Goal: Information Seeking & Learning: Compare options

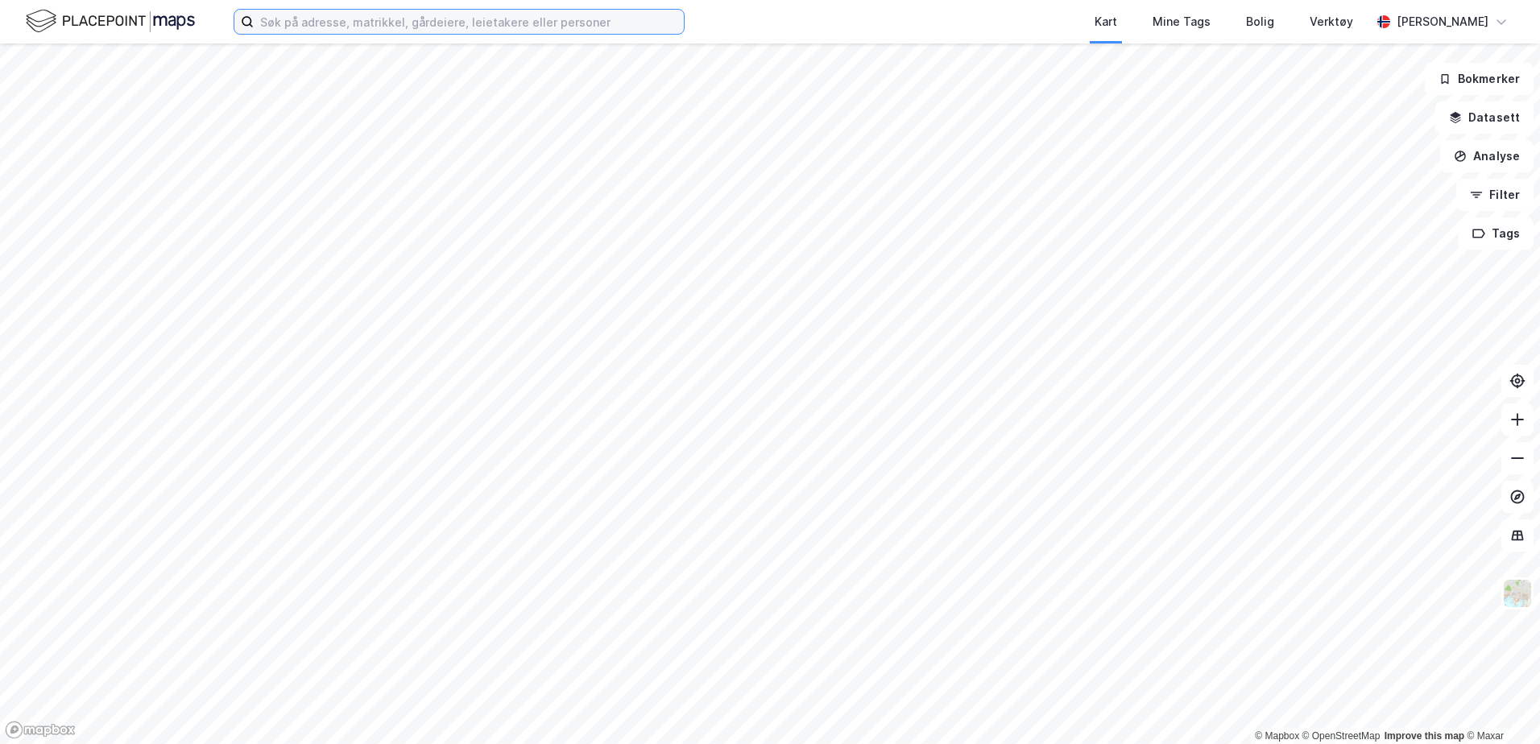
click at [474, 19] on input at bounding box center [469, 22] width 430 height 24
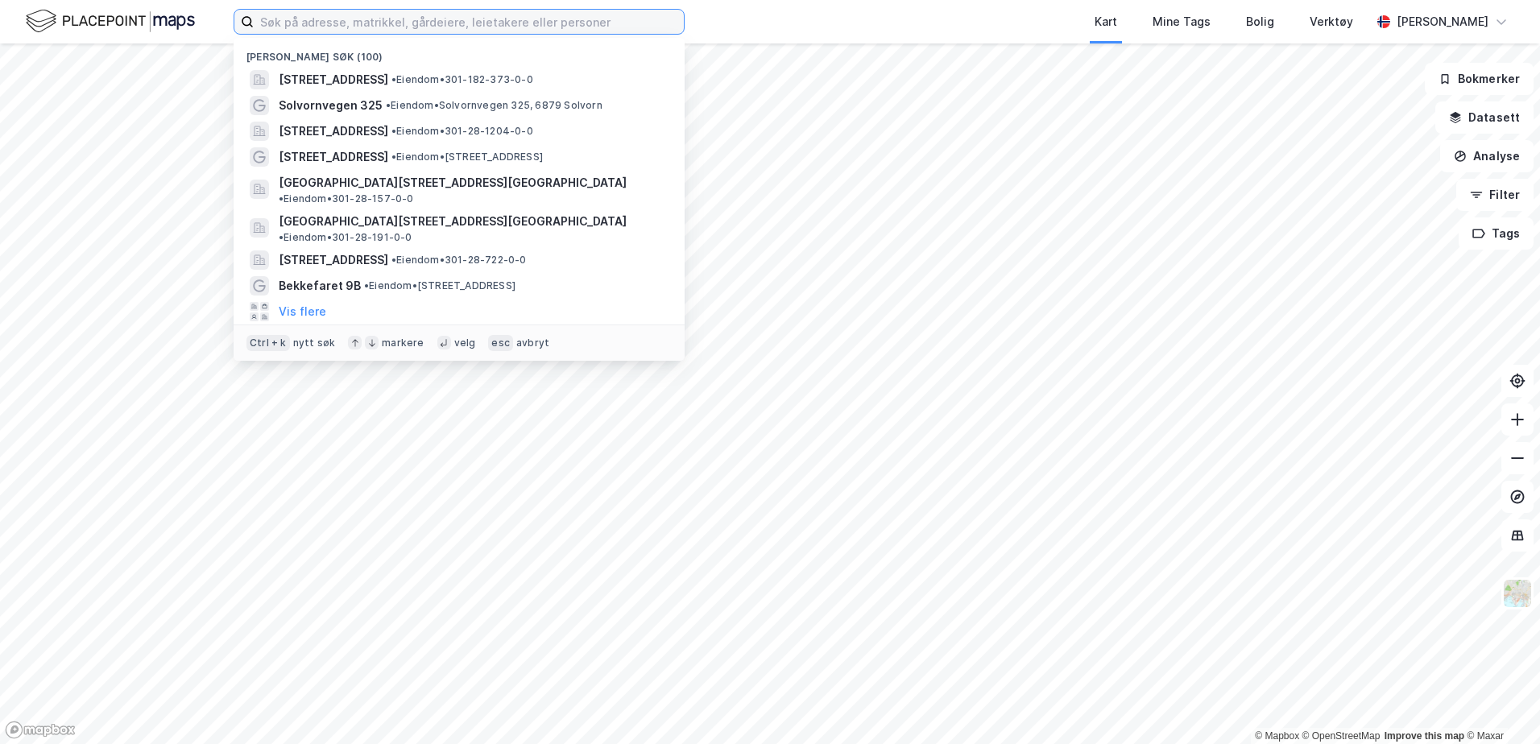
paste input "[STREET_ADDRESS]"
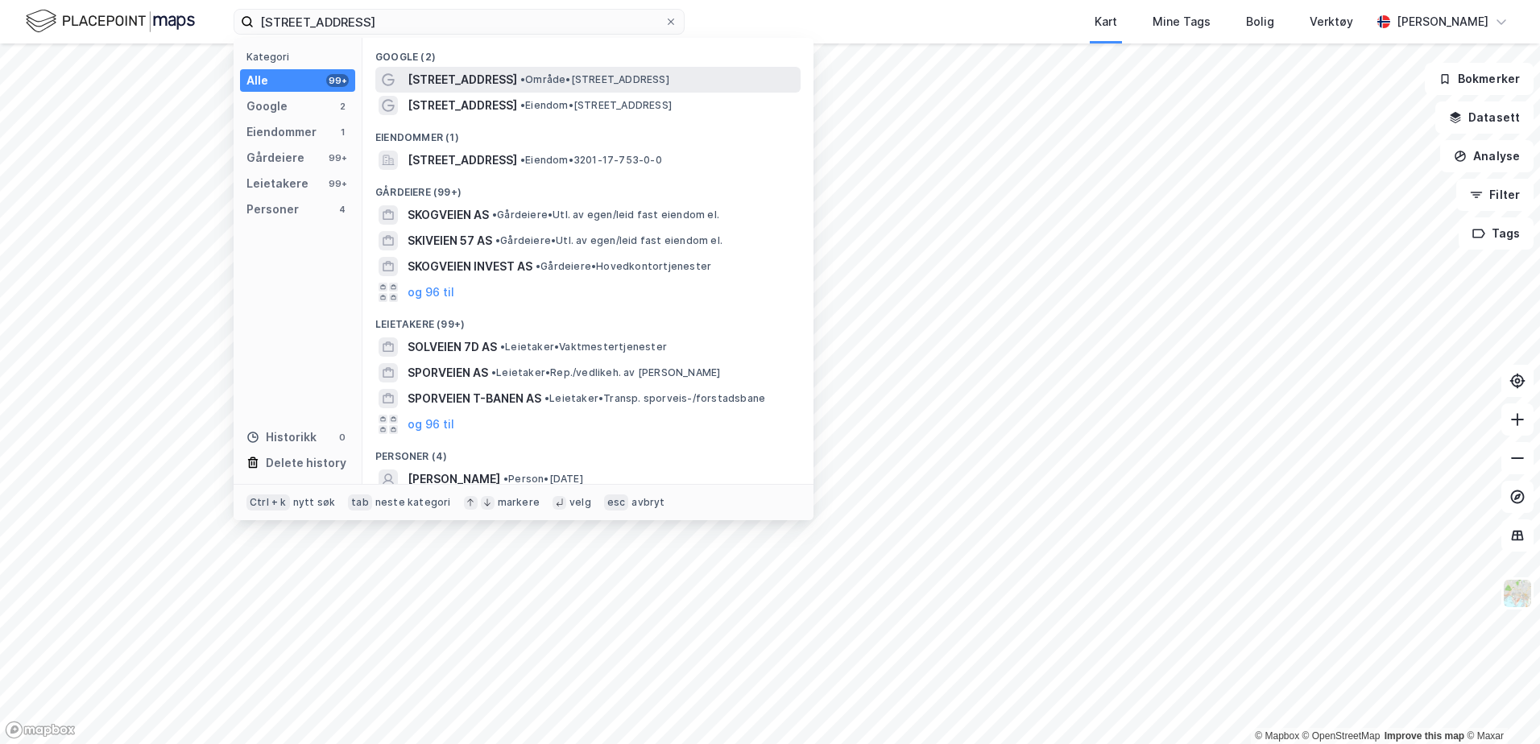
click at [520, 74] on span "• Område • Skogveien 57D, 1368 Stabekk" at bounding box center [594, 79] width 149 height 13
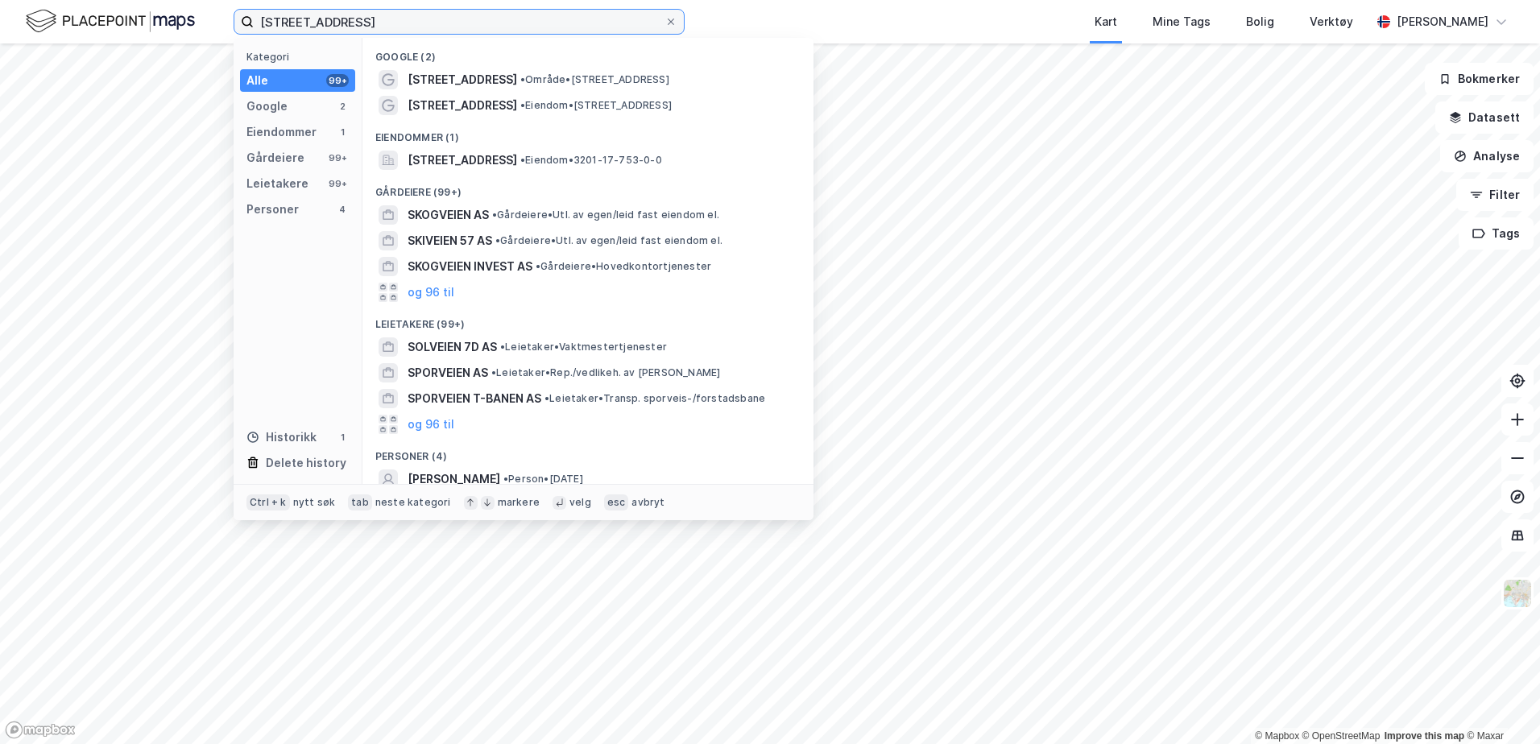
click at [434, 25] on input "[STREET_ADDRESS]" at bounding box center [459, 22] width 411 height 24
click at [520, 106] on span "• Eiendom • Skogveien 57, 1433 Ås" at bounding box center [595, 105] width 151 height 13
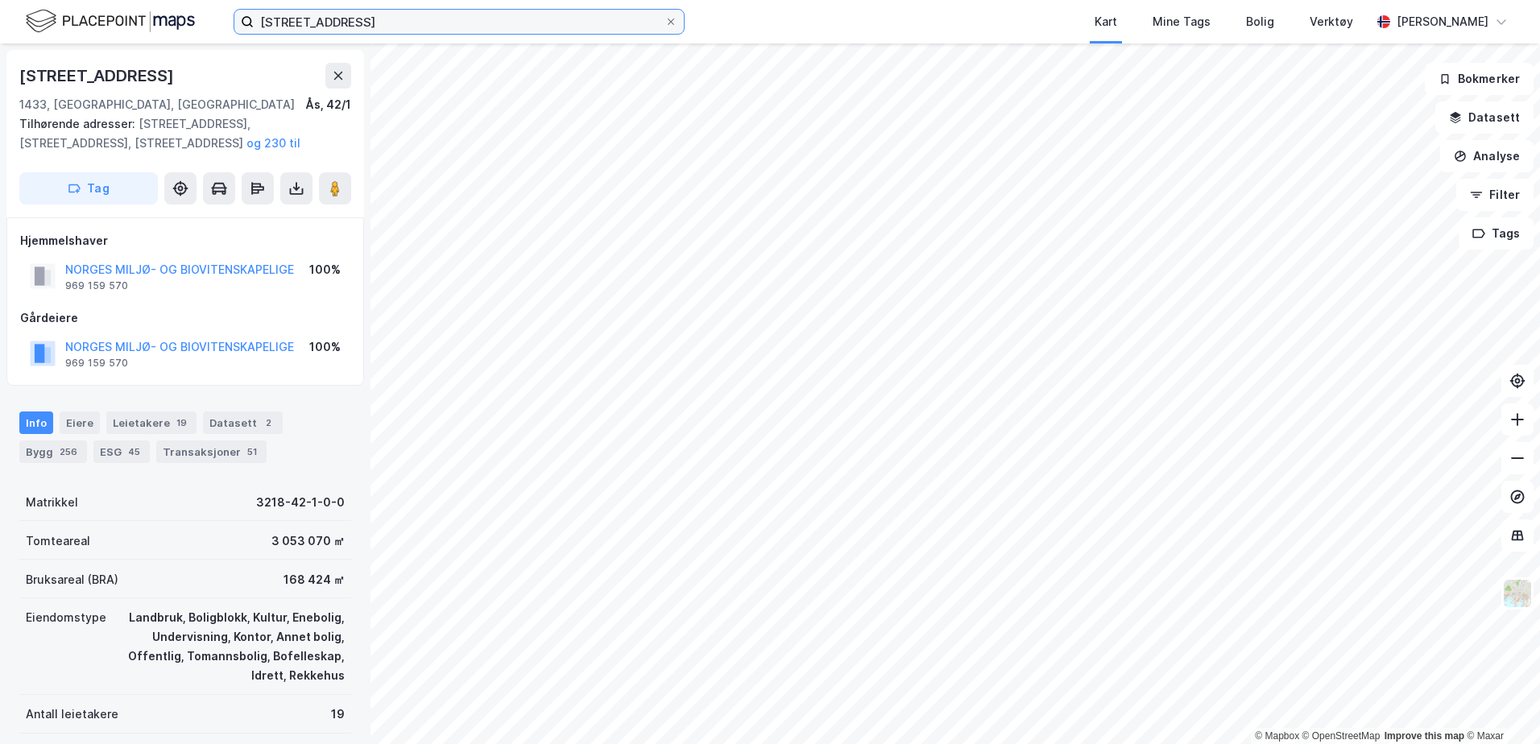
click at [471, 23] on input "[STREET_ADDRESS]" at bounding box center [459, 22] width 411 height 24
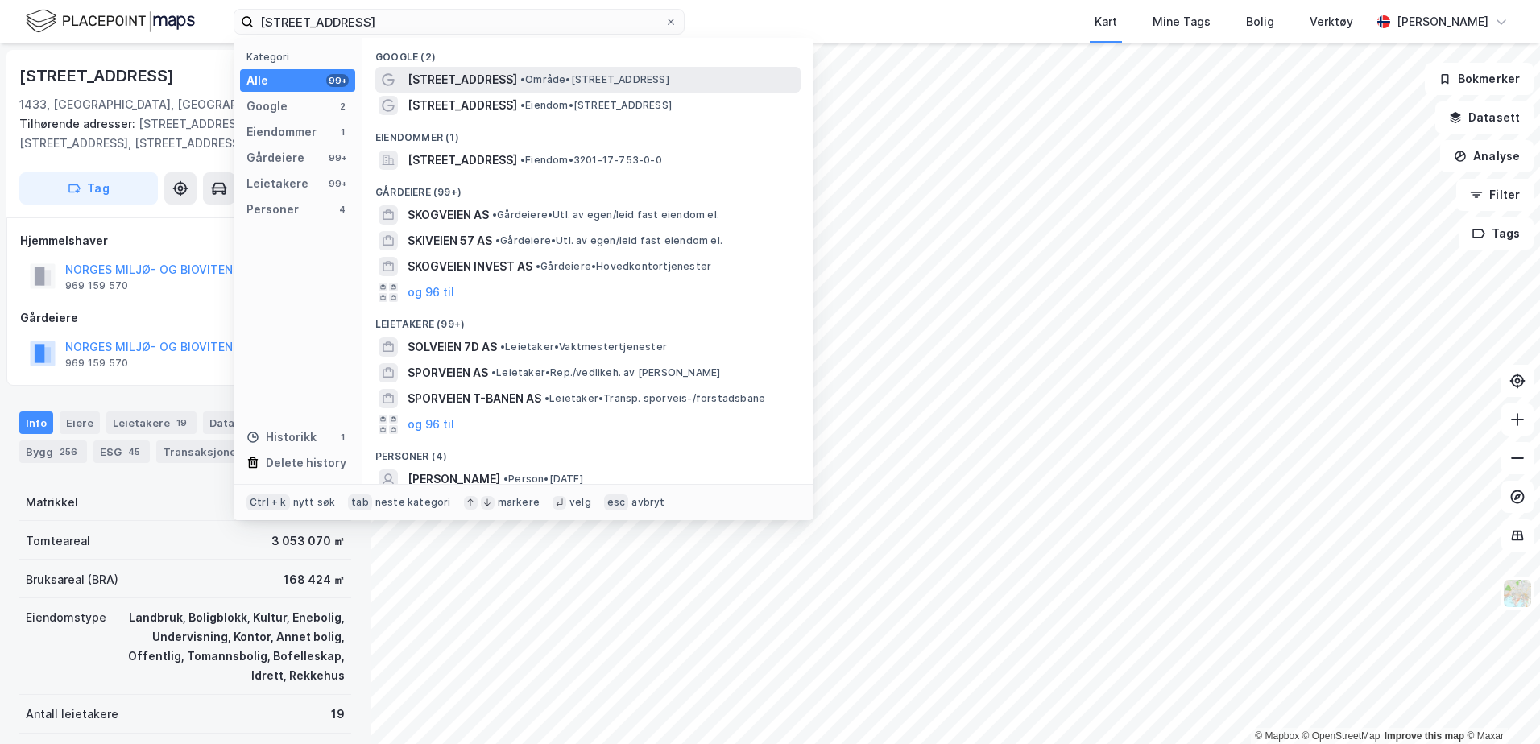
click at [577, 83] on span "• Område • Skogveien 57D, 1368 Stabekk" at bounding box center [594, 79] width 149 height 13
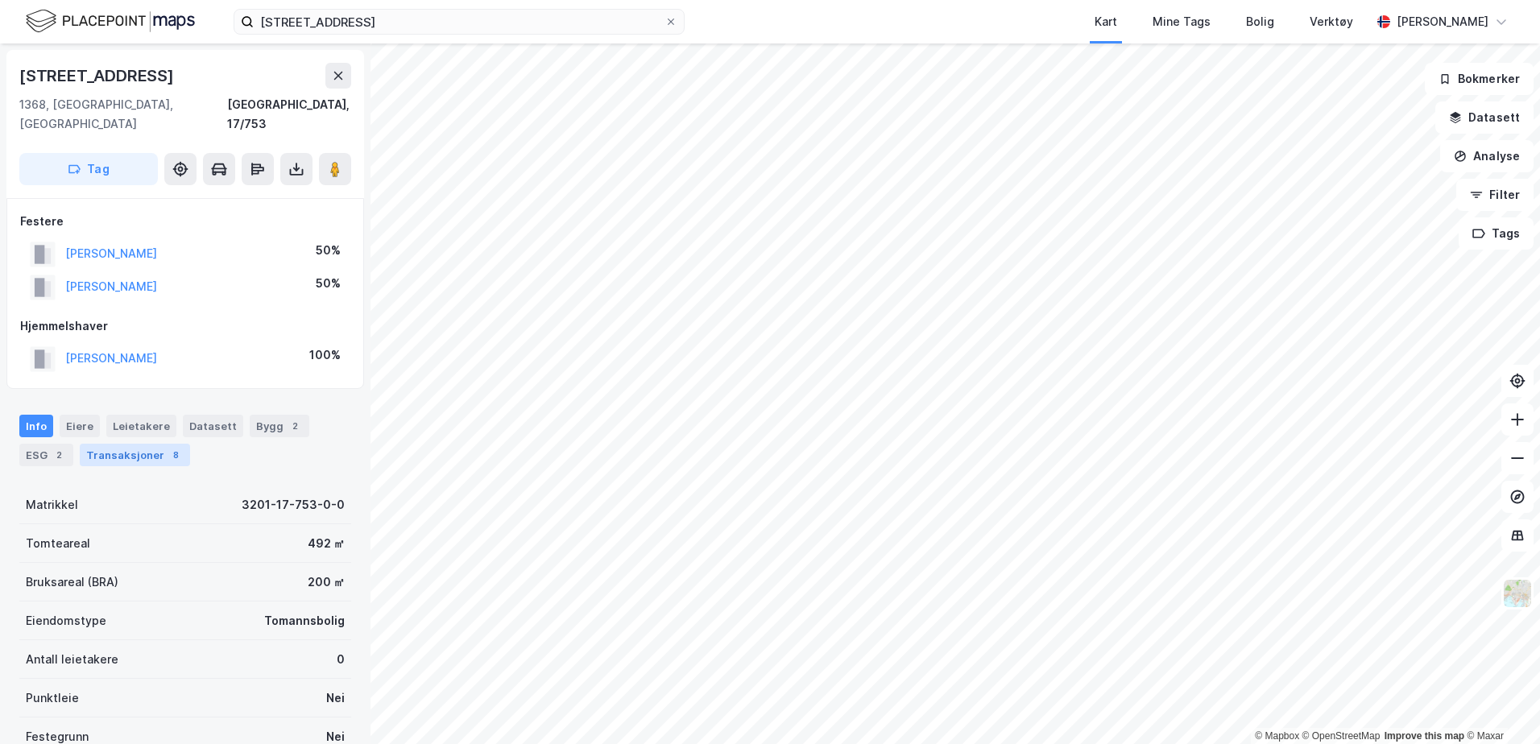
click at [115, 444] on div "Transaksjoner 8" at bounding box center [135, 455] width 110 height 23
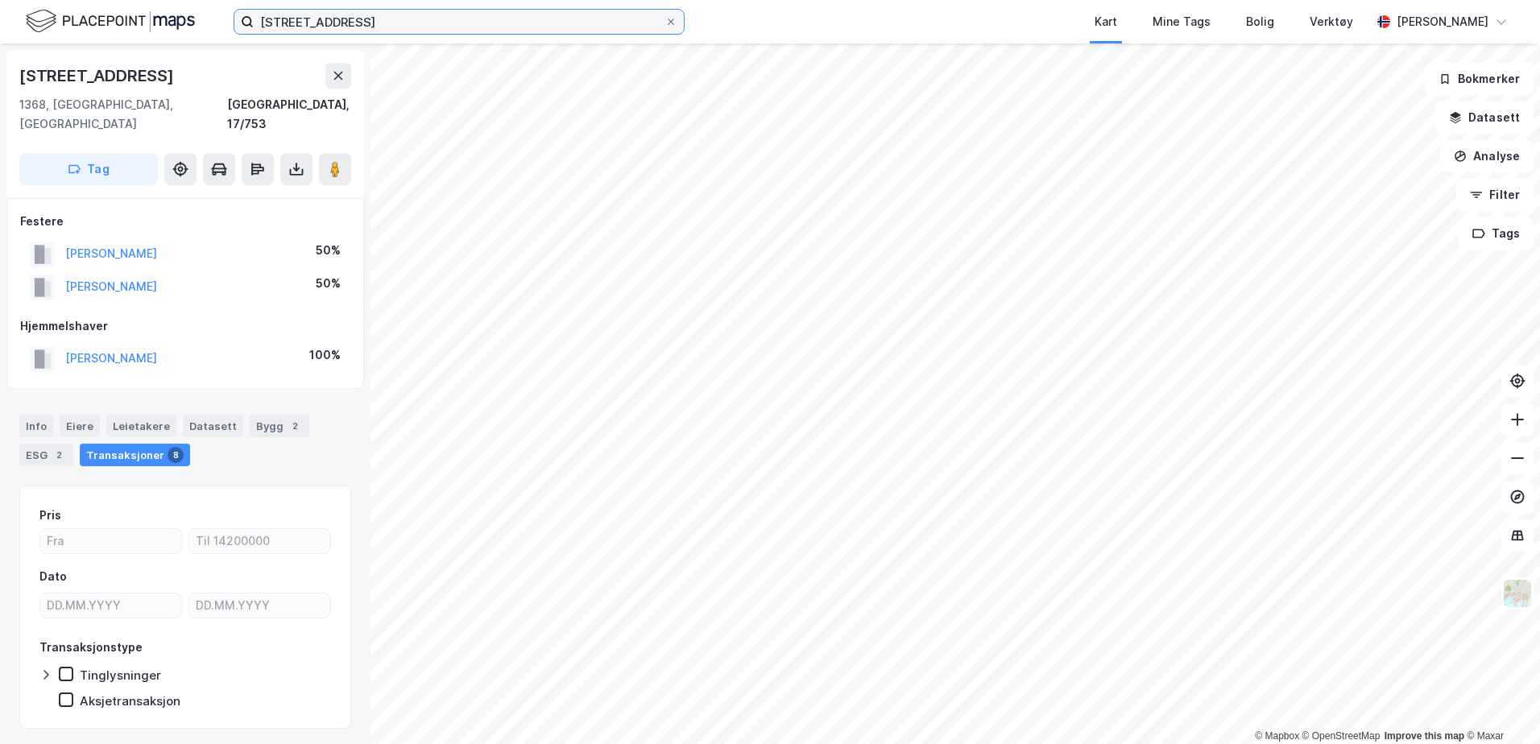
click at [363, 23] on input "[STREET_ADDRESS]" at bounding box center [459, 22] width 411 height 24
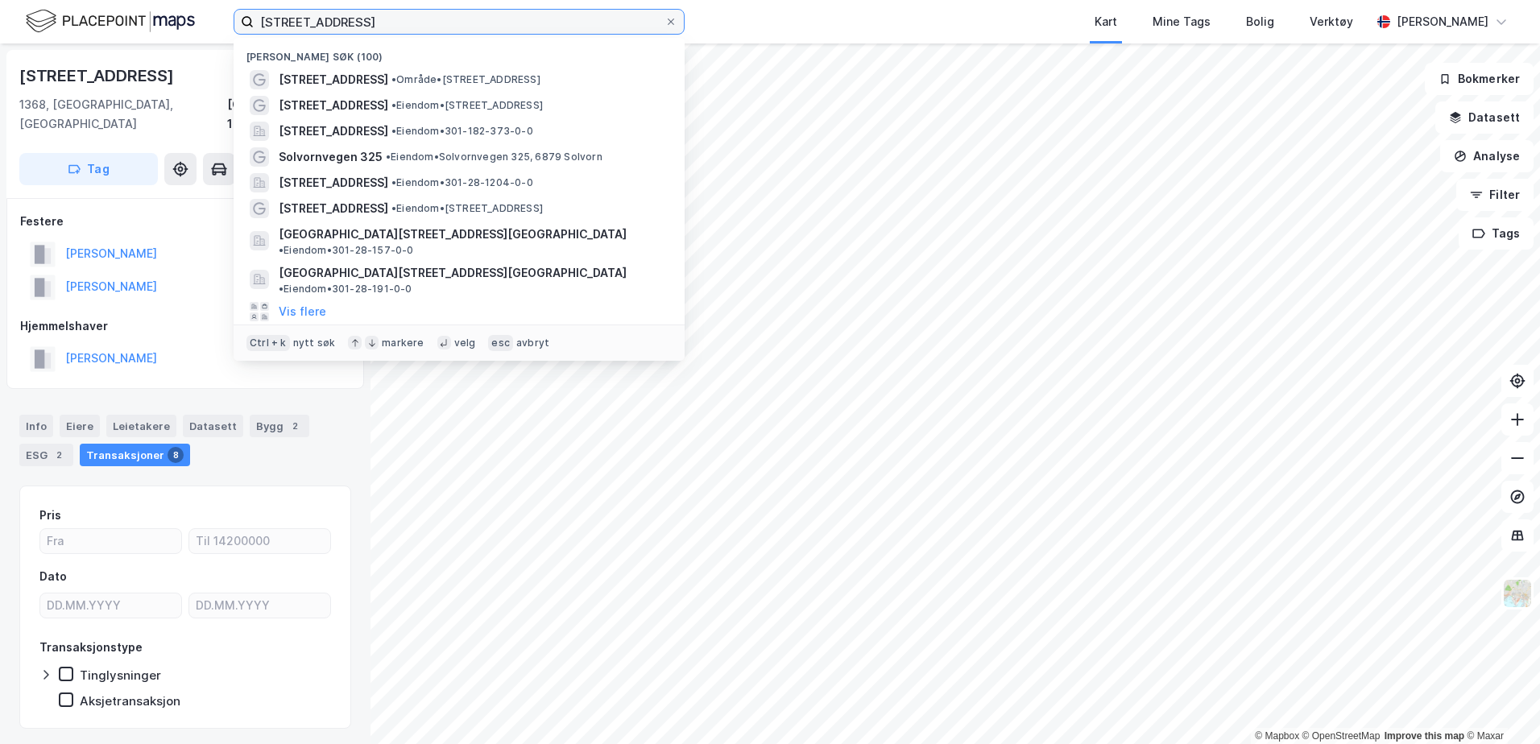
drag, startPoint x: 363, startPoint y: 23, endPoint x: 147, endPoint y: 35, distance: 216.2
click at [147, 35] on div "Skogveien 57D Nylige søk (100) Skogveien 57D • Område • Skogveien 57D, 1368 Sta…" at bounding box center [770, 22] width 1540 height 44
paste input "Fürstveien 1b"
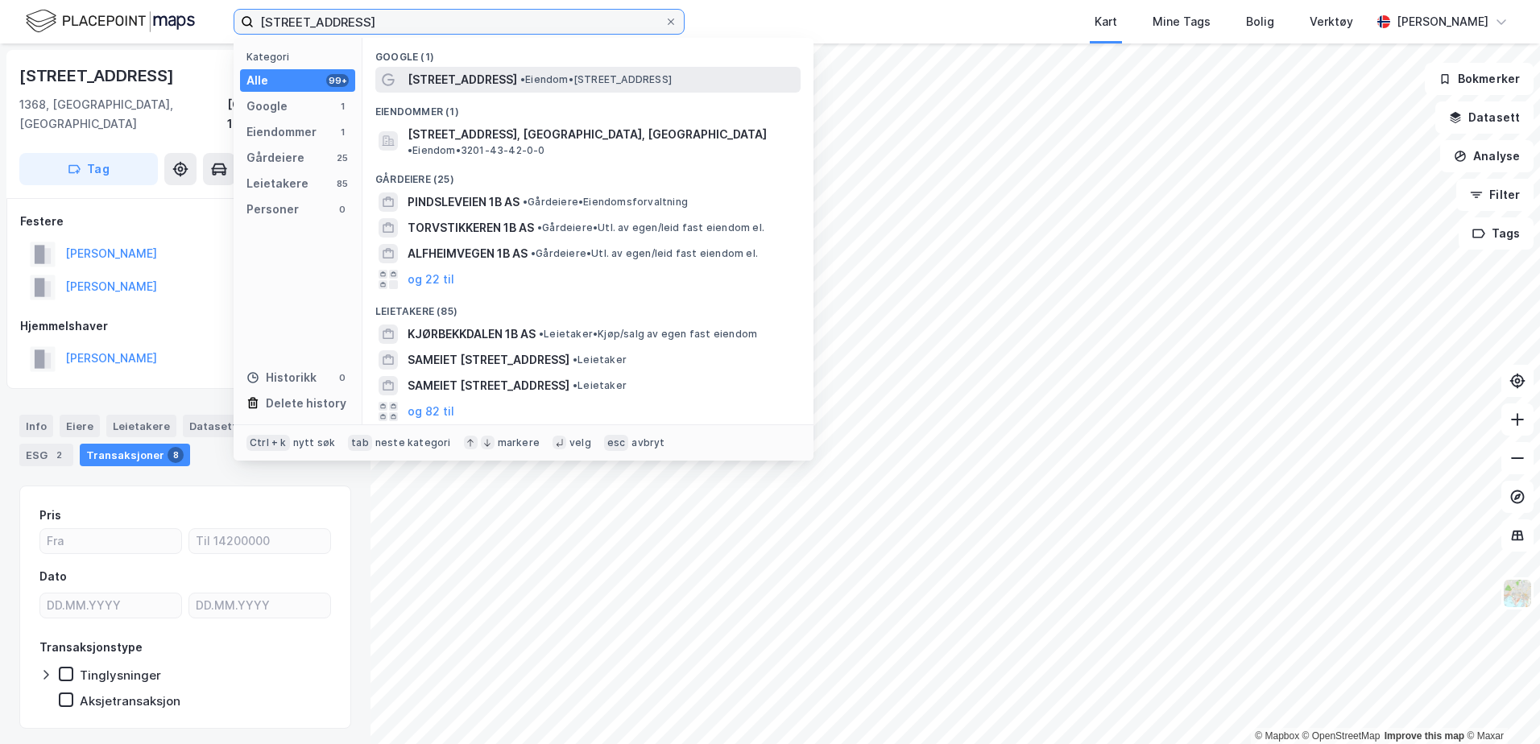
type input "Fürstveien 1b"
click at [540, 78] on span "• Eiendom • Fürstveien 1B, 1367 Snarøya" at bounding box center [595, 79] width 151 height 13
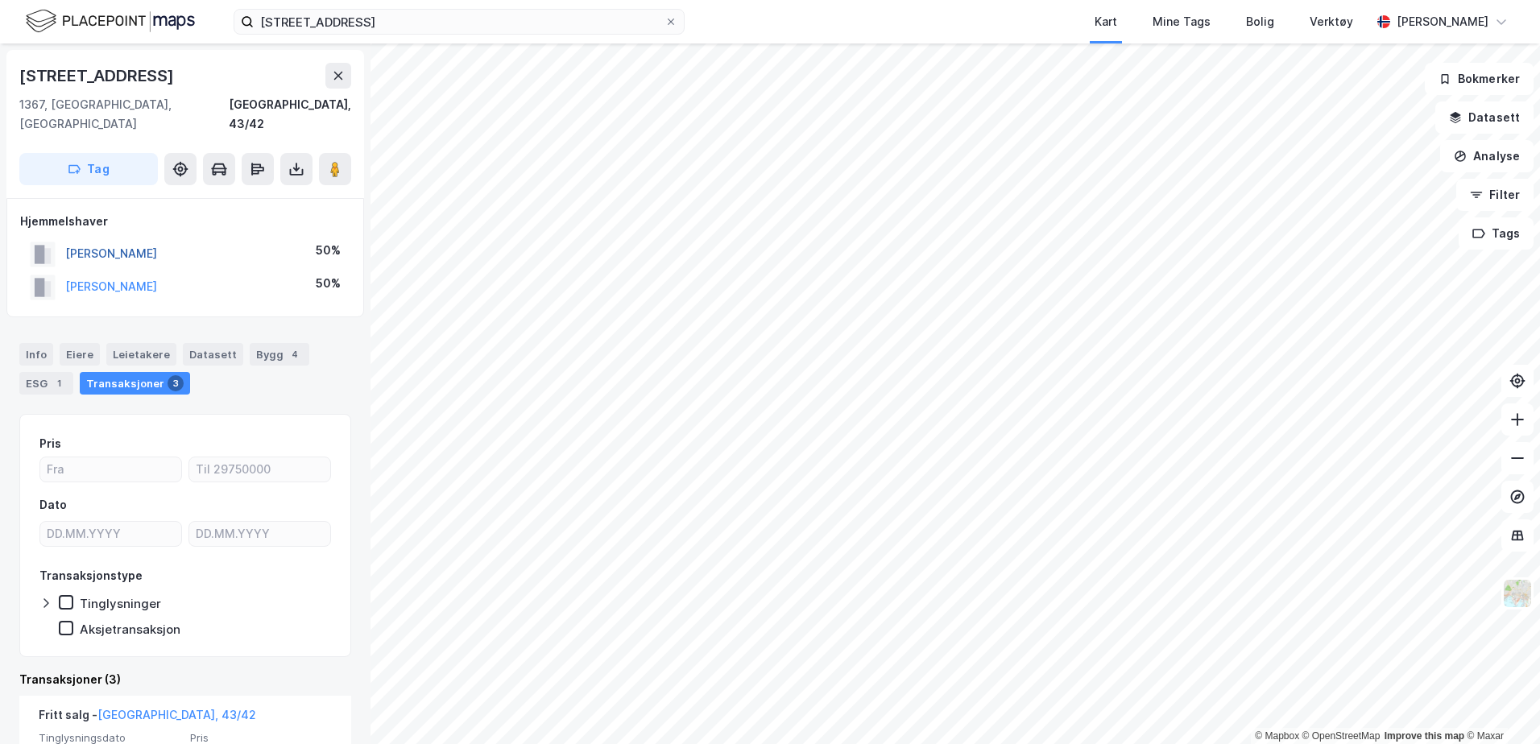
click at [0, 0] on button "EHRENCLOU KARINA DAHLING" at bounding box center [0, 0] width 0 height 0
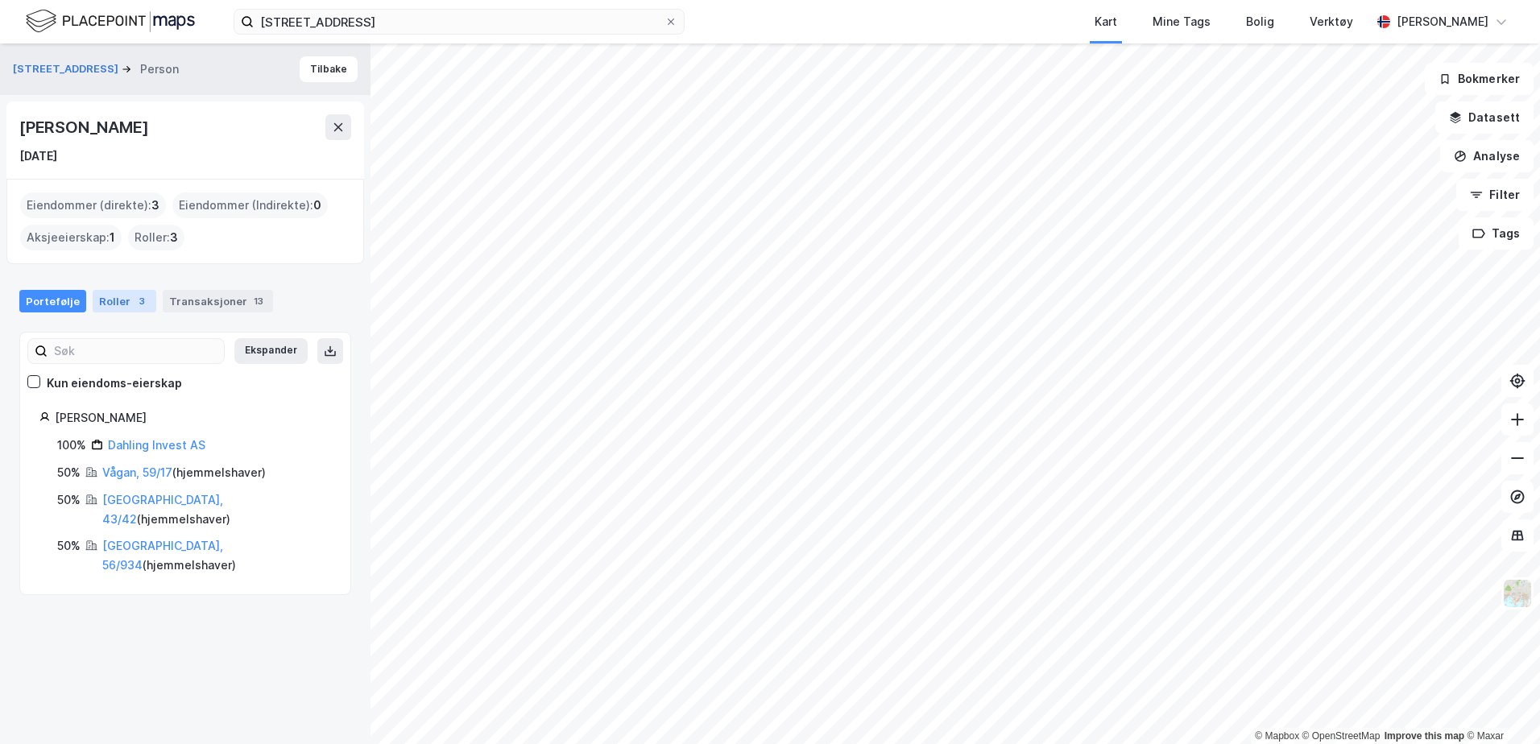
click at [114, 296] on div "Roller 3" at bounding box center [125, 301] width 64 height 23
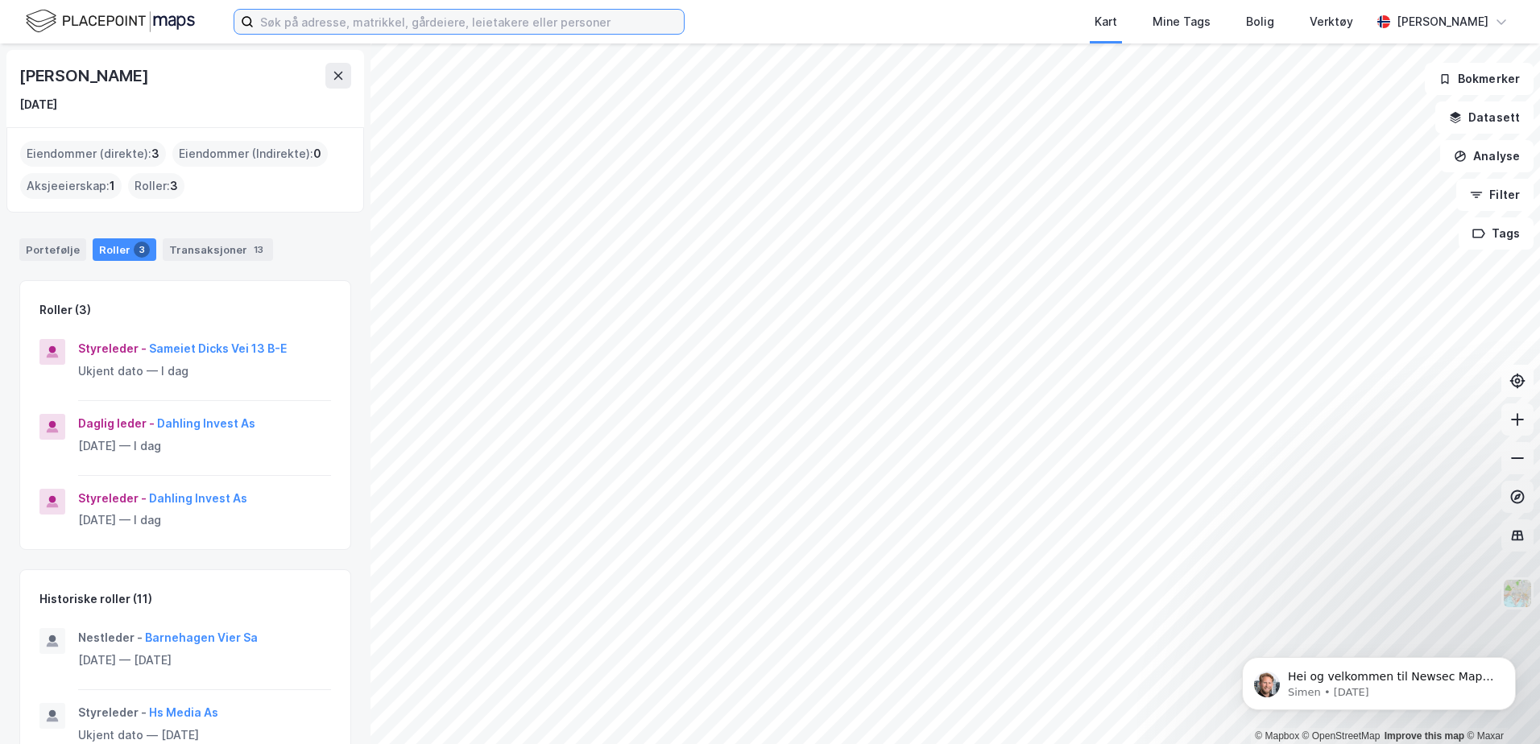
click at [424, 19] on input at bounding box center [469, 22] width 430 height 24
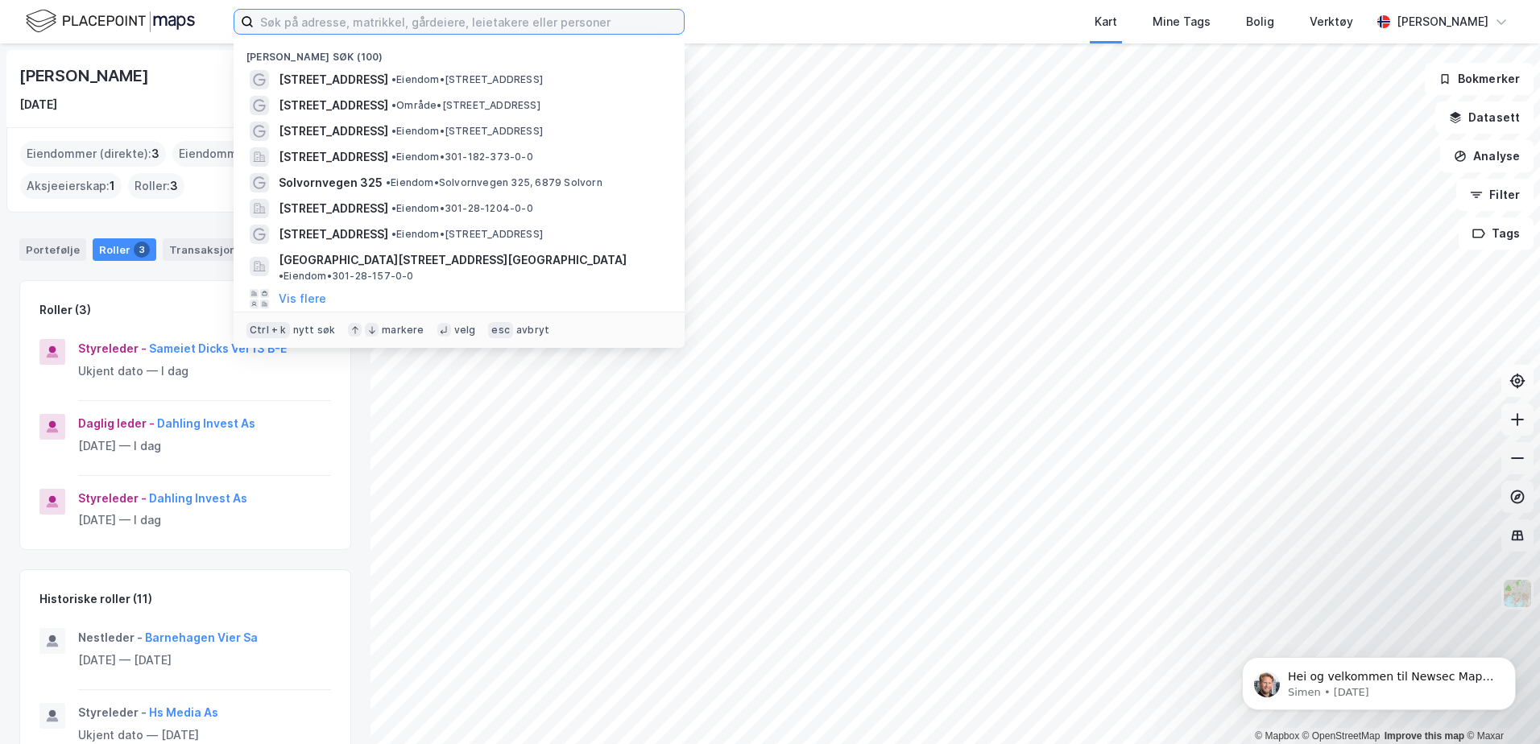
paste input "[STREET_ADDRESS]"
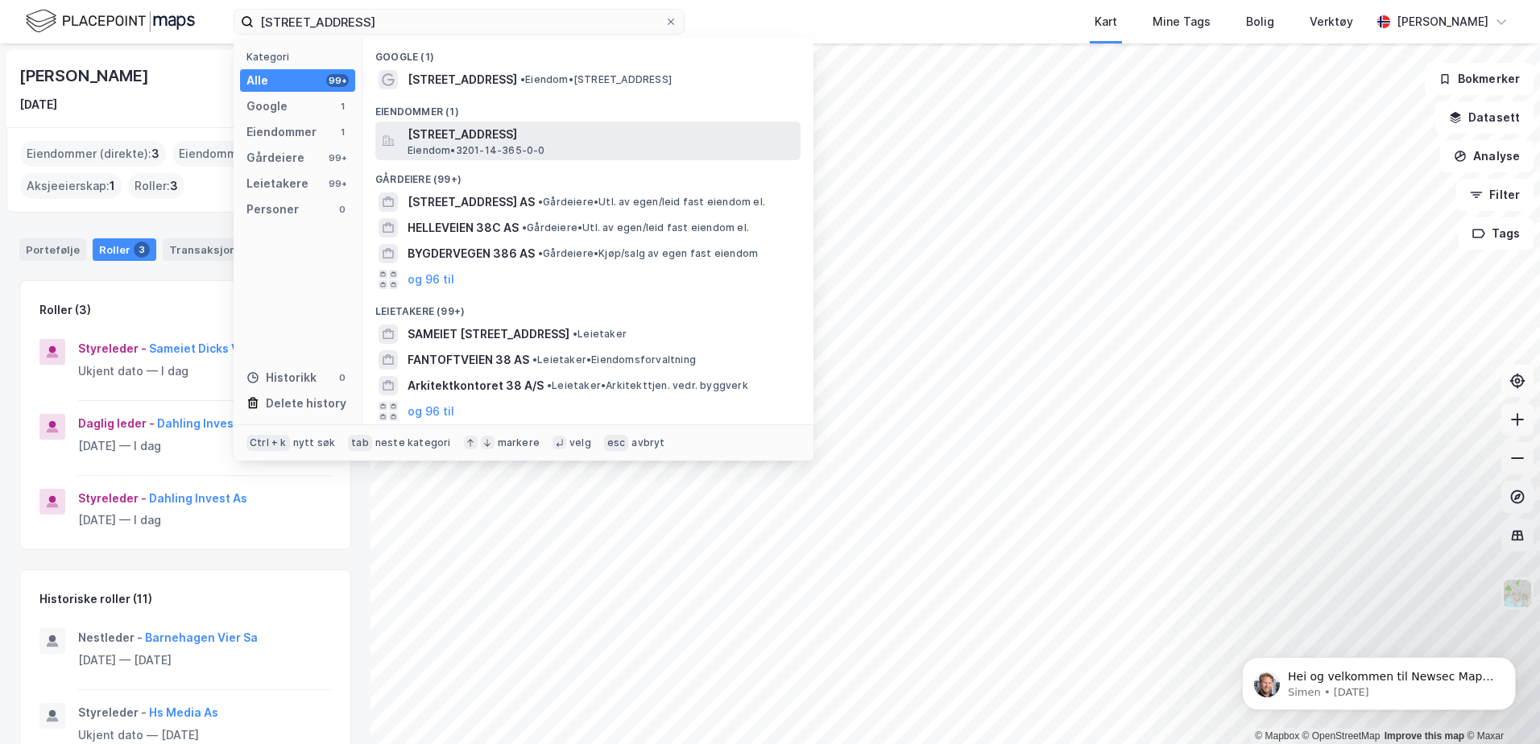
click at [556, 135] on span "[STREET_ADDRESS]" at bounding box center [601, 134] width 387 height 19
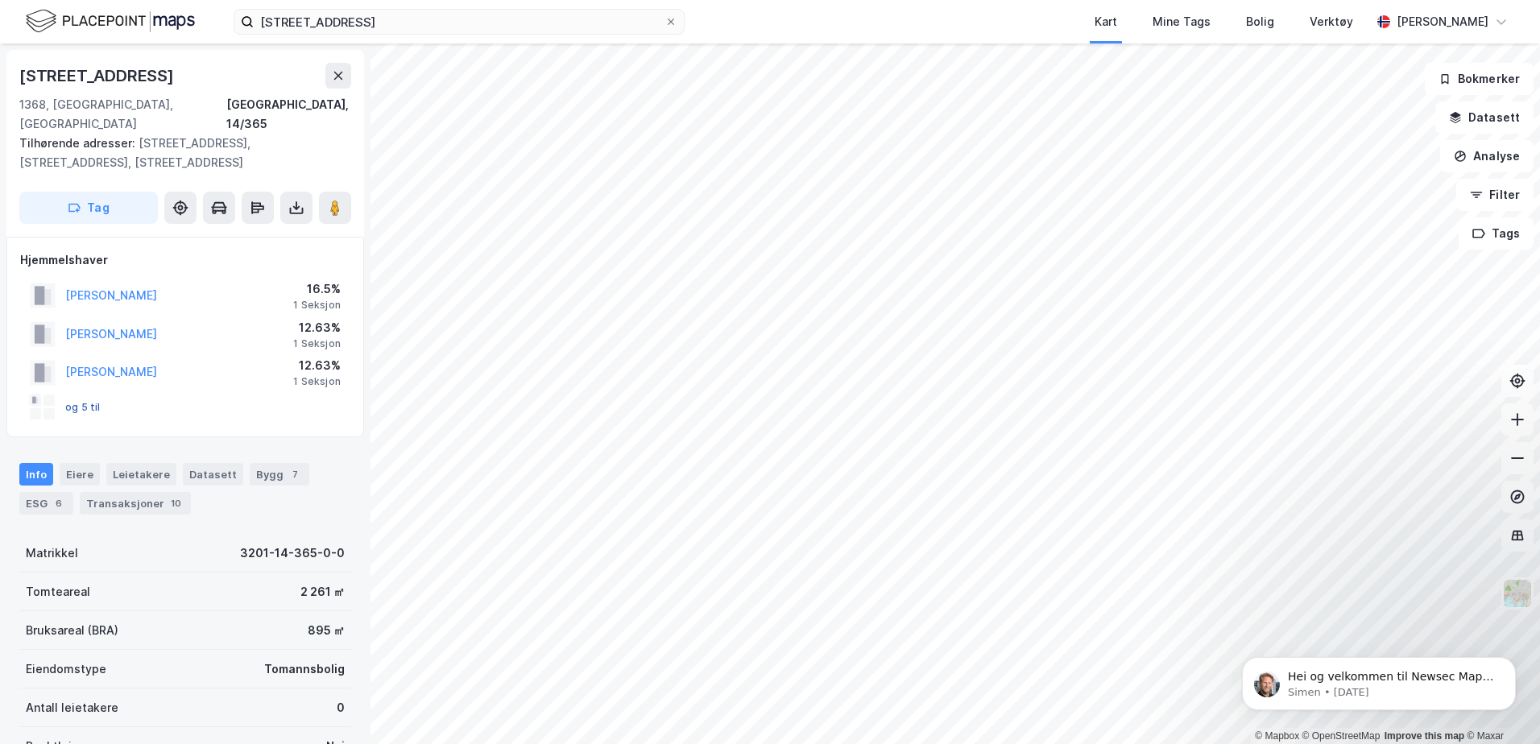
click at [0, 0] on button "og 5 til" at bounding box center [0, 0] width 0 height 0
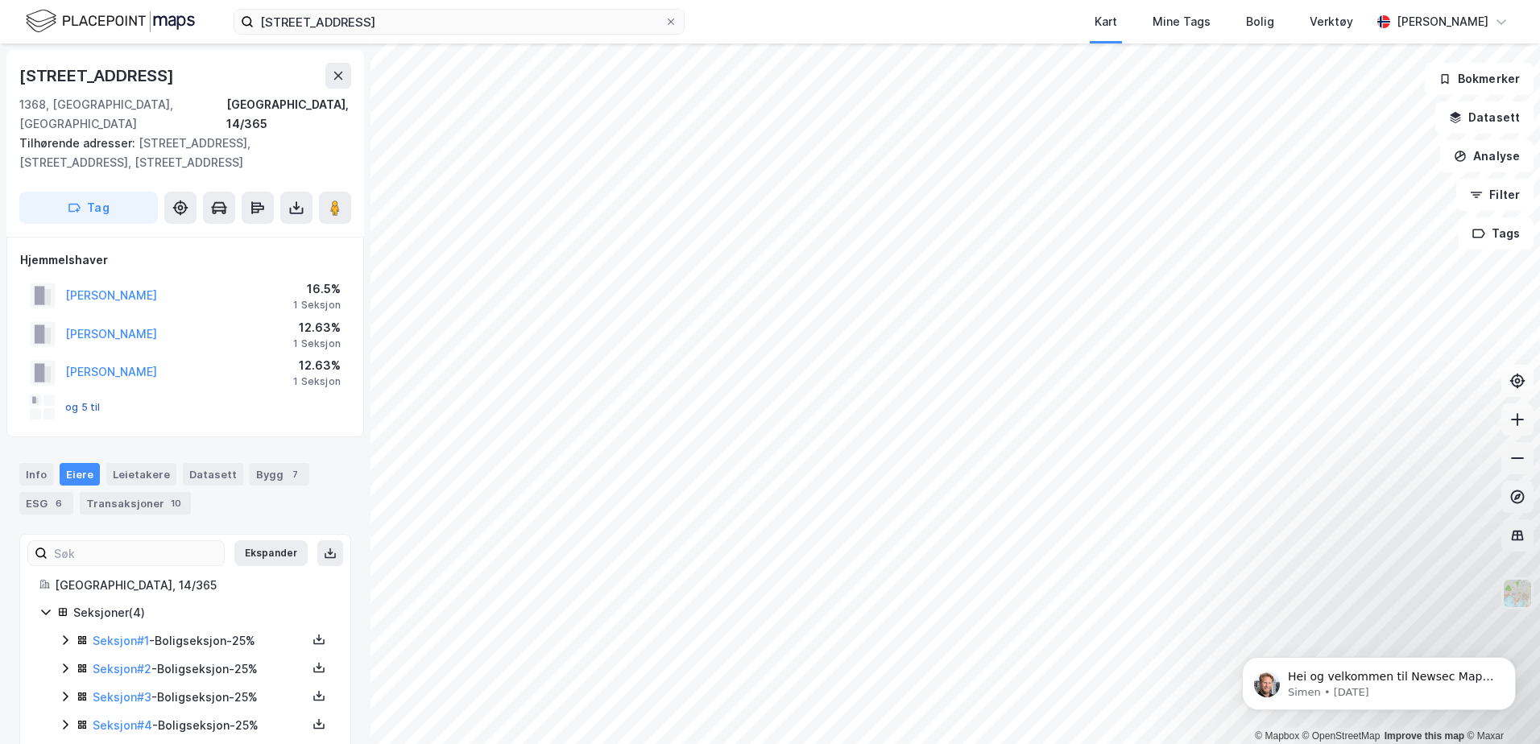
click at [0, 0] on button "og 5 til" at bounding box center [0, 0] width 0 height 0
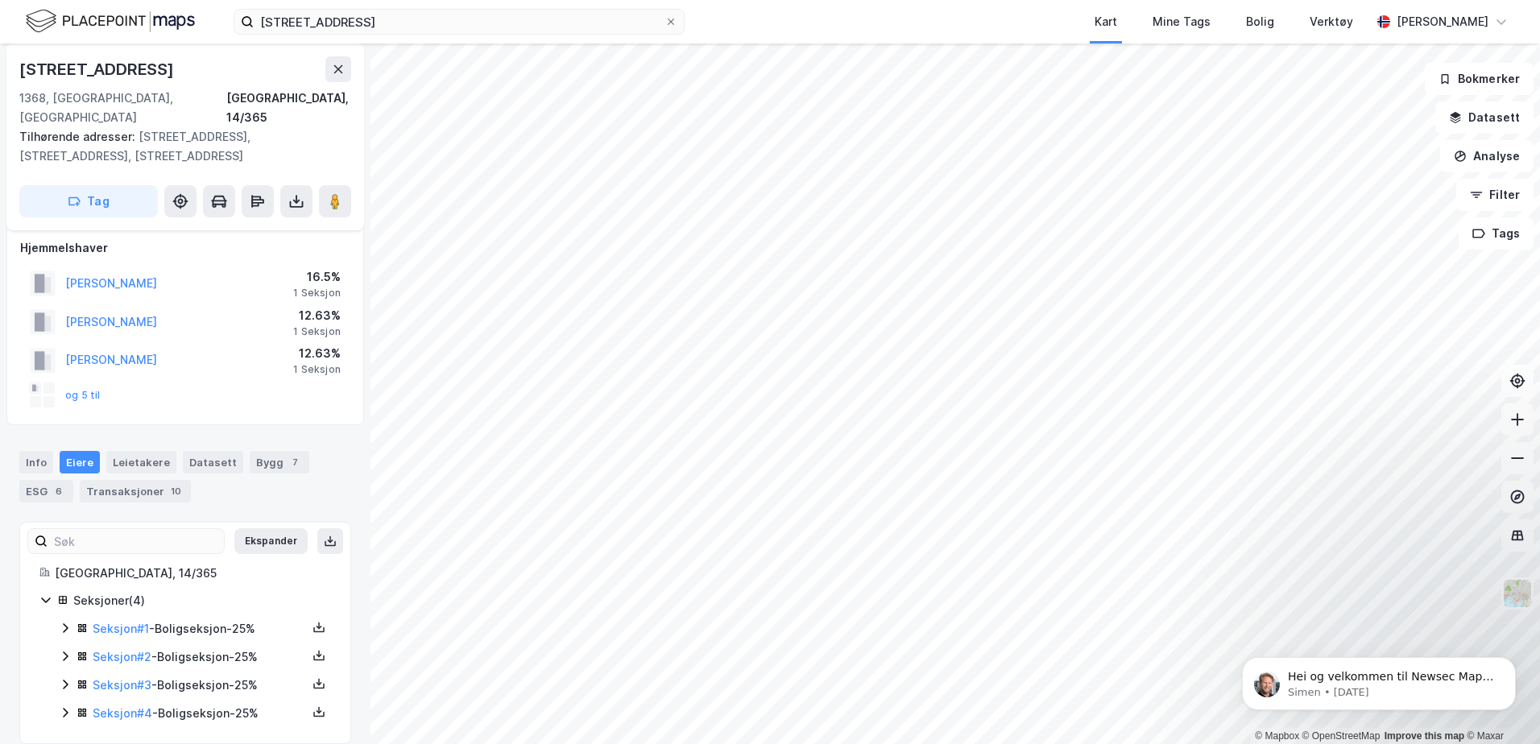
click at [96, 384] on div "og 5 til" at bounding box center [65, 396] width 71 height 26
click at [139, 622] on link "Seksjon # 1" at bounding box center [121, 629] width 56 height 14
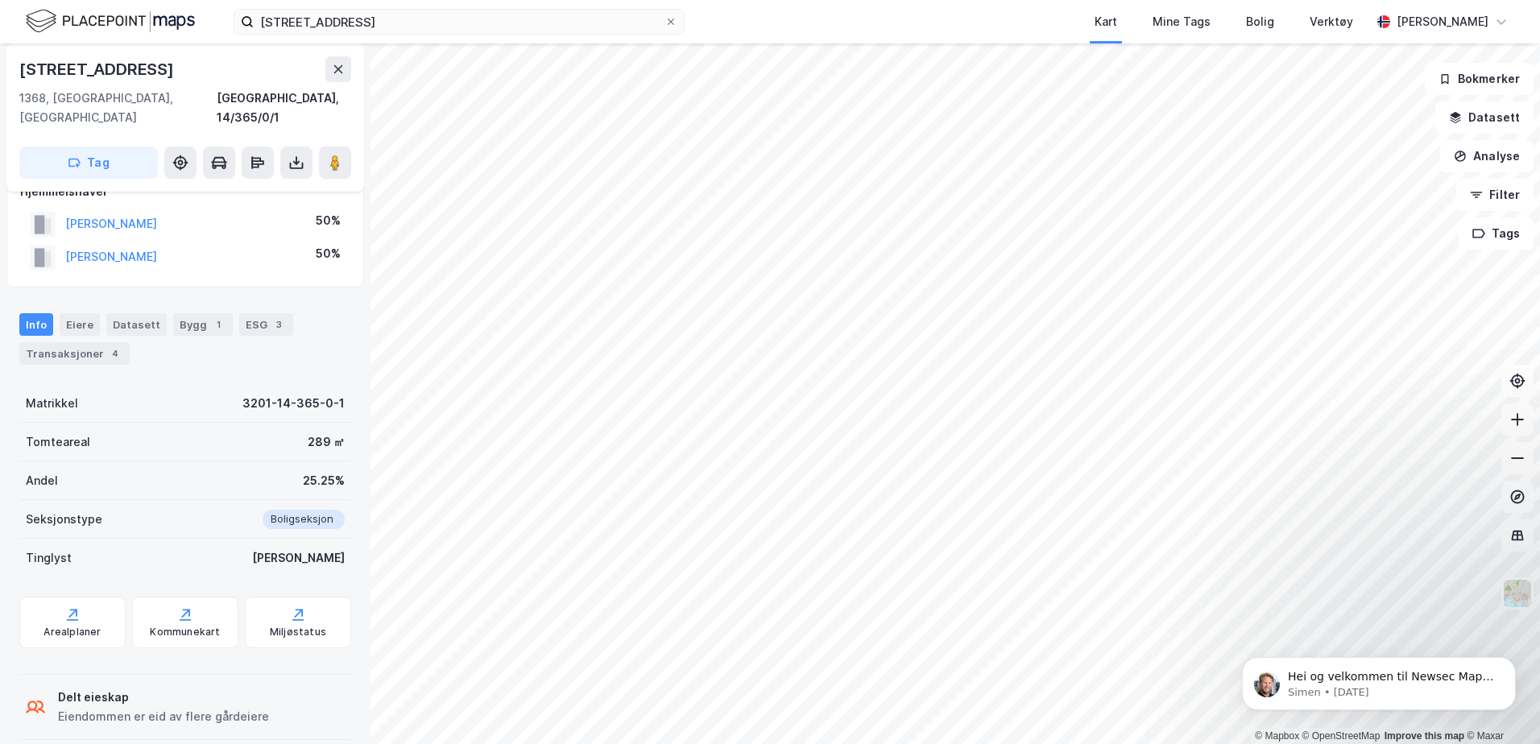
scroll to position [163, 0]
click at [72, 340] on div "Transaksjoner 4" at bounding box center [74, 351] width 110 height 23
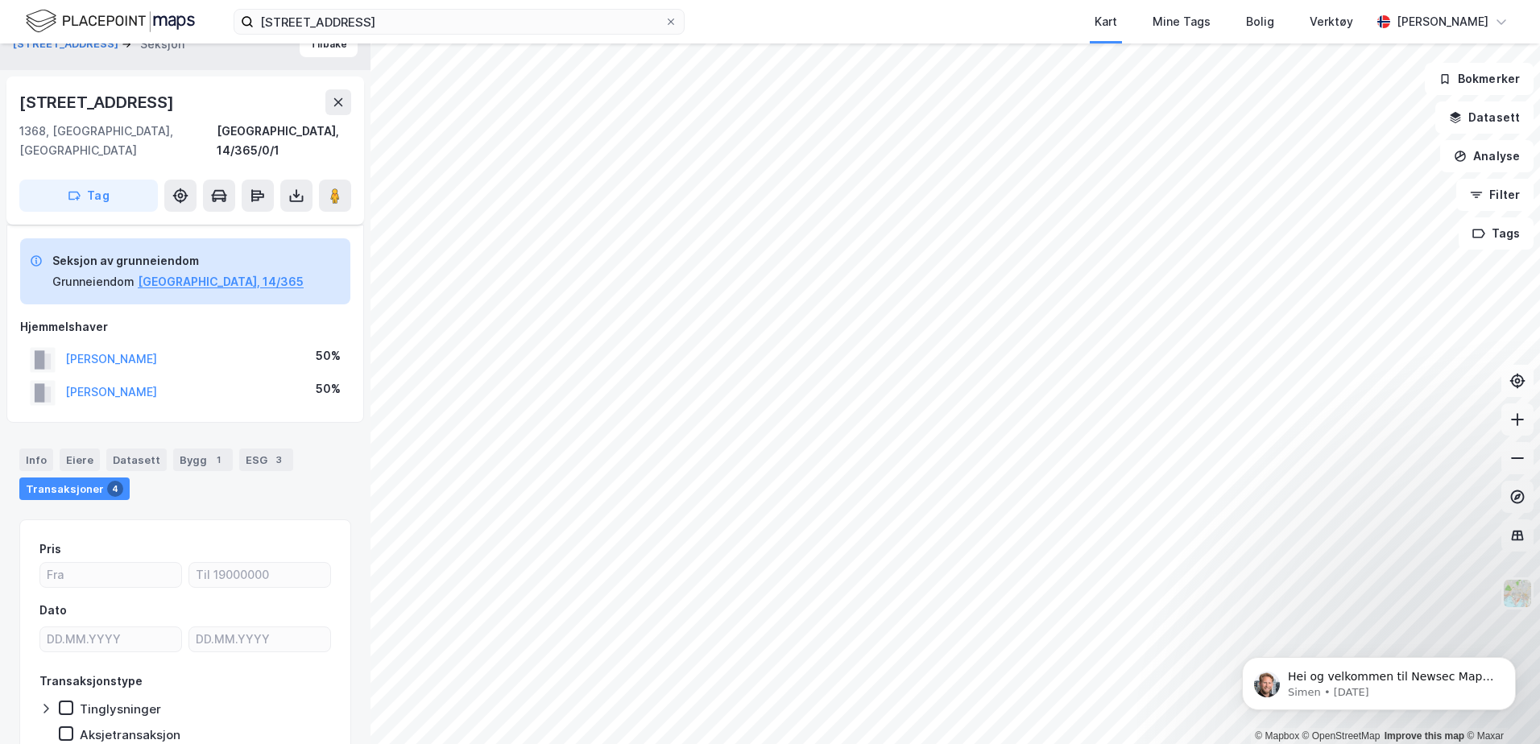
scroll to position [2, 0]
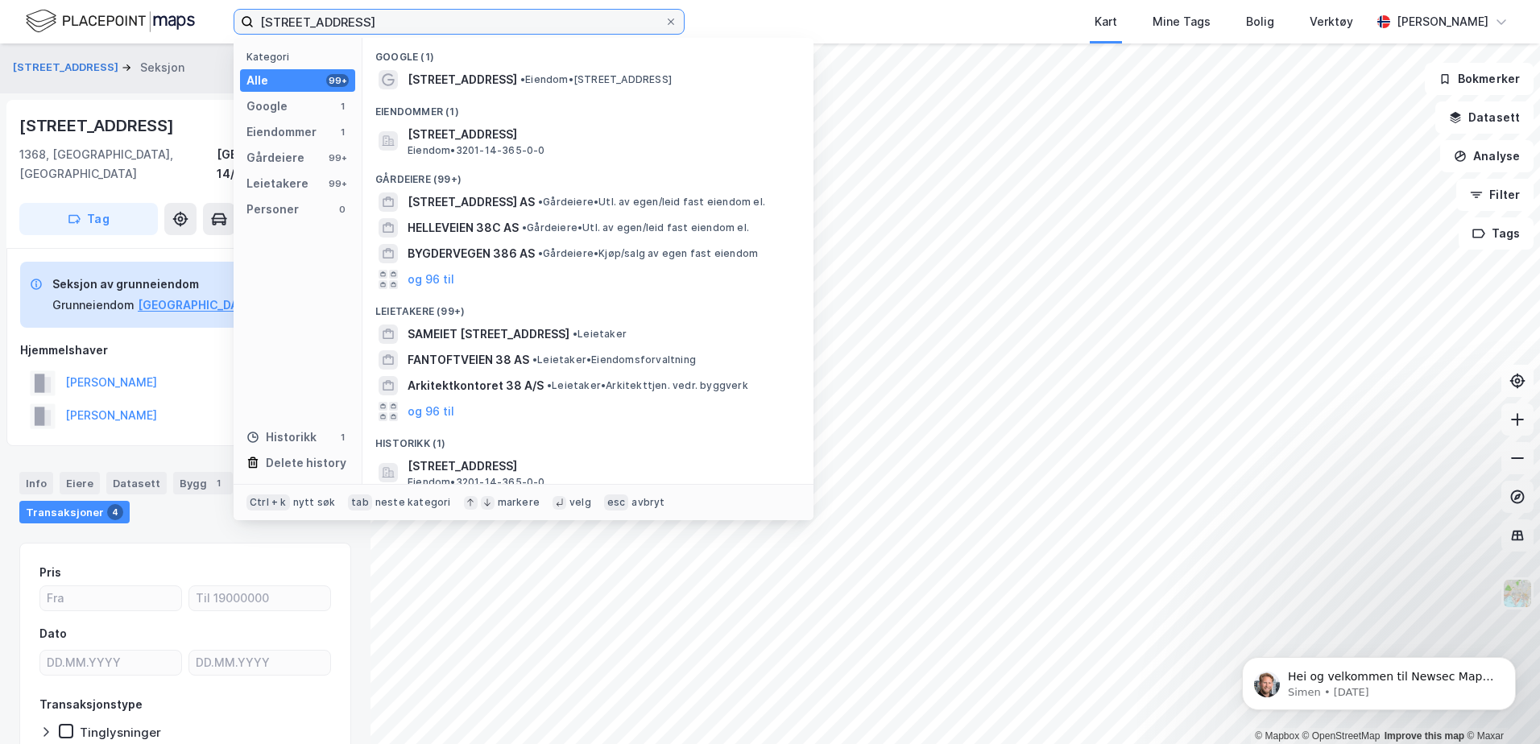
drag, startPoint x: 421, startPoint y: 21, endPoint x: 0, endPoint y: 10, distance: 421.5
click at [2, 9] on div "[STREET_ADDRESS] Kategori Alle 99+ Google 1 Eiendommer 1 Gårdeiere 99+ Leietake…" at bounding box center [770, 22] width 1540 height 44
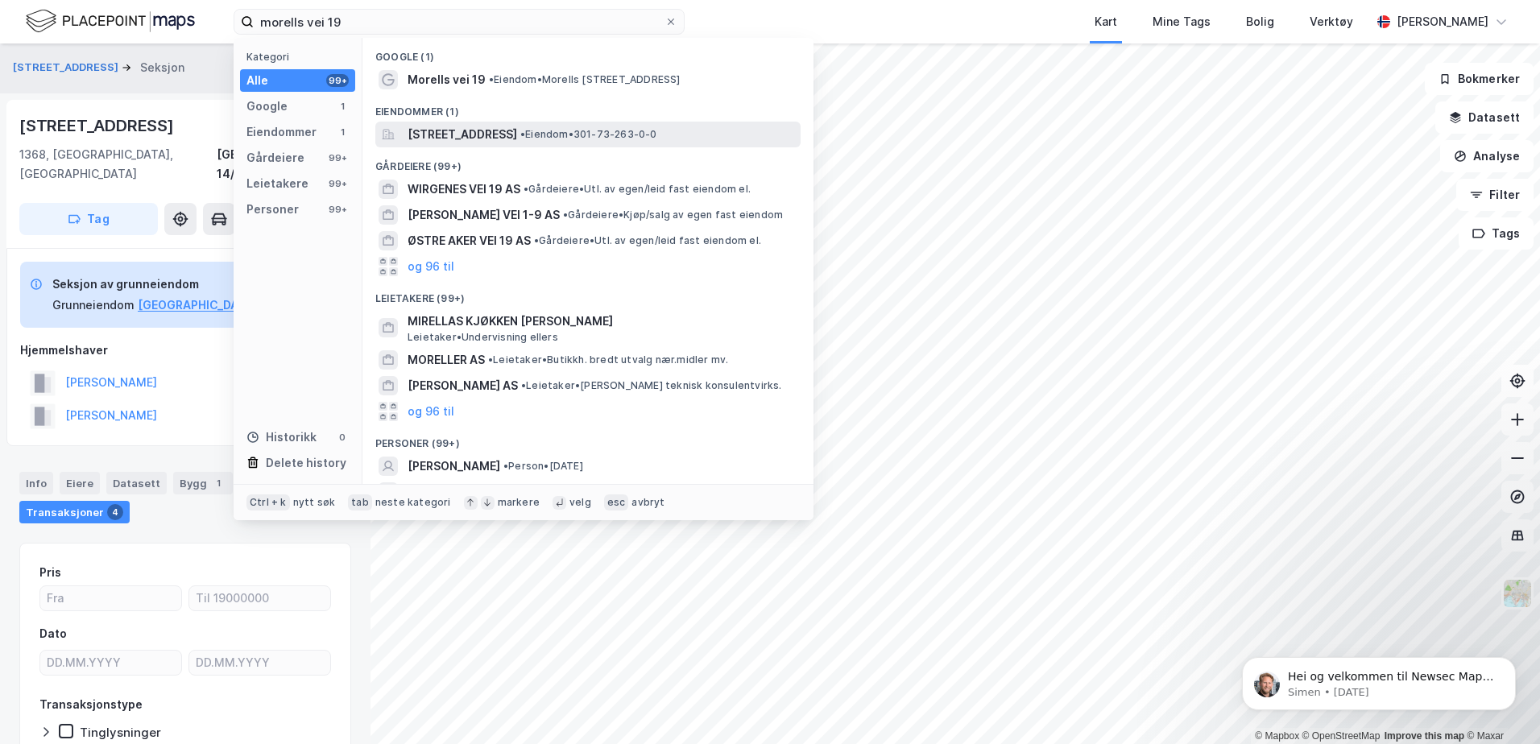
click at [517, 136] on span "[STREET_ADDRESS]" at bounding box center [463, 134] width 110 height 19
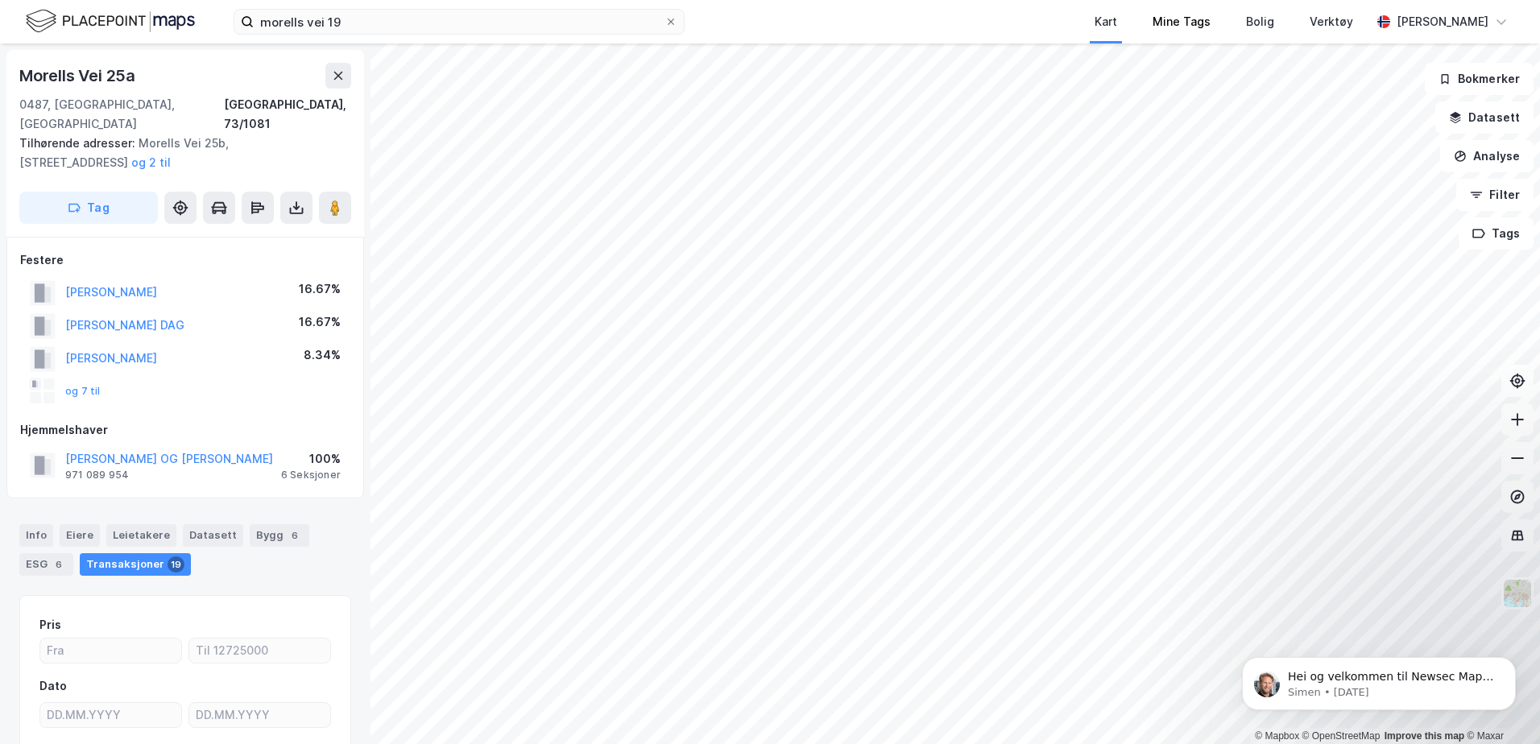
scroll to position [4, 0]
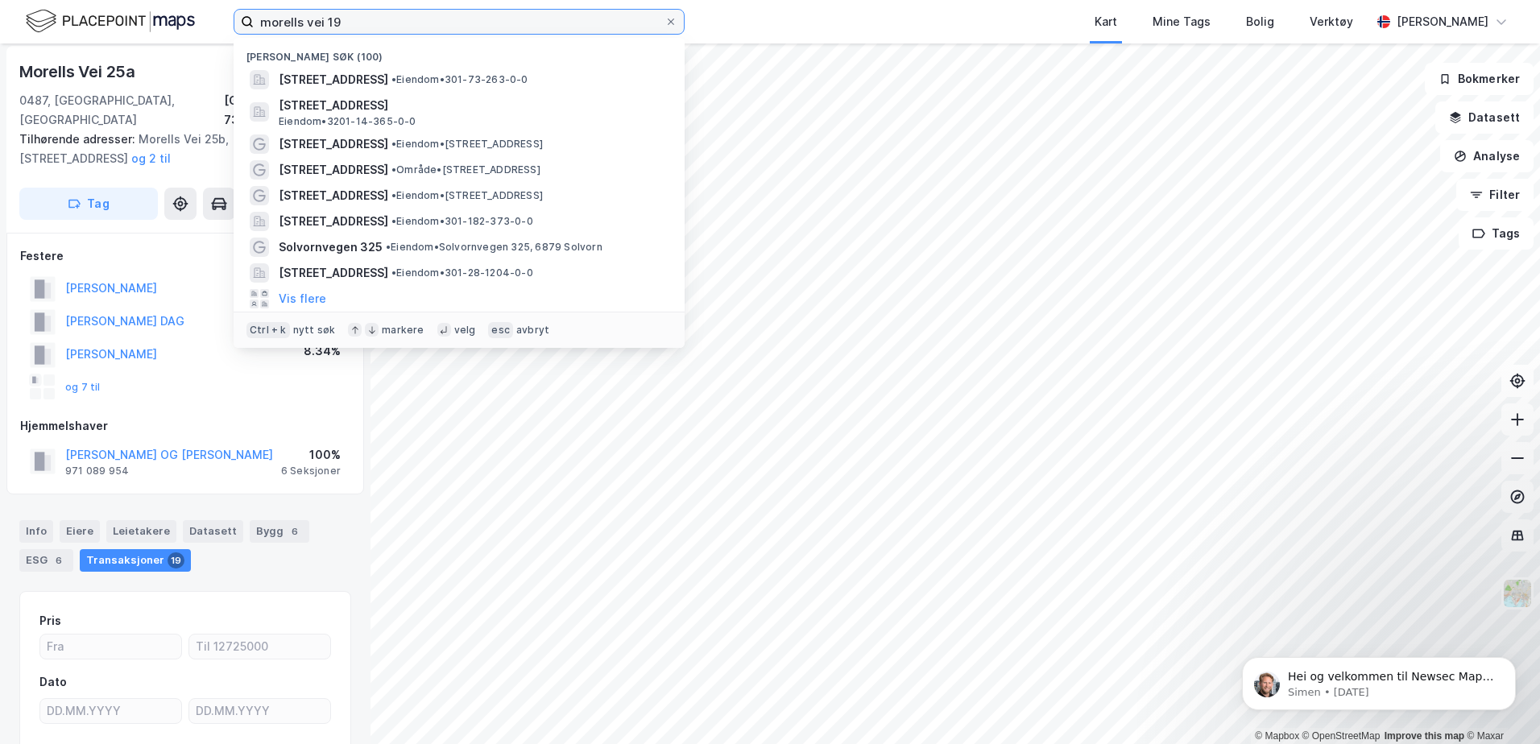
drag, startPoint x: 530, startPoint y: 26, endPoint x: 39, endPoint y: 33, distance: 491.5
click at [61, 33] on div "morells vei 19 Nylige søk (100) Morells [STREET_ADDRESS] • Eiendom • 301-73-263…" at bounding box center [770, 22] width 1540 height 44
paste input "[STREET_ADDRESS]"
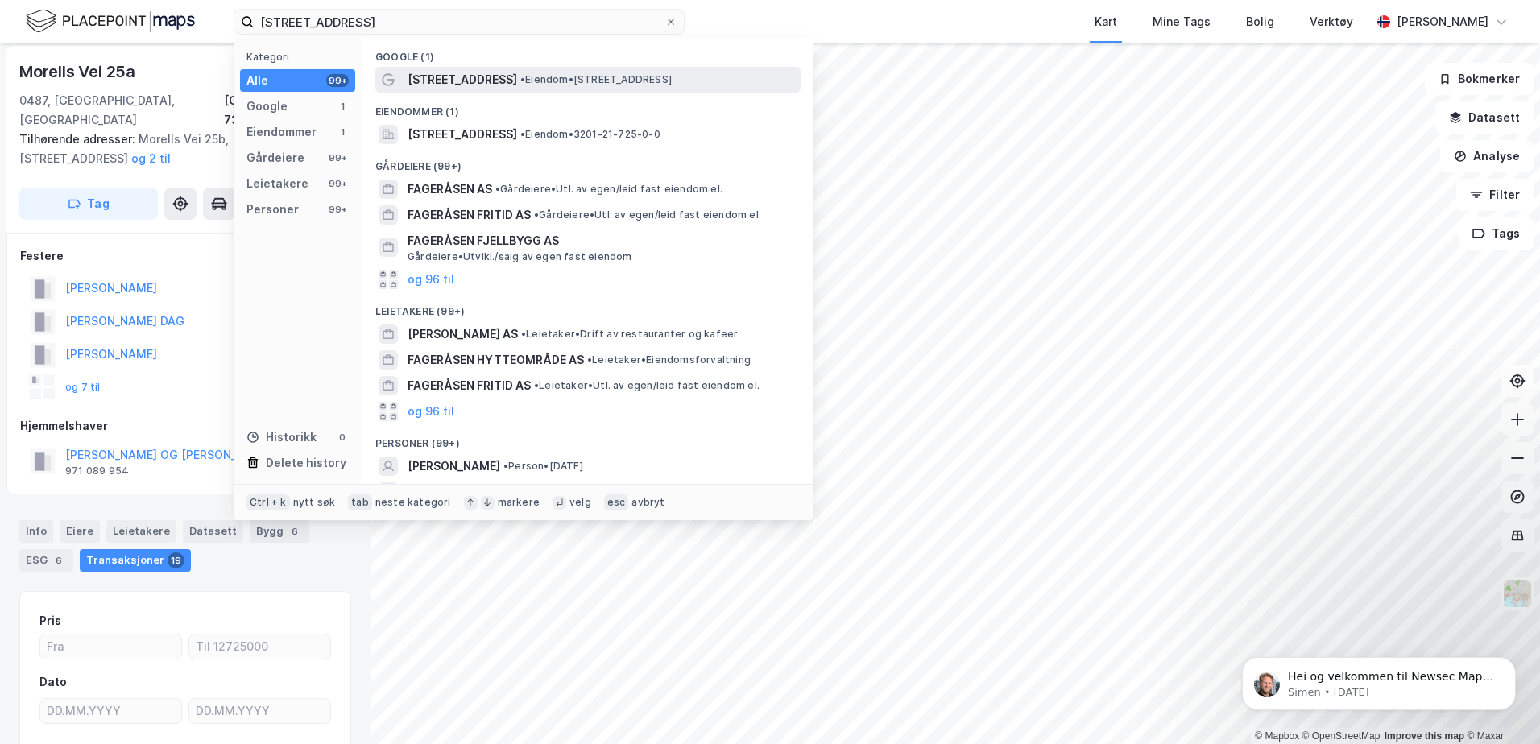
click at [559, 84] on span "• Eiendom • [STREET_ADDRESS]" at bounding box center [595, 79] width 151 height 13
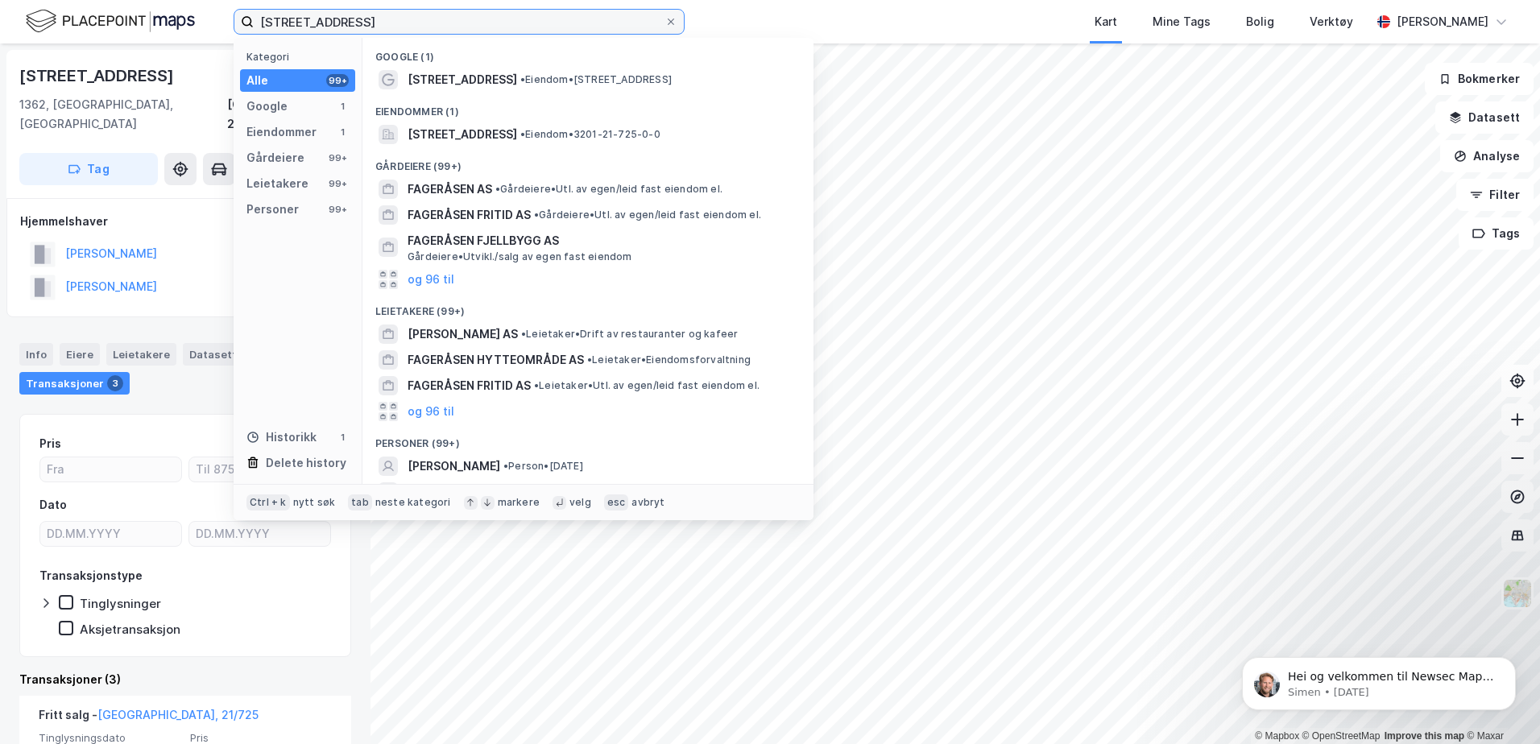
drag, startPoint x: 496, startPoint y: 11, endPoint x: 148, endPoint y: 18, distance: 348.1
click at [155, 18] on div "[STREET_ADDRESS] Kategori Alle 99+ Google 1 Eiendommer 1 Gårdeiere 99+ Leietake…" at bounding box center [770, 22] width 1540 height 44
paste input "veien 7F"
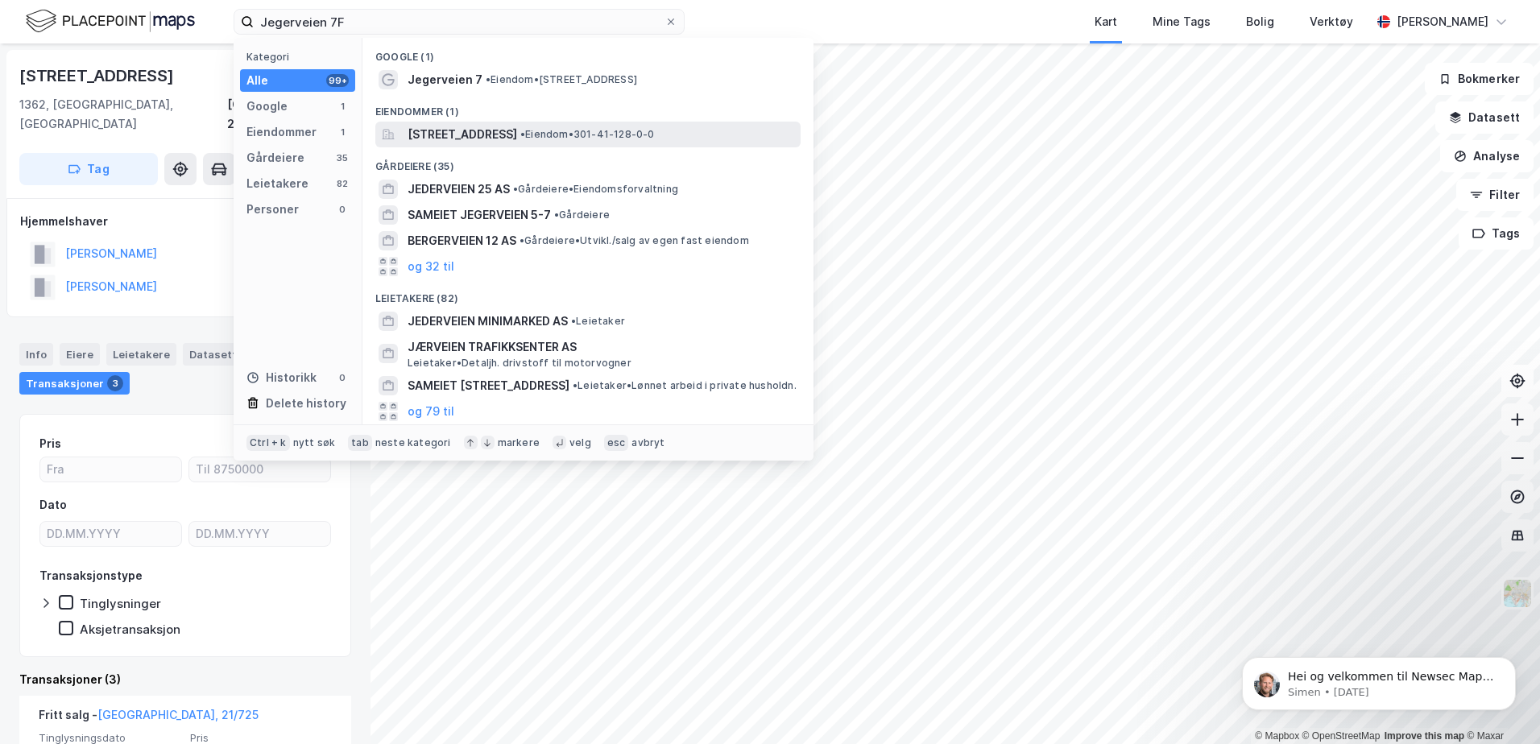
click at [517, 135] on span "[STREET_ADDRESS]" at bounding box center [463, 134] width 110 height 19
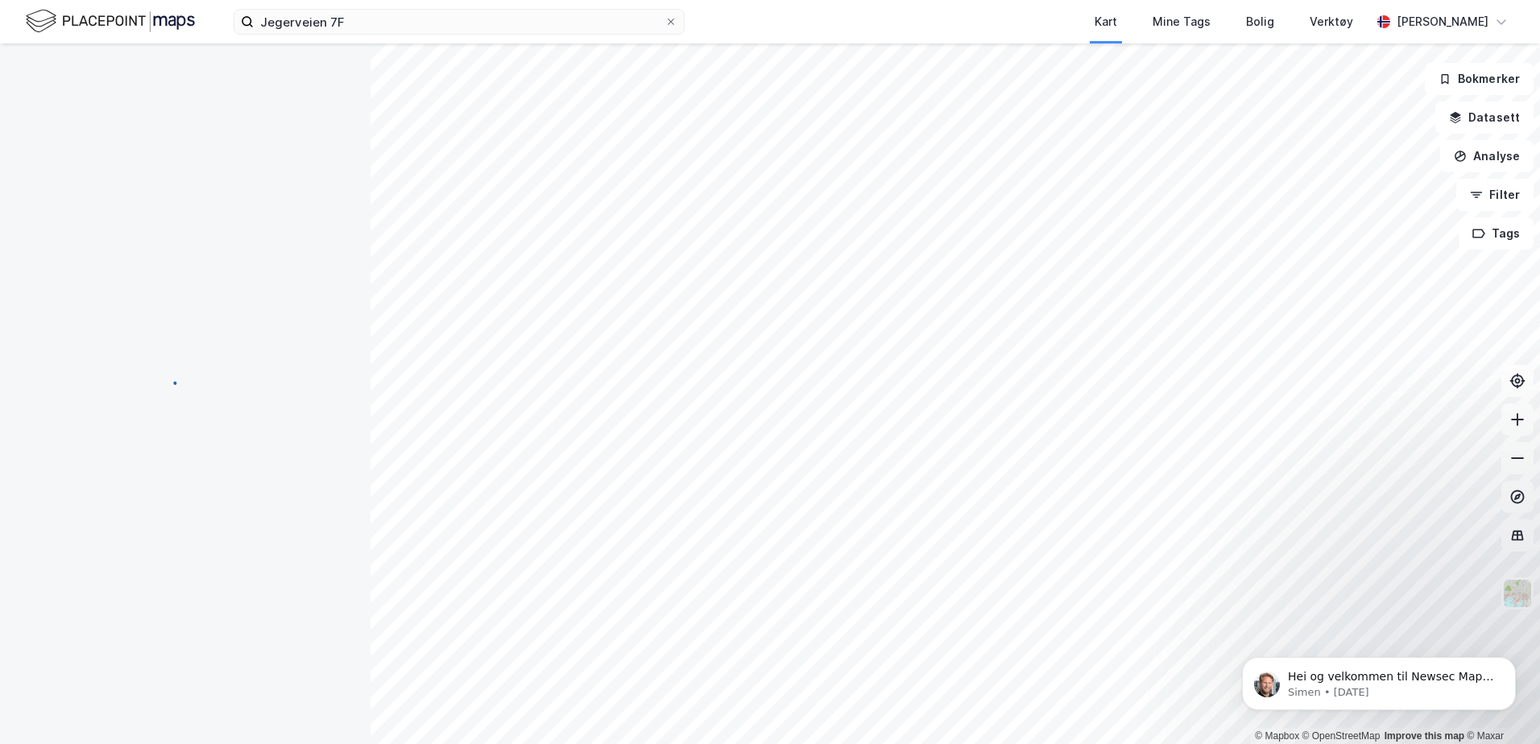
scroll to position [4, 0]
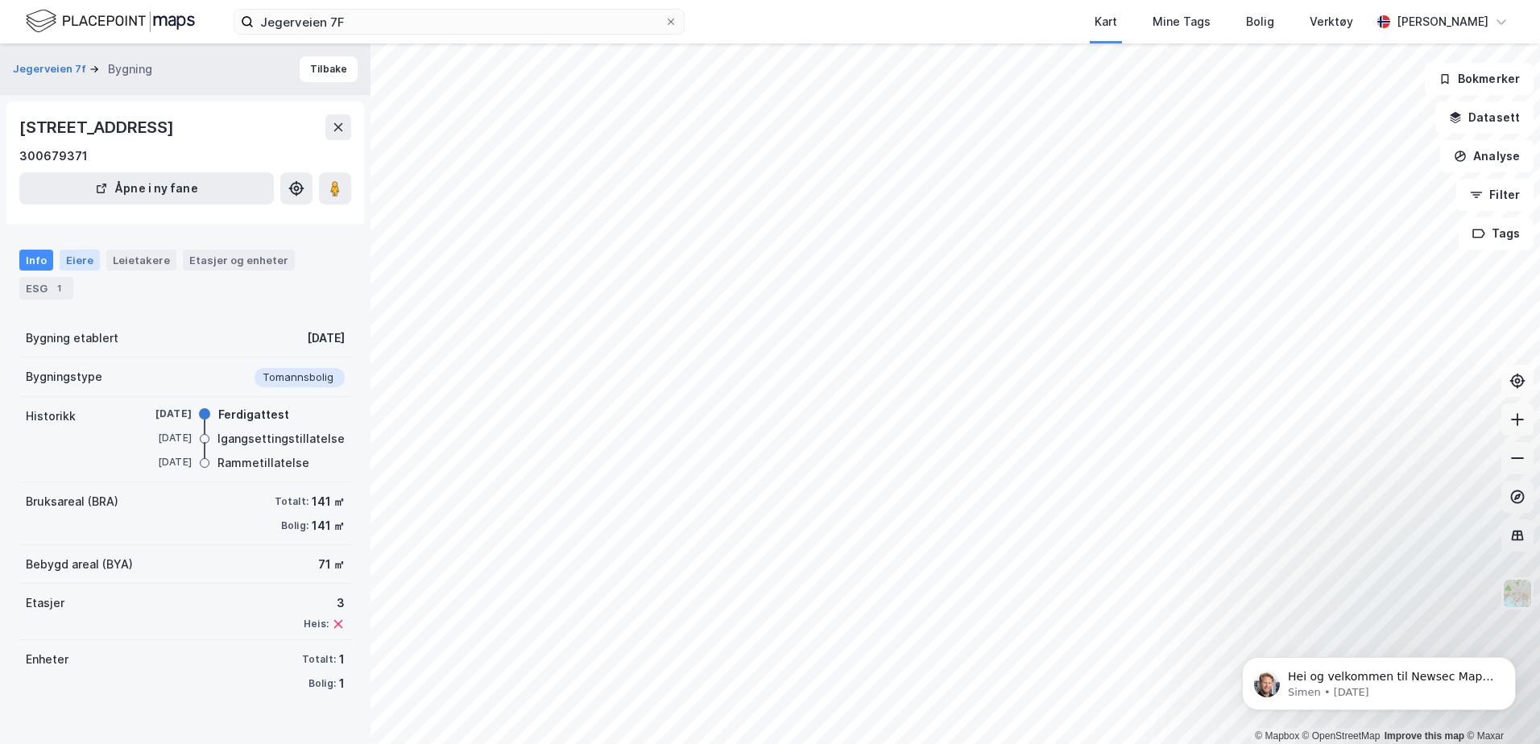
click at [84, 260] on div "Eiere" at bounding box center [80, 260] width 40 height 21
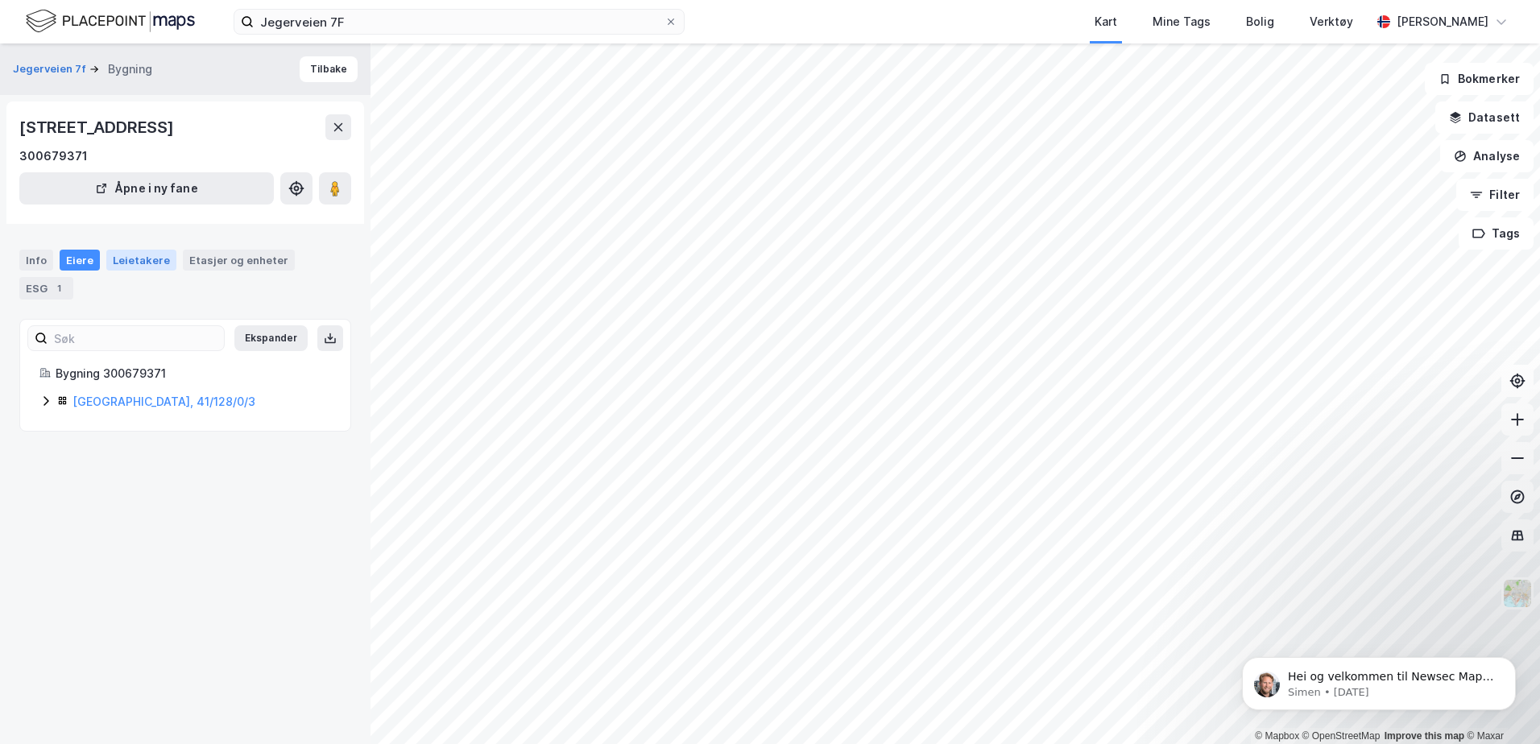
click at [142, 252] on div "Leietakere" at bounding box center [141, 260] width 70 height 21
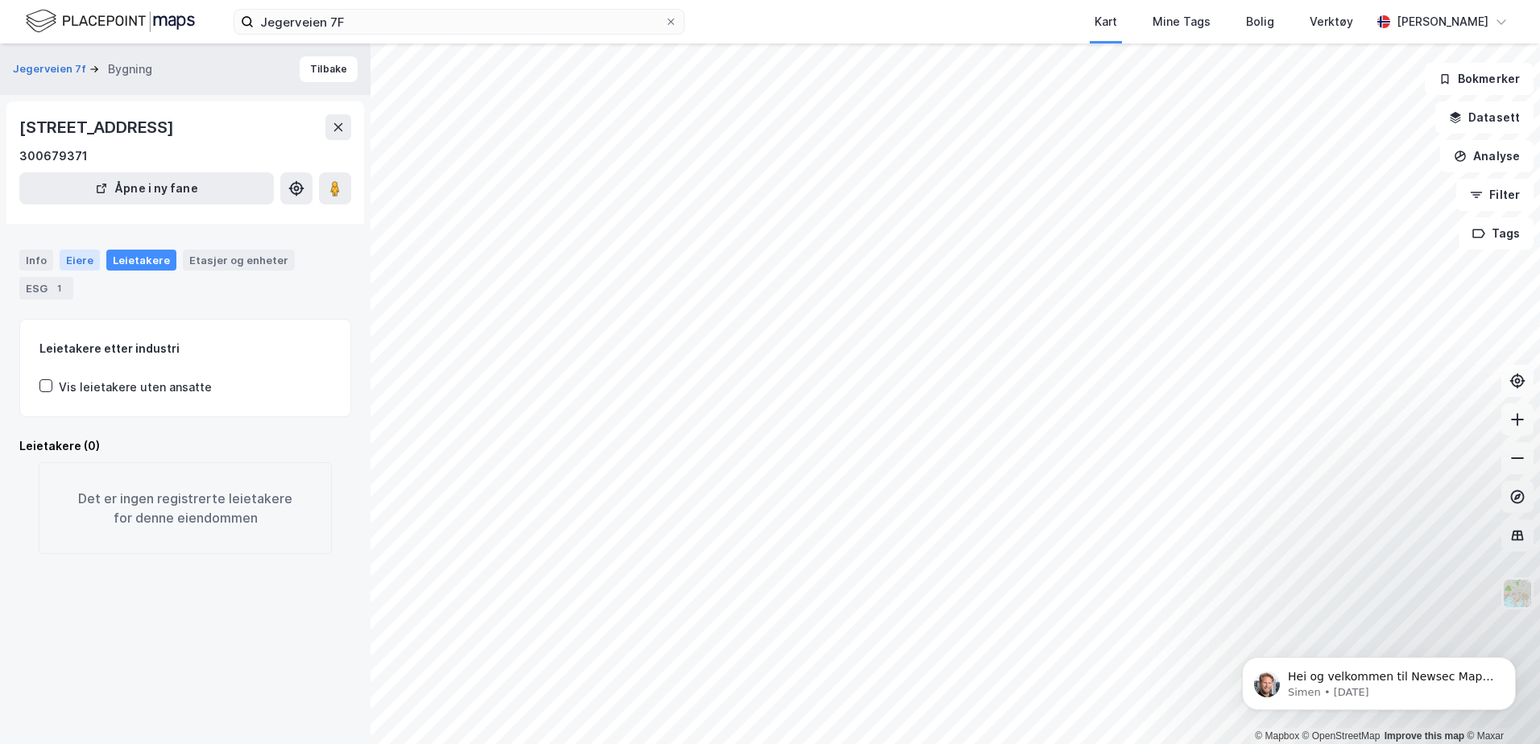
click at [73, 255] on div "Eiere" at bounding box center [80, 260] width 40 height 21
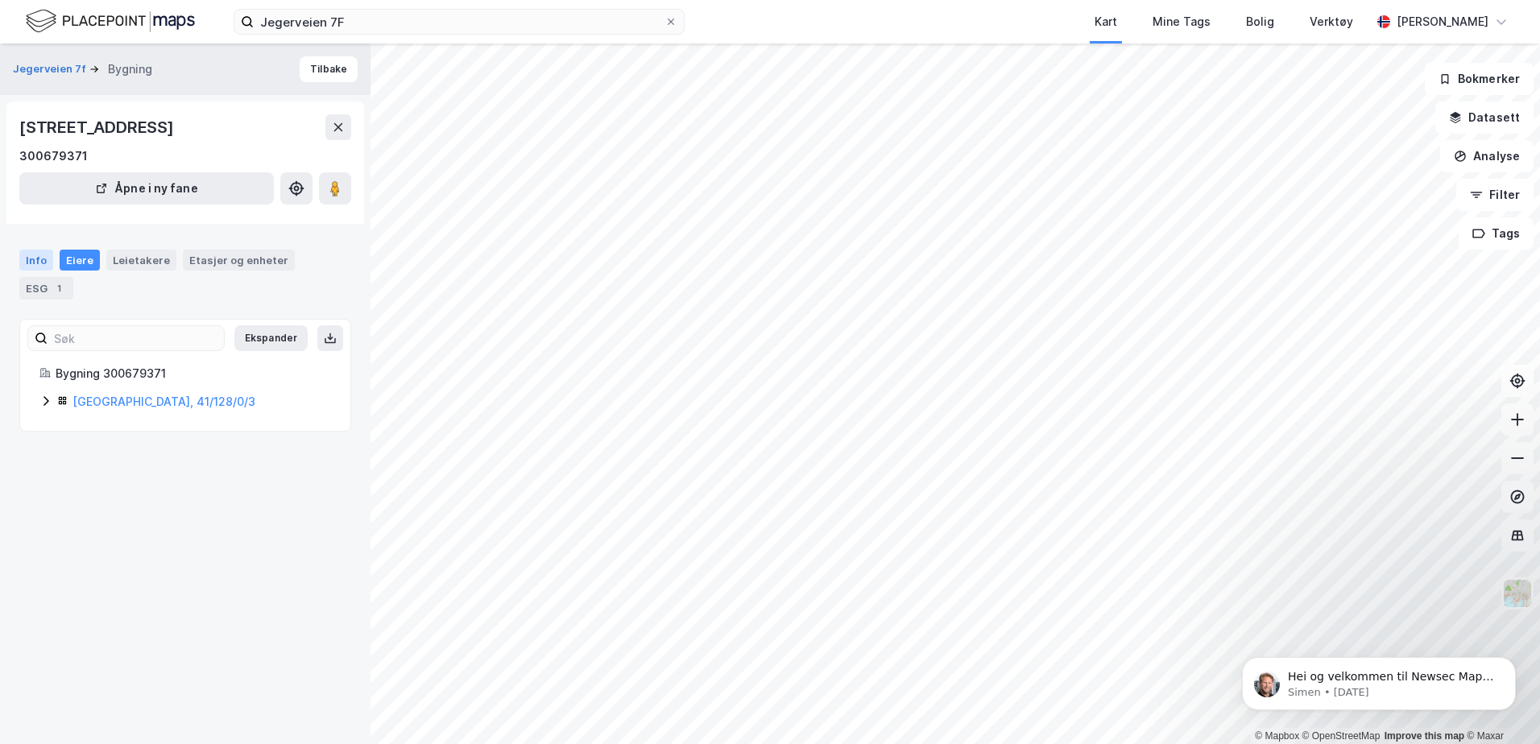
click at [44, 260] on div "Info" at bounding box center [36, 260] width 34 height 21
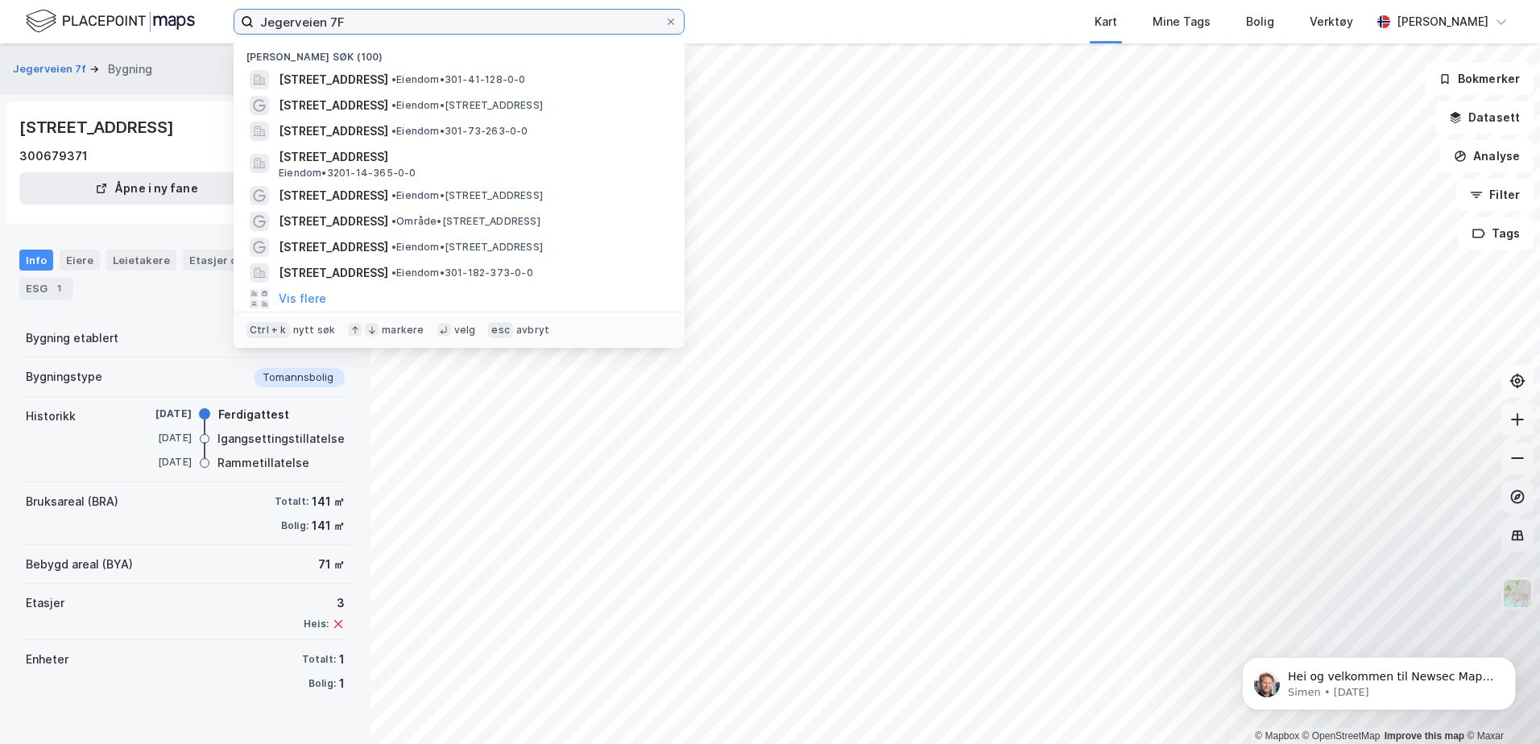
drag, startPoint x: 405, startPoint y: 22, endPoint x: 30, endPoint y: 31, distance: 375.5
click at [32, 31] on div "[STREET_ADDRESS] • Eiendom • 301-41-128-0-0 Jegeråsen 41 • Eiendom • [STREET_AD…" at bounding box center [770, 22] width 1540 height 44
paste input "[STREET_ADDRESS]"
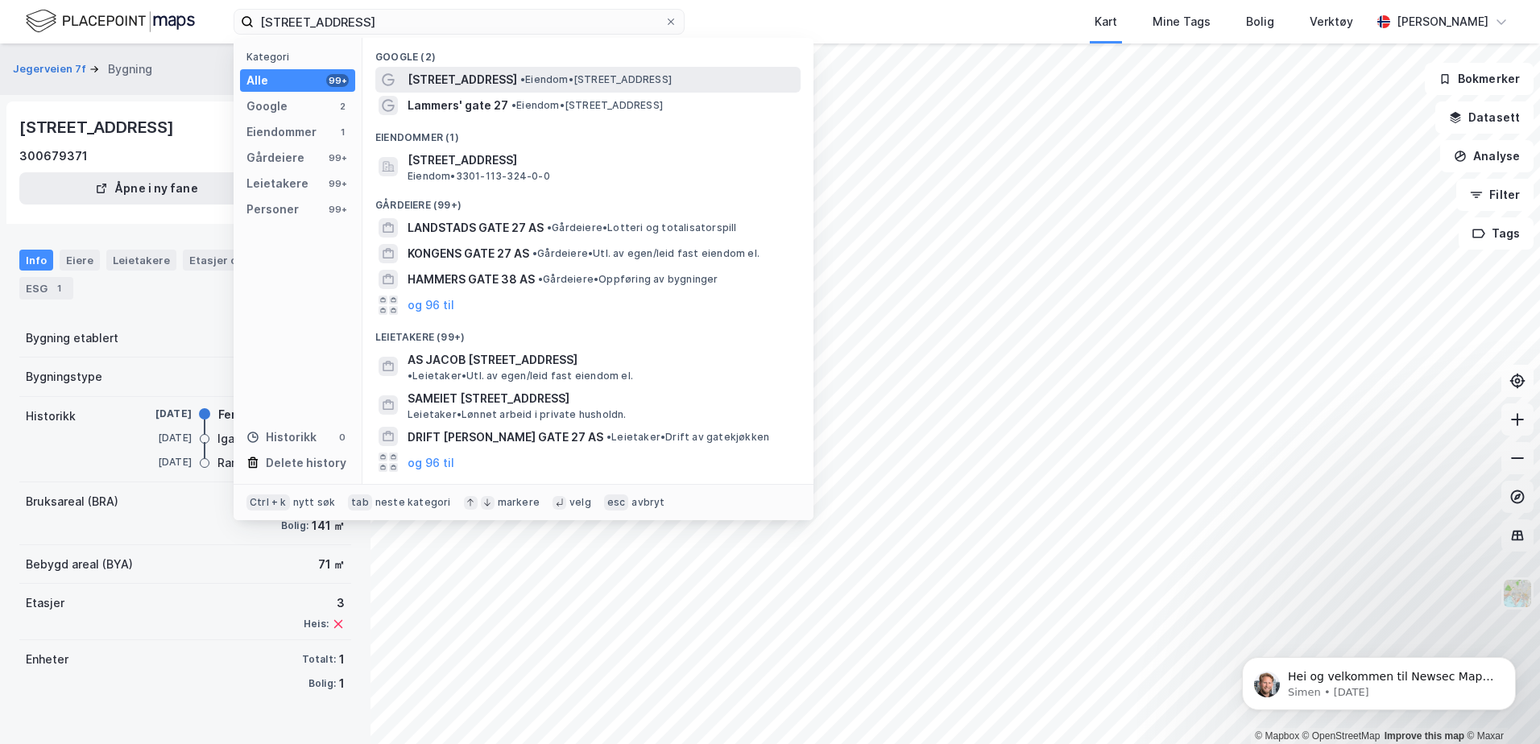
click at [672, 77] on span "• Eiendom • [STREET_ADDRESS]" at bounding box center [595, 79] width 151 height 13
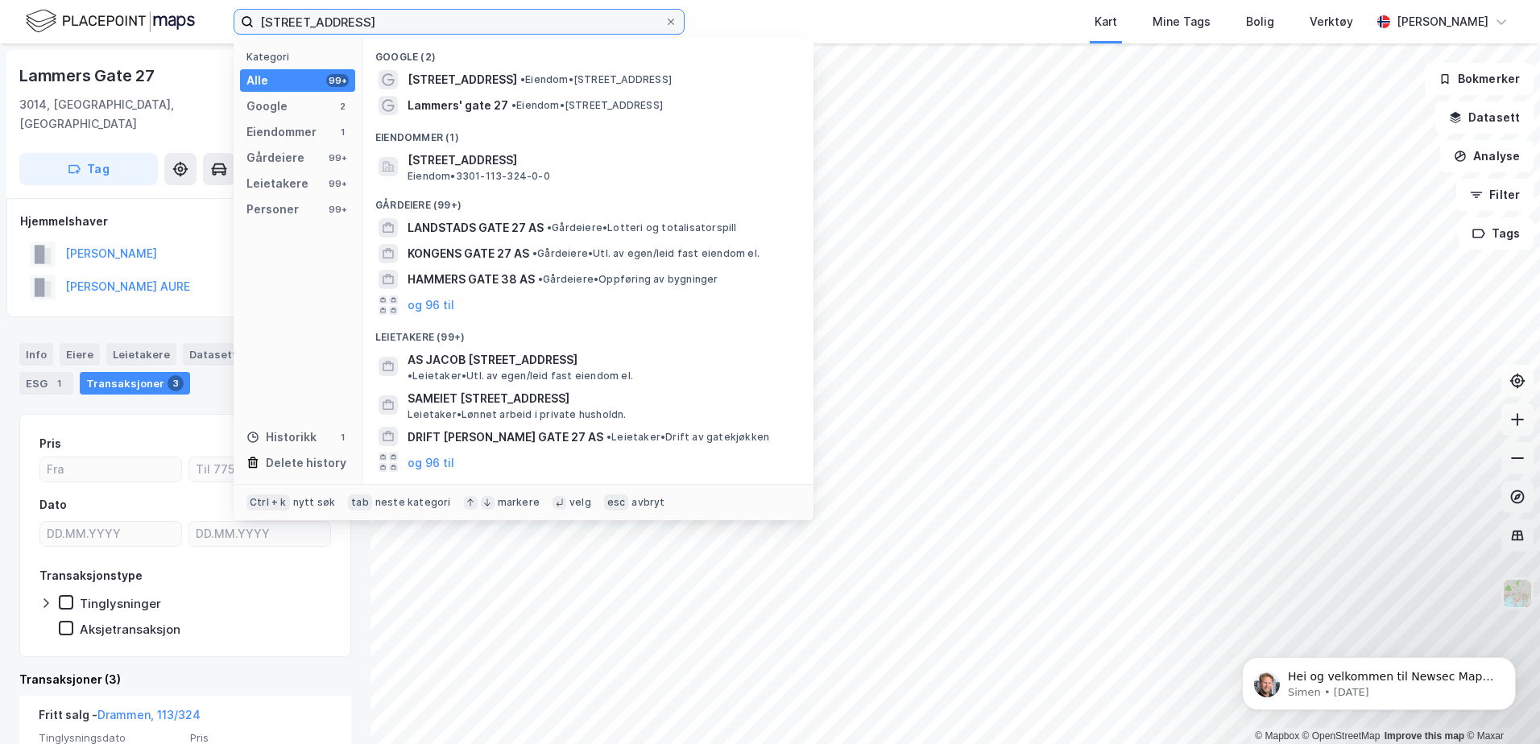
drag, startPoint x: 438, startPoint y: 31, endPoint x: 147, endPoint y: 34, distance: 290.8
click at [147, 34] on div "[STREET_ADDRESS] Kategori Alle 99+ Google 2 Eiendommer 1 Gårdeiere 99+ Leietake…" at bounding box center [770, 22] width 1540 height 44
paste input "[STREET_ADDRESS]"
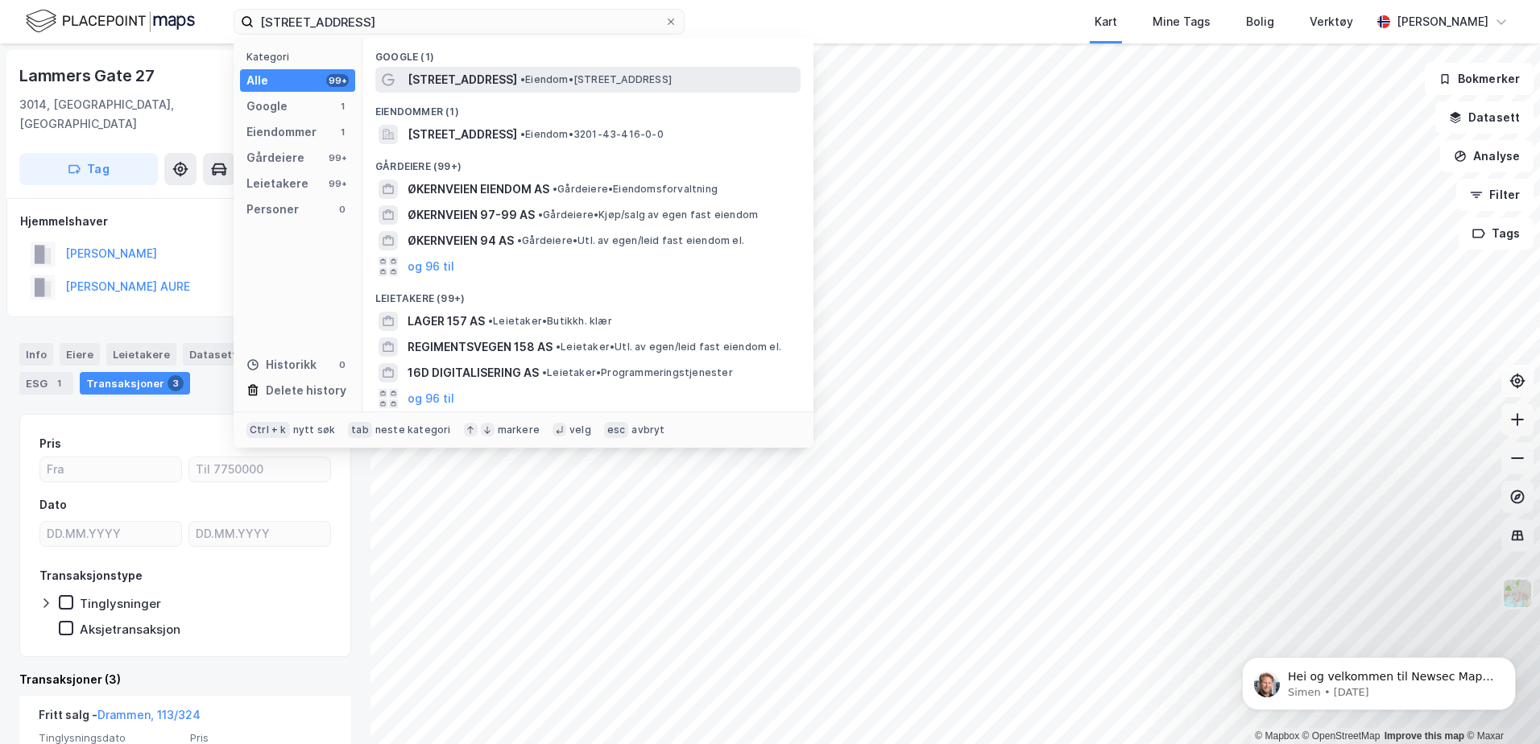
click at [493, 82] on span "[STREET_ADDRESS]" at bounding box center [463, 79] width 110 height 19
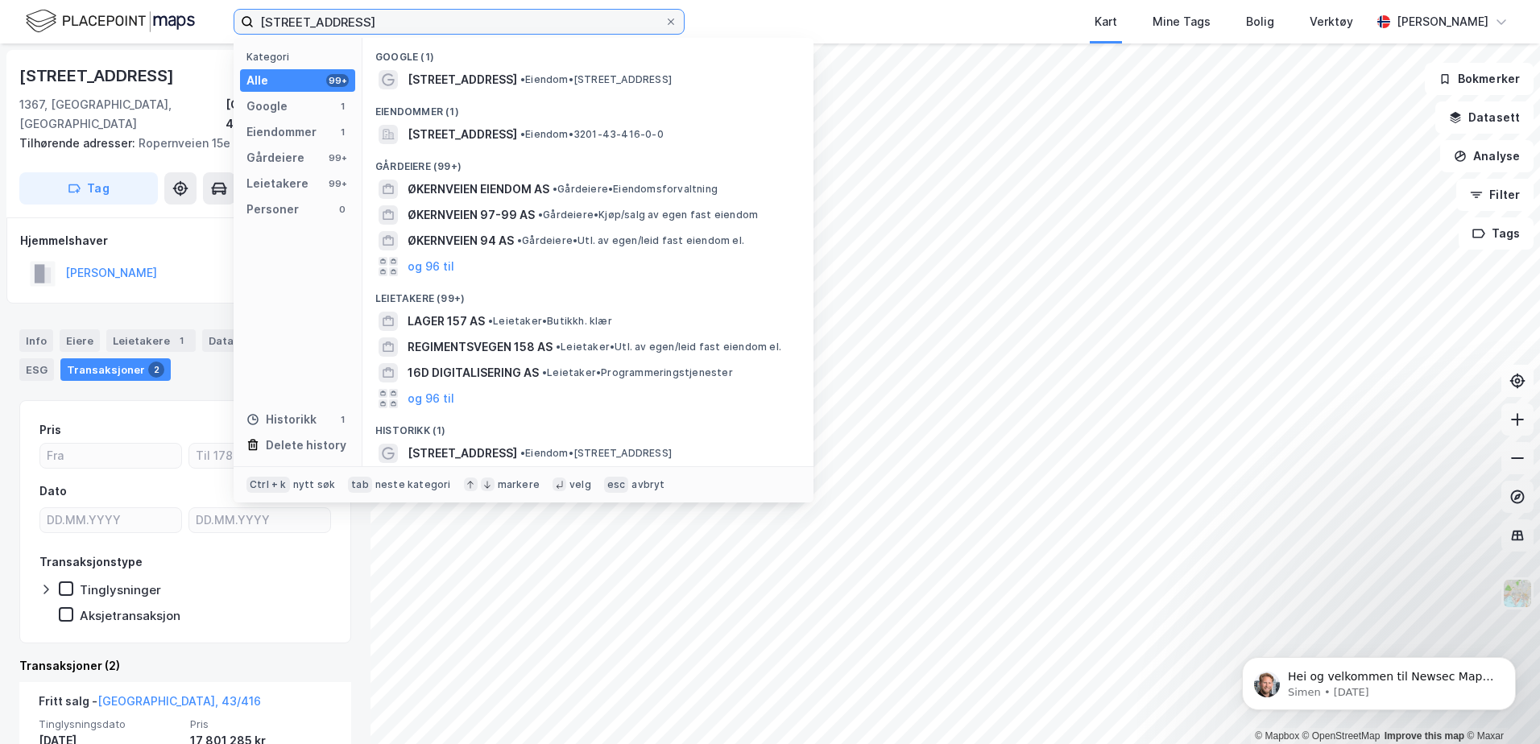
drag, startPoint x: 451, startPoint y: 17, endPoint x: -3, endPoint y: 9, distance: 454.4
click at [0, 9] on html "Ropernveien 15D Kategori Alle 99+ Google 1 Eiendommer 1 Gårdeiere 99+ Leietaker…" at bounding box center [770, 372] width 1540 height 744
paste input "Framveien 8A"
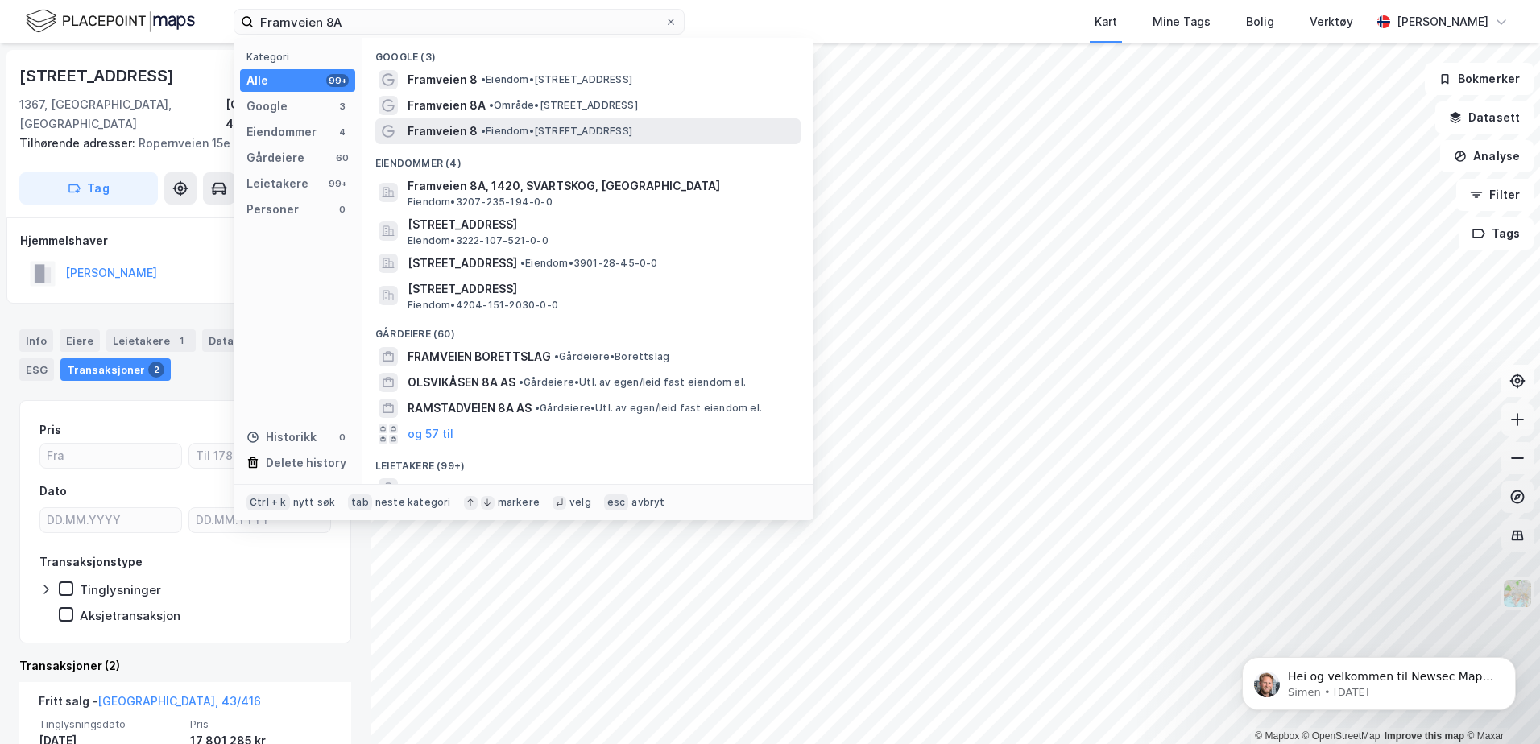
click at [541, 132] on span "• Eiendom • [STREET_ADDRESS]" at bounding box center [556, 131] width 151 height 13
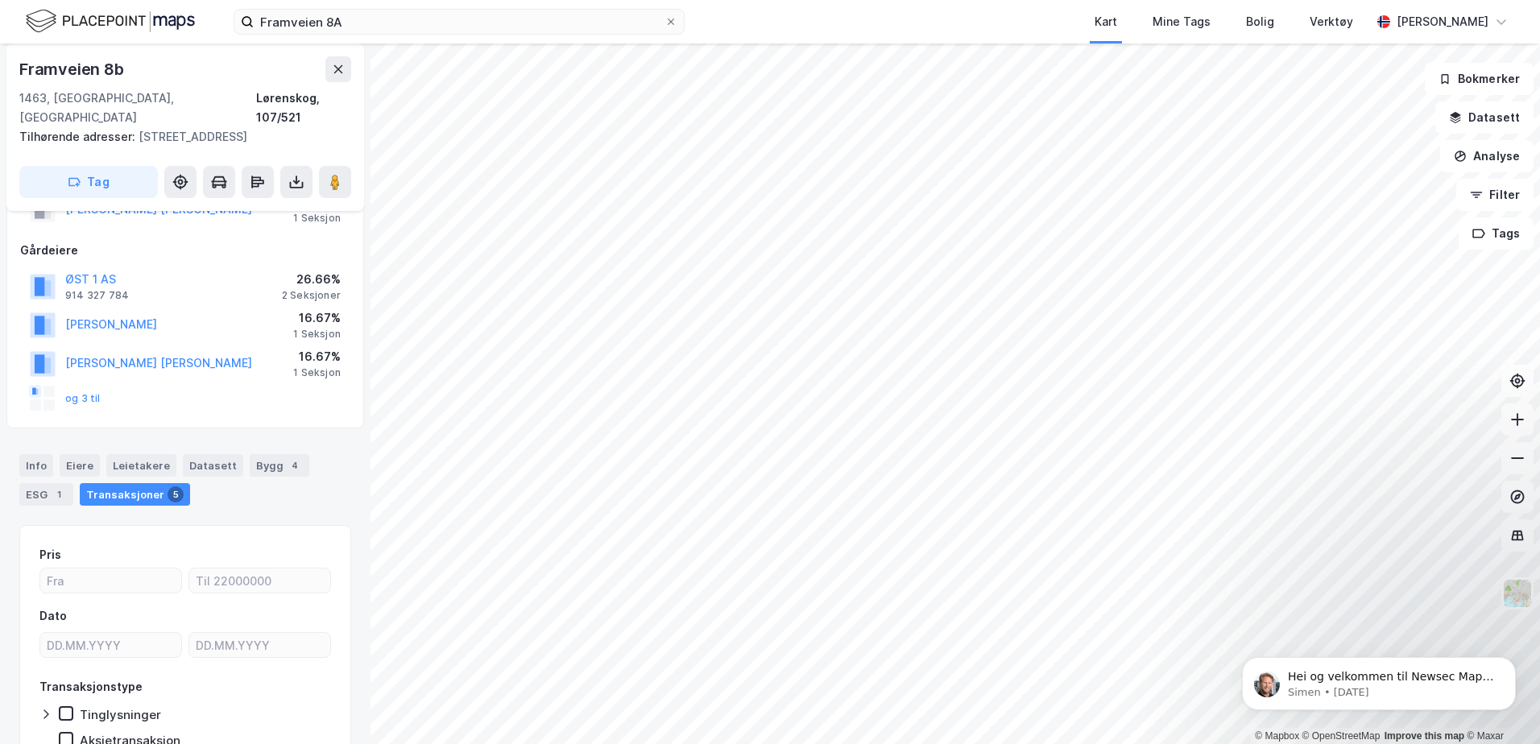
scroll to position [168, 0]
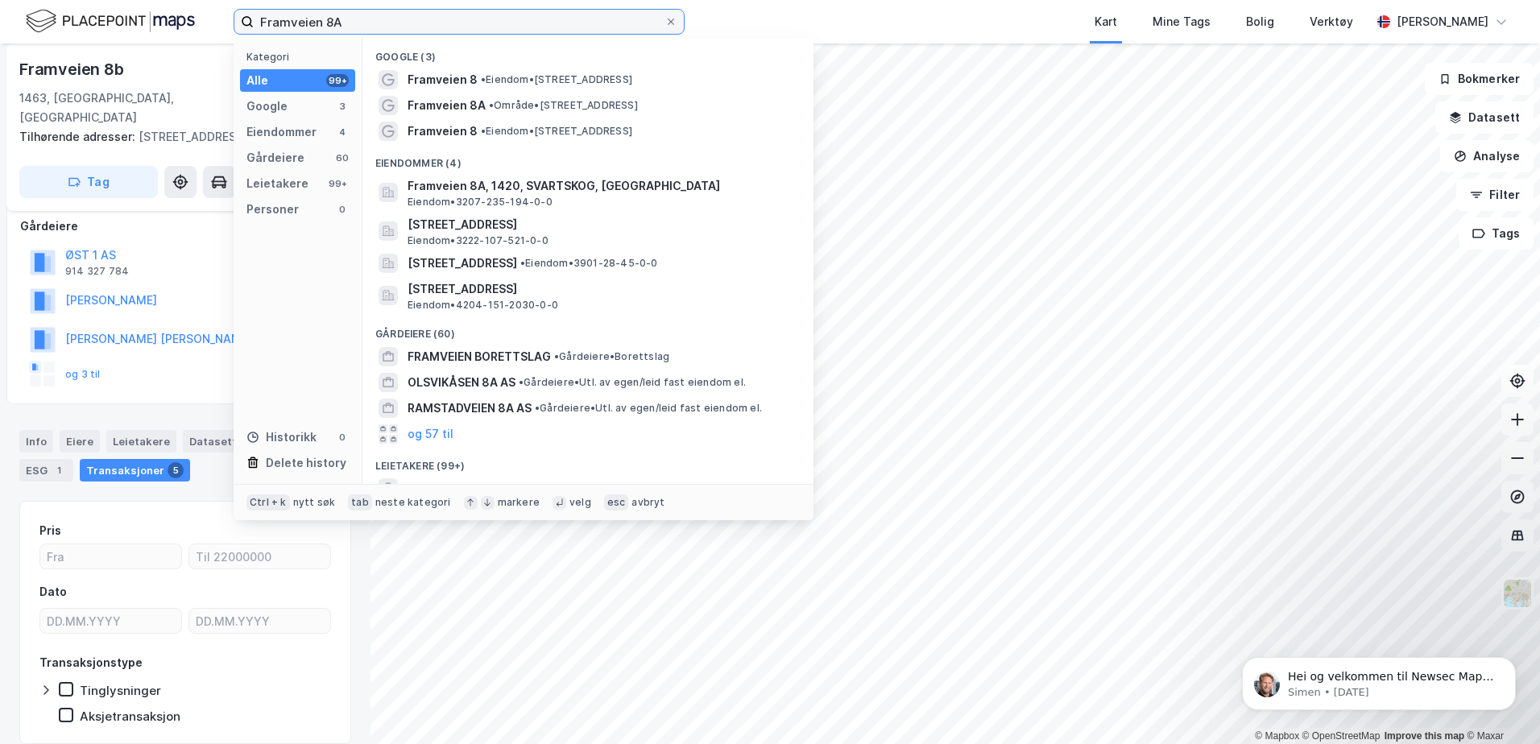
drag, startPoint x: 479, startPoint y: 31, endPoint x: 11, endPoint y: 16, distance: 467.5
click at [11, 16] on div "Framveien 8A Kategori Alle 99+ Google 3 Eiendommer 4 Gårdeiere 60 Leietakere 99…" at bounding box center [770, 22] width 1540 height 44
paste input "[STREET_ADDRESS]"
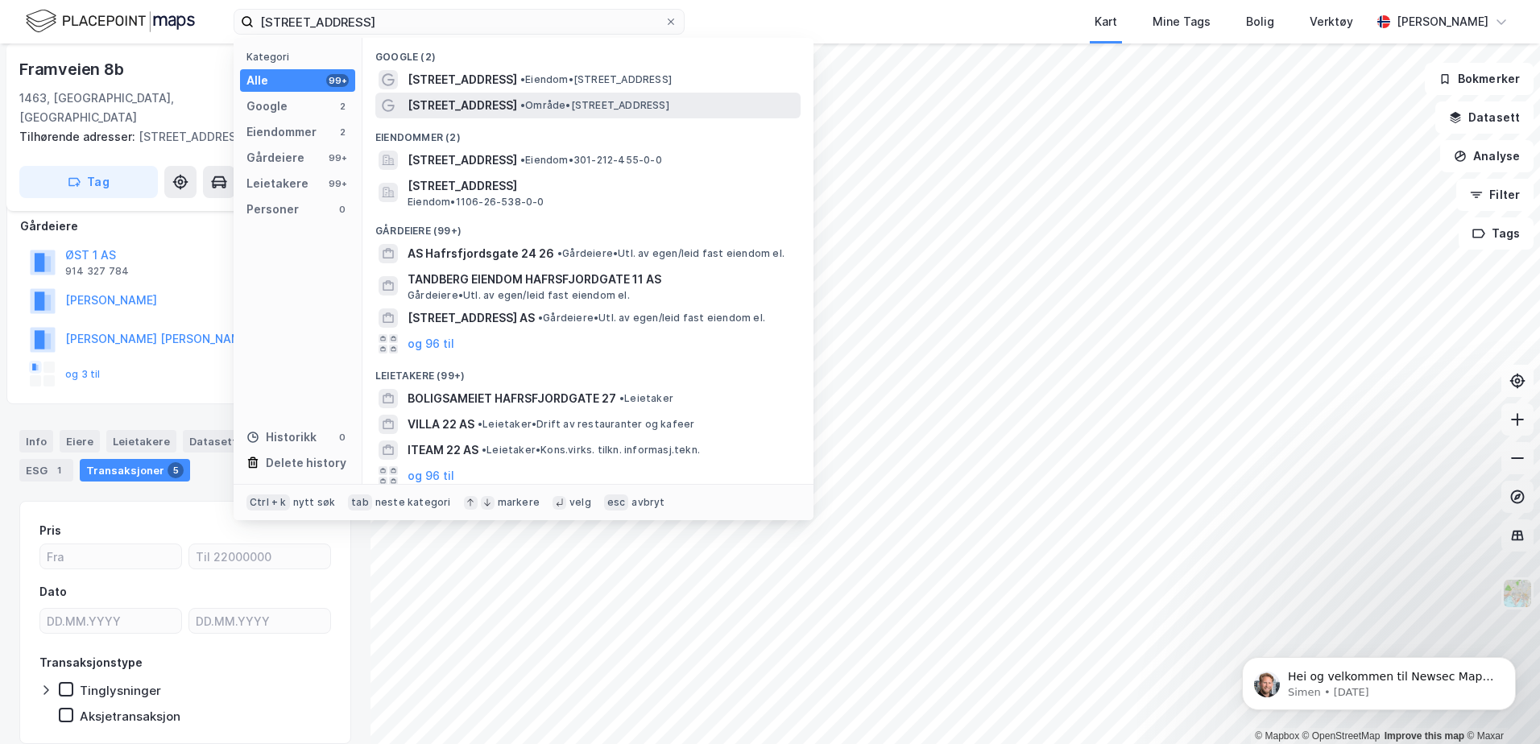
click at [580, 100] on span "• Område • [STREET_ADDRESS]" at bounding box center [594, 105] width 149 height 13
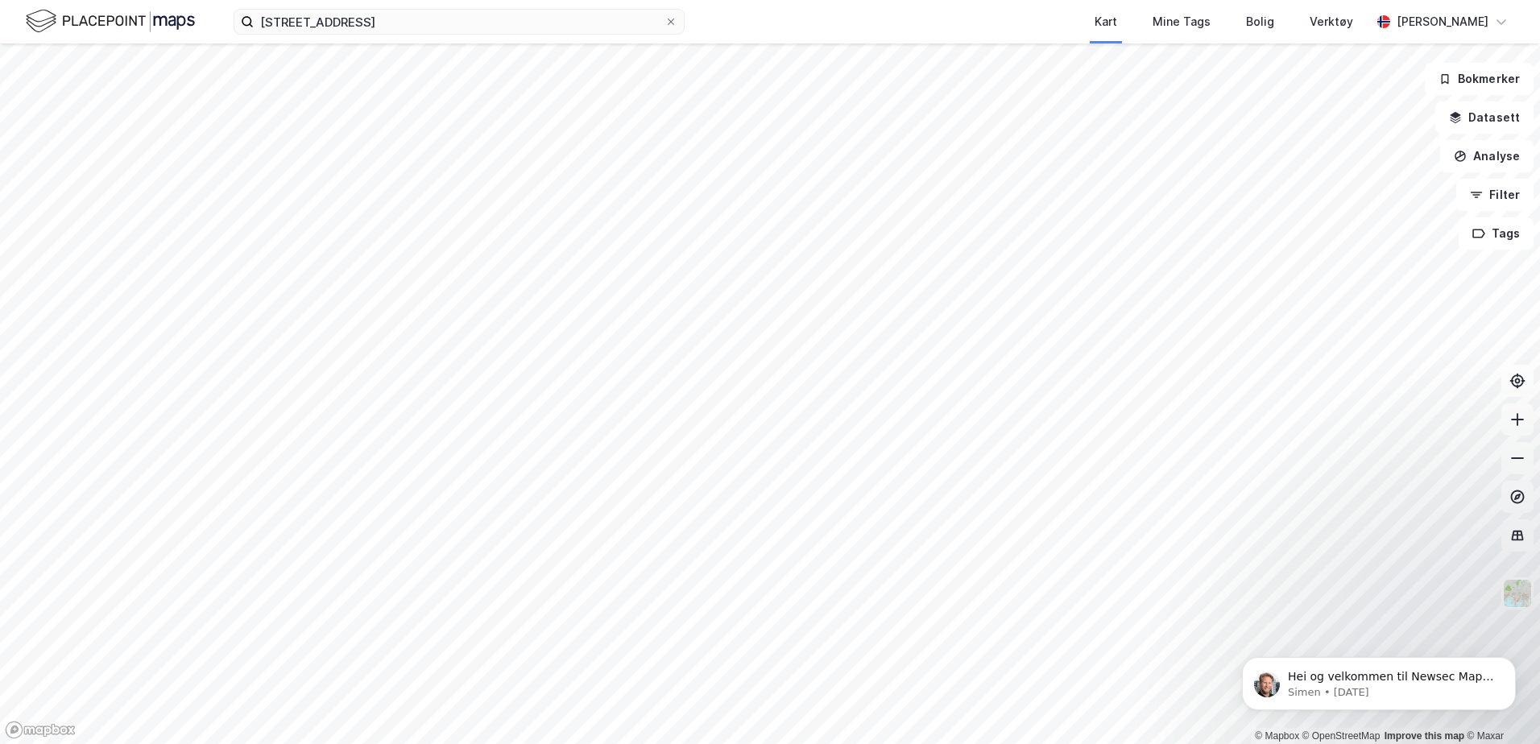
click at [433, 35] on div "[STREET_ADDRESS] Kart Mine Tags Bolig Verktøy [PERSON_NAME]" at bounding box center [770, 22] width 1540 height 44
click at [417, 15] on input "[STREET_ADDRESS]" at bounding box center [459, 22] width 411 height 24
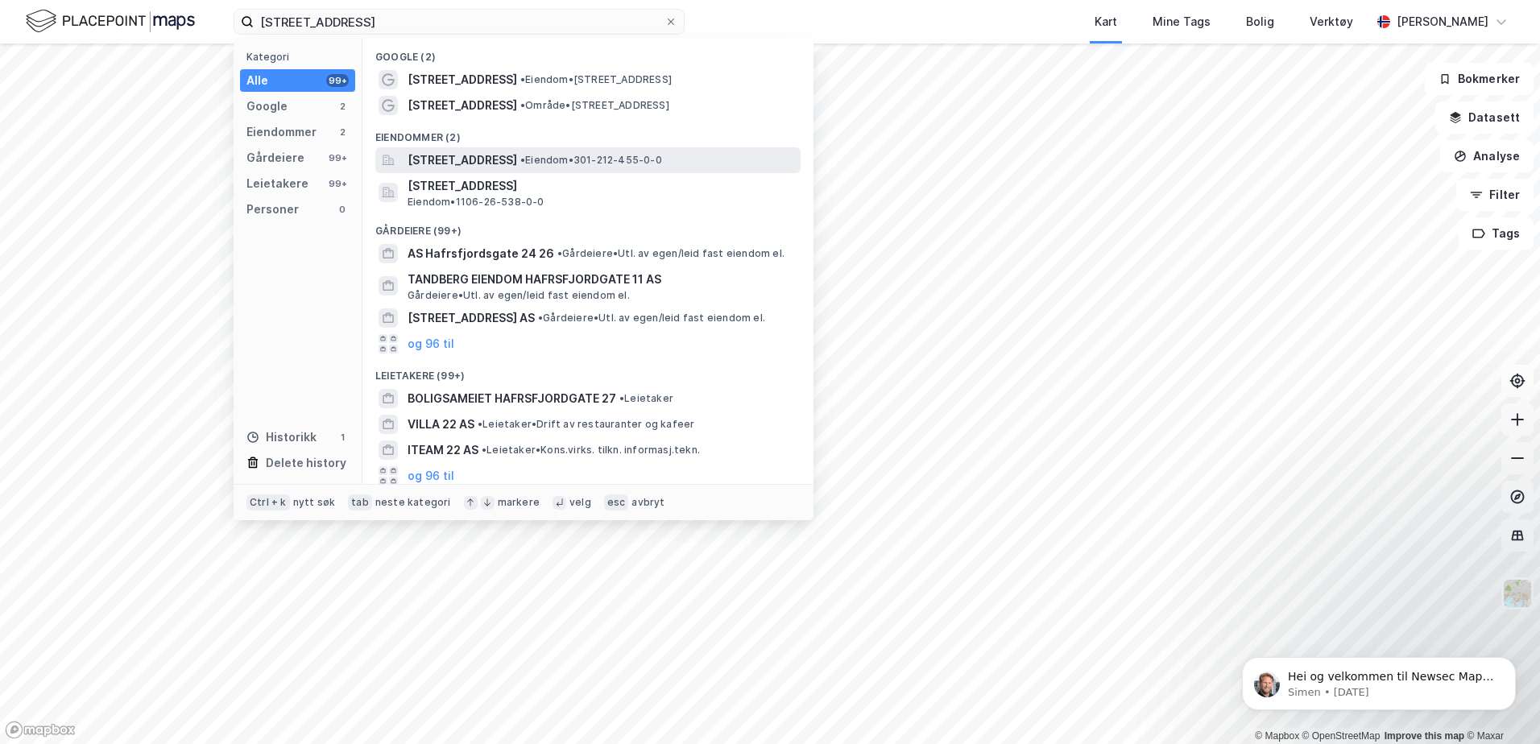
click at [517, 156] on span "[STREET_ADDRESS]" at bounding box center [463, 160] width 110 height 19
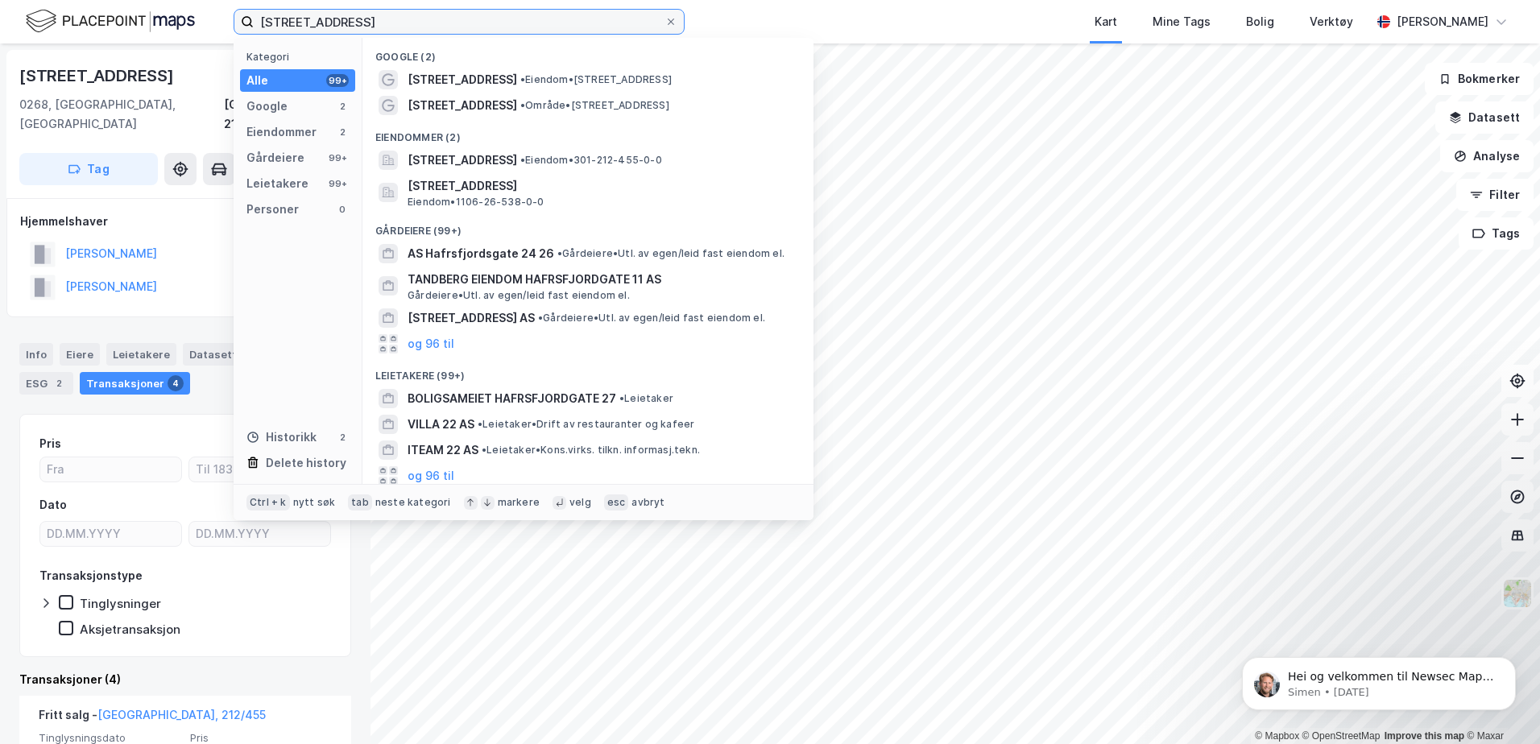
drag, startPoint x: 519, startPoint y: 30, endPoint x: 47, endPoint y: 31, distance: 472.1
click at [47, 31] on div "[STREET_ADDRESS] Kategori Alle 99+ Google 2 Eiendommer 2 Gårdeiere 99+ Leietake…" at bounding box center [770, 22] width 1540 height 44
paste input "osleveien 164"
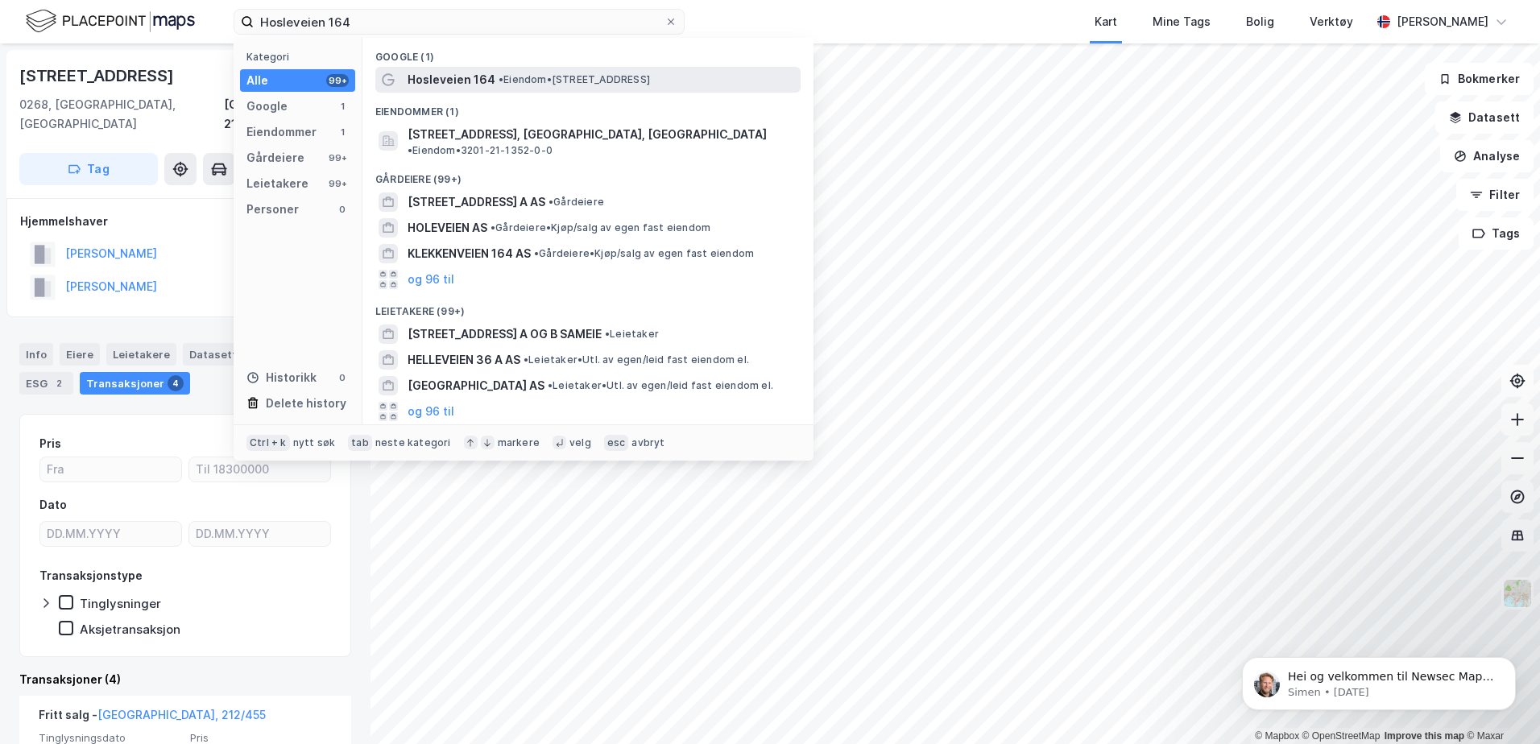
click at [499, 75] on span "•" at bounding box center [501, 79] width 5 height 12
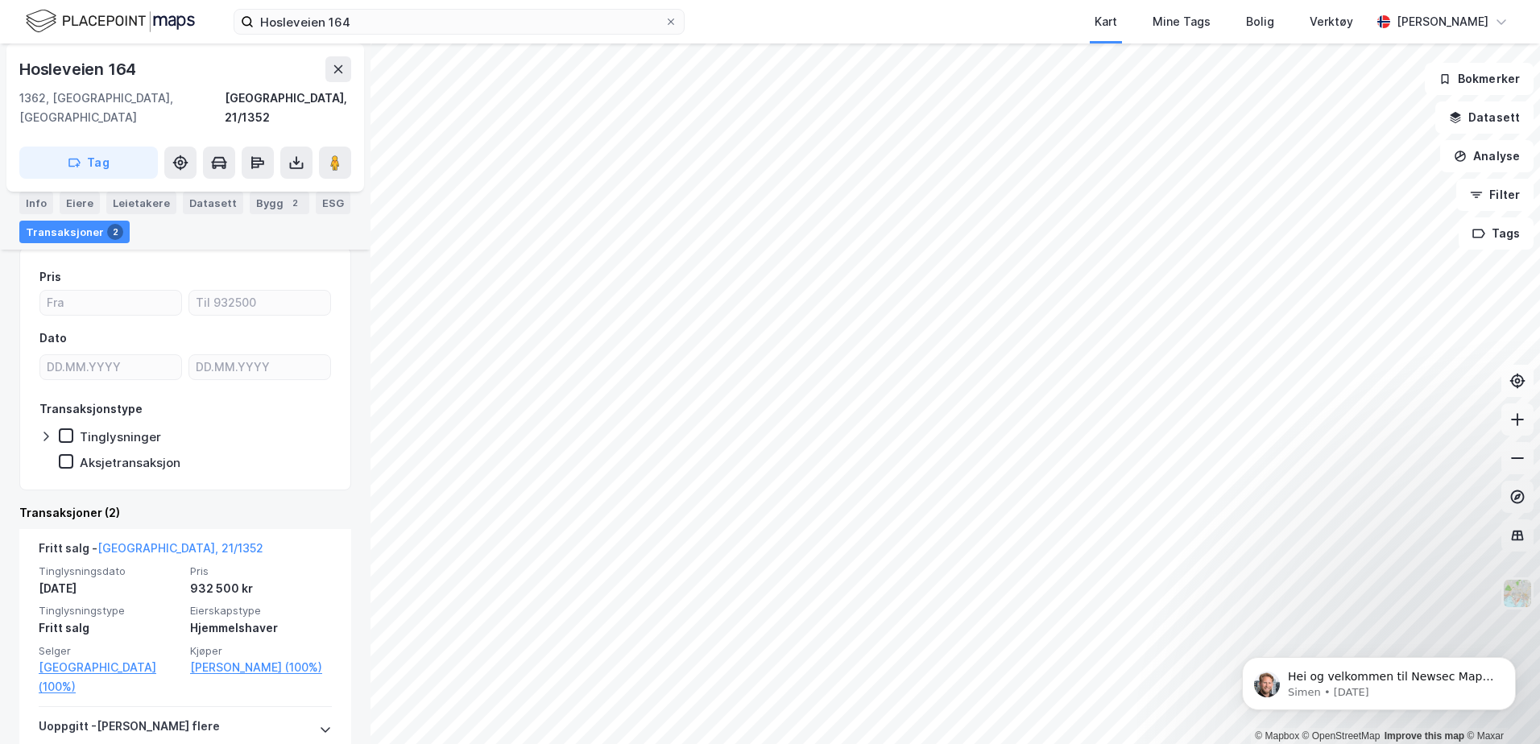
scroll to position [161, 0]
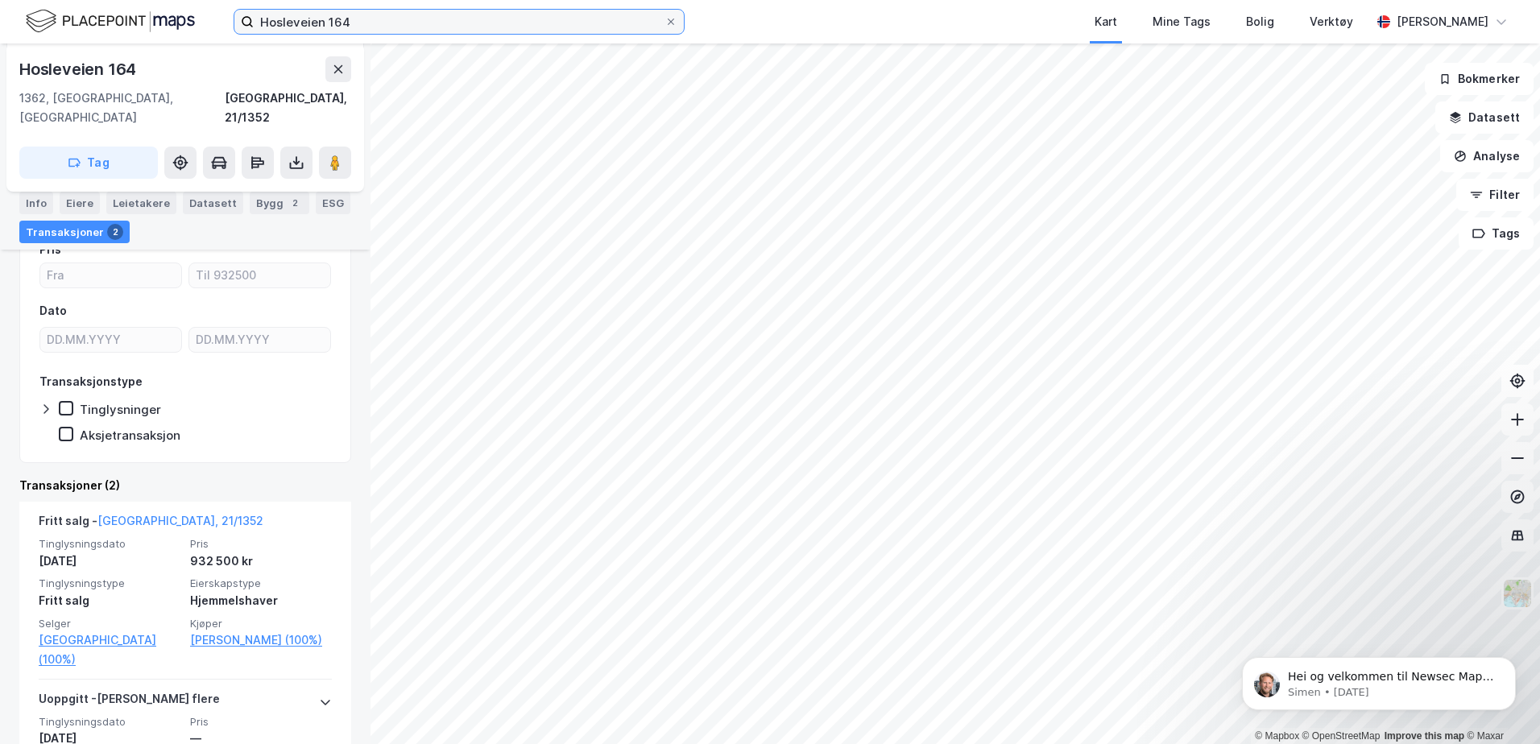
drag, startPoint x: 473, startPoint y: 24, endPoint x: 0, endPoint y: 21, distance: 472.9
click at [0, 21] on html "Hosleveien 164 Kart Mine Tags Bolig Verktøy [PERSON_NAME] © Mapbox © OpenStreet…" at bounding box center [770, 372] width 1540 height 744
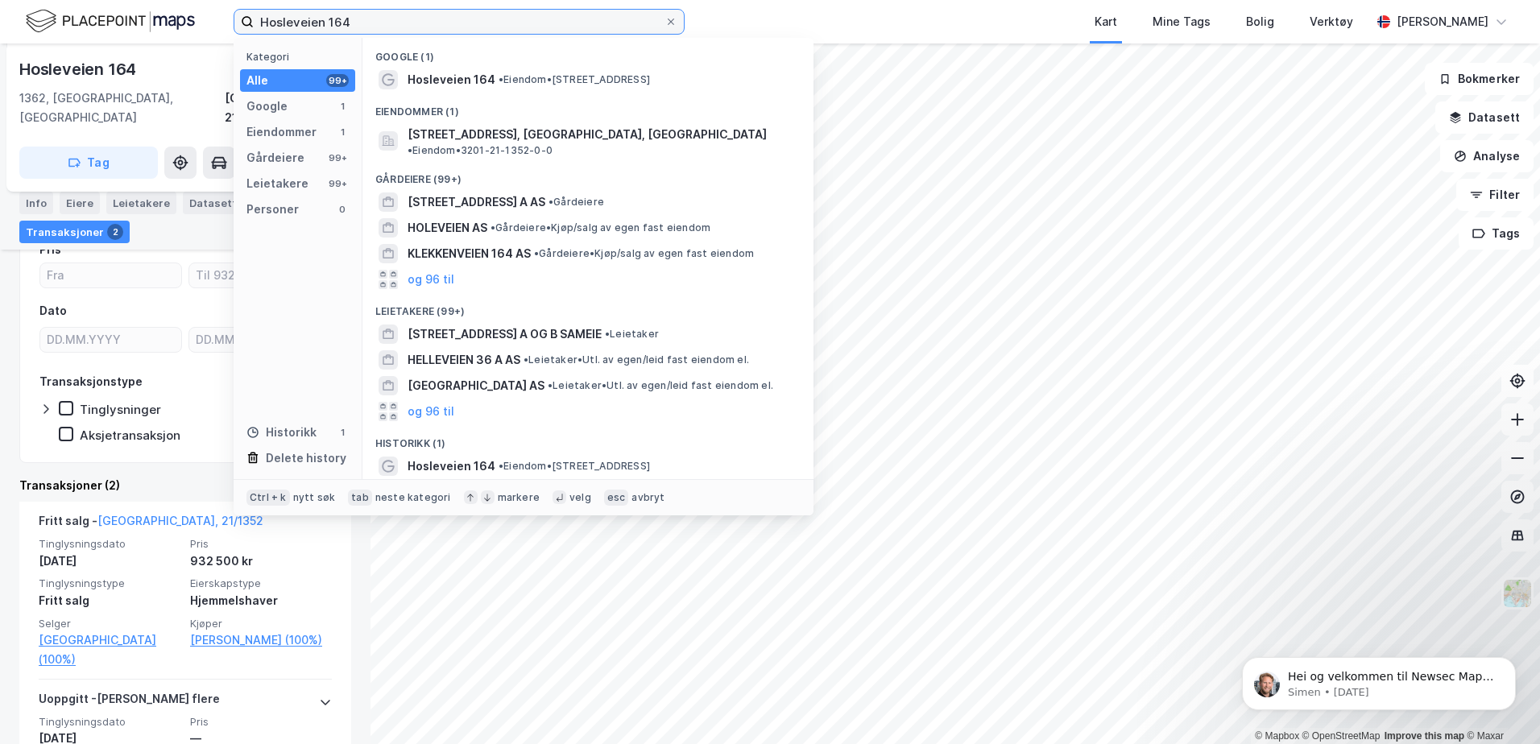
paste input "[PERSON_NAME][STREET_ADDRESS]"
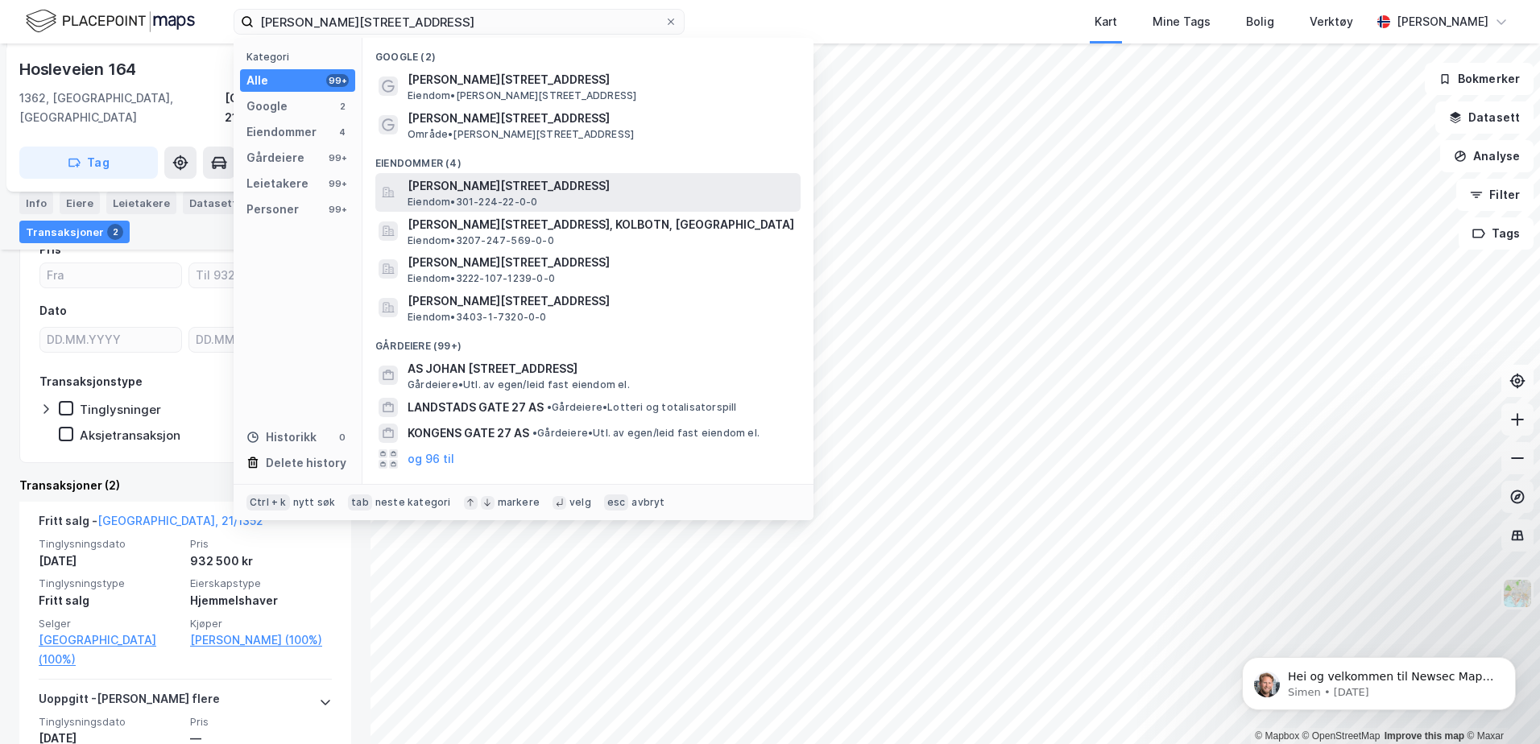
click at [585, 192] on span "[PERSON_NAME][STREET_ADDRESS]" at bounding box center [601, 185] width 387 height 19
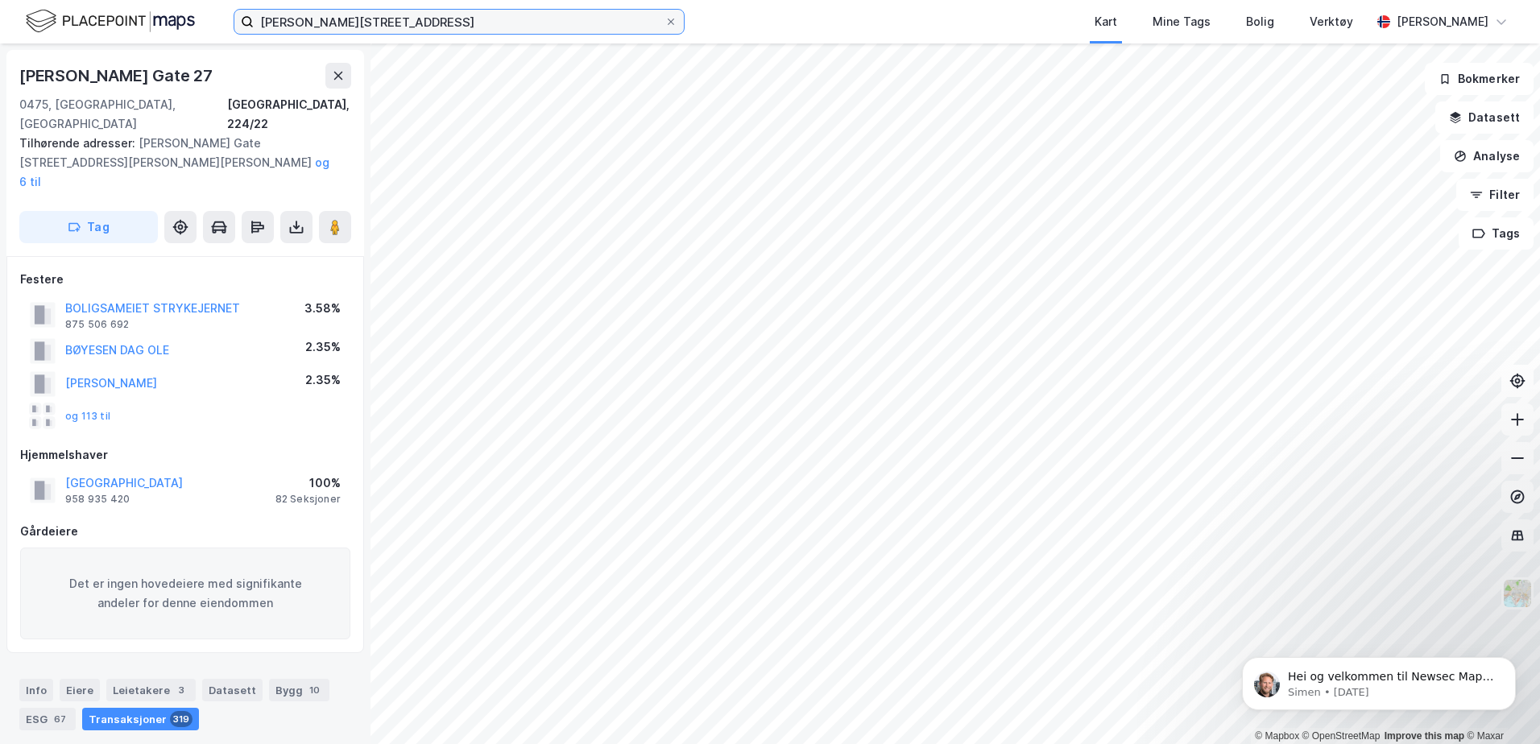
drag, startPoint x: 498, startPoint y: 18, endPoint x: 0, endPoint y: 36, distance: 498.2
click at [0, 34] on html "[PERSON_NAME][STREET_ADDRESS] Kart Mine Tags Bolig Verktøy [PERSON_NAME] © Mapb…" at bounding box center [770, 372] width 1540 height 744
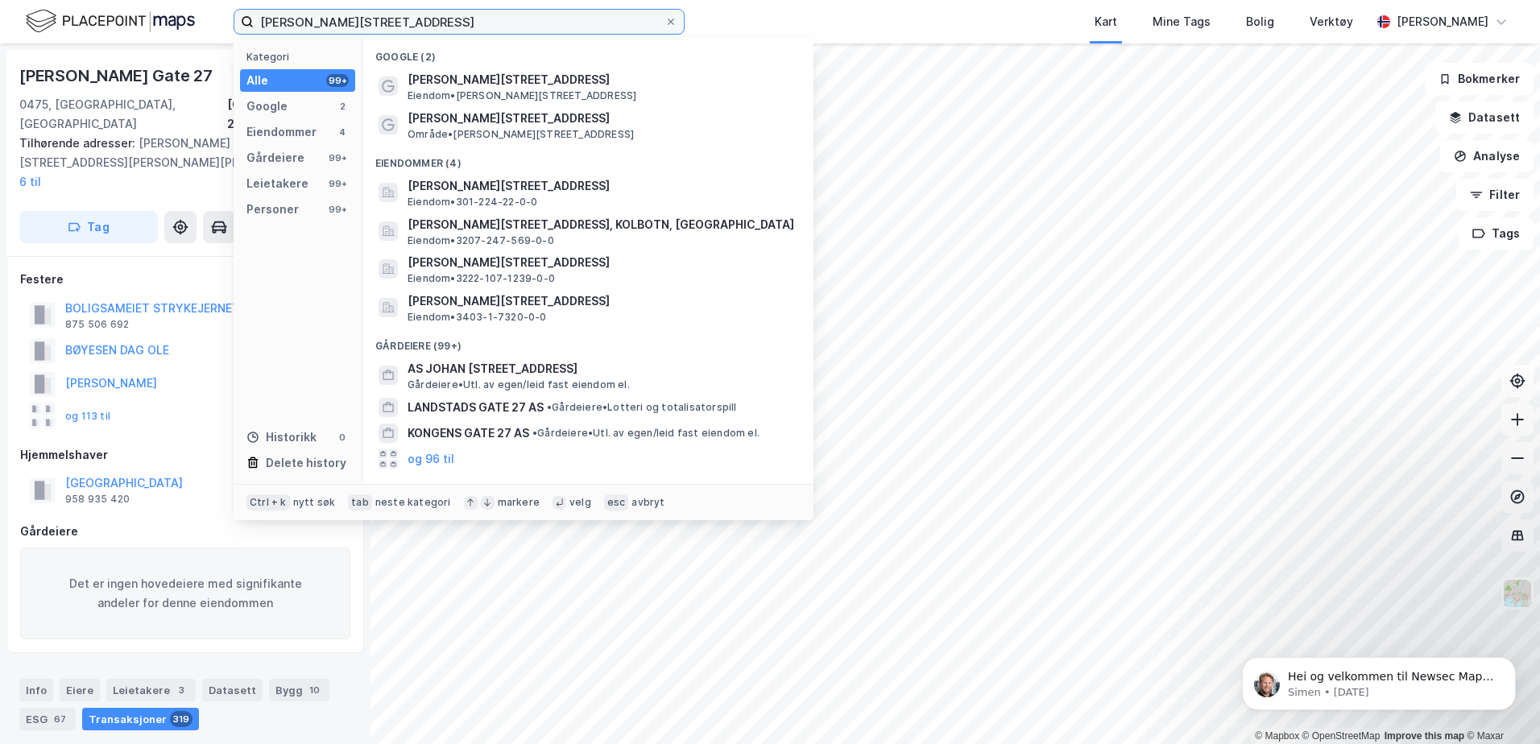
paste input "[STREET_ADDRESS]"
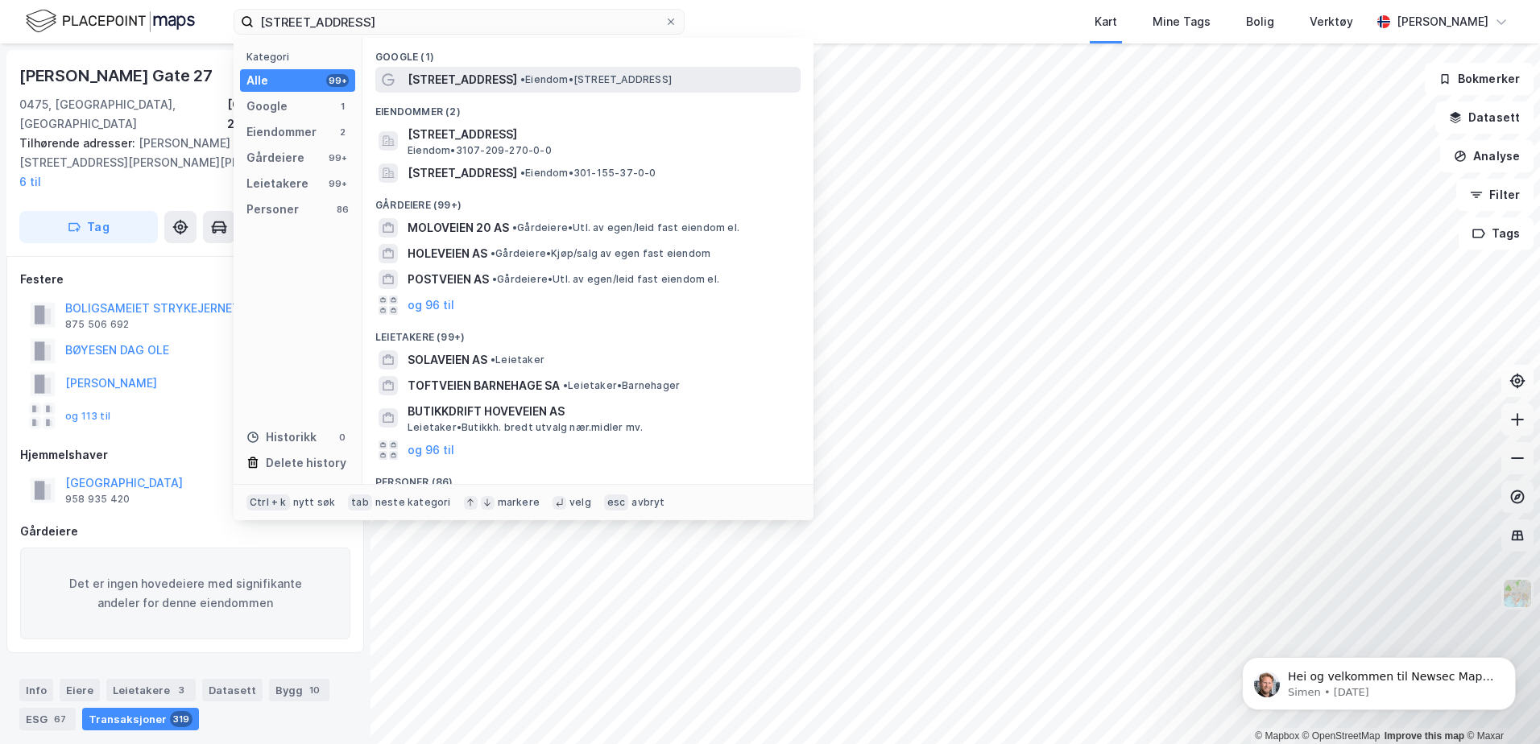
click at [610, 79] on span "• Eiendom • [STREET_ADDRESS]" at bounding box center [595, 79] width 151 height 13
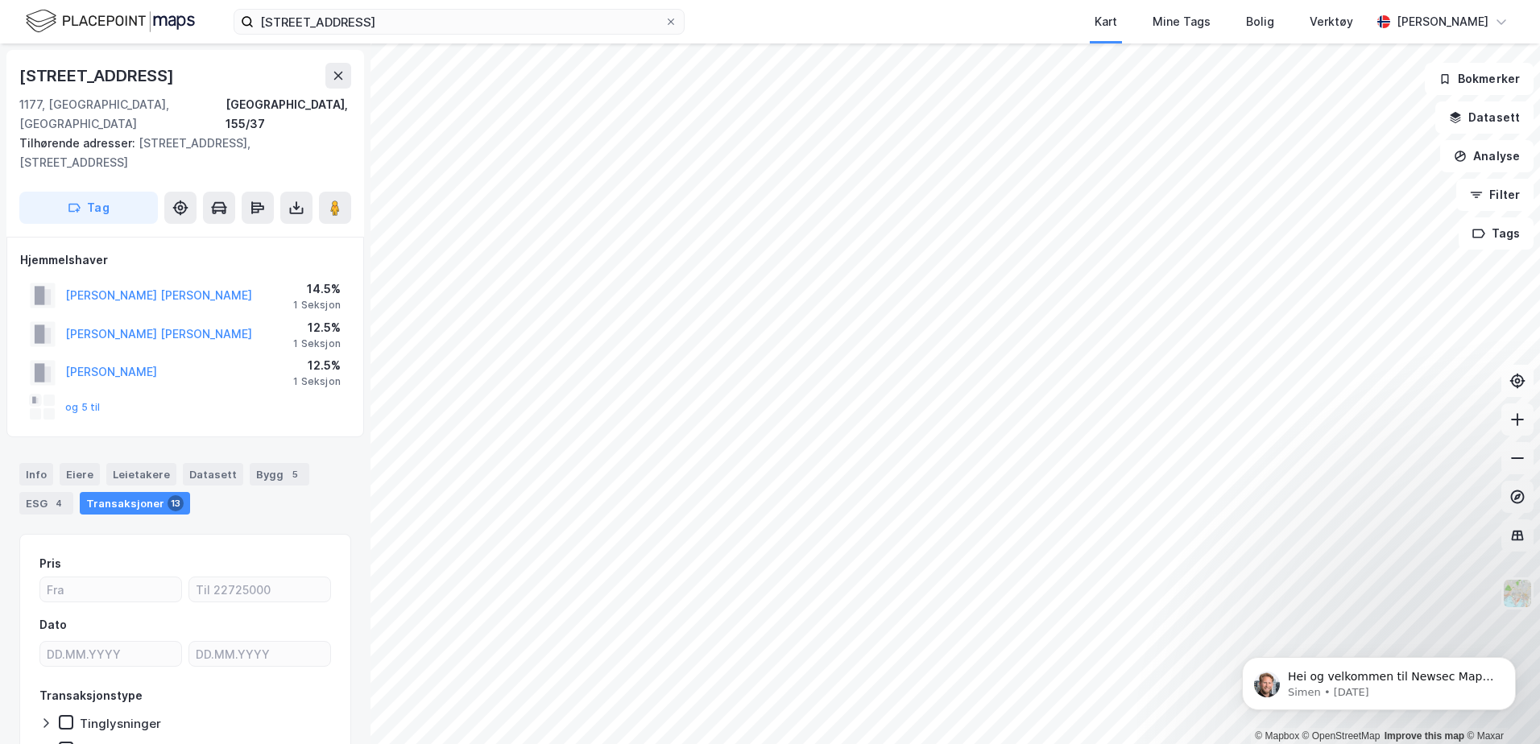
scroll to position [4, 0]
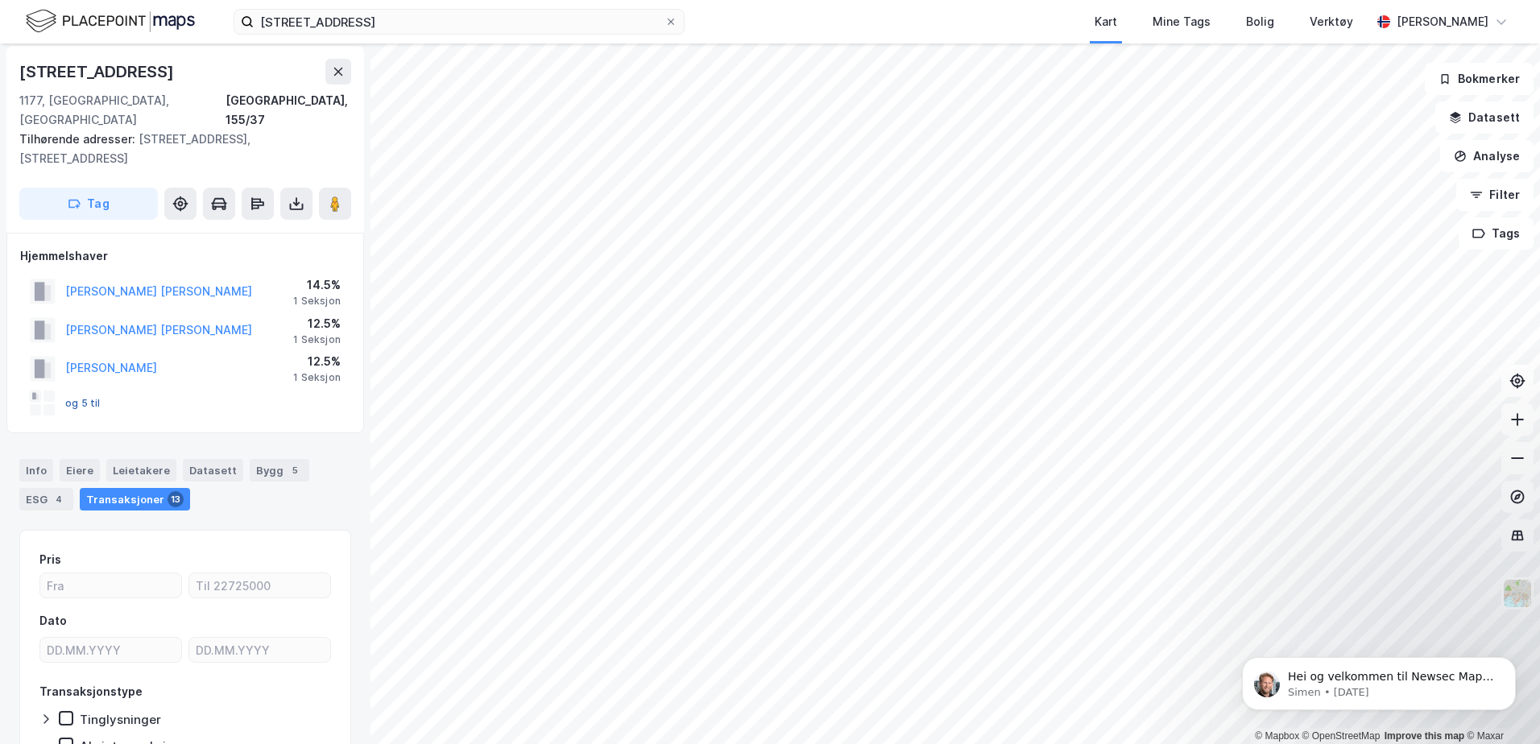
click at [0, 0] on button "og 5 til" at bounding box center [0, 0] width 0 height 0
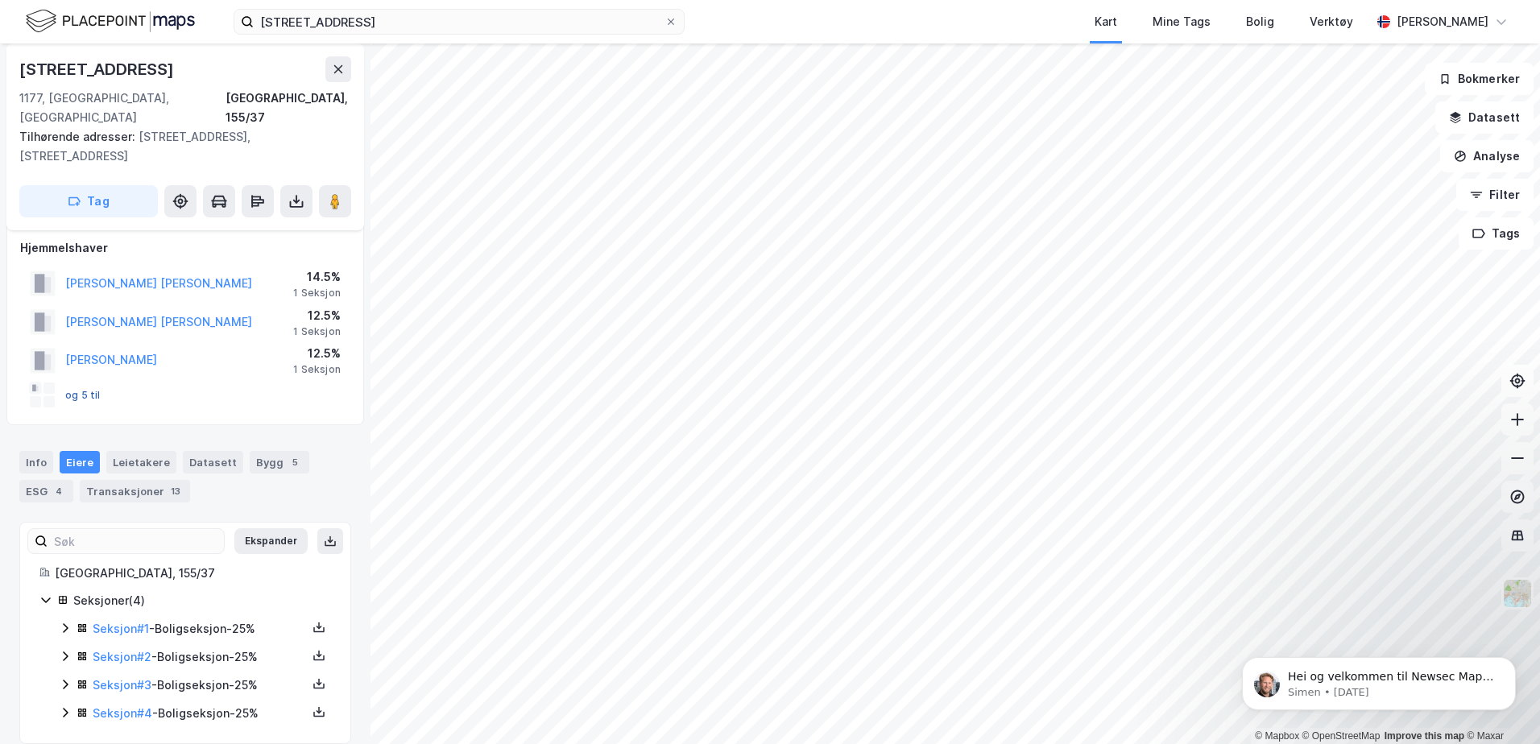
click at [0, 0] on button "og 5 til" at bounding box center [0, 0] width 0 height 0
click at [118, 622] on link "Seksjon # 1" at bounding box center [121, 629] width 56 height 14
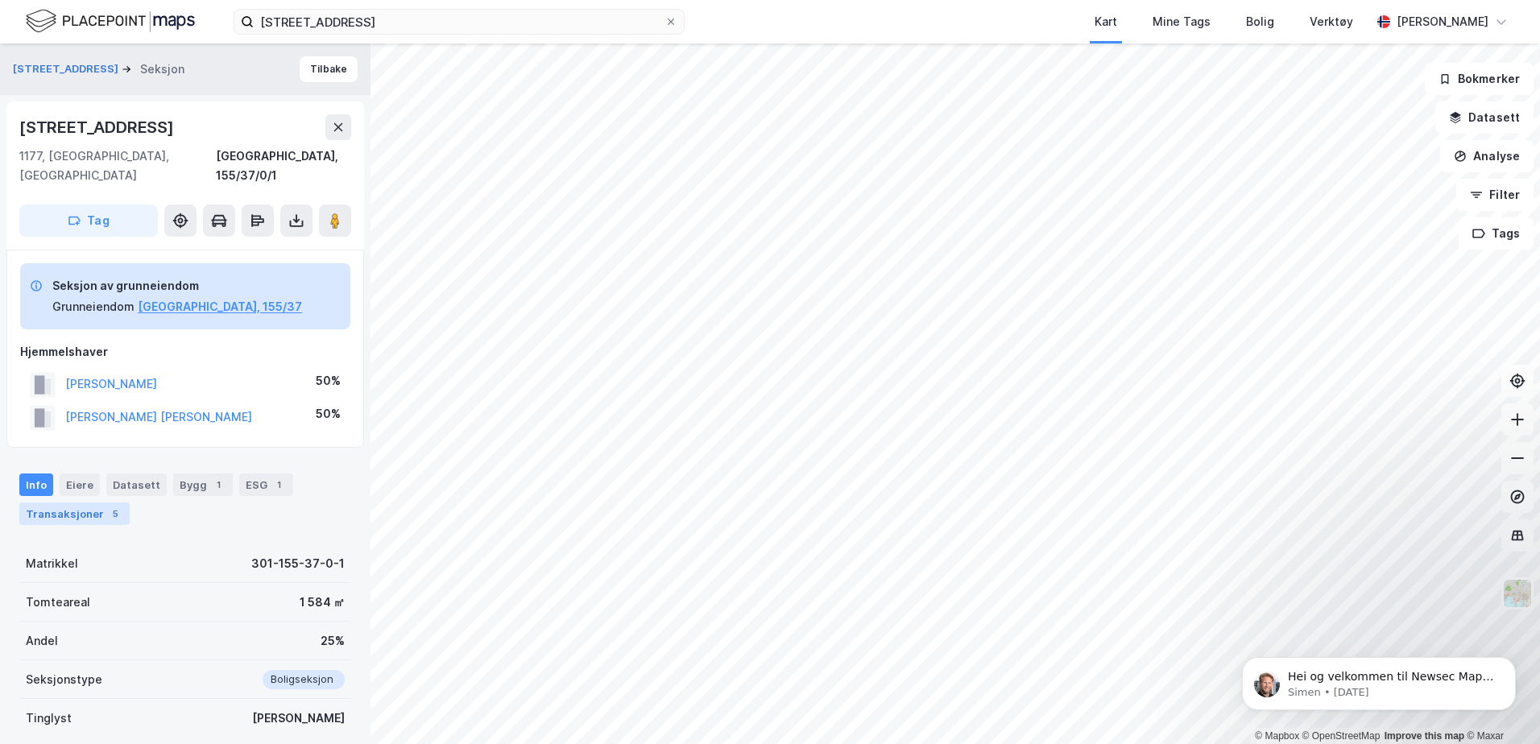
click at [81, 503] on div "Transaksjoner 5" at bounding box center [74, 514] width 110 height 23
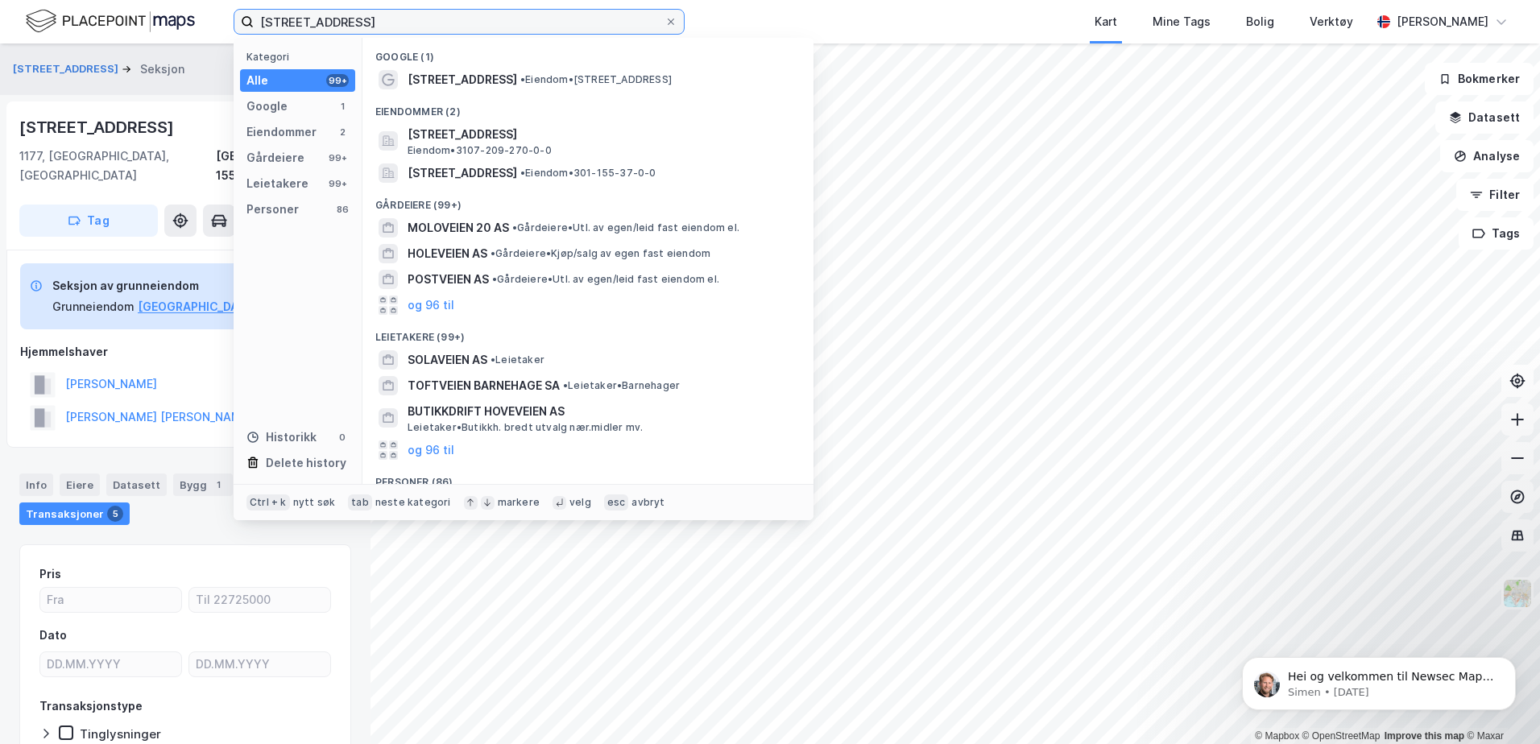
drag, startPoint x: 437, startPoint y: 18, endPoint x: -3, endPoint y: 27, distance: 440.8
click at [0, 27] on html "Holtveien 20A Kategori Alle 99+ Google 1 Eiendommer 2 Gårdeiere 99+ Leietakere …" at bounding box center [770, 372] width 1540 height 744
paste input "[STREET_ADDRESS],"
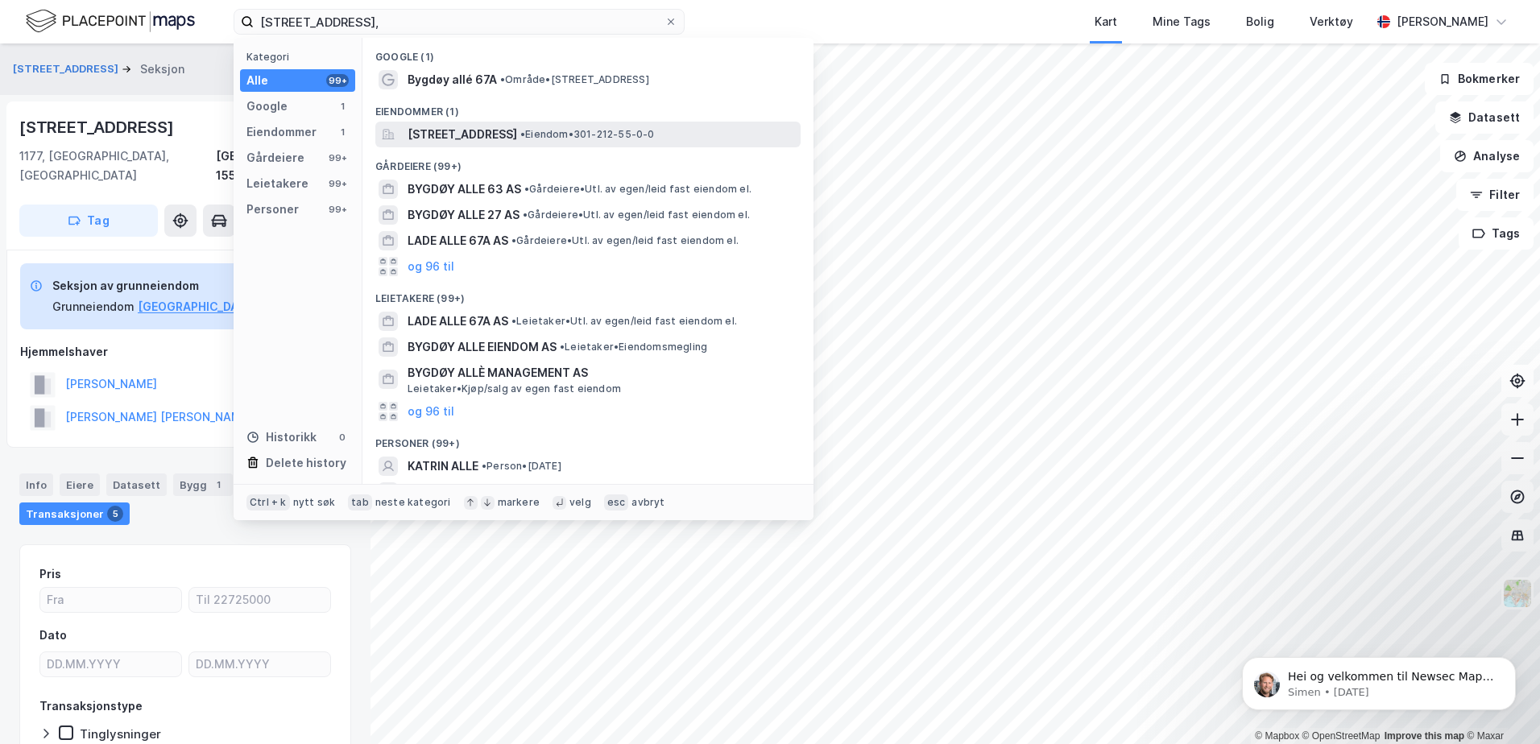
click at [504, 131] on span "[STREET_ADDRESS]" at bounding box center [463, 134] width 110 height 19
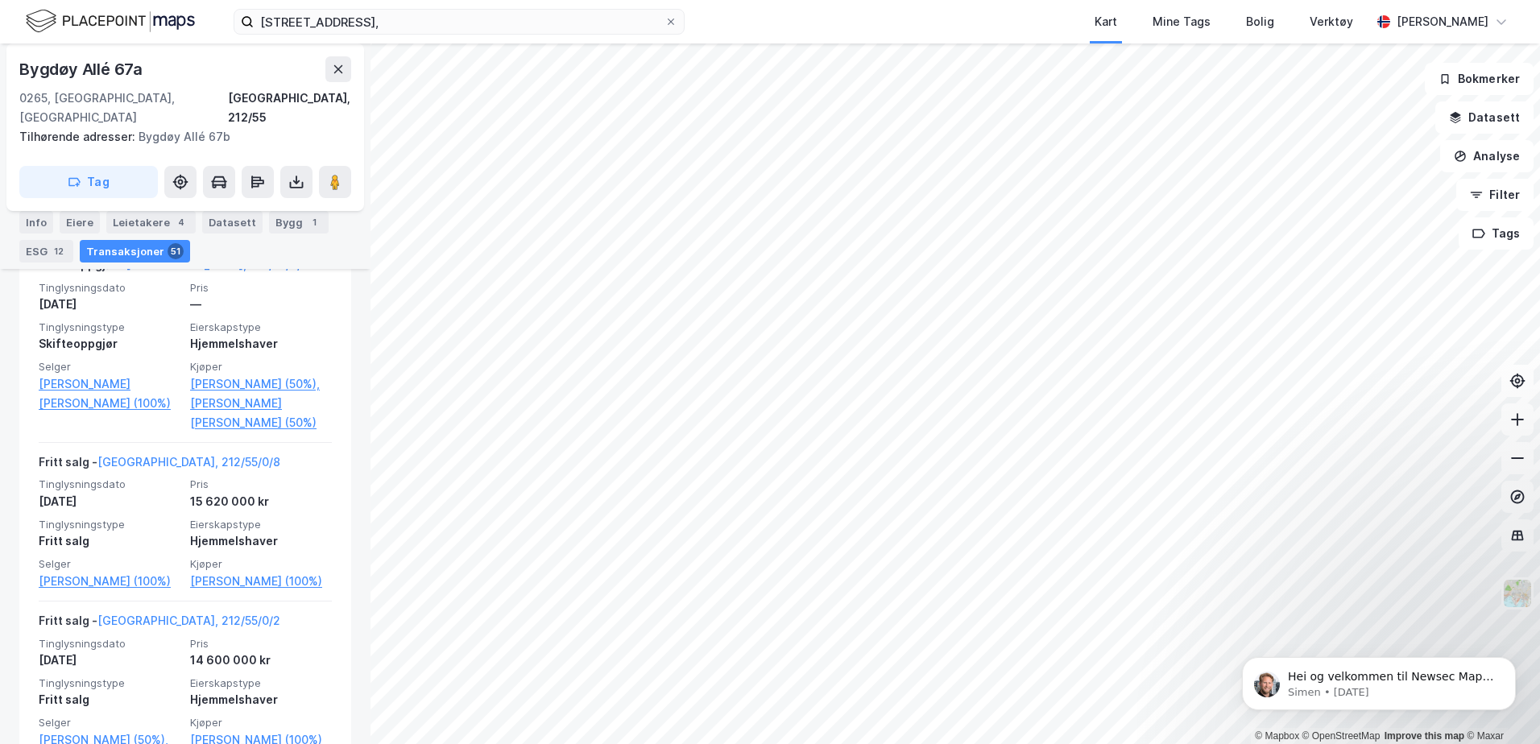
scroll to position [778, 0]
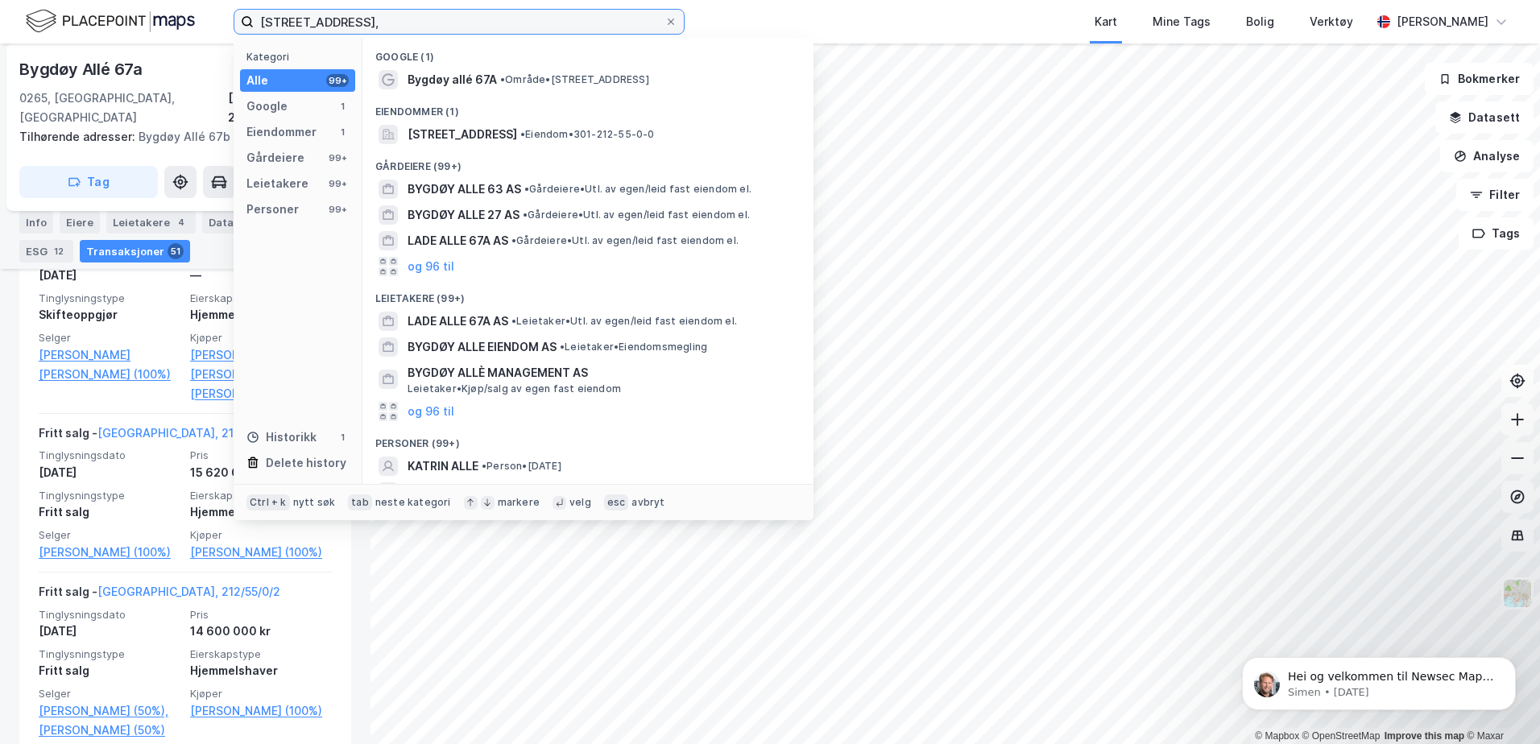
drag, startPoint x: 567, startPoint y: 23, endPoint x: -3, endPoint y: 52, distance: 571.1
click at [0, 52] on html "Bygdøy Allé 67A, Kategori Alle 99+ Google 1 Eiendommer 1 Gårdeiere 99+ Leietake…" at bounding box center [770, 372] width 1540 height 744
paste input "Frognerseterveien 3C"
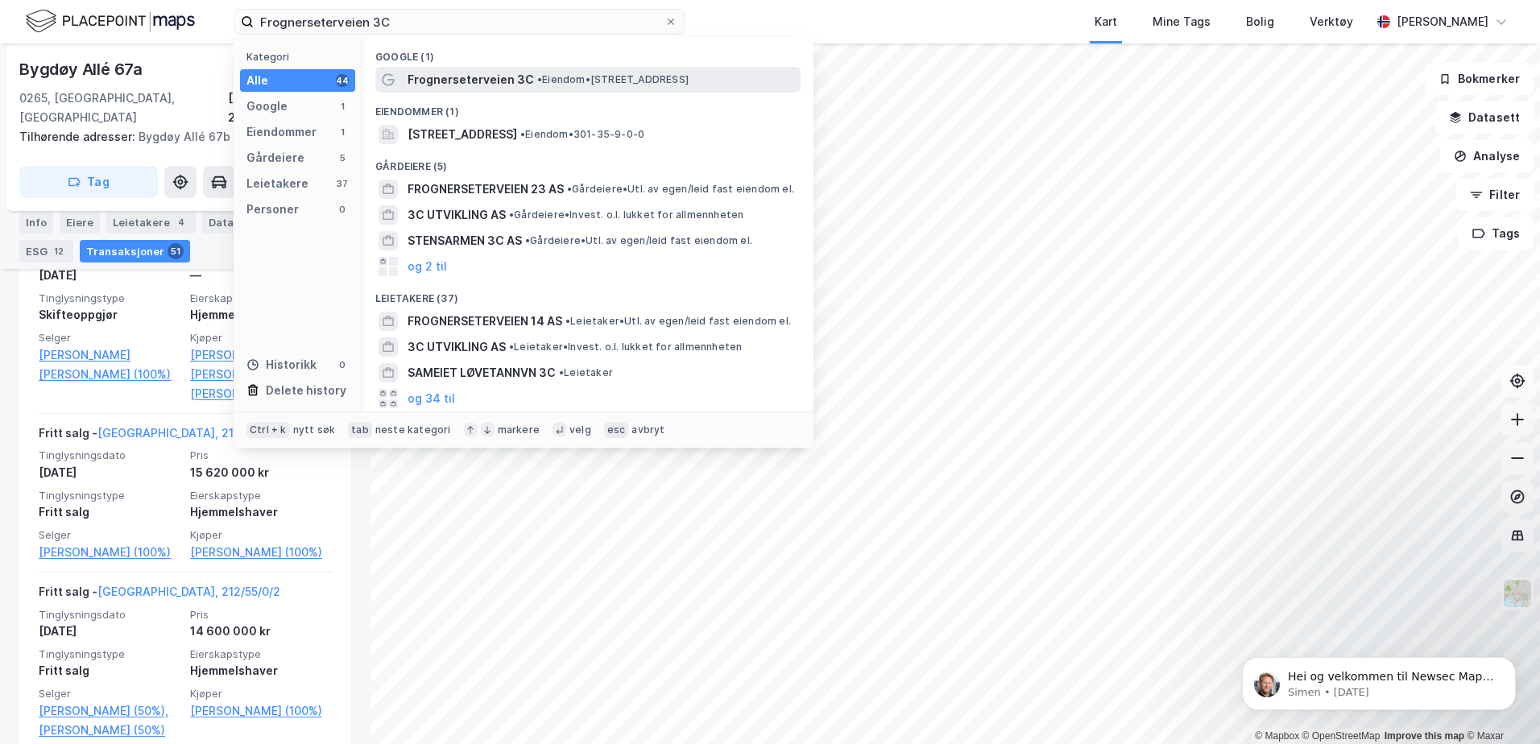
click at [537, 82] on span "•" at bounding box center [539, 79] width 5 height 12
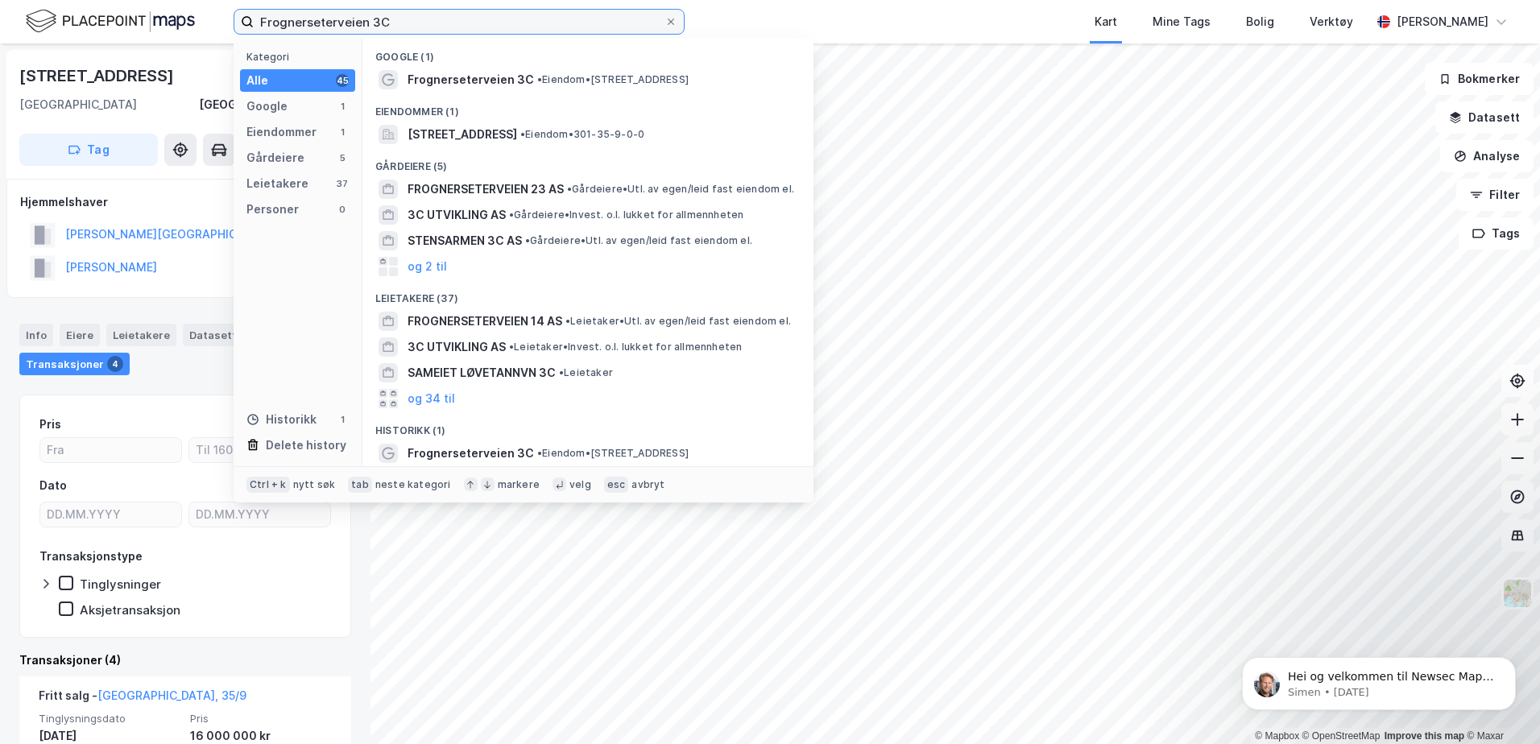
drag, startPoint x: 435, startPoint y: 34, endPoint x: 0, endPoint y: 55, distance: 435.5
click at [0, 56] on html "Frognerseterveien 3C Kategori Alle 45 Google 1 Eiendommer 1 Gårdeiere 5 Leietak…" at bounding box center [770, 372] width 1540 height 744
paste input "[STREET_ADDRESS]"
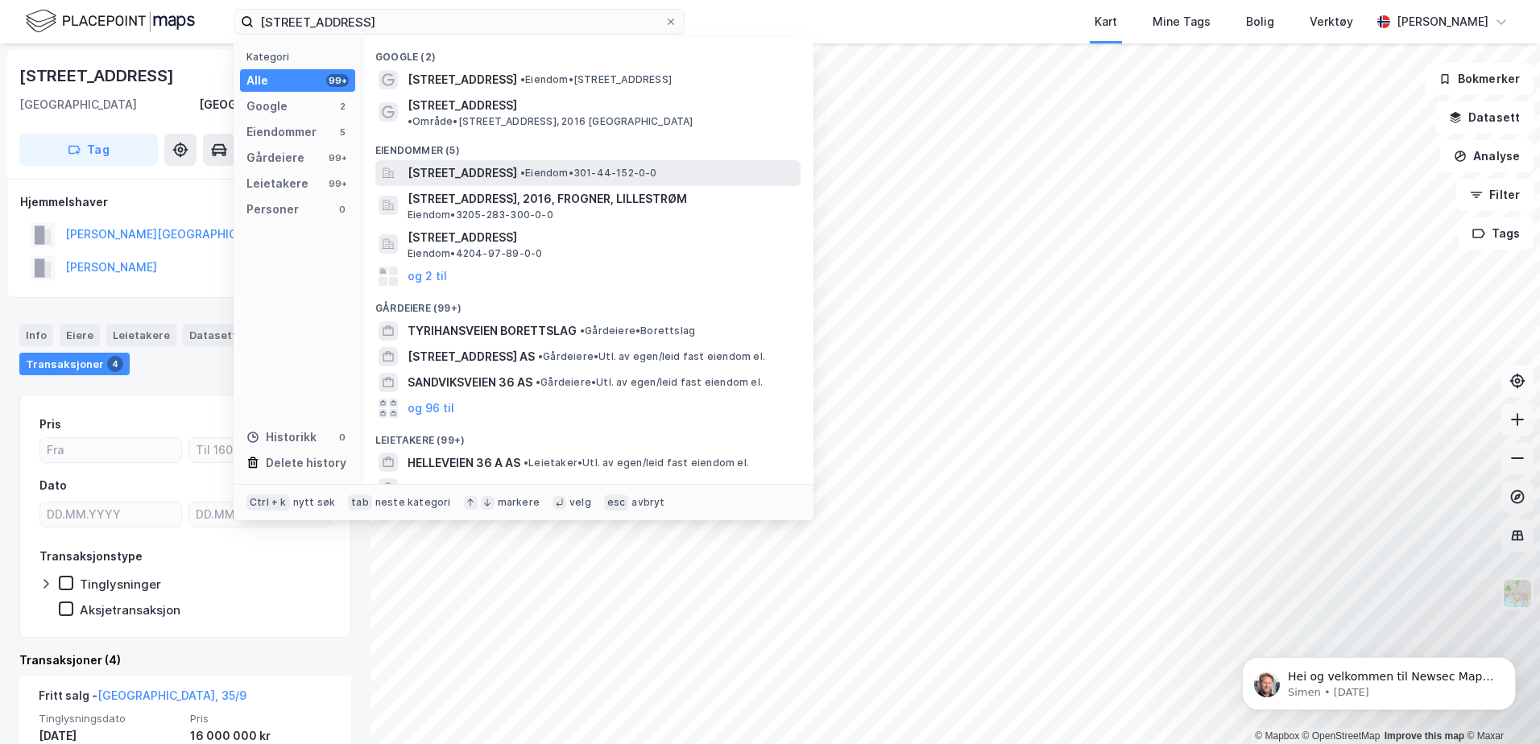
click at [517, 164] on span "[STREET_ADDRESS]" at bounding box center [463, 173] width 110 height 19
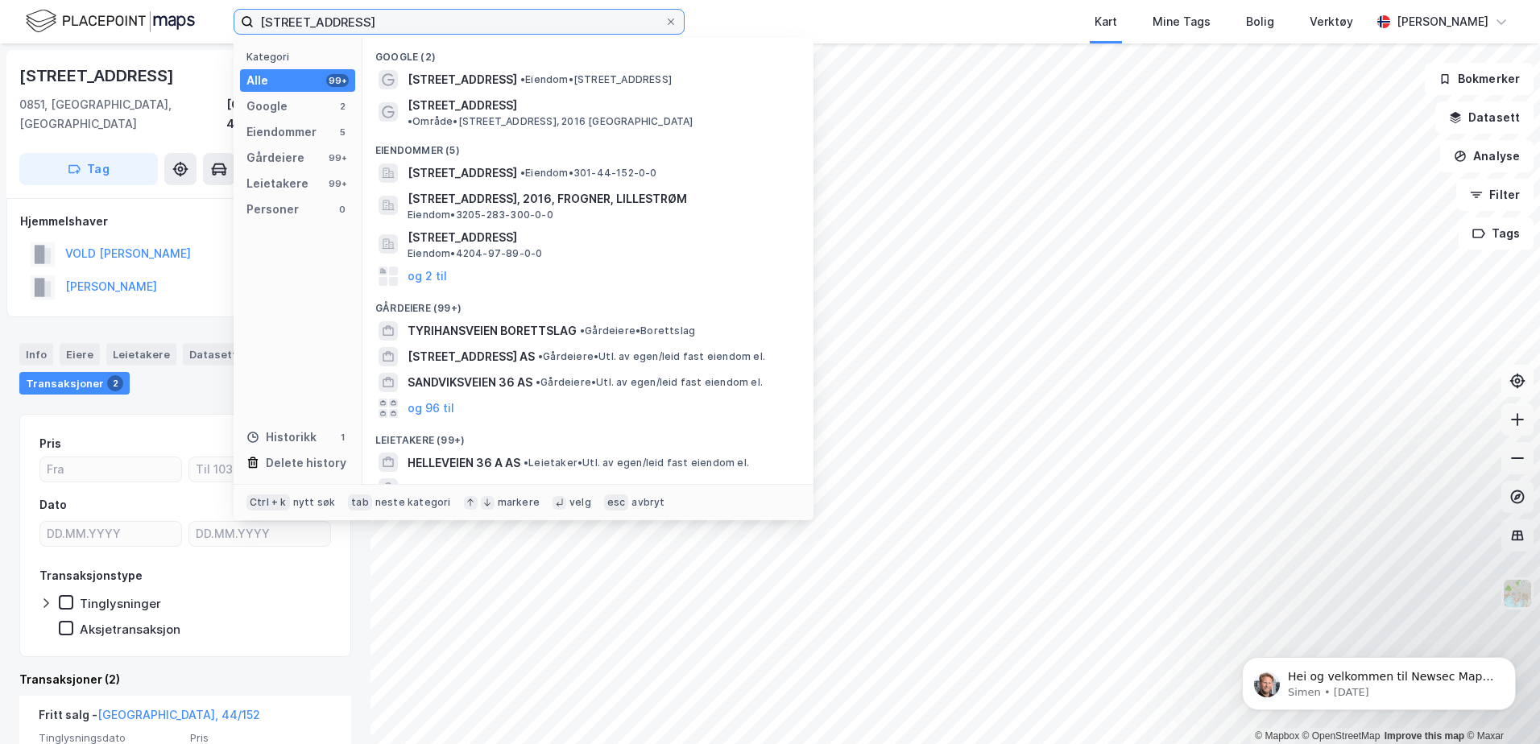
drag, startPoint x: 462, startPoint y: 27, endPoint x: 7, endPoint y: 10, distance: 454.7
click at [0, 9] on html "[STREET_ADDRESS] Kategori Alle 99+ Google 2 Eiendommer 5 Gårdeiere 99+ Leietake…" at bounding box center [770, 372] width 1540 height 744
paste input "[STREET_ADDRESS]"
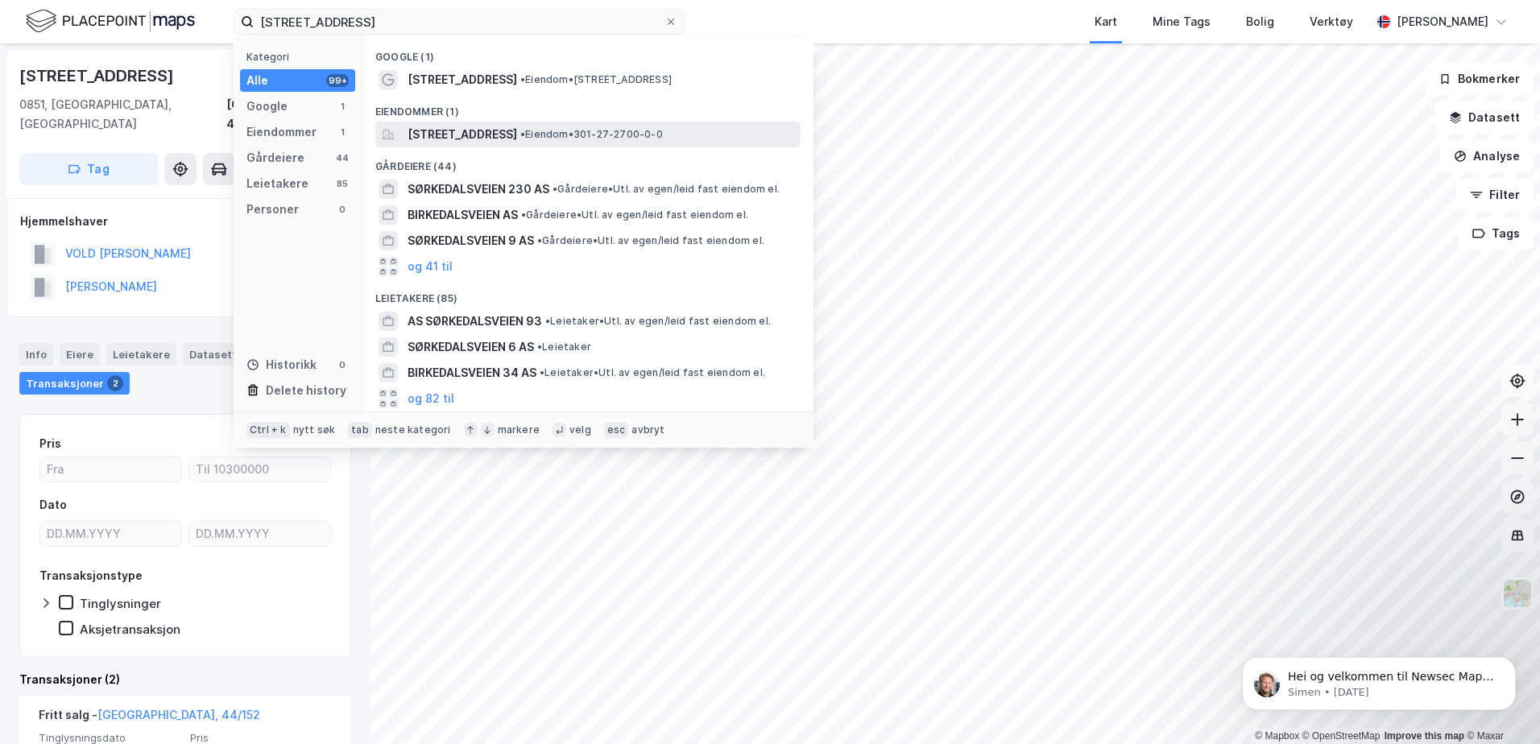
click at [507, 130] on span "[STREET_ADDRESS]" at bounding box center [463, 134] width 110 height 19
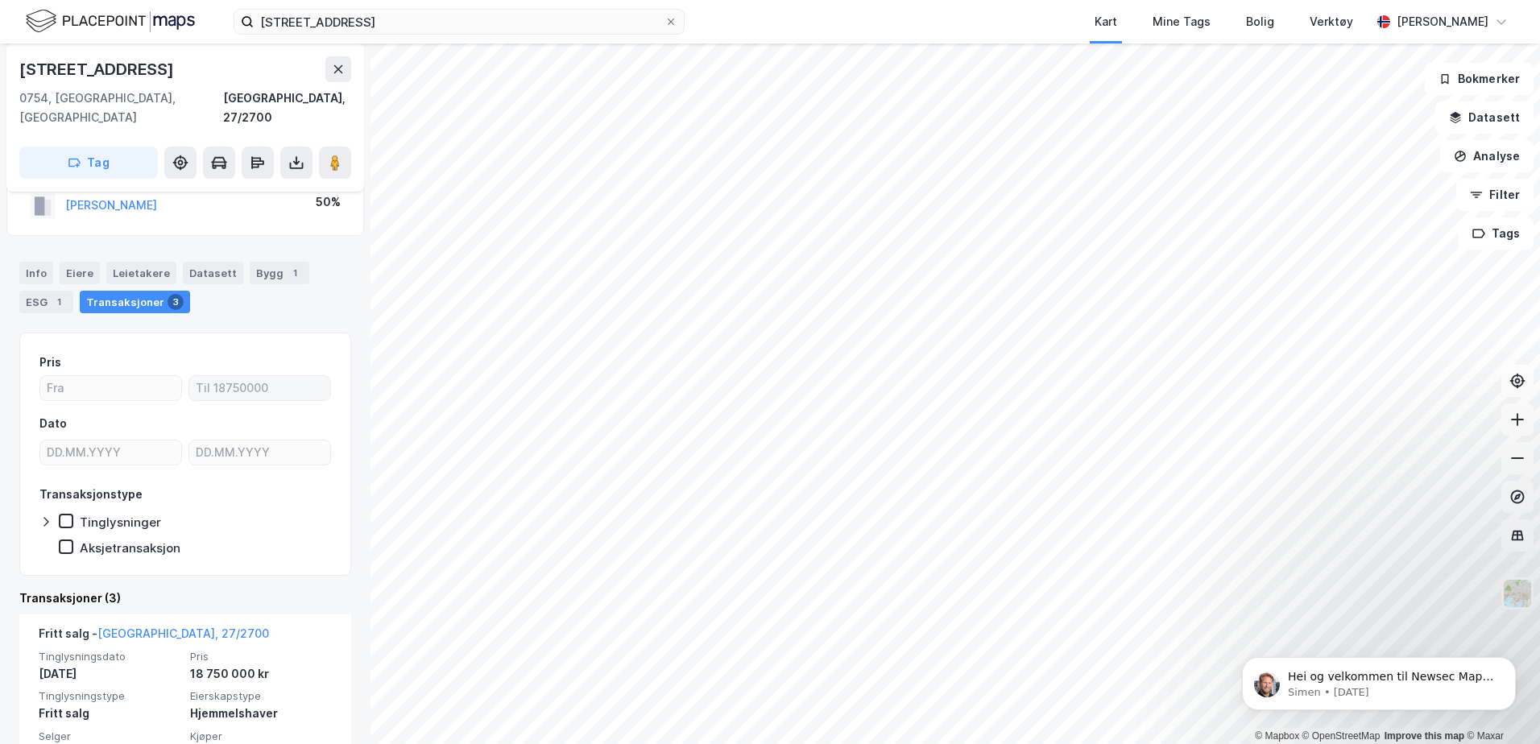
scroll to position [161, 0]
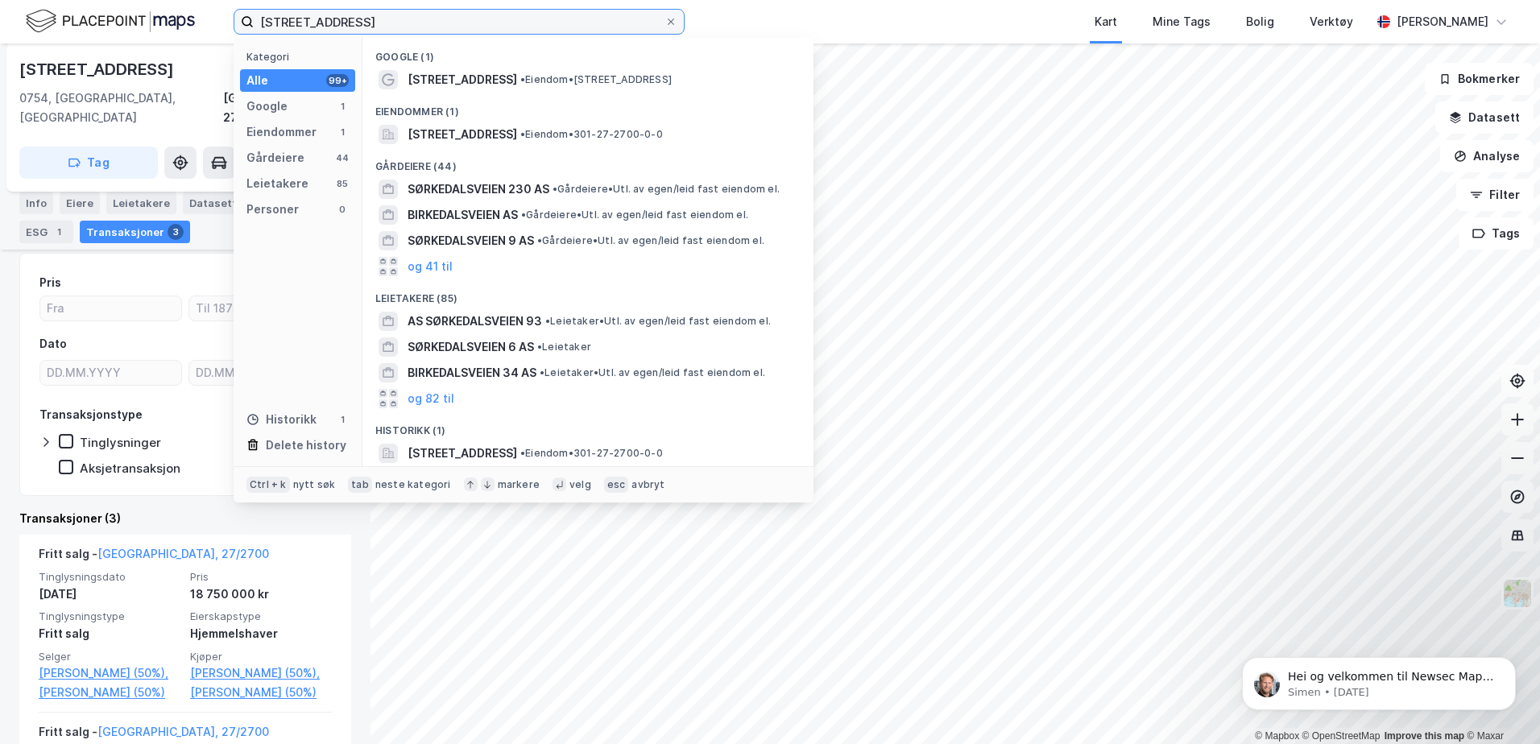
drag, startPoint x: 384, startPoint y: 29, endPoint x: 0, endPoint y: 21, distance: 384.4
click at [0, 22] on html "[STREET_ADDRESS] Kategori Alle 99+ Google 1 Eiendommer 1 Gårdeiere 44 Leietaker…" at bounding box center [770, 372] width 1540 height 744
paste input "[STREET_ADDRESS]"
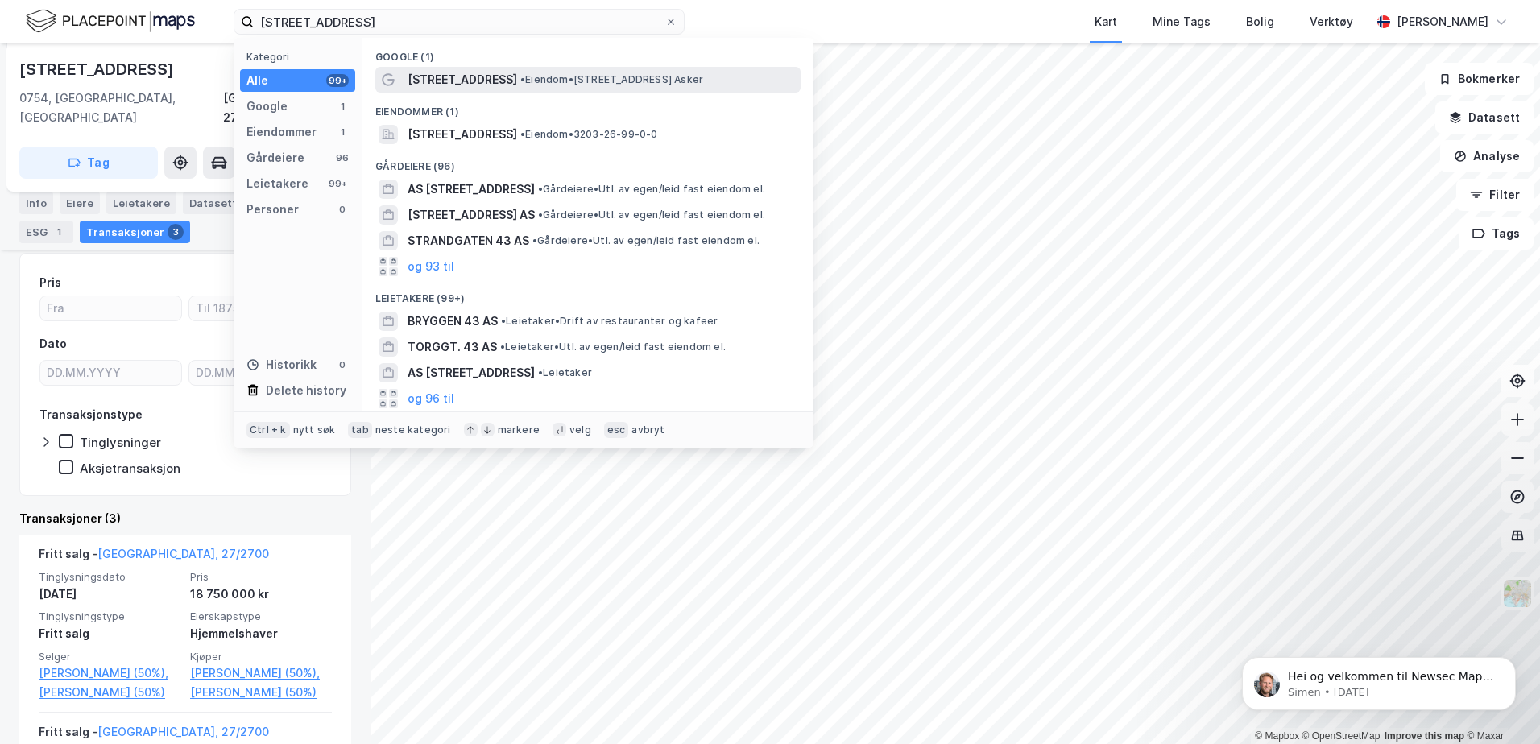
click at [520, 78] on span "• Eiendom • [STREET_ADDRESS], 1384 [GEOGRAPHIC_DATA]" at bounding box center [611, 79] width 183 height 13
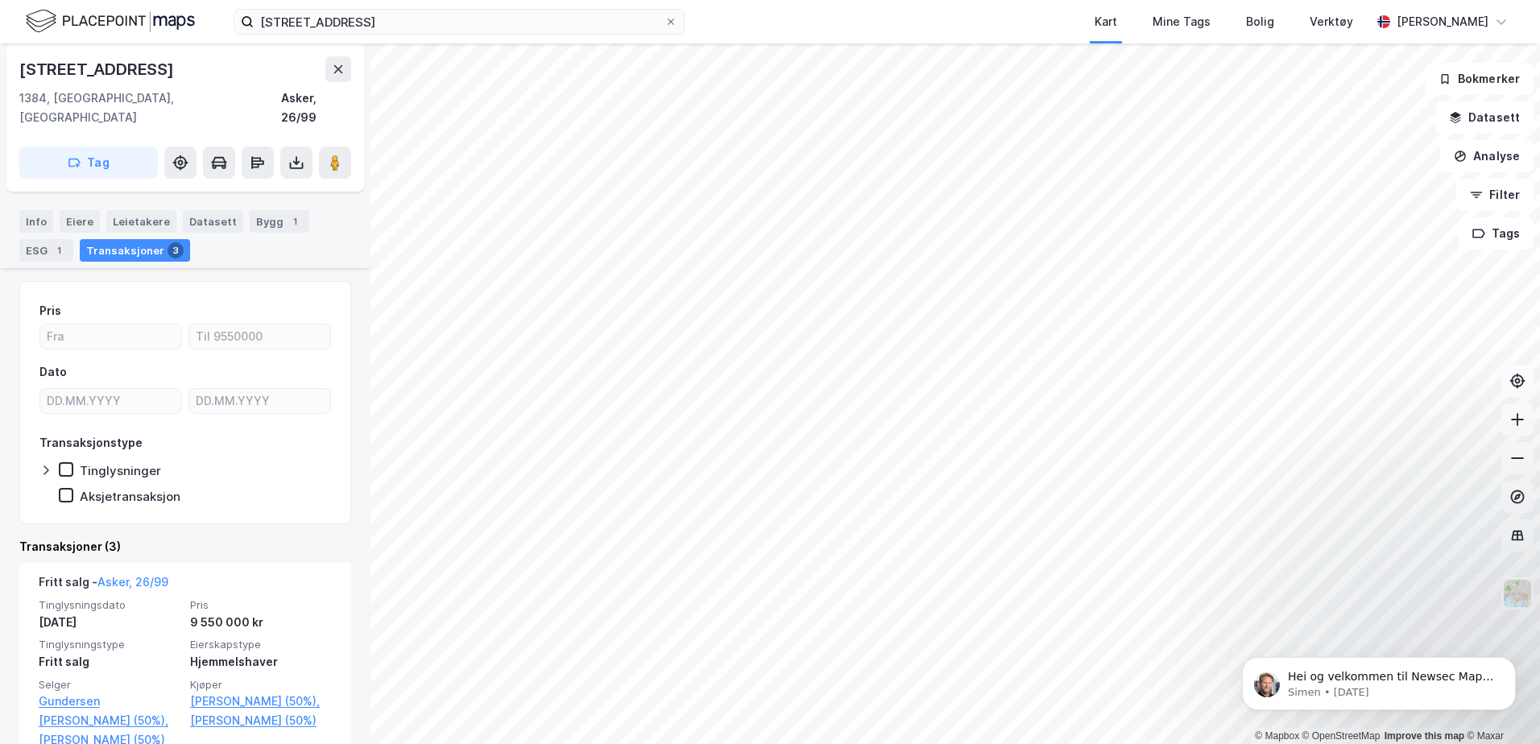
scroll to position [161, 0]
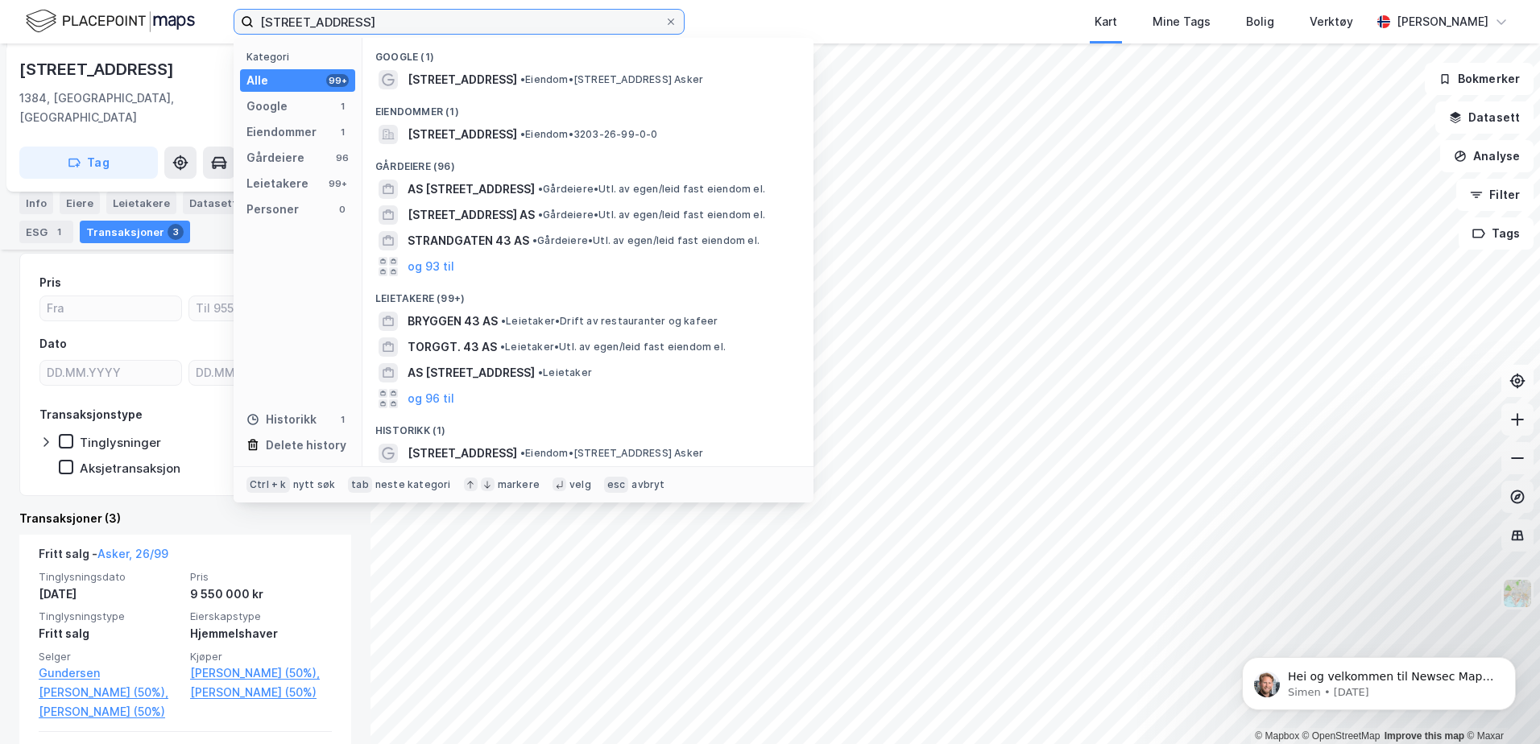
drag, startPoint x: 422, startPoint y: 23, endPoint x: 0, endPoint y: 45, distance: 422.8
click at [0, 45] on div "[STREET_ADDRESS] Kategori Alle 99+ Google 1 Eiendommer 1 Gårdeiere 96 Leietaker…" at bounding box center [770, 372] width 1540 height 744
paste input "Oscars Gate 8 A"
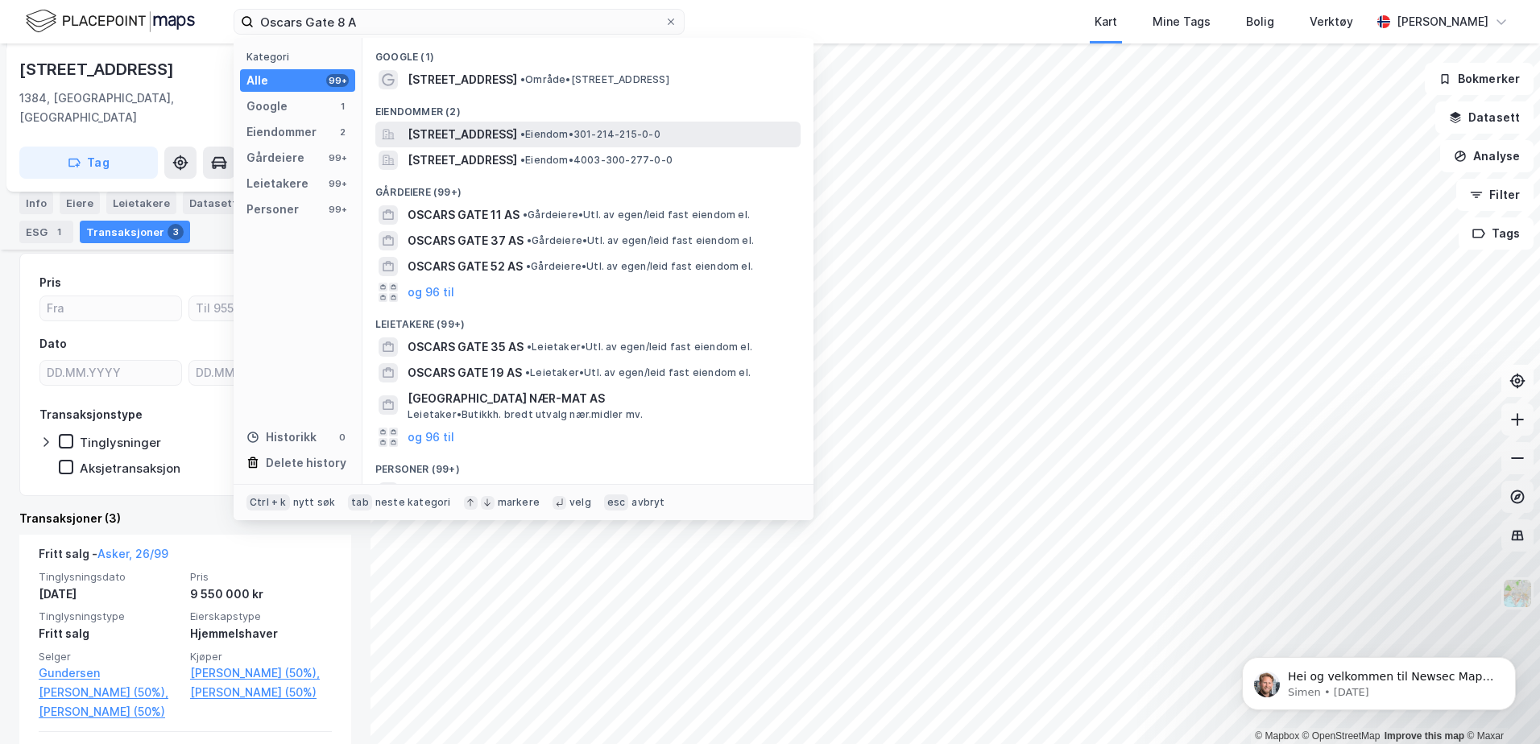
click at [461, 131] on span "[STREET_ADDRESS]" at bounding box center [463, 134] width 110 height 19
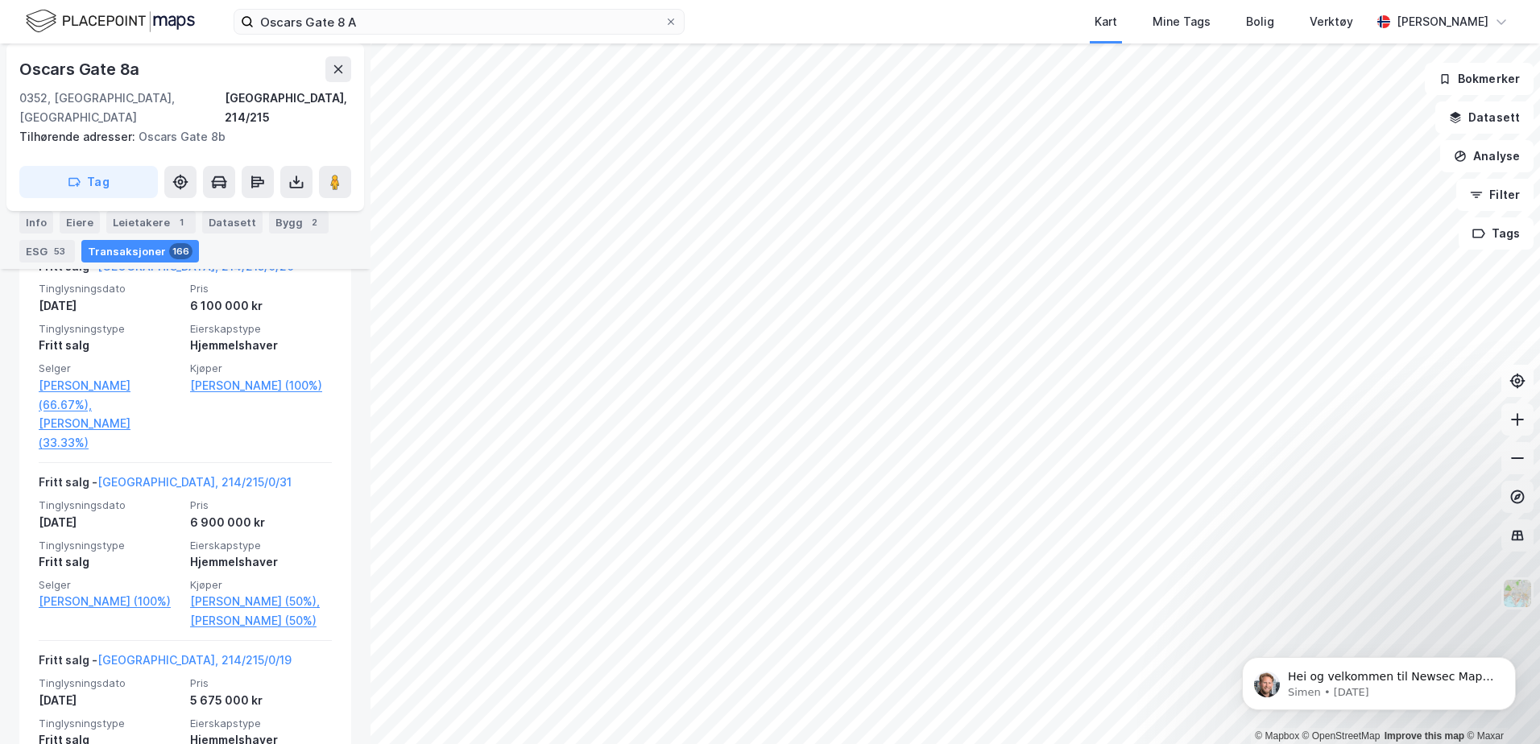
scroll to position [5259, 0]
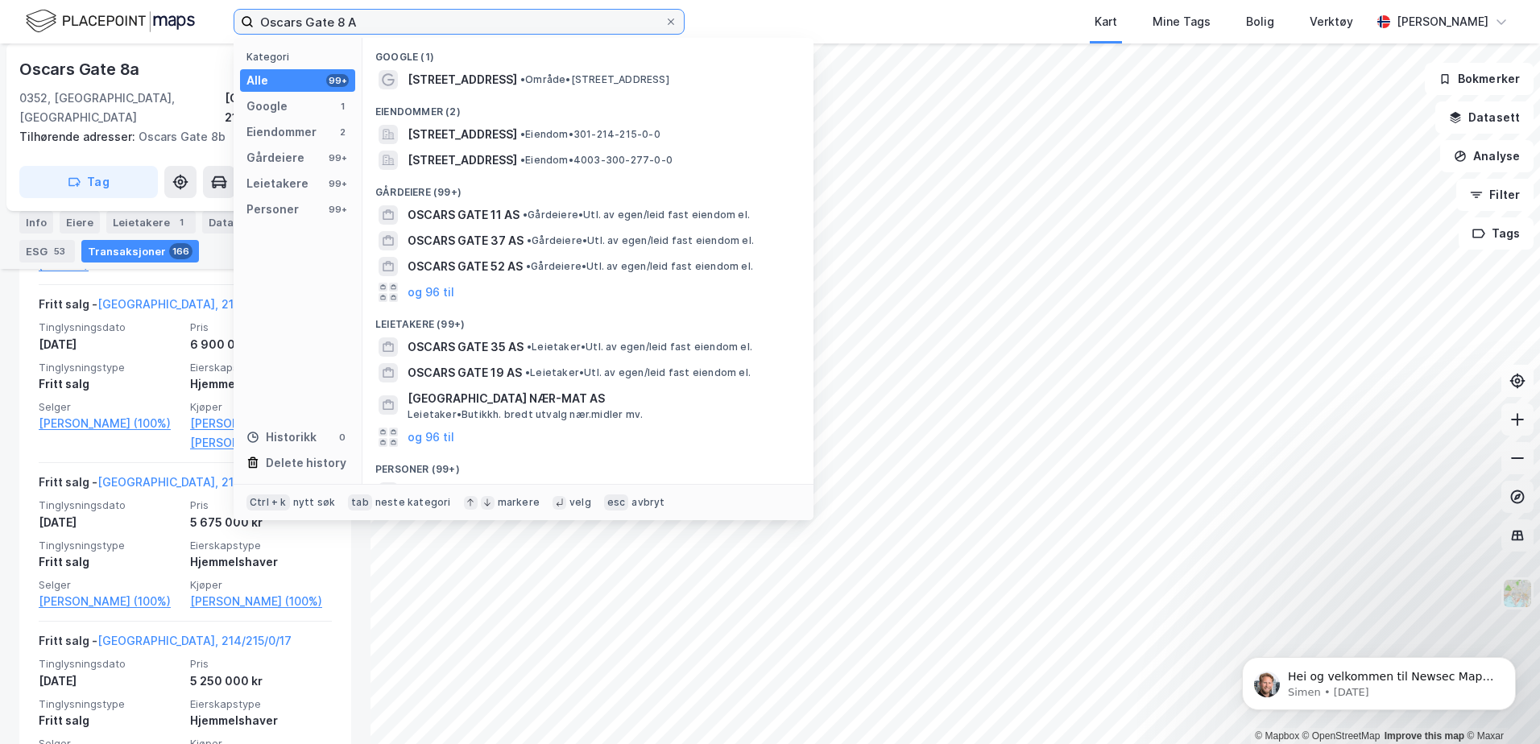
drag, startPoint x: 500, startPoint y: 25, endPoint x: 0, endPoint y: 37, distance: 500.4
click at [0, 39] on html "Oscars Gate 8 A Kategori Alle 99+ Google 1 Eiendommer 2 Gårdeiere 99+ Leietaker…" at bounding box center [770, 372] width 1540 height 744
paste input "Ullevålsalléen 30"
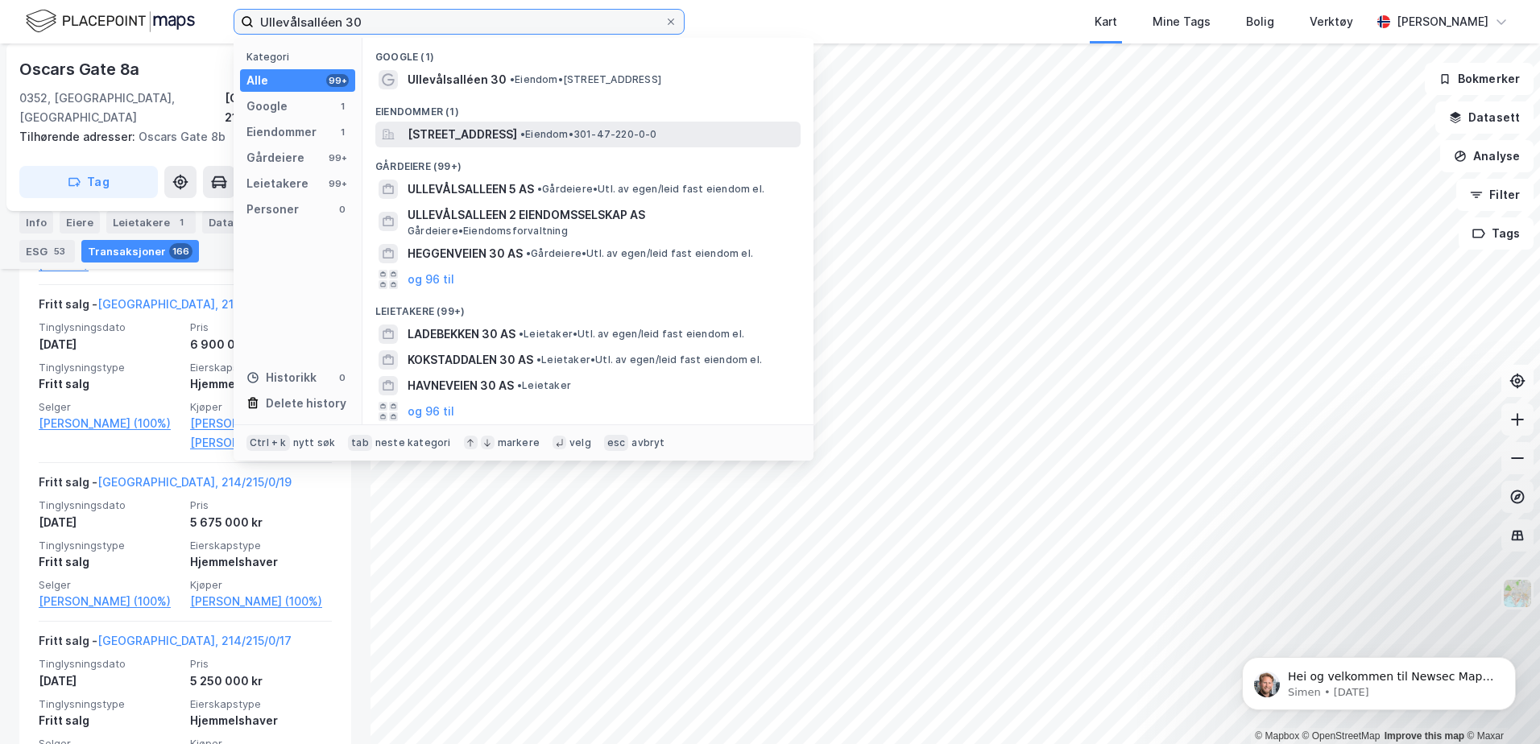
type input "Ullevålsalléen 30"
click at [496, 139] on span "[STREET_ADDRESS]" at bounding box center [463, 134] width 110 height 19
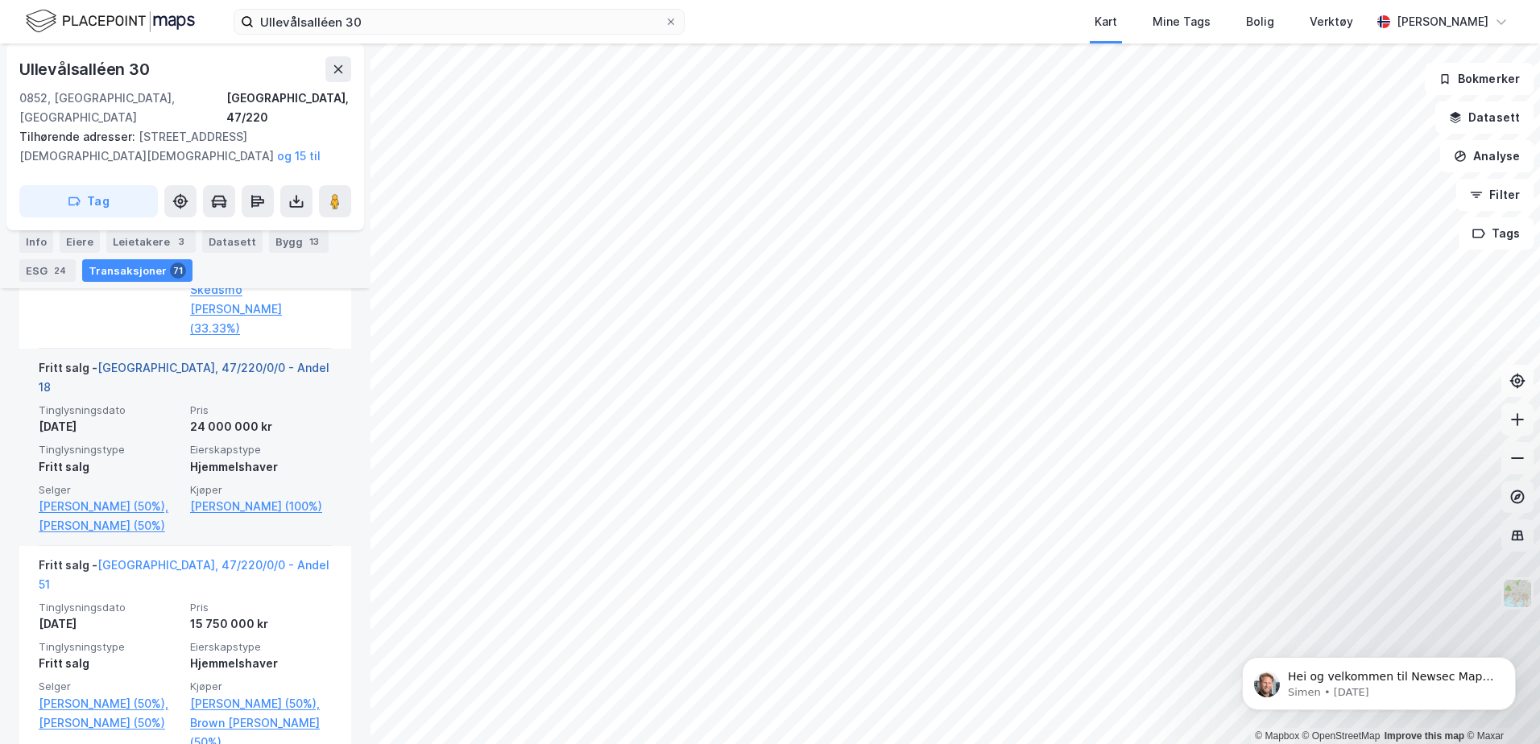
scroll to position [1249, 0]
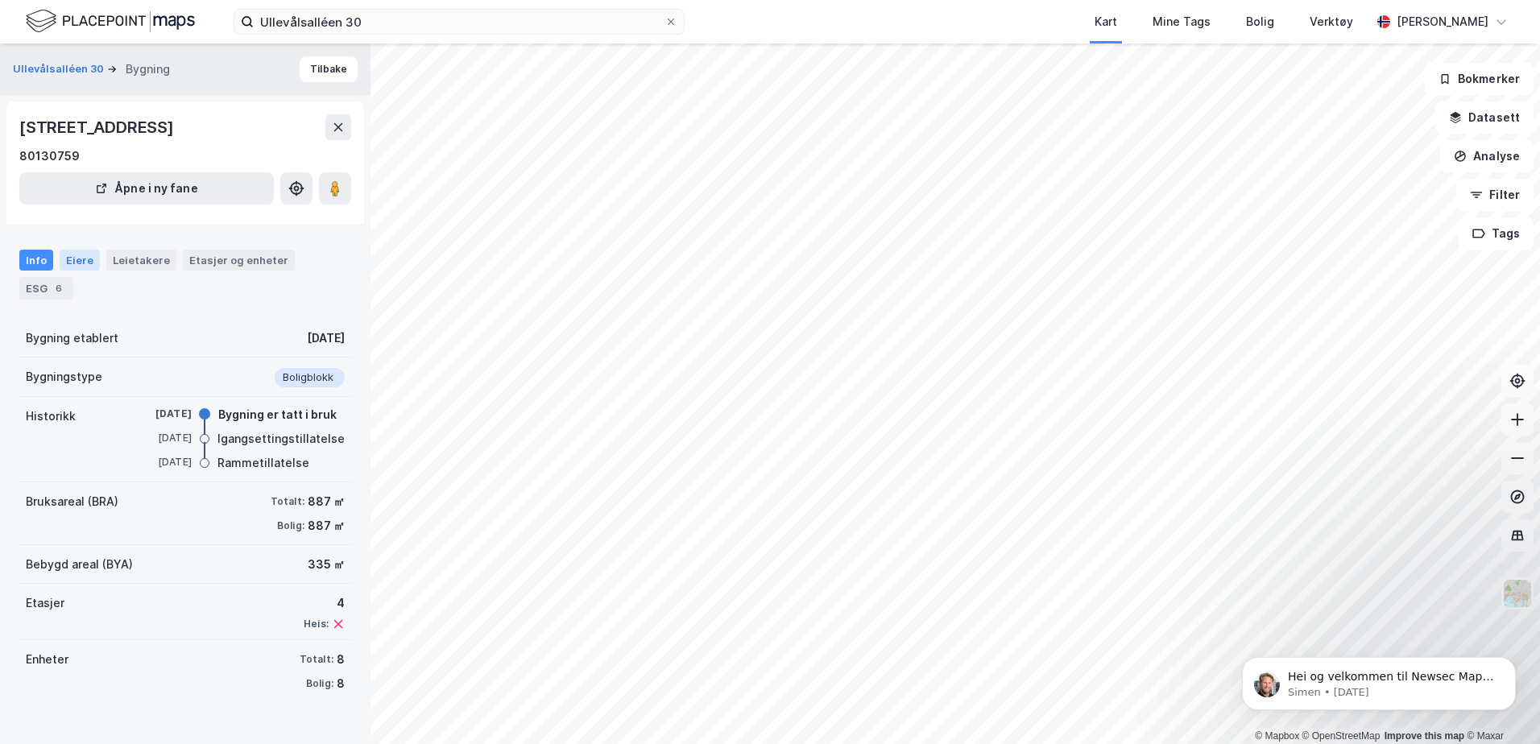
click at [68, 255] on div "Eiere" at bounding box center [80, 260] width 40 height 21
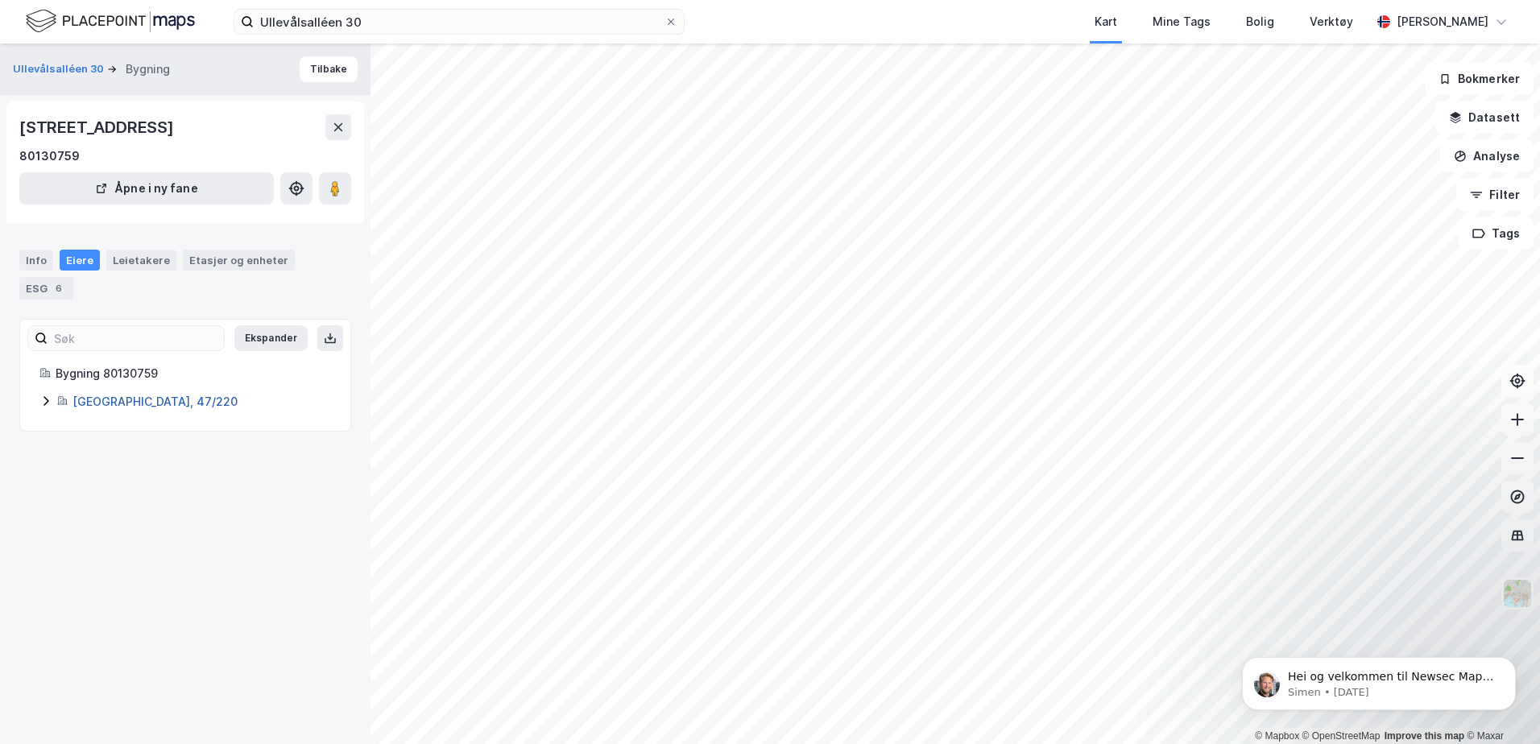
click at [131, 404] on link "[GEOGRAPHIC_DATA], 47/220" at bounding box center [155, 402] width 165 height 14
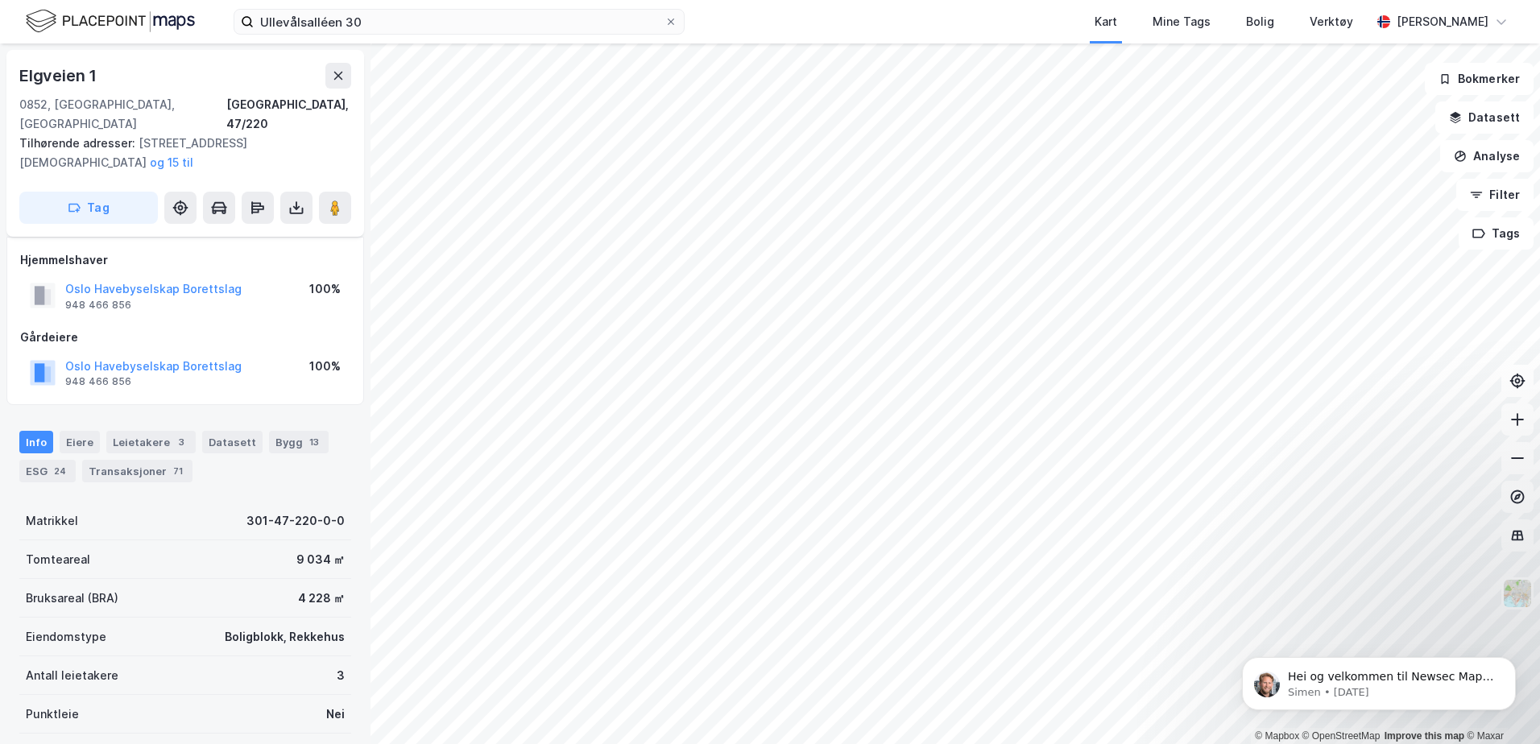
scroll to position [171, 0]
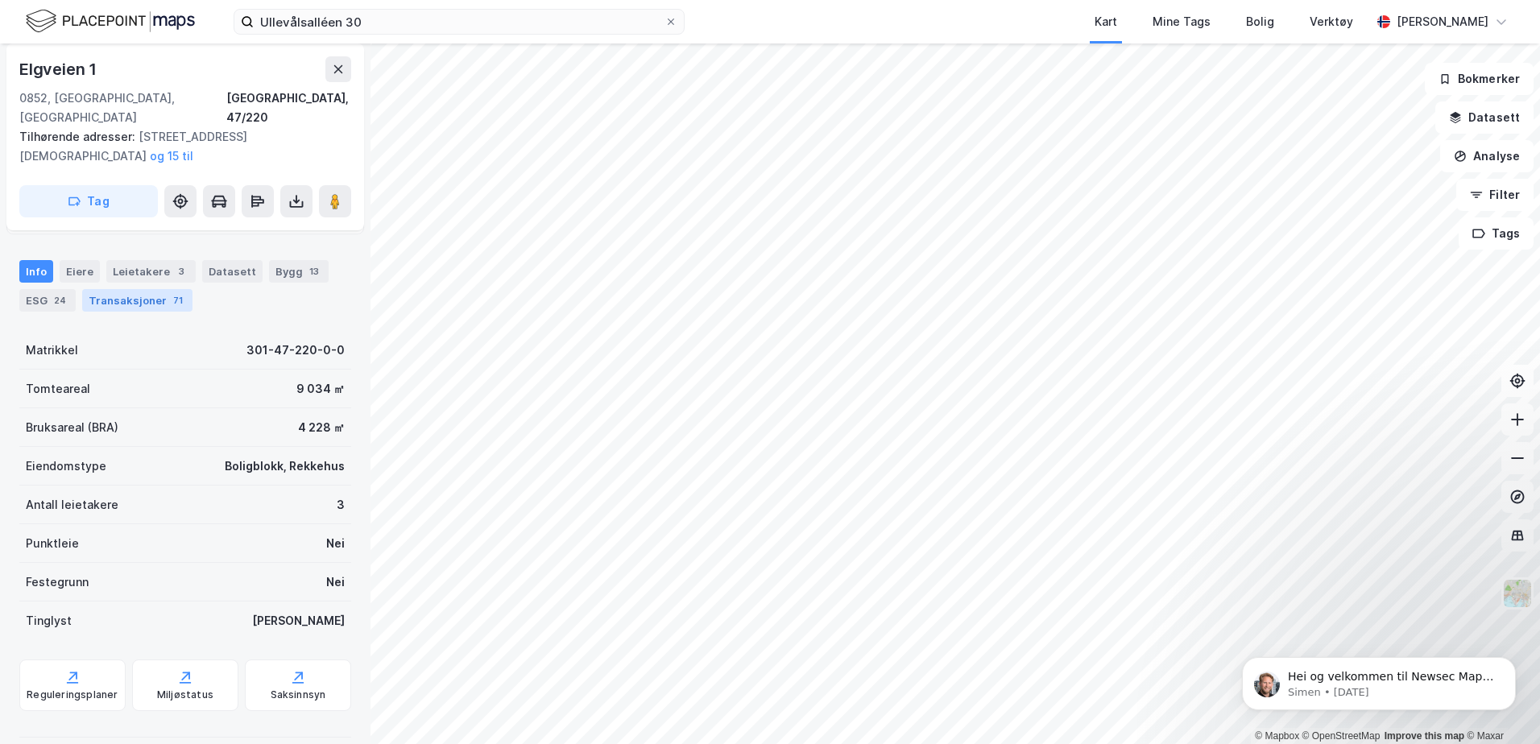
click at [155, 289] on div "Transaksjoner 71" at bounding box center [137, 300] width 110 height 23
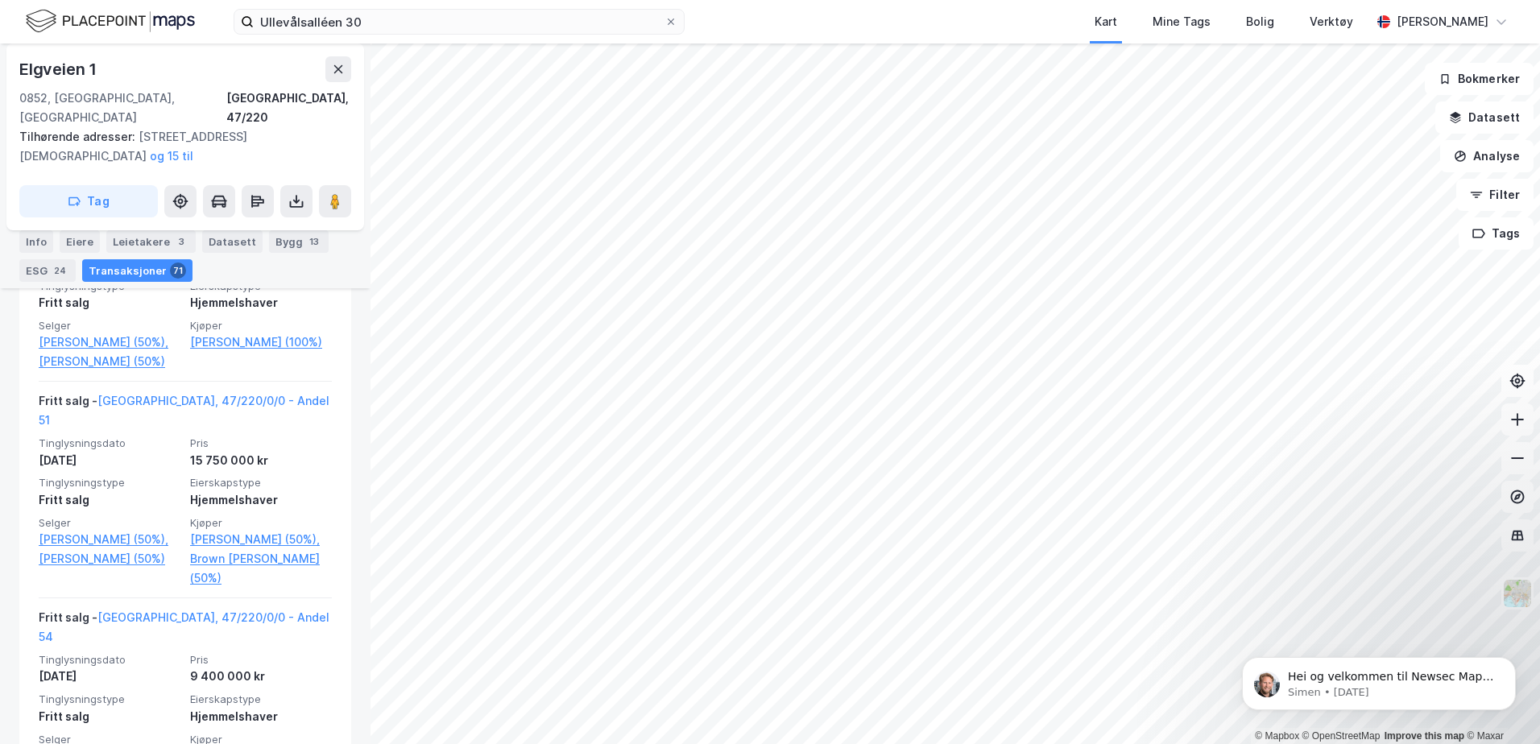
scroll to position [1329, 0]
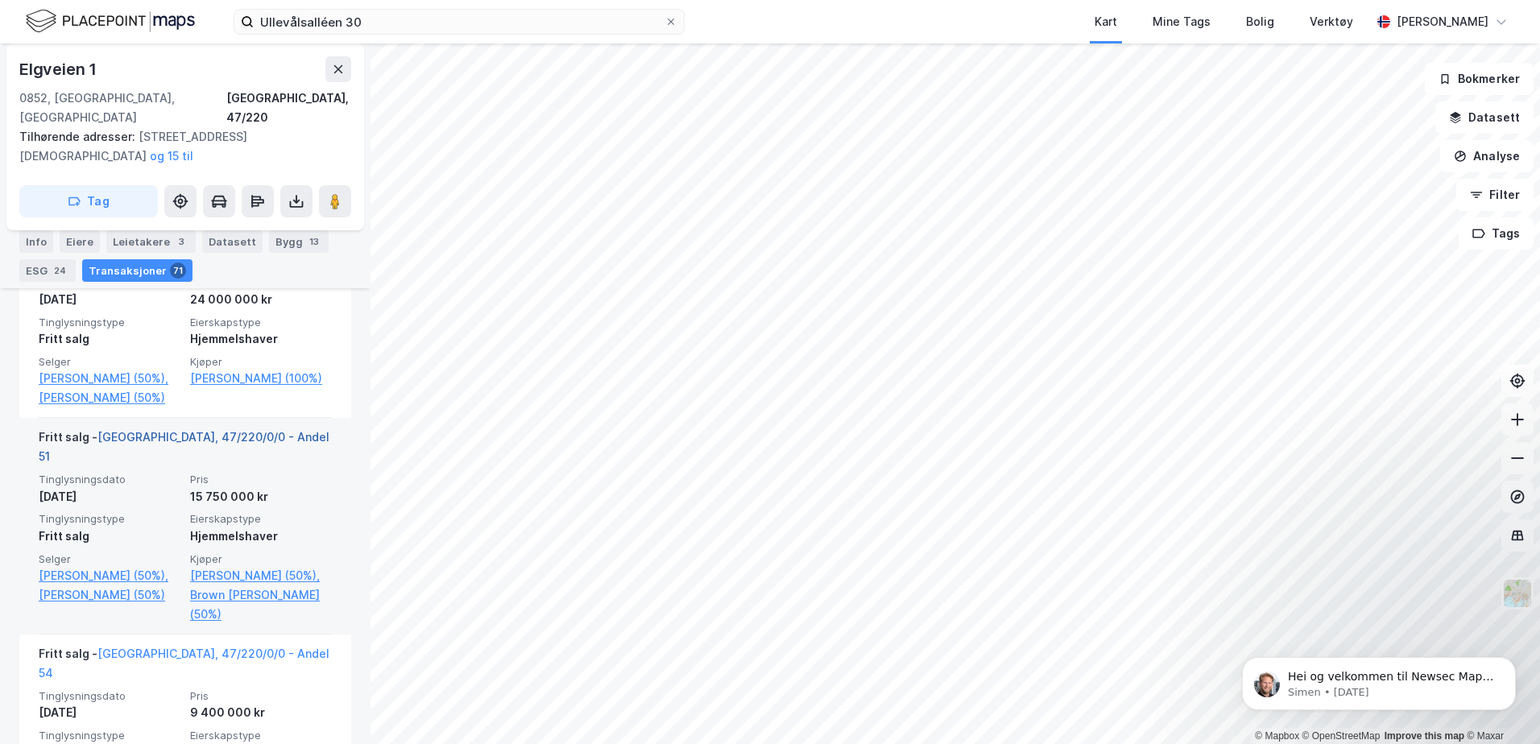
click at [229, 430] on link "[GEOGRAPHIC_DATA], 47/220/0/0 - Andel 51" at bounding box center [184, 446] width 291 height 33
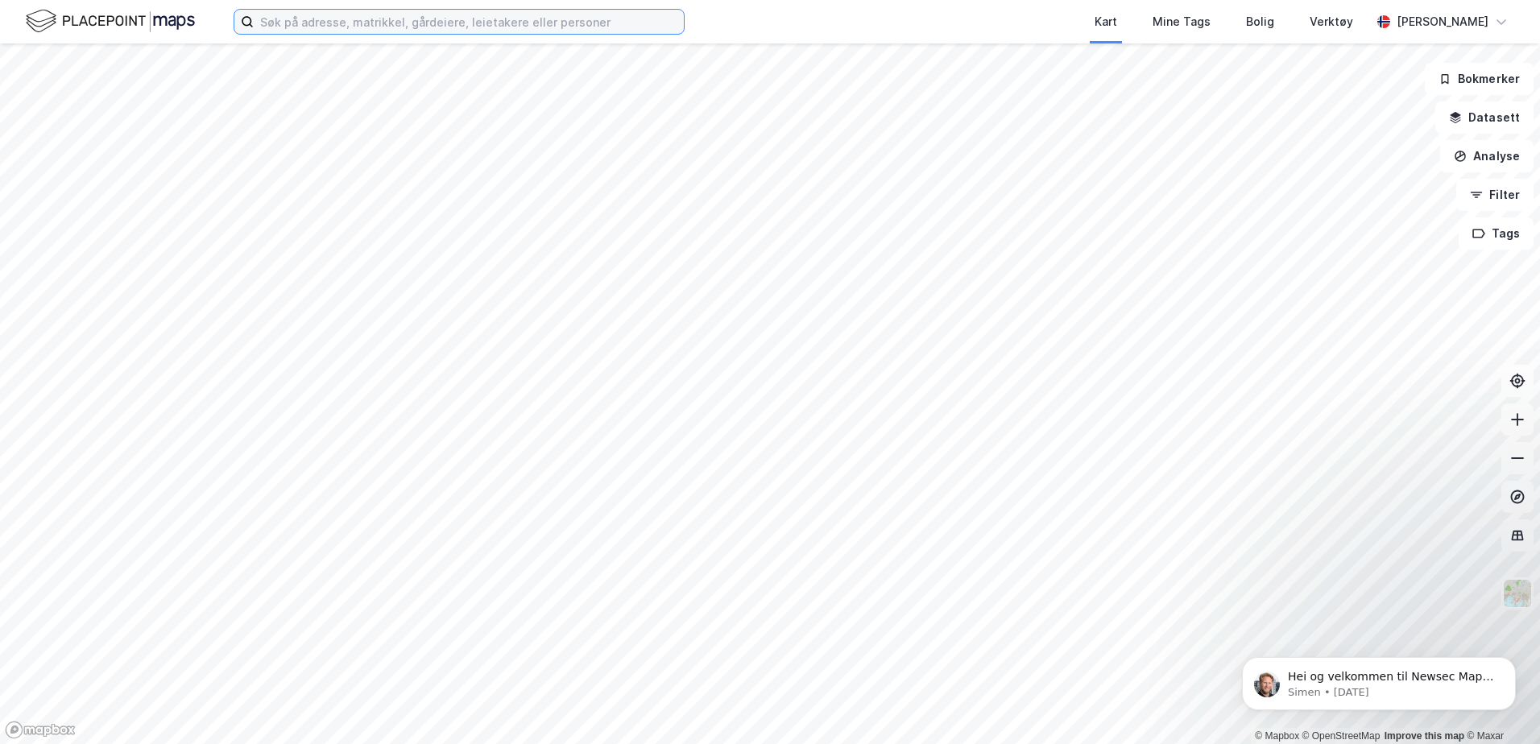
click at [545, 30] on input at bounding box center [469, 22] width 430 height 24
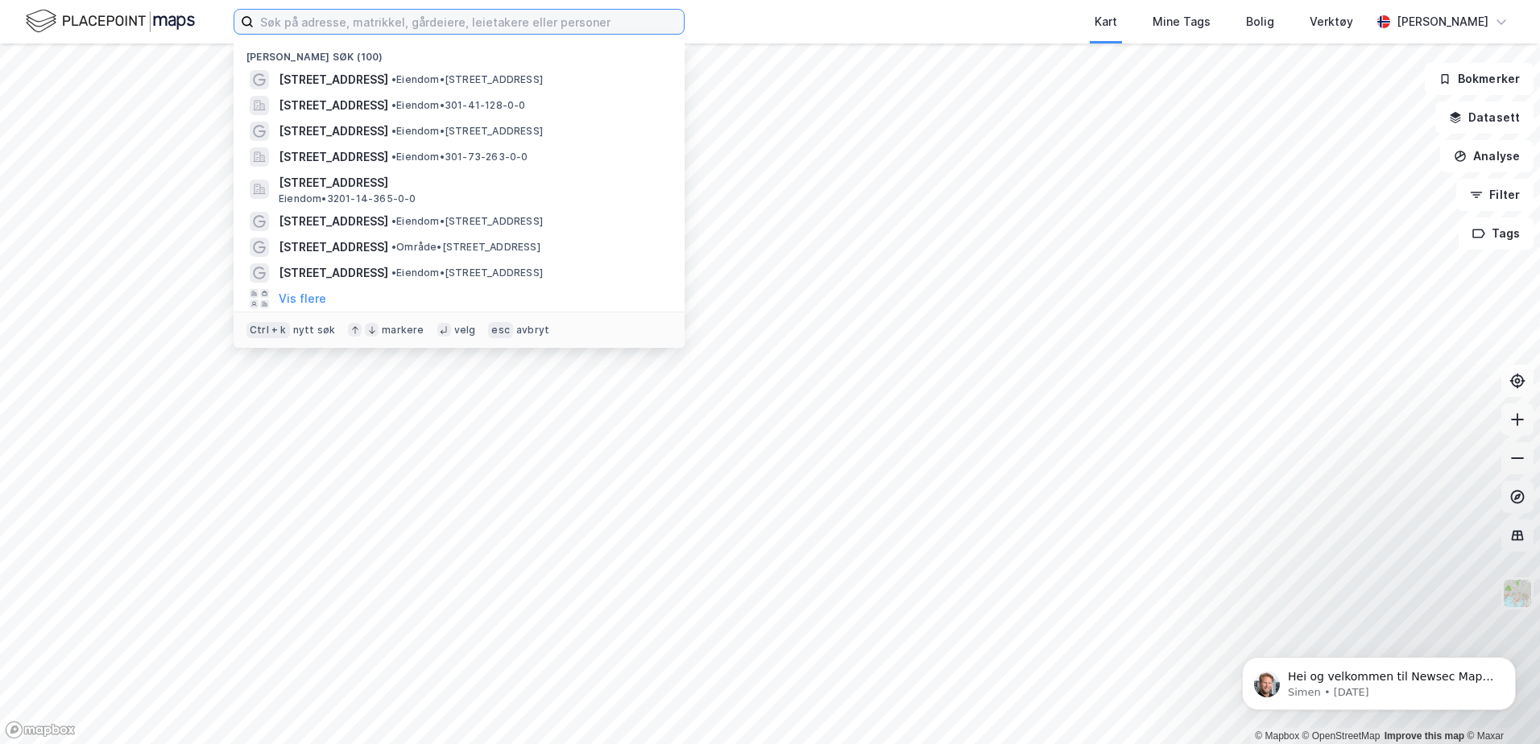
paste input "Angerstveien 35 B"
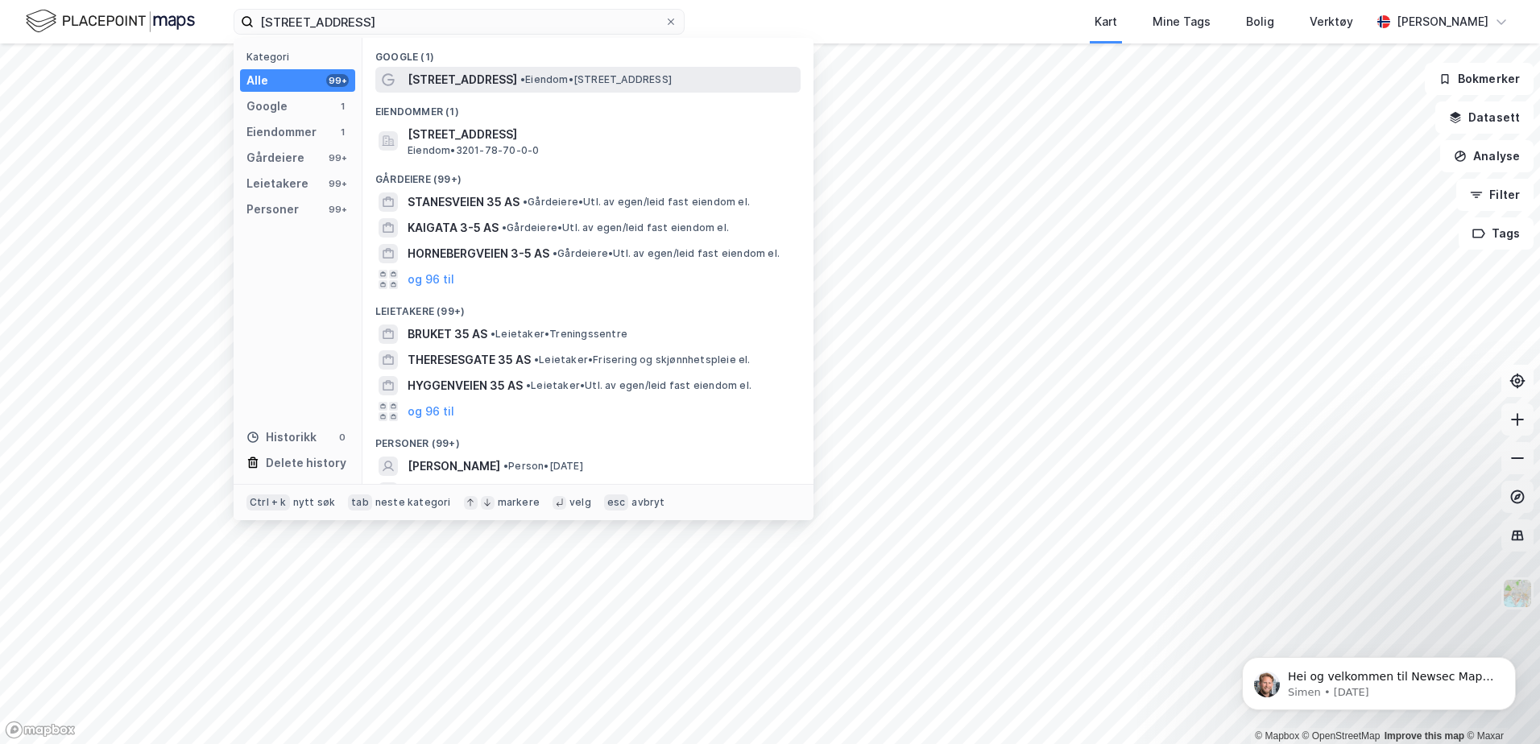
click at [548, 81] on span "• Eiendom • Angerstveien 35B, 1349 Rykkinn" at bounding box center [595, 79] width 151 height 13
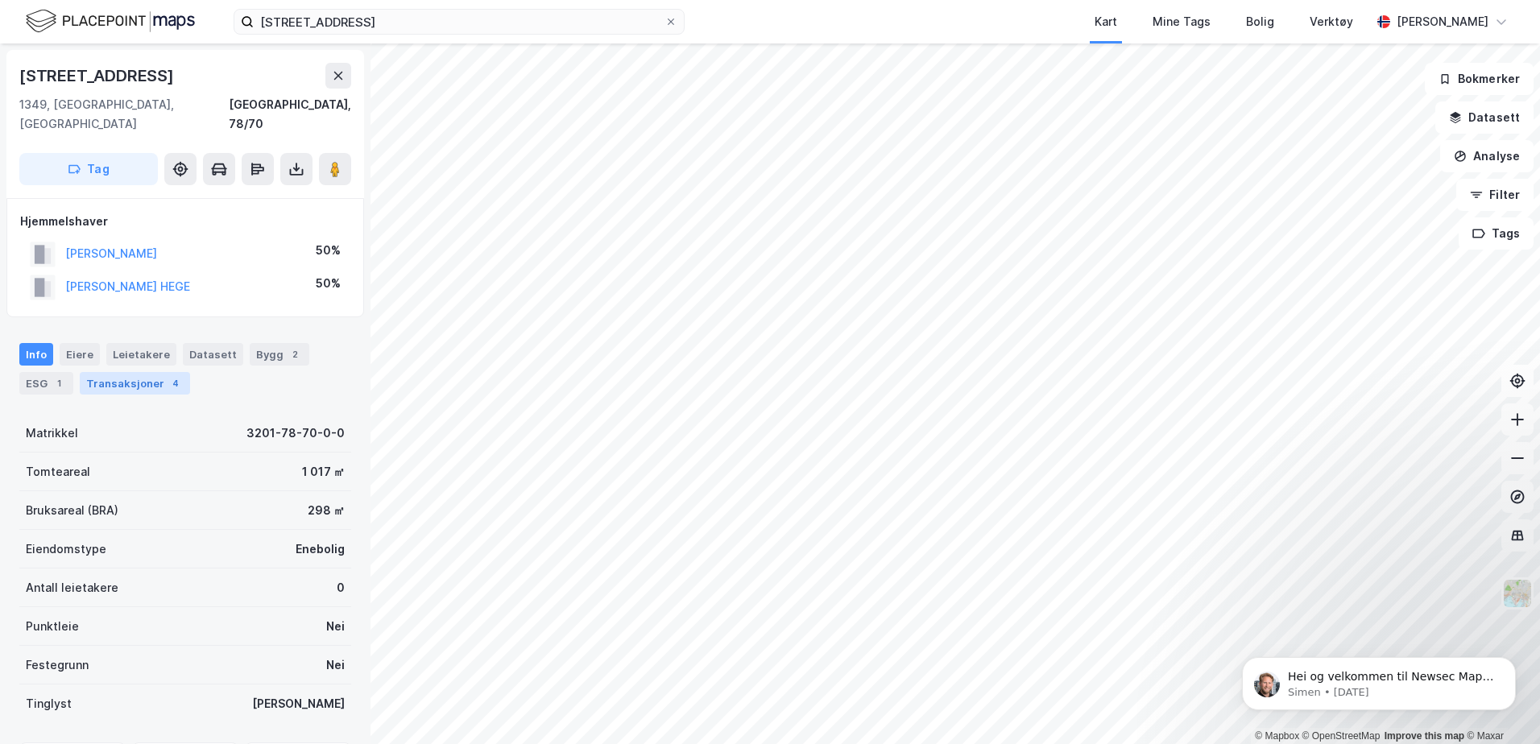
click at [134, 372] on div "Transaksjoner 4" at bounding box center [135, 383] width 110 height 23
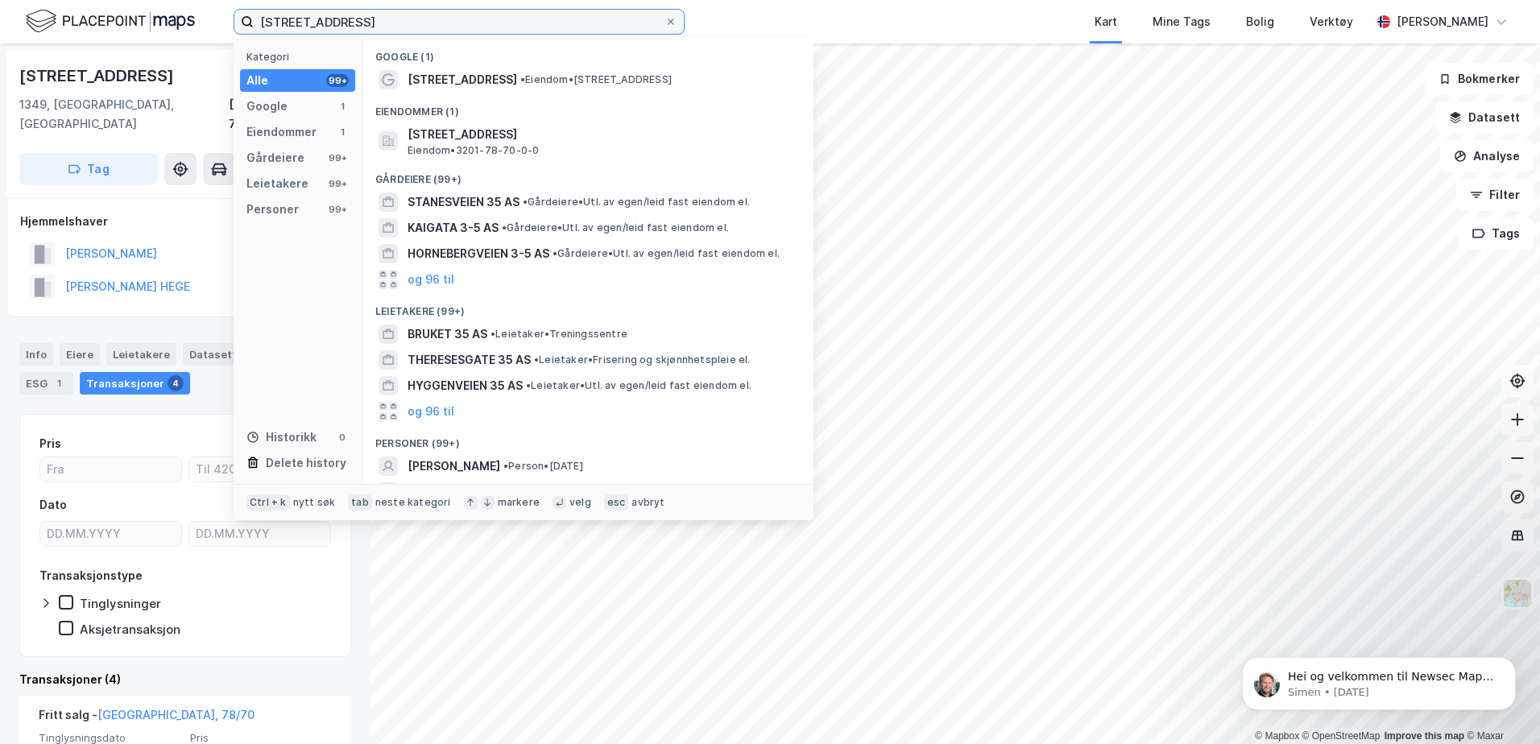
drag, startPoint x: 491, startPoint y: 20, endPoint x: 314, endPoint y: 28, distance: 176.6
click at [315, 22] on input "Angerstveien 35 B" at bounding box center [459, 22] width 411 height 24
click at [406, 17] on input "Angerstveien 35 B" at bounding box center [459, 22] width 411 height 24
click at [367, 31] on input "Angerstveien 35 B" at bounding box center [459, 22] width 411 height 24
click at [384, 23] on input "Angerstveien 35 B" at bounding box center [459, 22] width 411 height 24
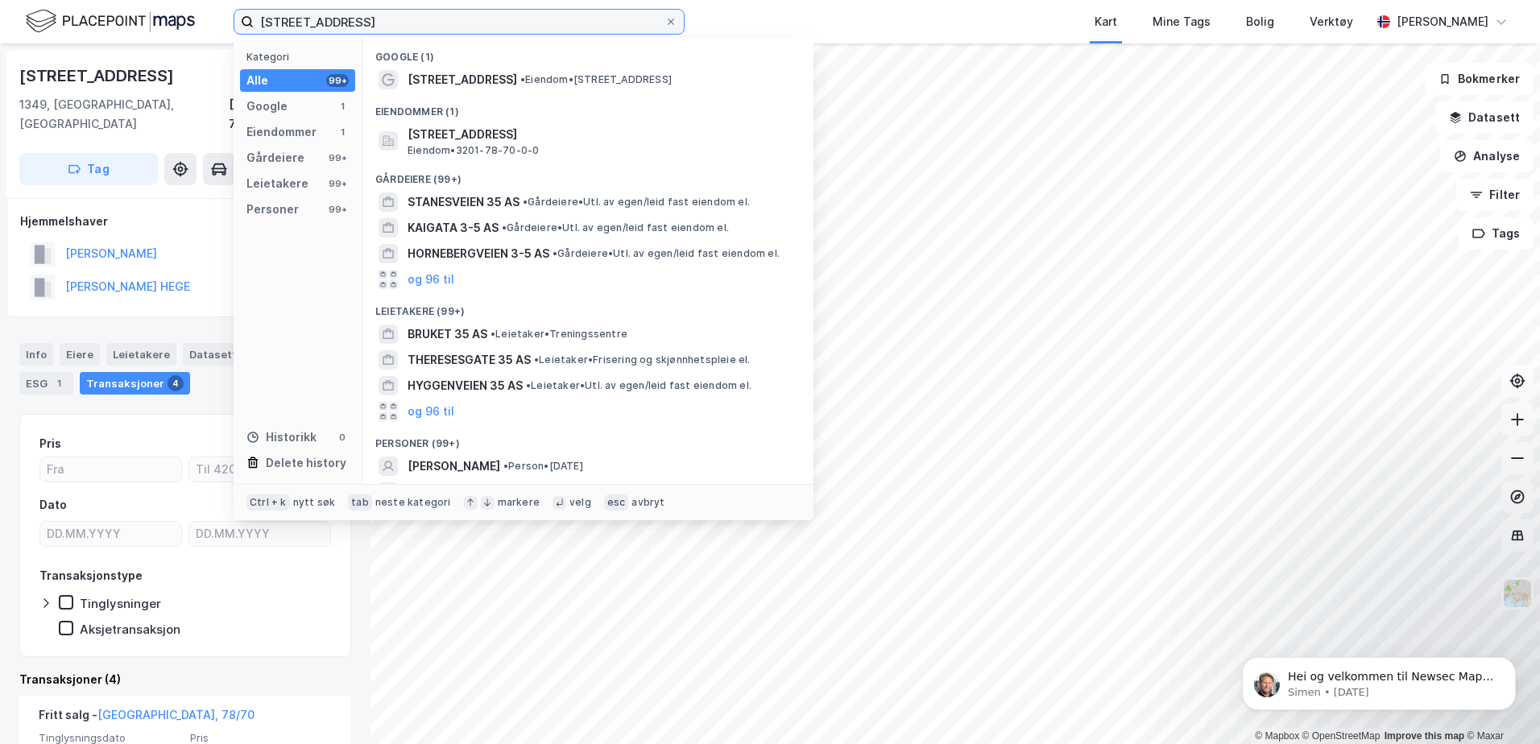
click at [384, 23] on input "Angerstveien 35 B" at bounding box center [459, 22] width 411 height 24
click at [383, 23] on input "Angerstveien 35 B" at bounding box center [459, 22] width 411 height 24
paste input "Morgedalsveien 29"
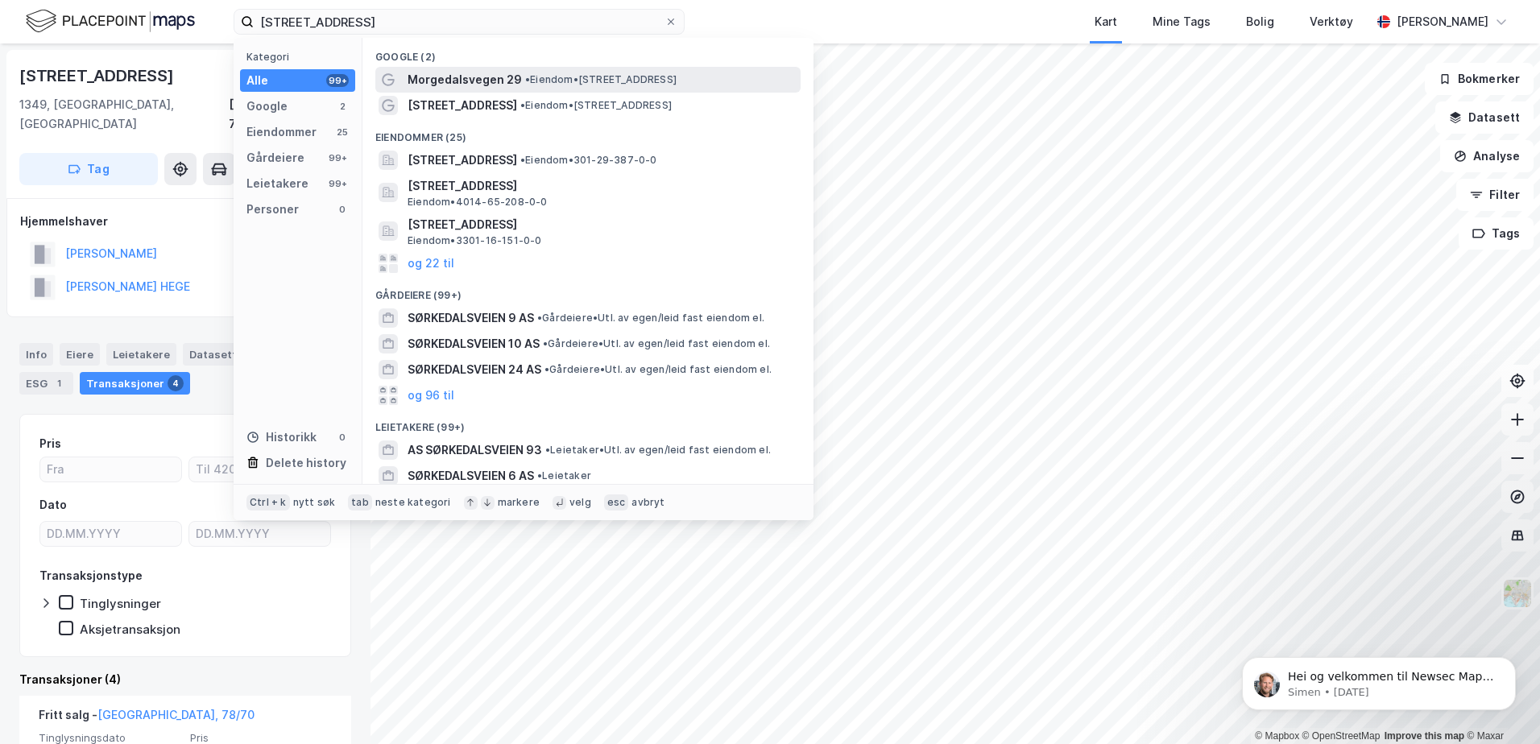
click at [466, 75] on span "Morgedalsvegen 29" at bounding box center [465, 79] width 114 height 19
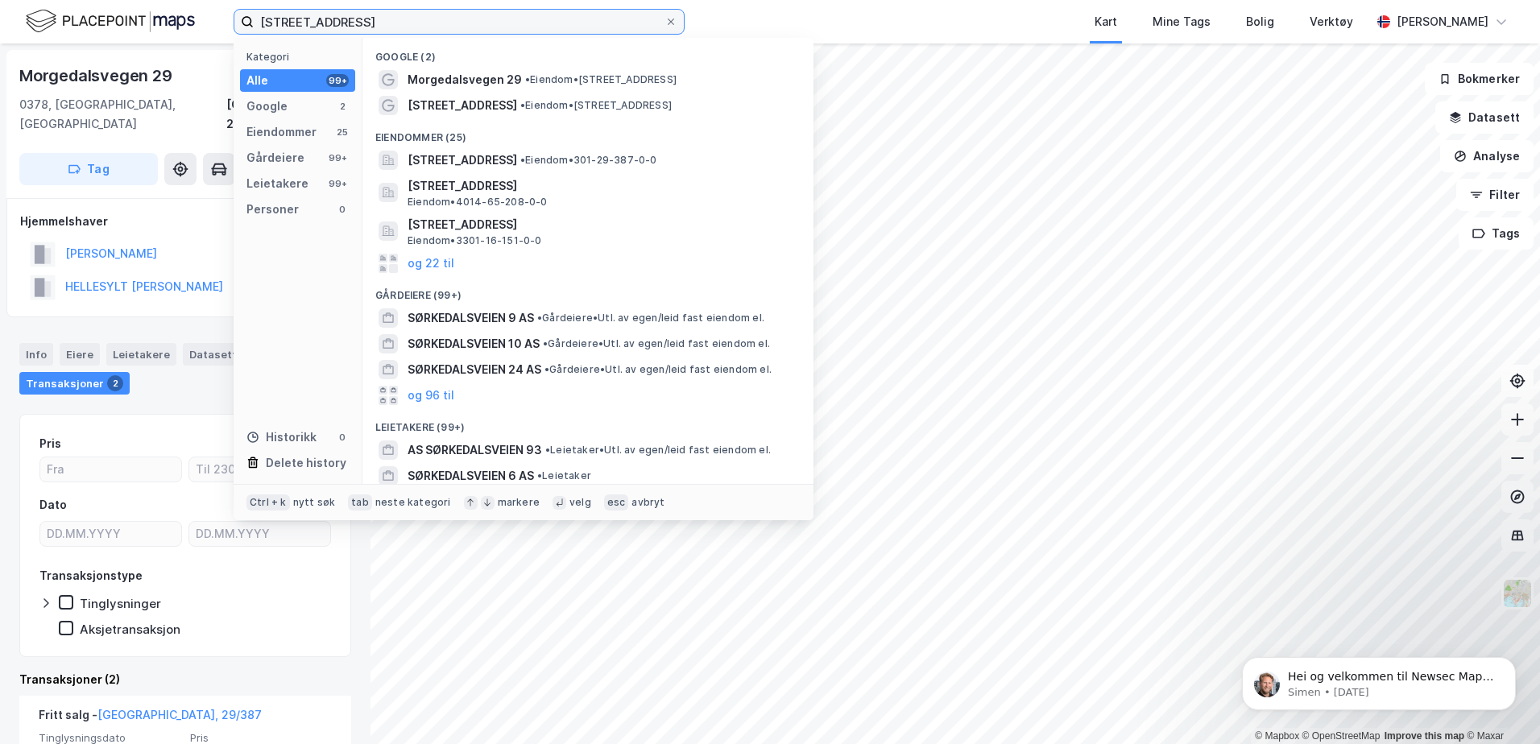
drag, startPoint x: 313, startPoint y: 28, endPoint x: 60, endPoint y: 46, distance: 253.6
click at [62, 44] on div "Morgedalsveien 29 Kategori Alle 99+ Google 2 Eiendommer 25 Gårdeiere 99+ Leieta…" at bounding box center [770, 372] width 1540 height 744
paste input "Langmyrgrenda 49e"
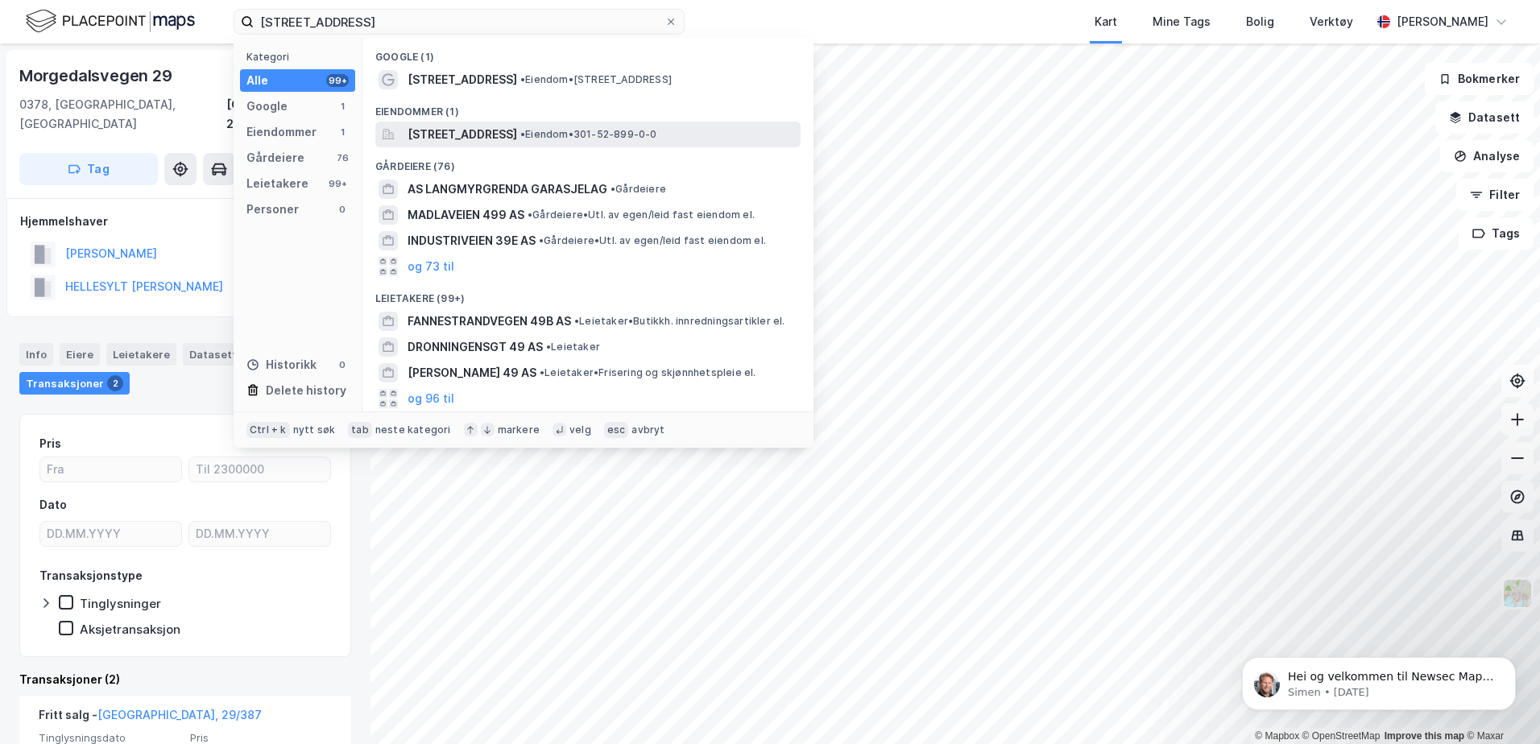
click at [517, 133] on span "Langmyrgrenda 49E, 0861, OSLO, OSLO" at bounding box center [463, 134] width 110 height 19
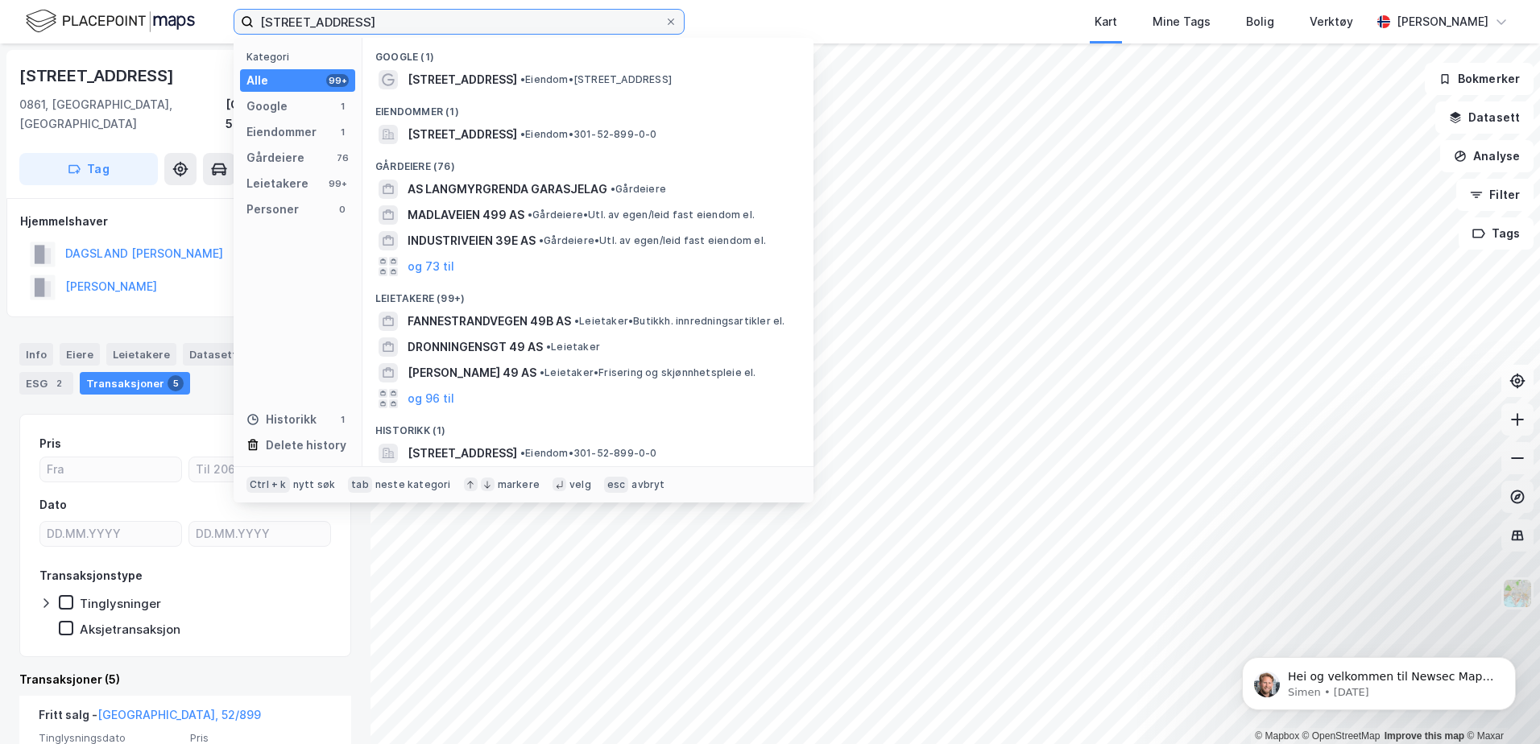
drag, startPoint x: 582, startPoint y: 24, endPoint x: 0, endPoint y: 21, distance: 581.7
click at [0, 21] on html "Langmyrgrenda 49e Kategori Alle 99+ Google 1 Eiendommer 1 Gårdeiere 76 Leietake…" at bounding box center [770, 372] width 1540 height 744
paste input "Mogens Thorsens gate 1B"
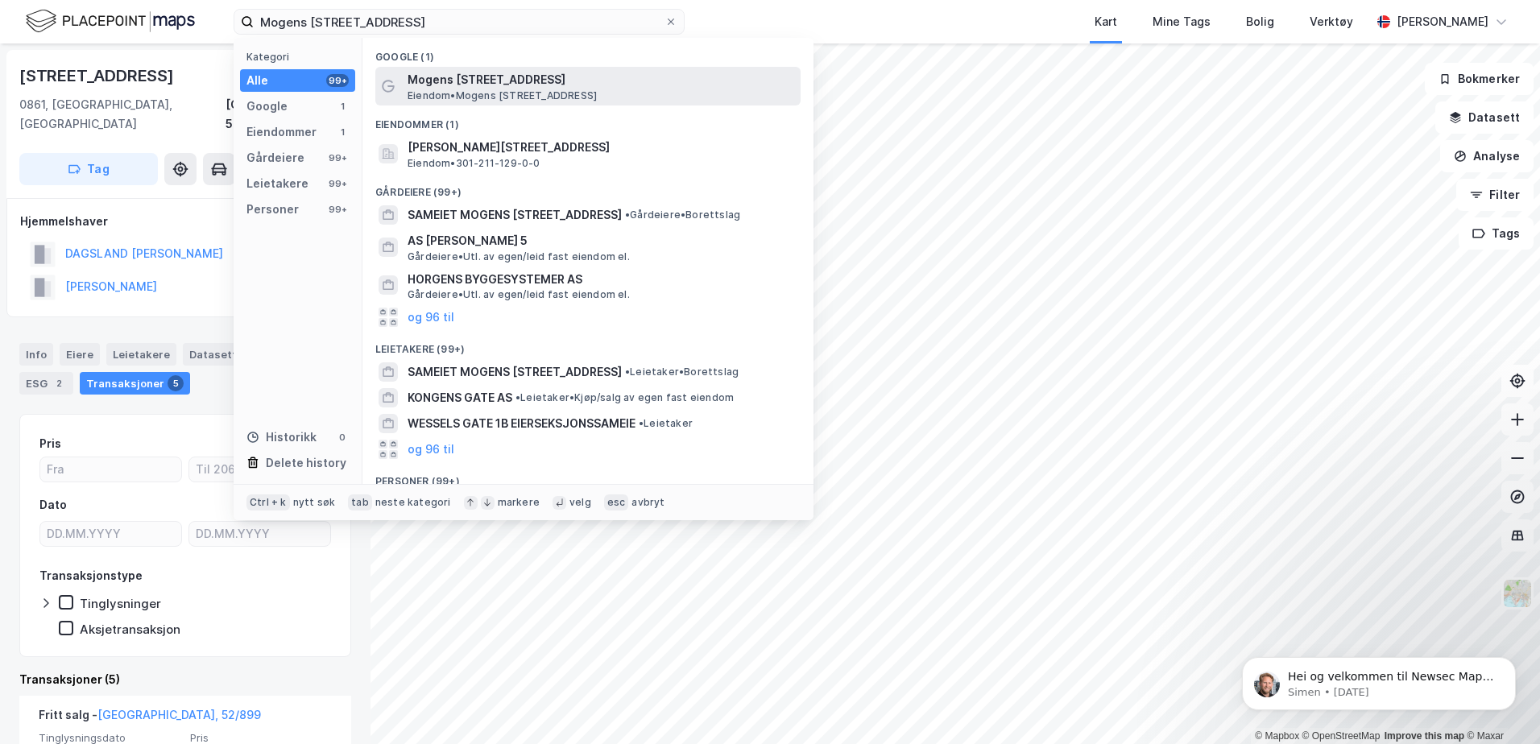
click at [601, 86] on span "Mogens Thorsens gate 1B" at bounding box center [601, 79] width 387 height 19
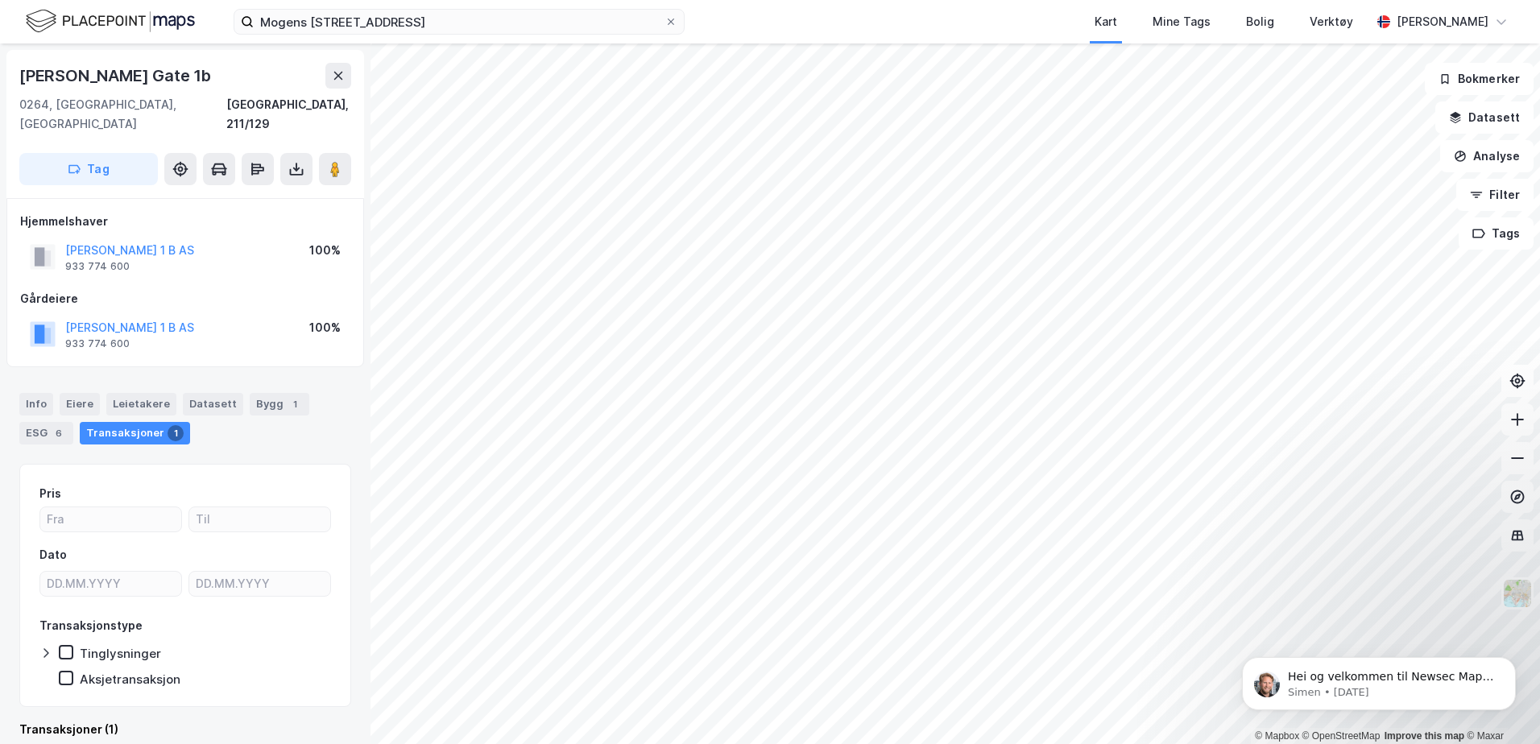
scroll to position [1, 0]
click at [141, 392] on div "Leietakere" at bounding box center [141, 403] width 70 height 23
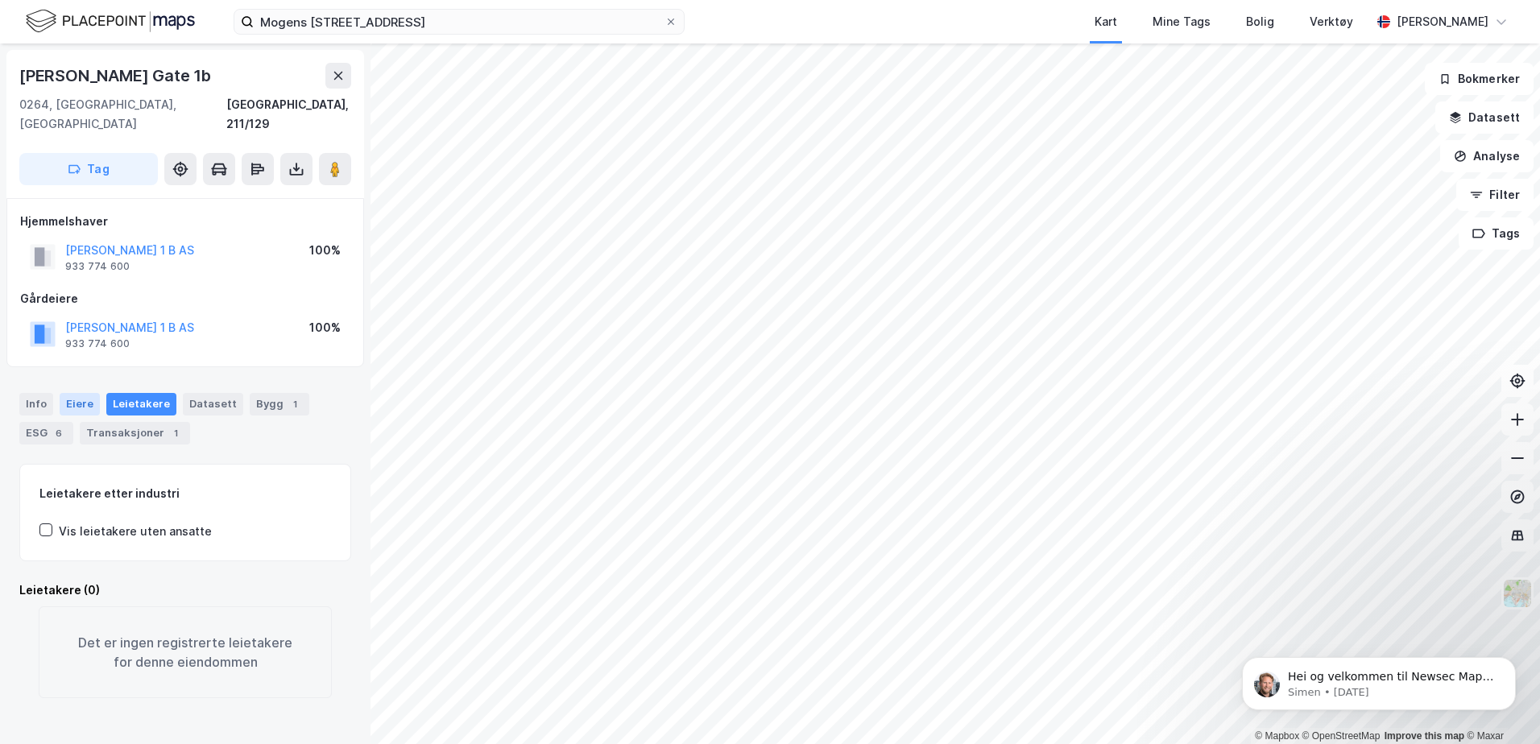
click at [84, 393] on div "Eiere" at bounding box center [80, 404] width 40 height 23
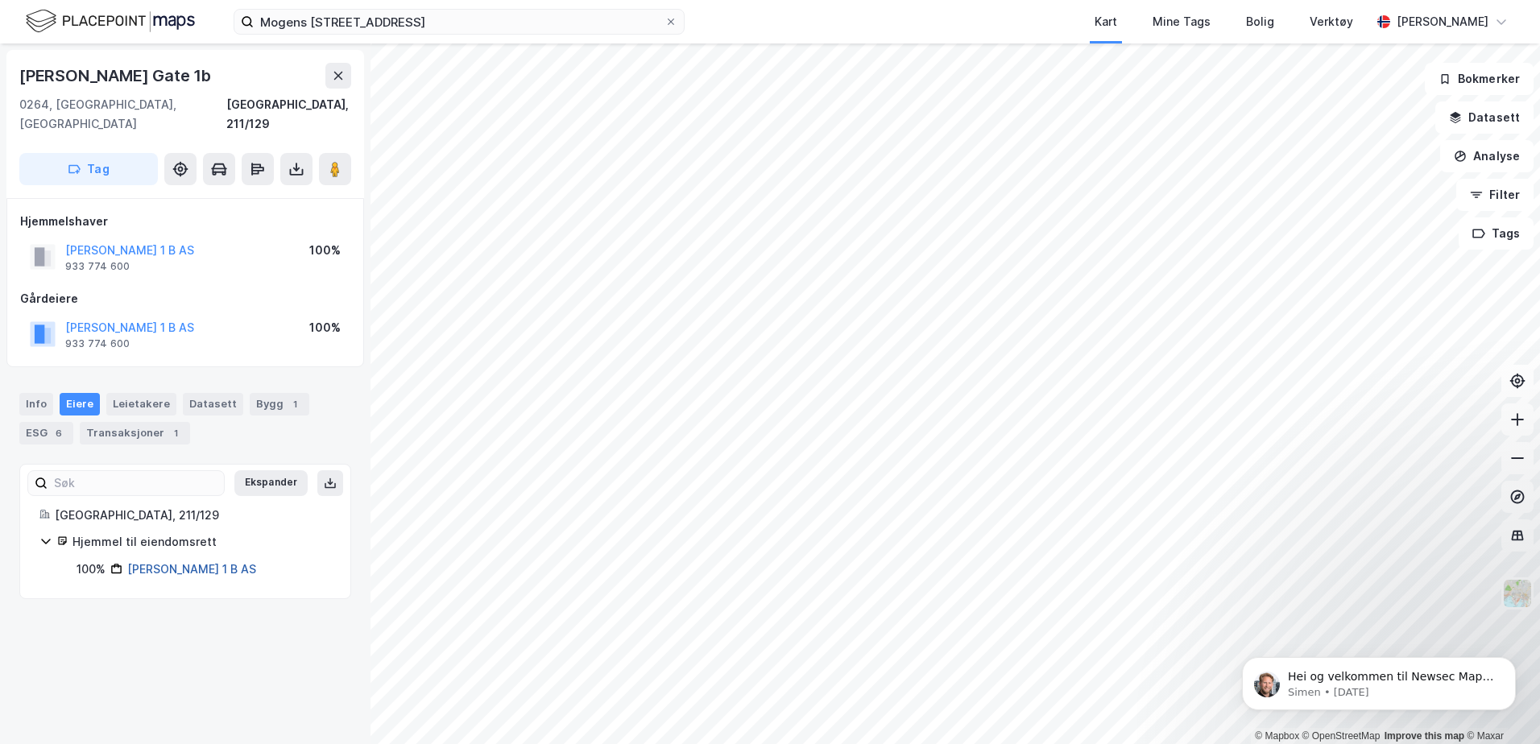
click at [226, 562] on link "Mogens Thorsensg 1 B AS" at bounding box center [191, 569] width 129 height 14
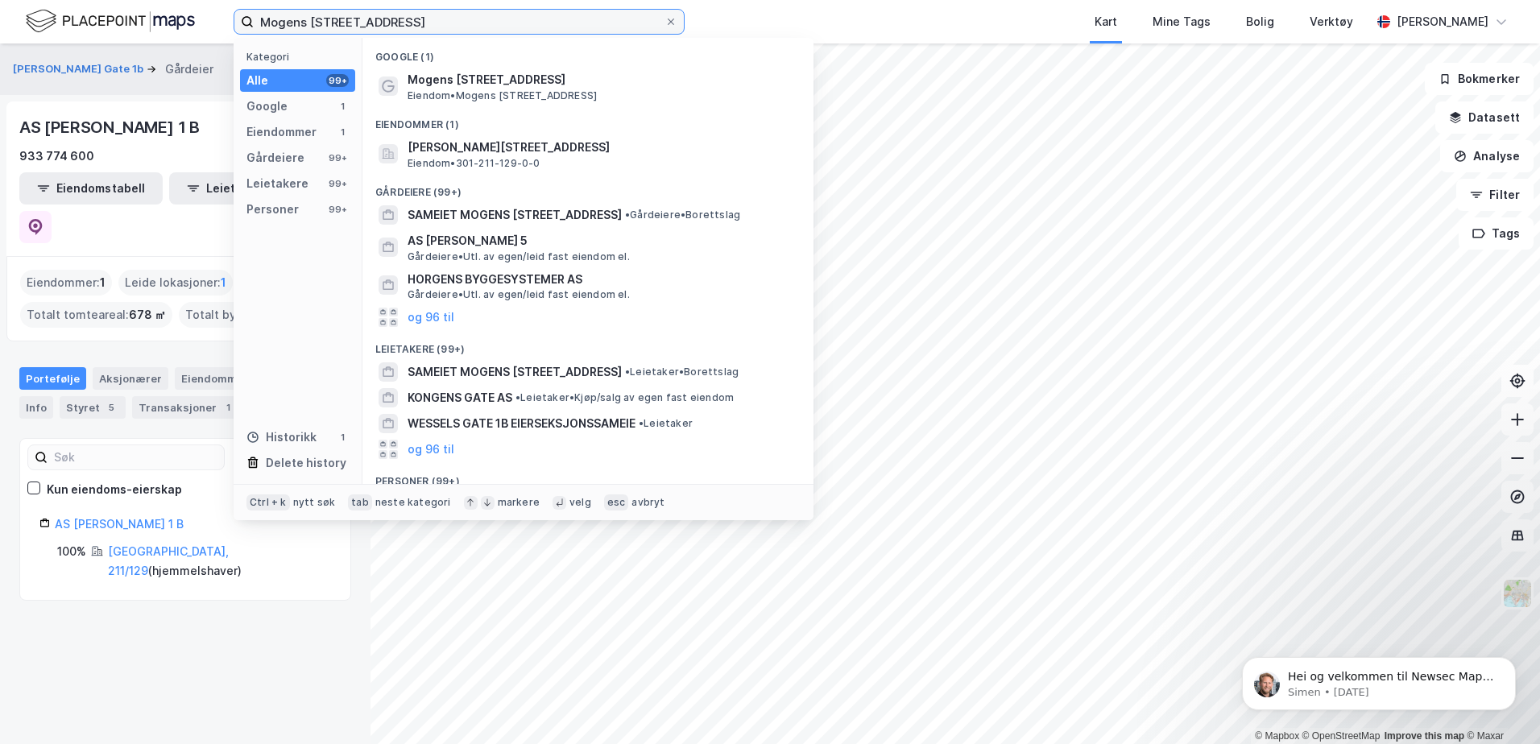
drag, startPoint x: 538, startPoint y: 23, endPoint x: 89, endPoint y: 38, distance: 449.0
click at [99, 35] on div "Mogens Thorsens gate 1B Kategori Alle 99+ Google 1 Eiendommer 1 Gårdeiere 99+ L…" at bounding box center [770, 22] width 1540 height 44
paste input "Skådalsveien 8"
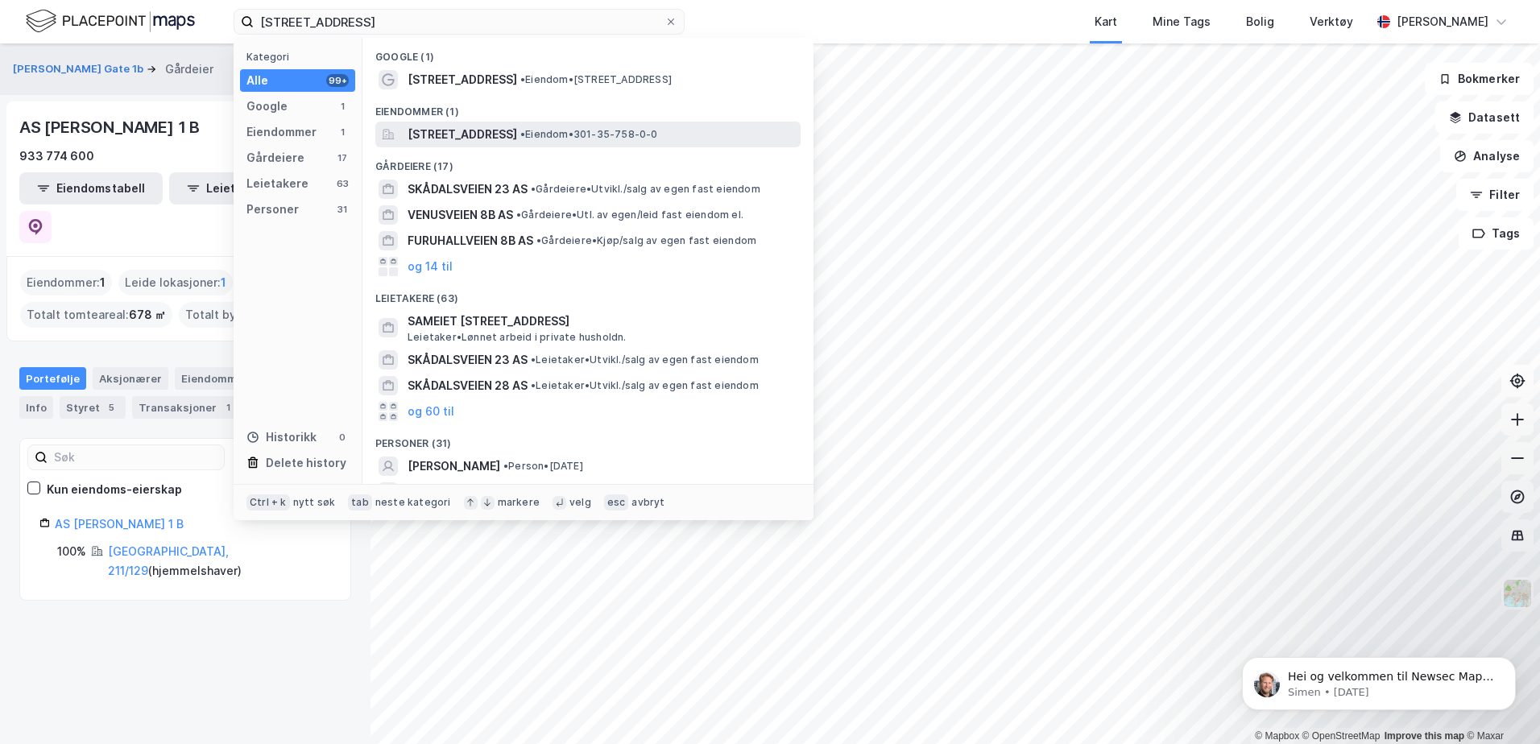
click at [454, 134] on span "Skådalsveien 8B, 0781, OSLO, OSLO" at bounding box center [463, 134] width 110 height 19
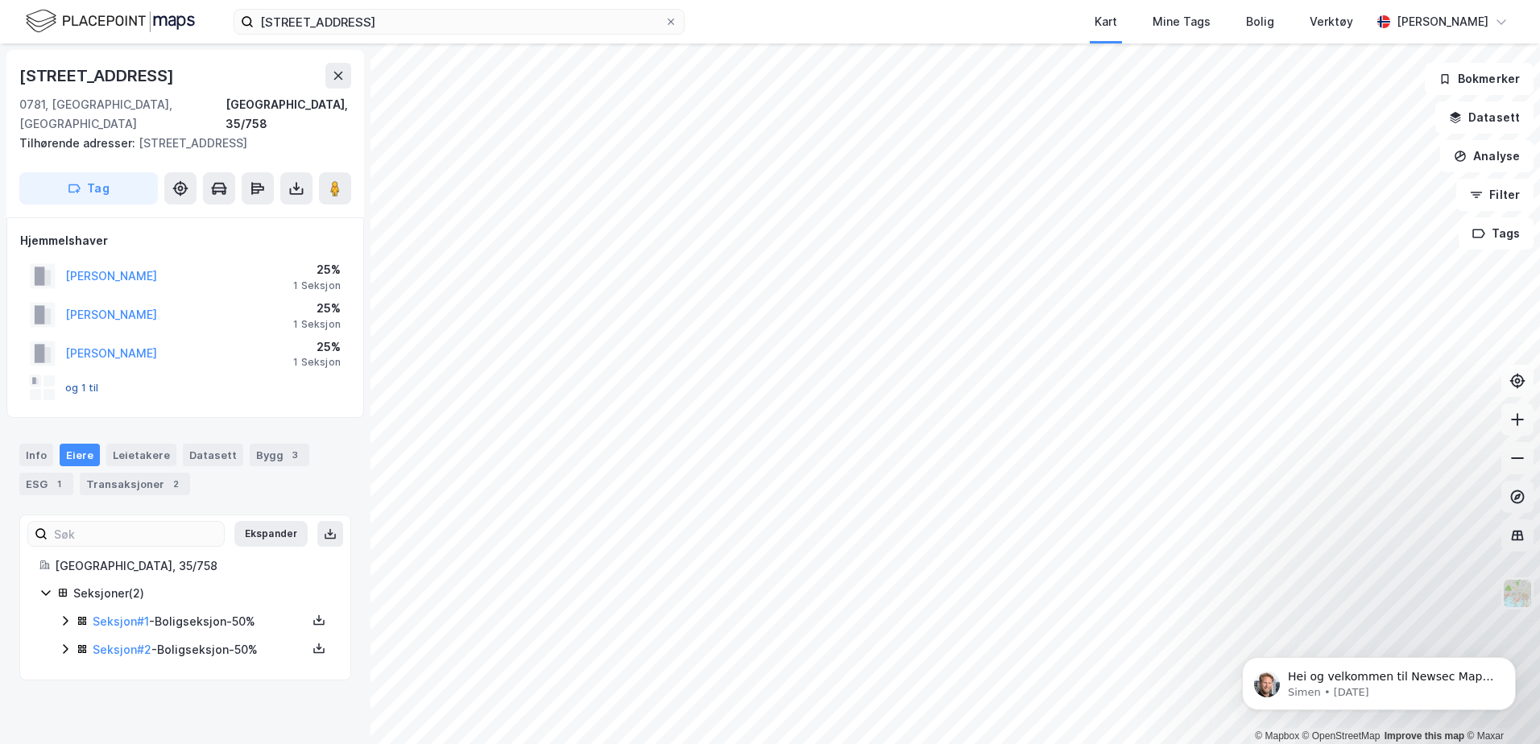
click at [0, 0] on button "og 1 til" at bounding box center [0, 0] width 0 height 0
click at [121, 615] on link "Seksjon # 1" at bounding box center [121, 622] width 56 height 14
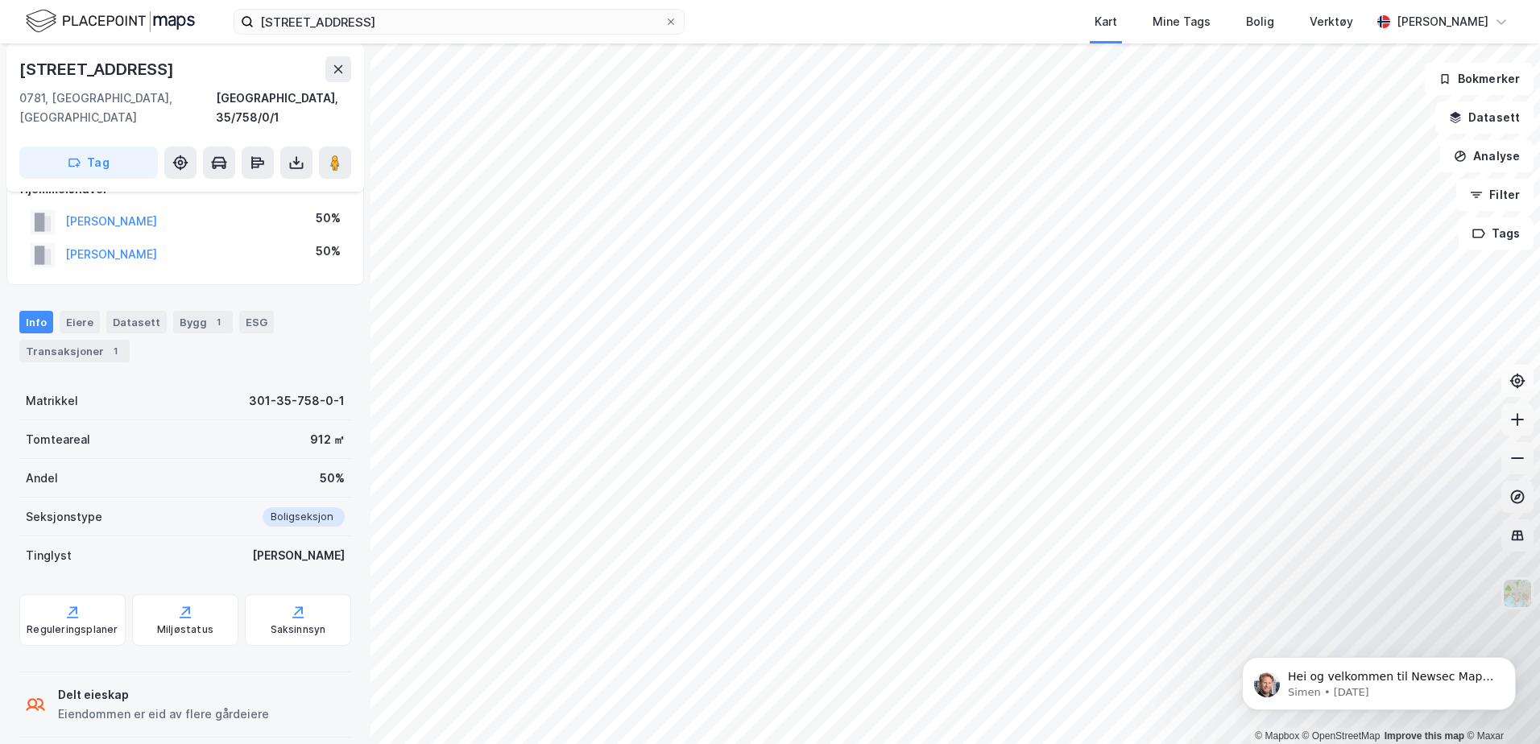
scroll to position [2, 0]
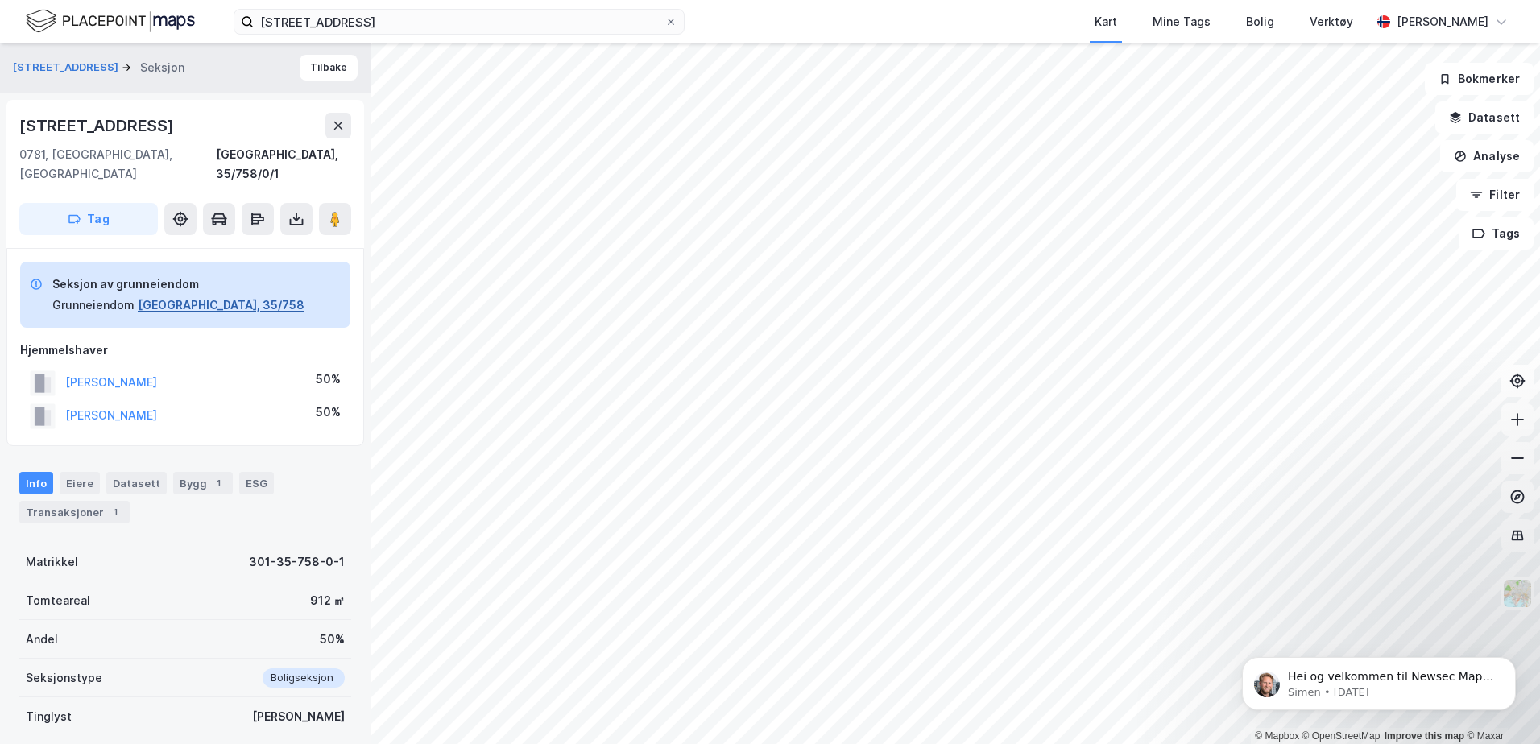
click at [172, 296] on button "Oslo, 35/758" at bounding box center [221, 305] width 167 height 19
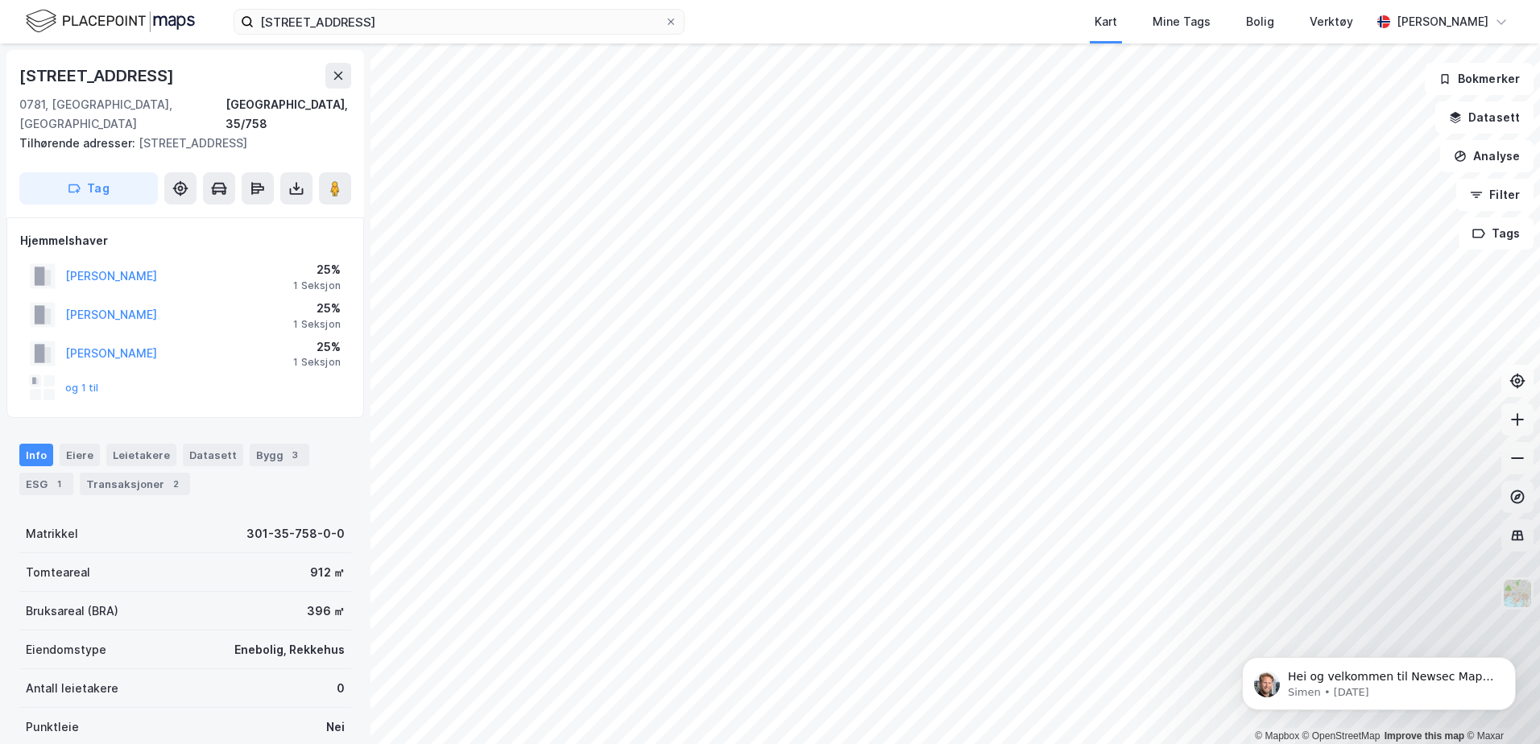
scroll to position [2, 0]
click at [0, 0] on button "og 1 til" at bounding box center [0, 0] width 0 height 0
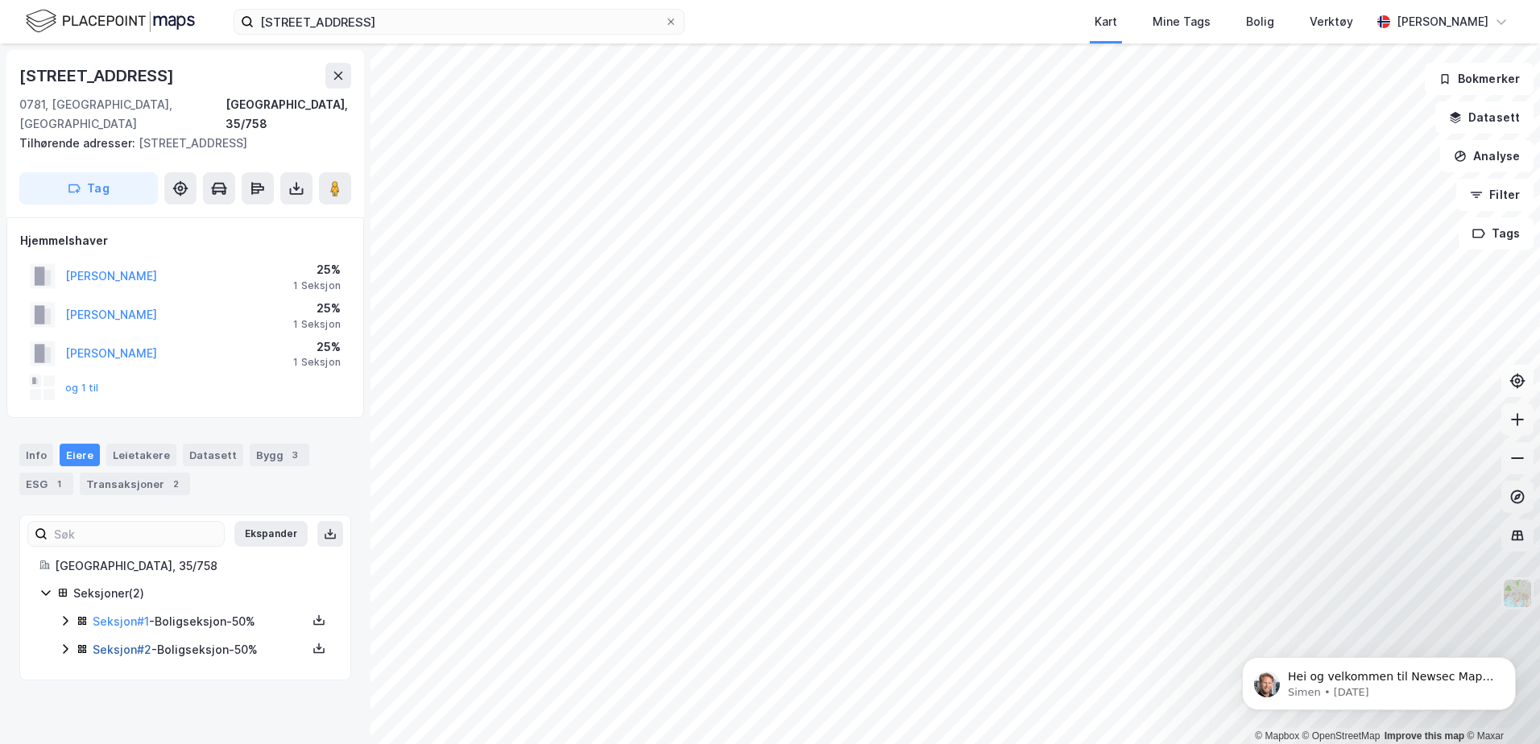
click at [126, 643] on link "Seksjon # 2" at bounding box center [122, 650] width 59 height 14
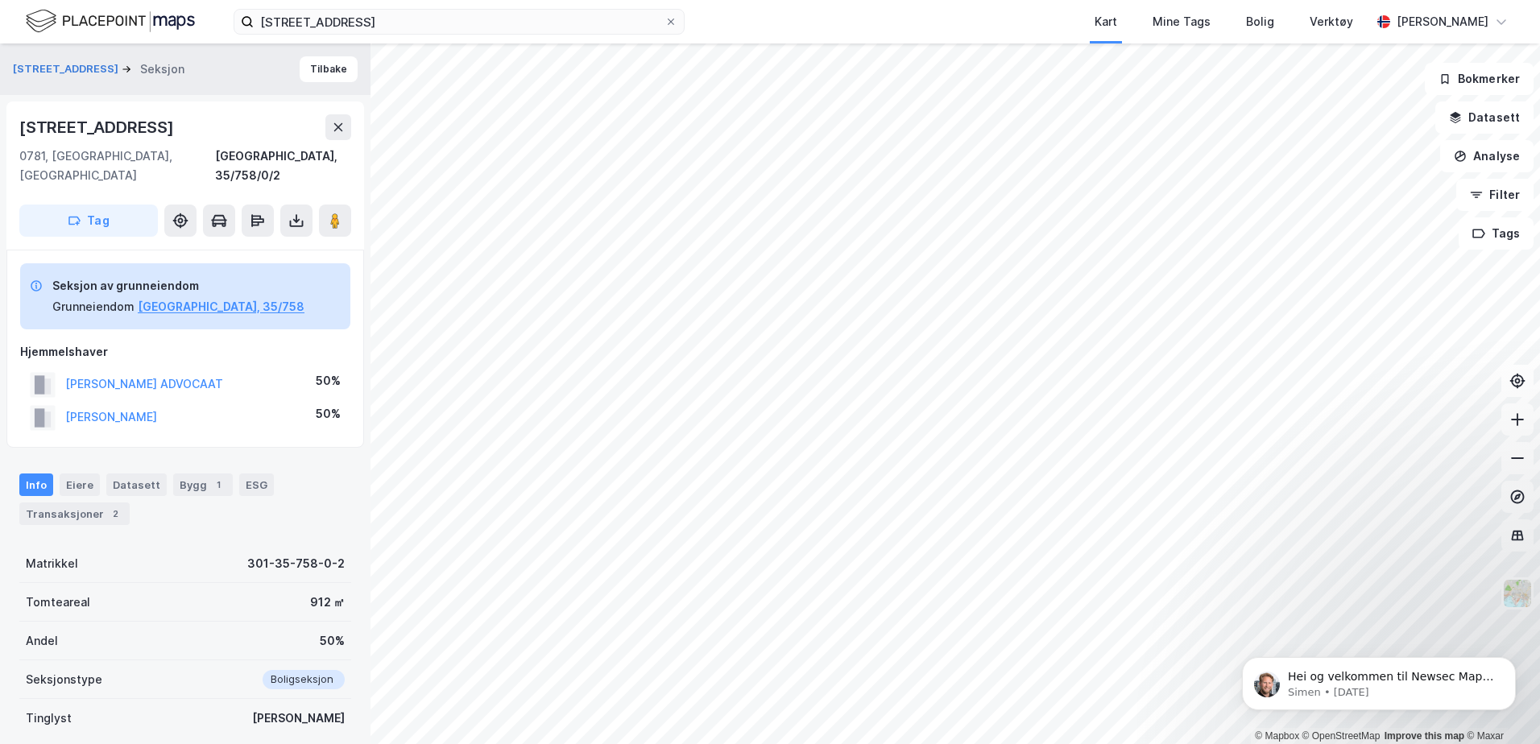
scroll to position [2, 0]
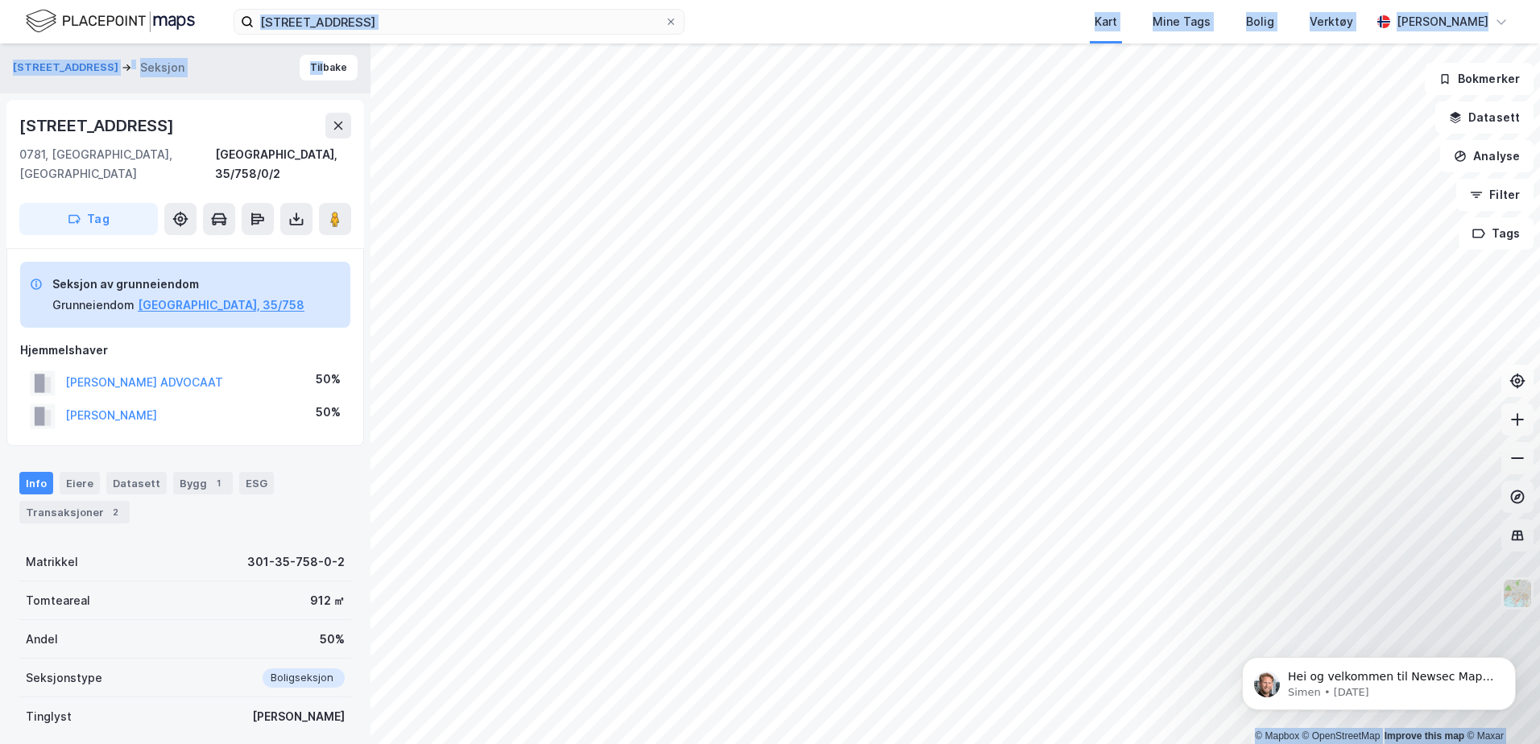
drag, startPoint x: 411, startPoint y: 37, endPoint x: 312, endPoint y: 46, distance: 99.5
click at [312, 46] on div "Skådalsveien 8B Kart Mine Tags Bolig Verktøy Henriette Lyngholt © Mapbox © Open…" at bounding box center [770, 372] width 1540 height 744
click at [483, 18] on input "Skådalsveien 8B" at bounding box center [459, 22] width 411 height 24
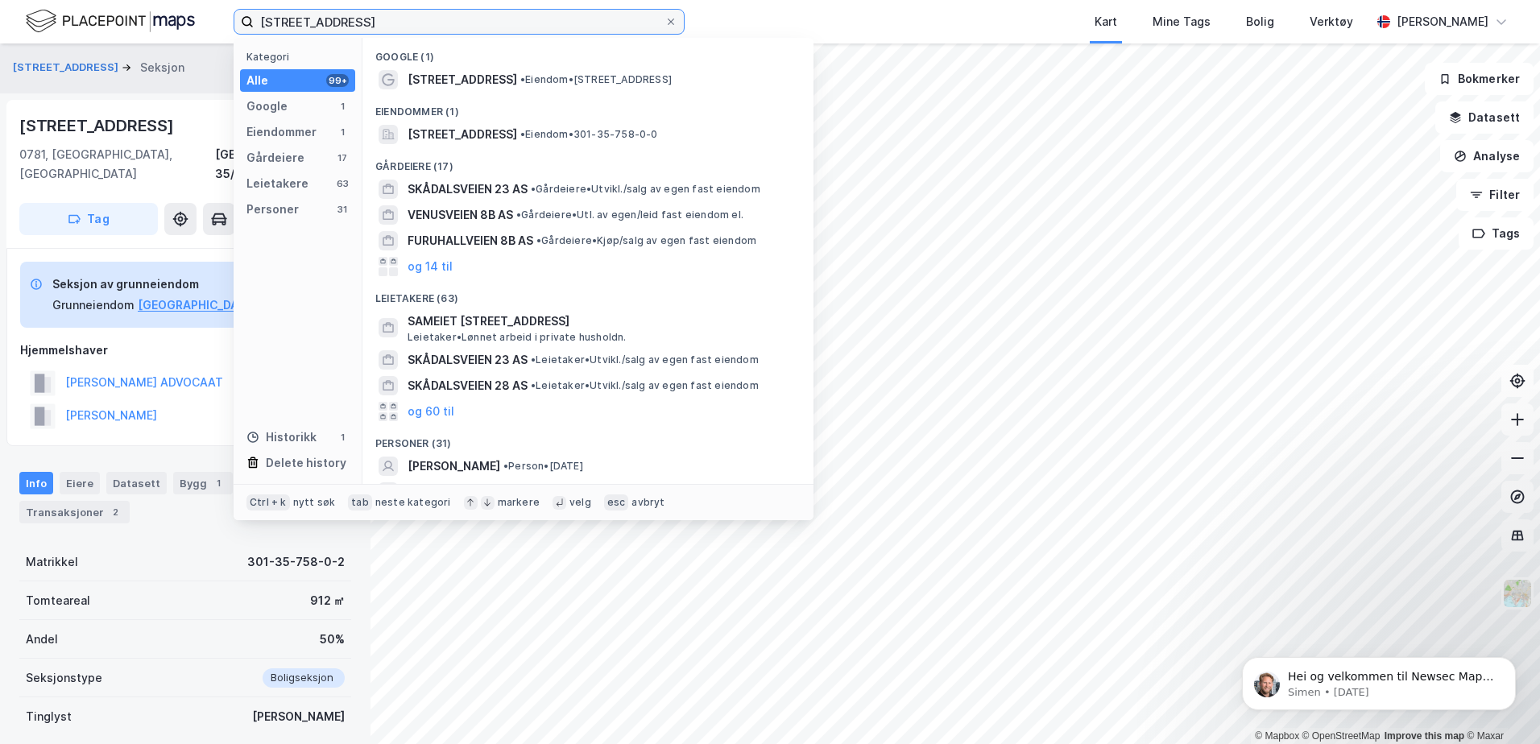
click at [483, 18] on input "Skådalsveien 8B" at bounding box center [459, 22] width 411 height 24
paste input "Parkveien 81,"
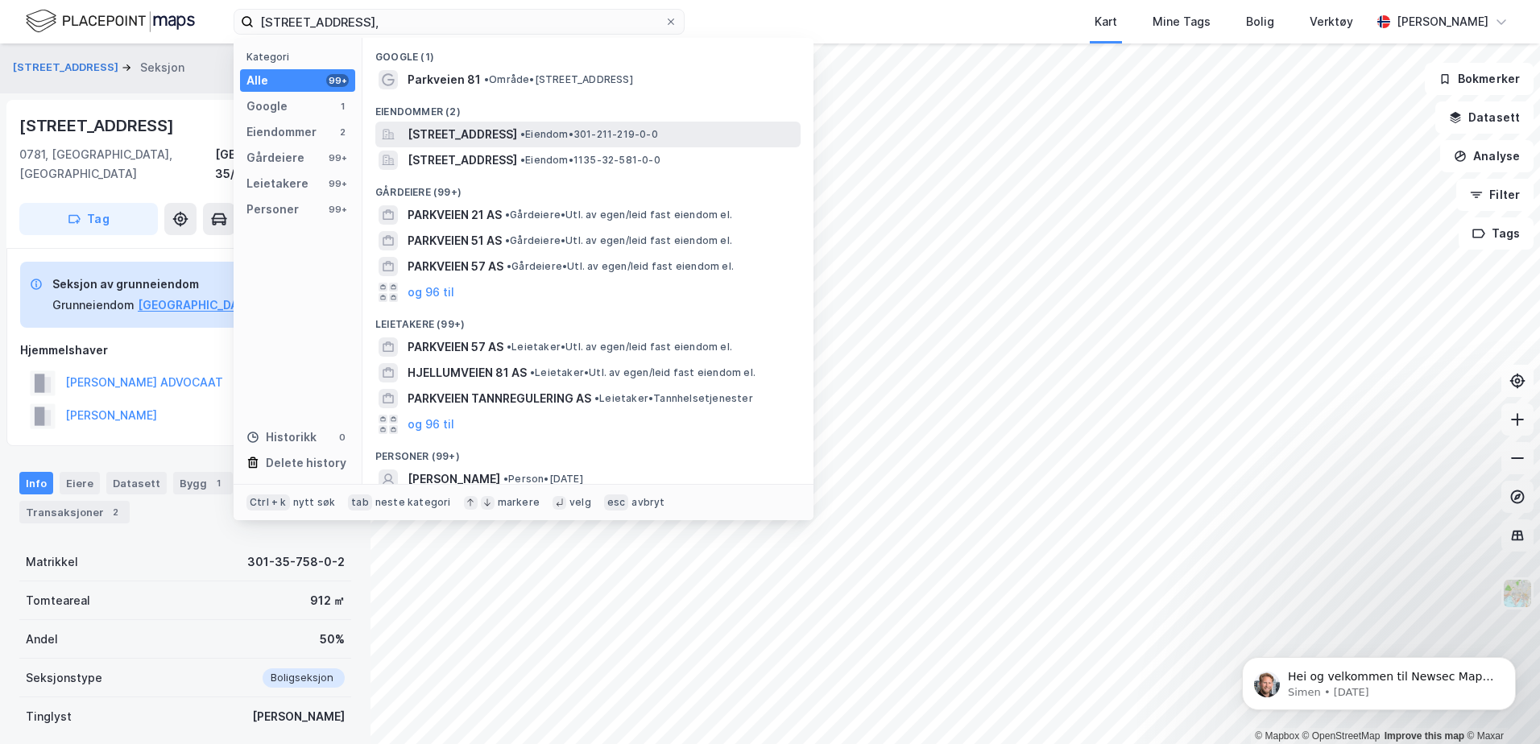
click at [517, 136] on span "Parkveien 81, 0254, OSLO, OSLO" at bounding box center [463, 134] width 110 height 19
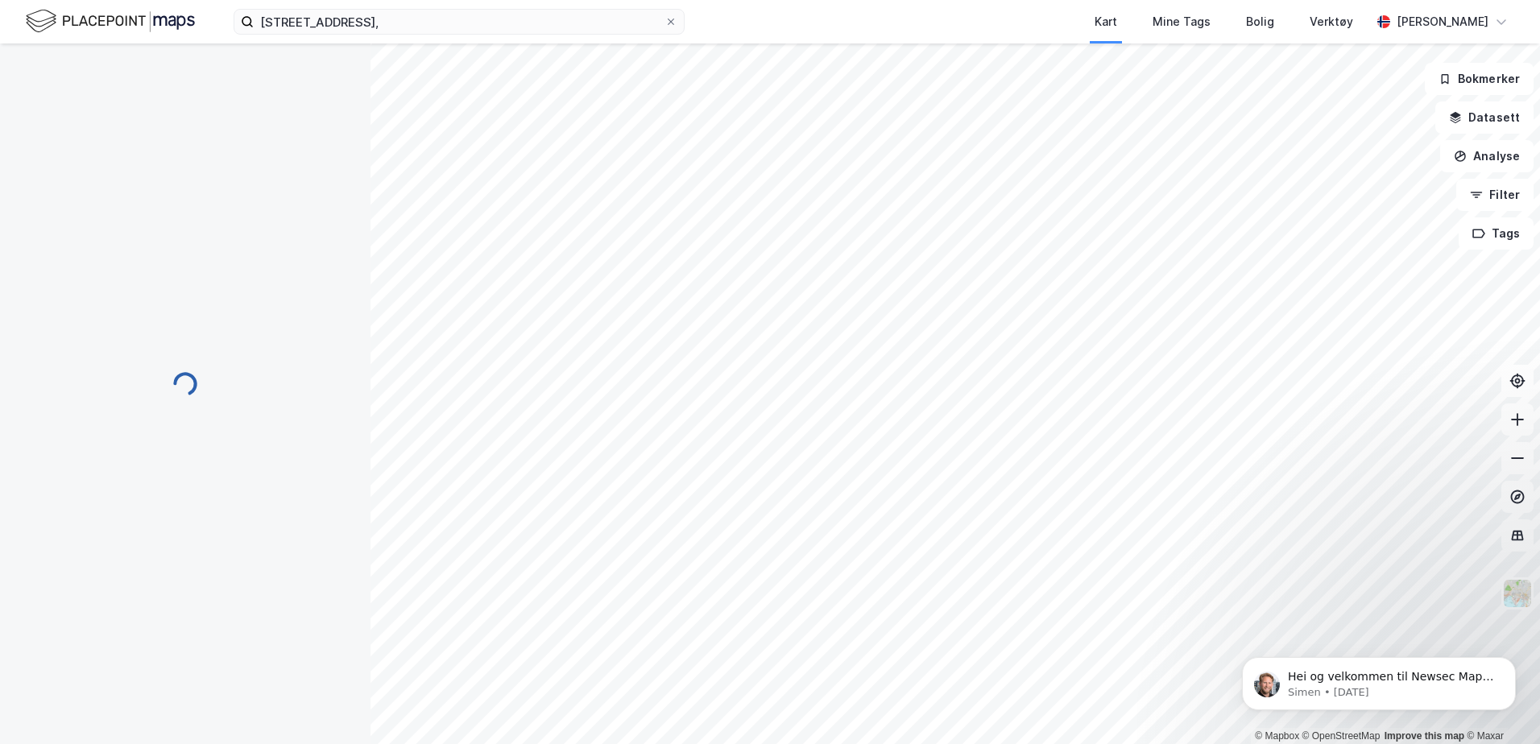
scroll to position [2, 0]
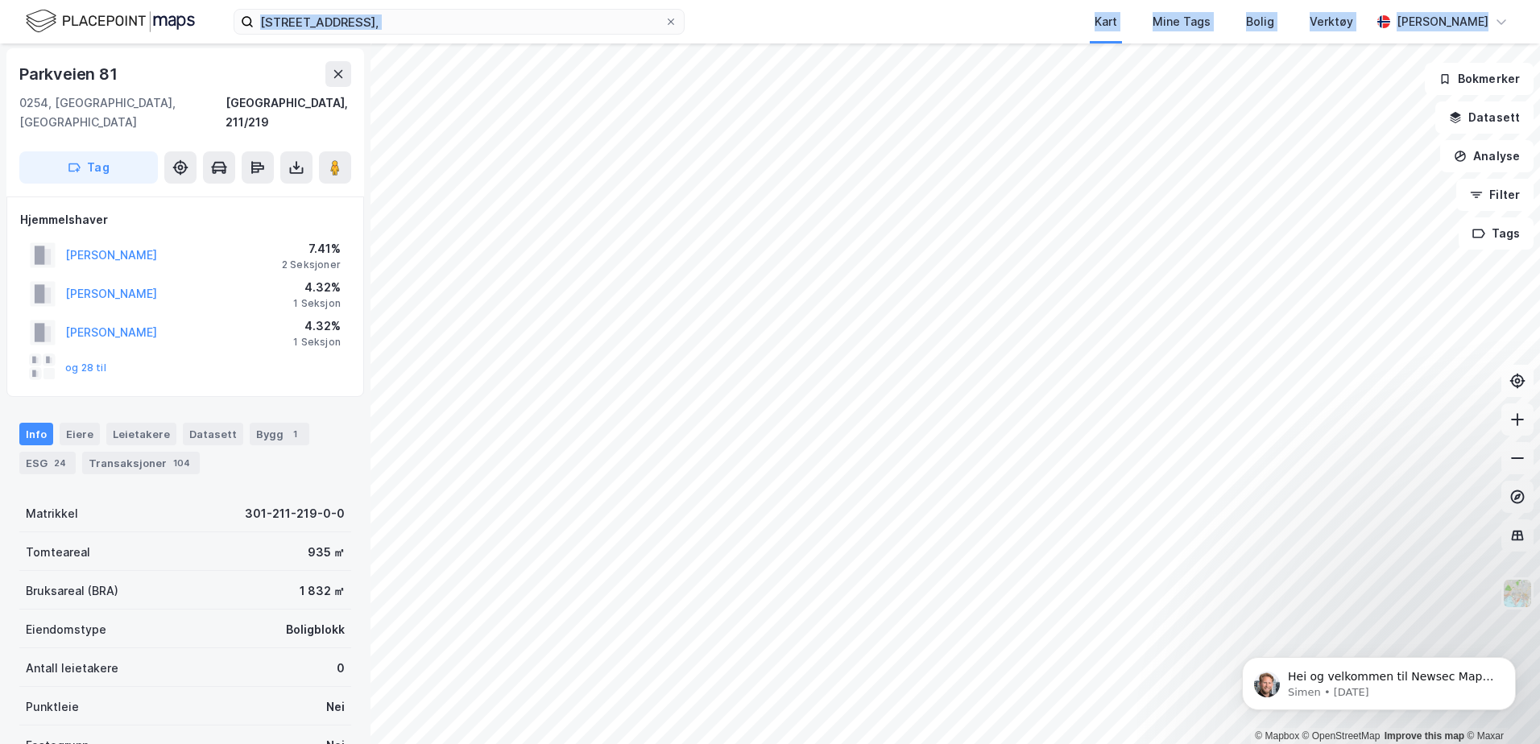
drag, startPoint x: 547, startPoint y: 35, endPoint x: -3, endPoint y: 23, distance: 550.4
click at [0, 23] on html "Parkveien 81, Kart Mine Tags Bolig Verktøy Henriette Lyngholt © Mapbox © OpenSt…" at bounding box center [770, 372] width 1540 height 744
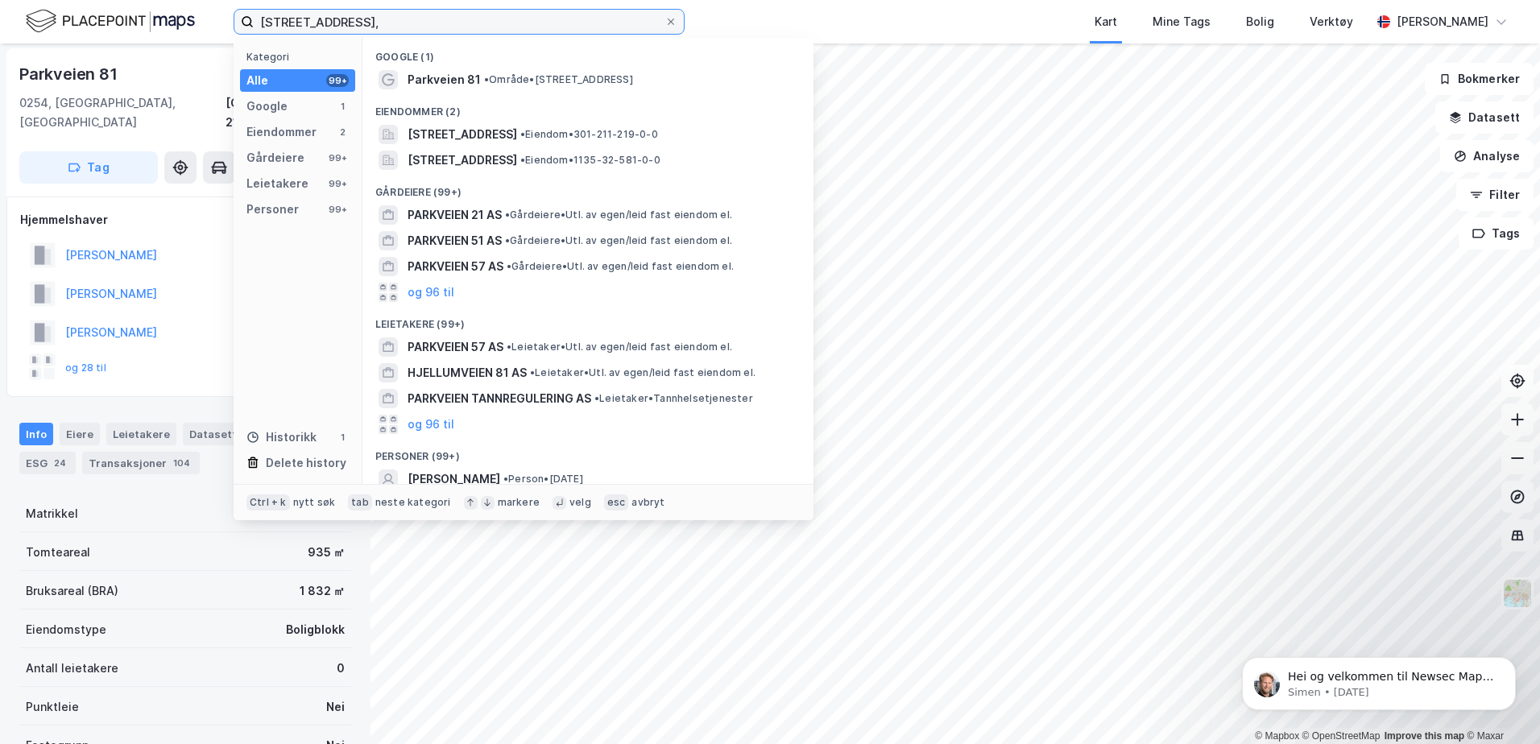
click at [390, 23] on input "Parkveien 81," at bounding box center [459, 22] width 411 height 24
paste input "Fuglehauggt. 15C"
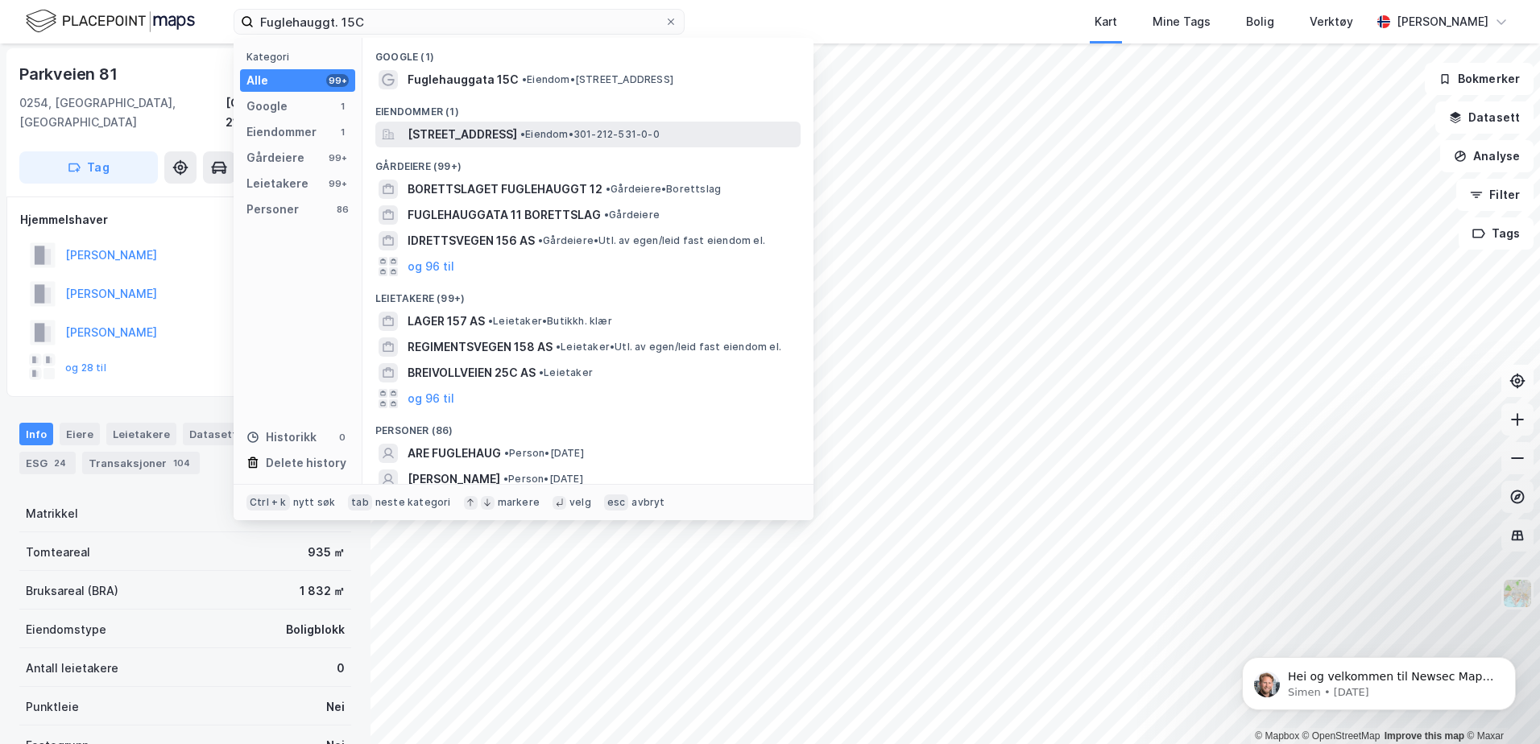
click at [517, 139] on span "Fuglehauggata 15C, 0260, OSLO, OSLO" at bounding box center [463, 134] width 110 height 19
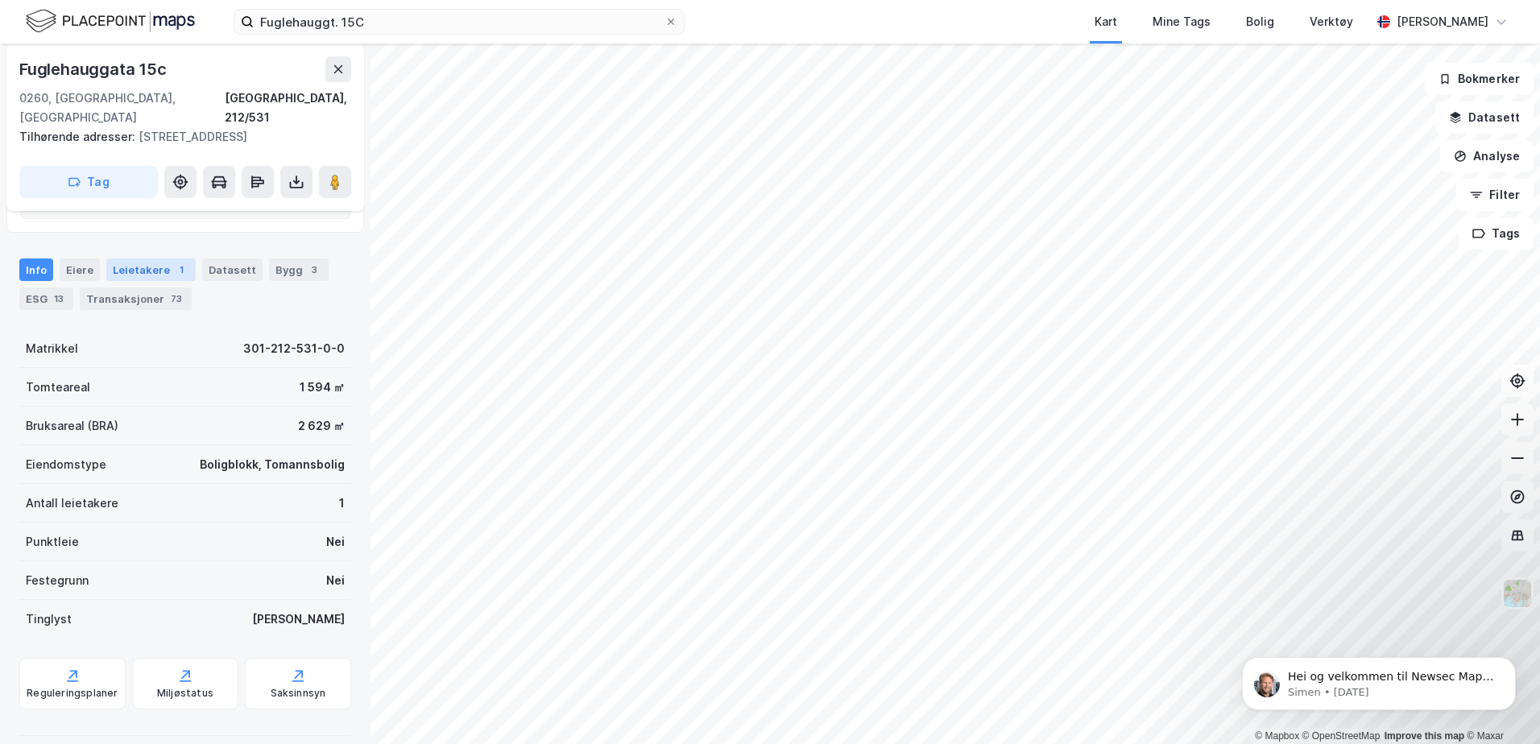
scroll to position [324, 0]
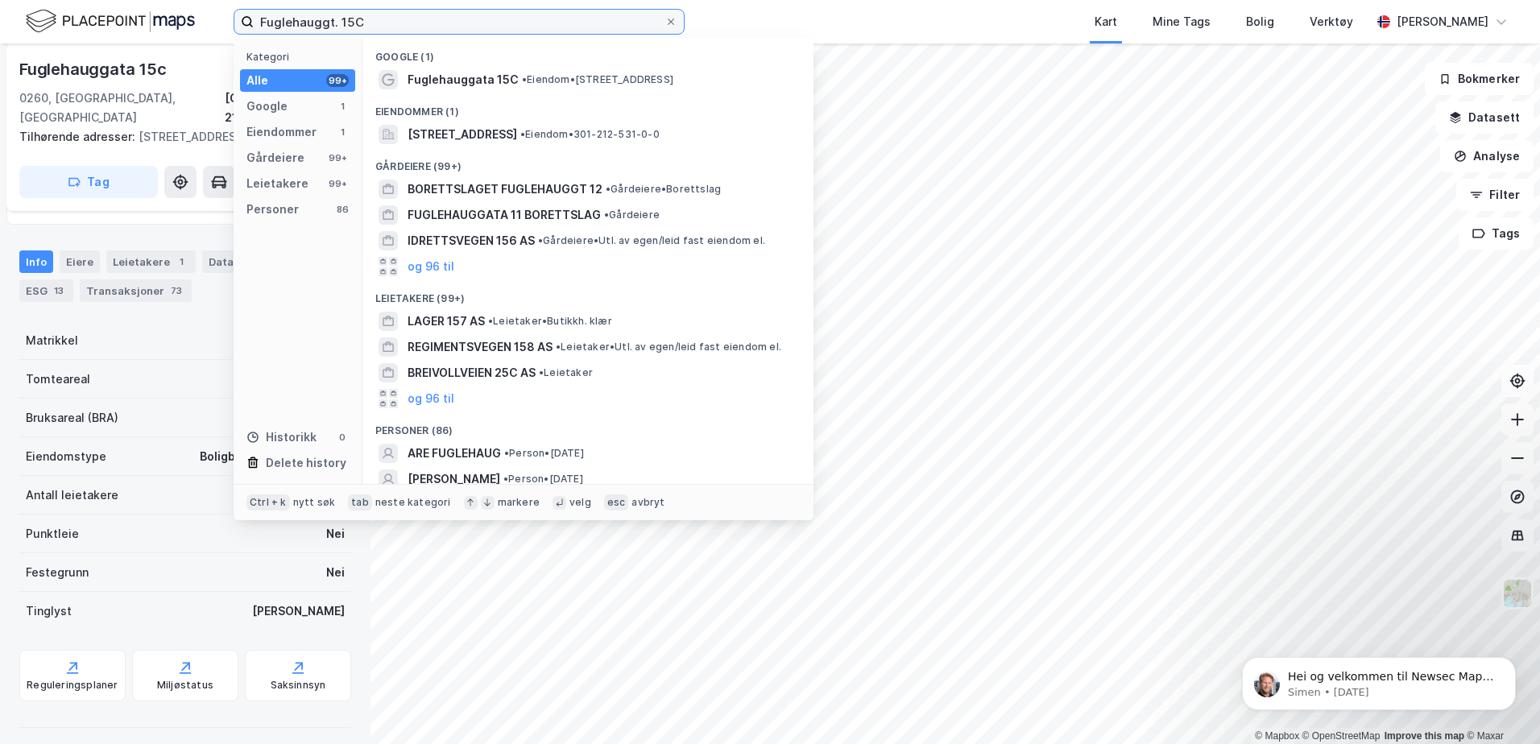
drag, startPoint x: 372, startPoint y: 23, endPoint x: 0, endPoint y: 34, distance: 372.3
click at [0, 32] on html "Fuglehauggt. 15C Kategori Alle 99+ Google 1 Eiendommer 1 Gårdeiere 99+ Leietake…" at bounding box center [770, 372] width 1540 height 744
paste input "Haldenveien 12 B"
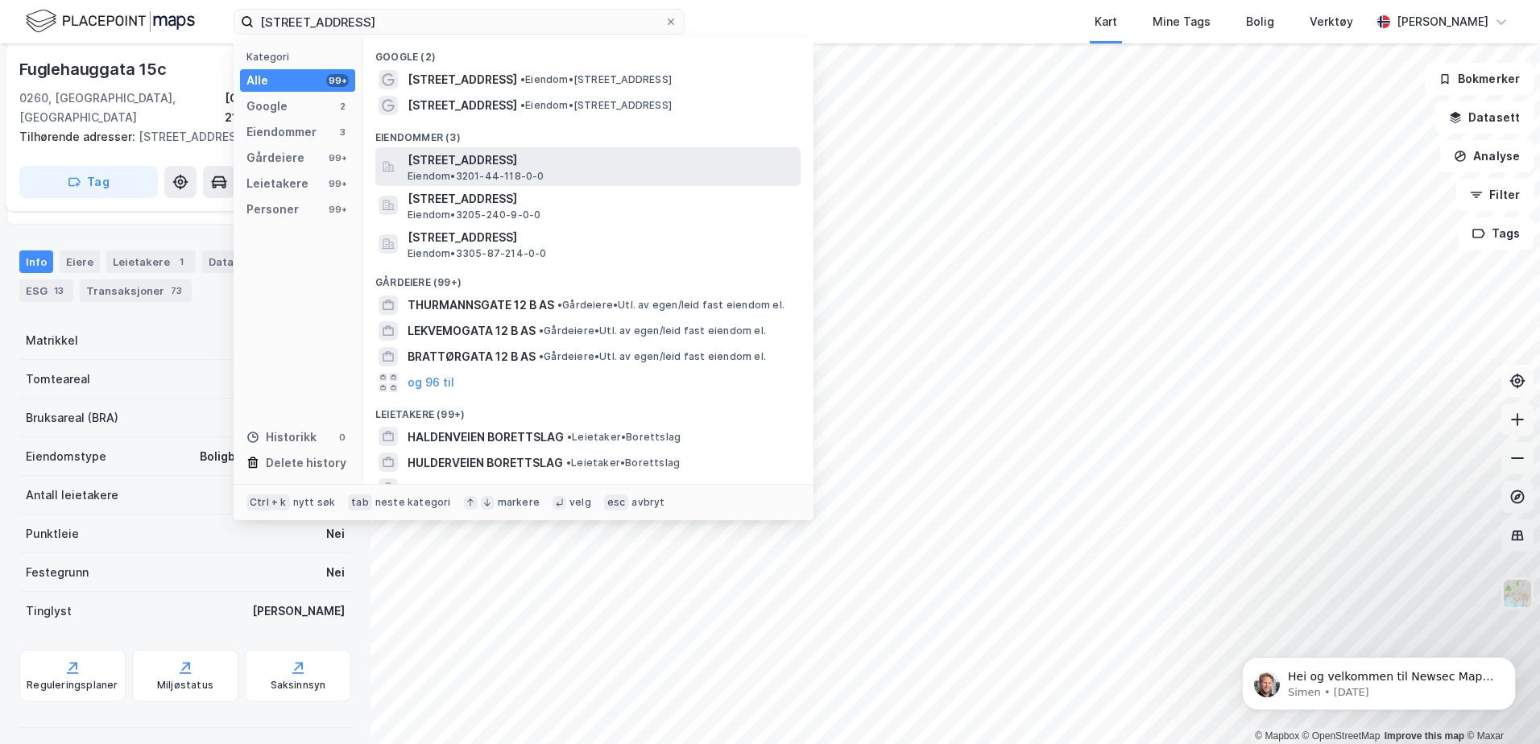
click at [512, 159] on span "Haldenveien 12B, 1367, SNARØYA, BÆRUM" at bounding box center [601, 160] width 387 height 19
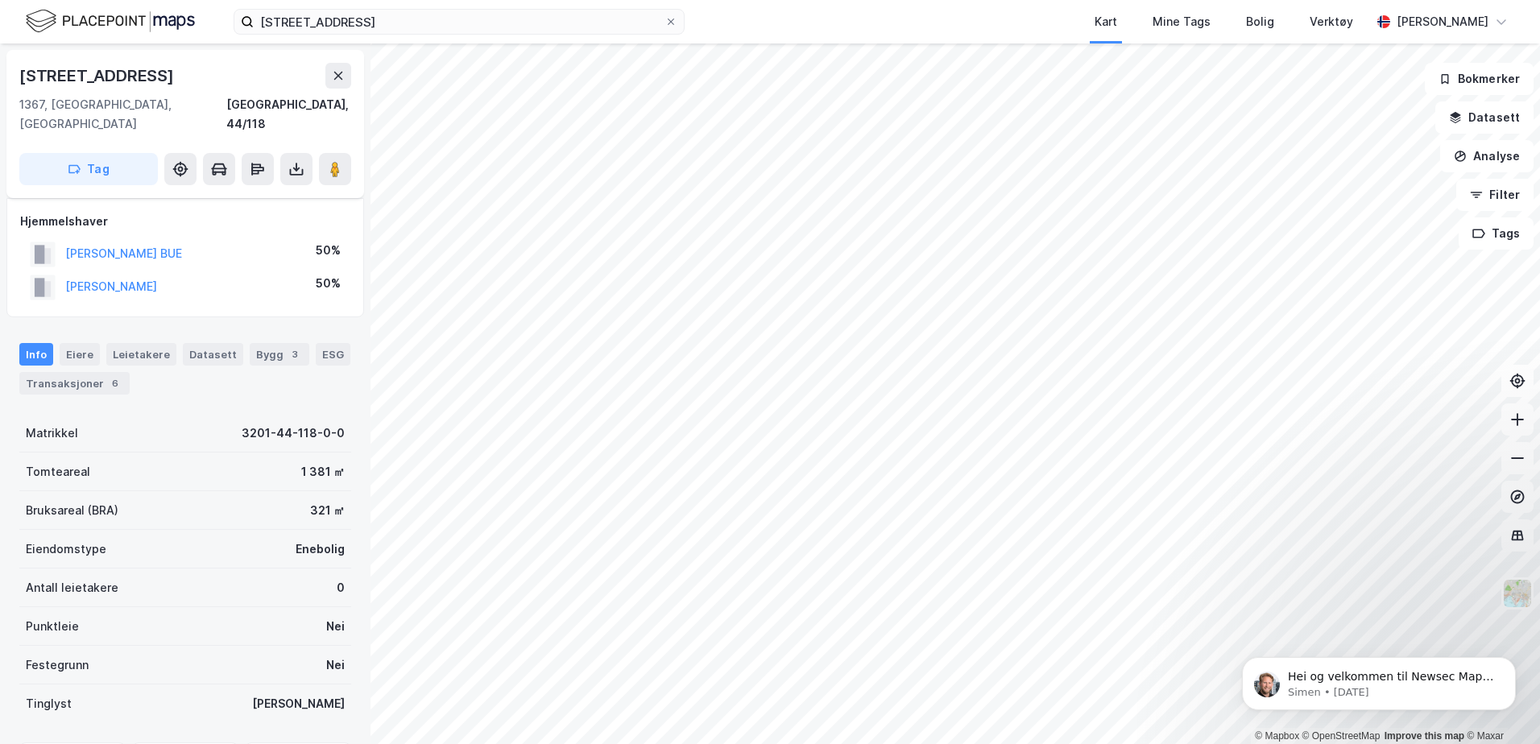
scroll to position [148, 0]
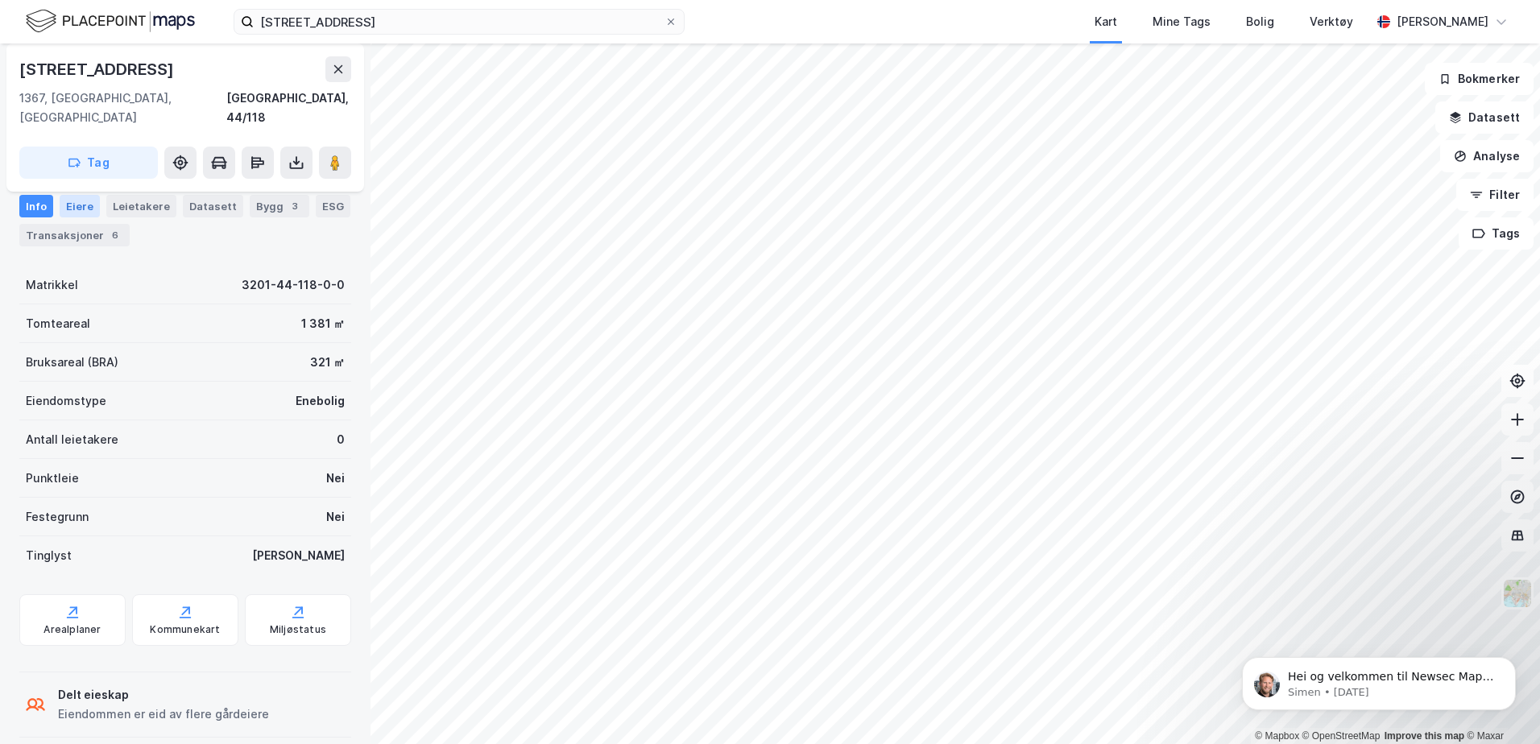
click at [81, 201] on div "Eiere" at bounding box center [80, 206] width 40 height 23
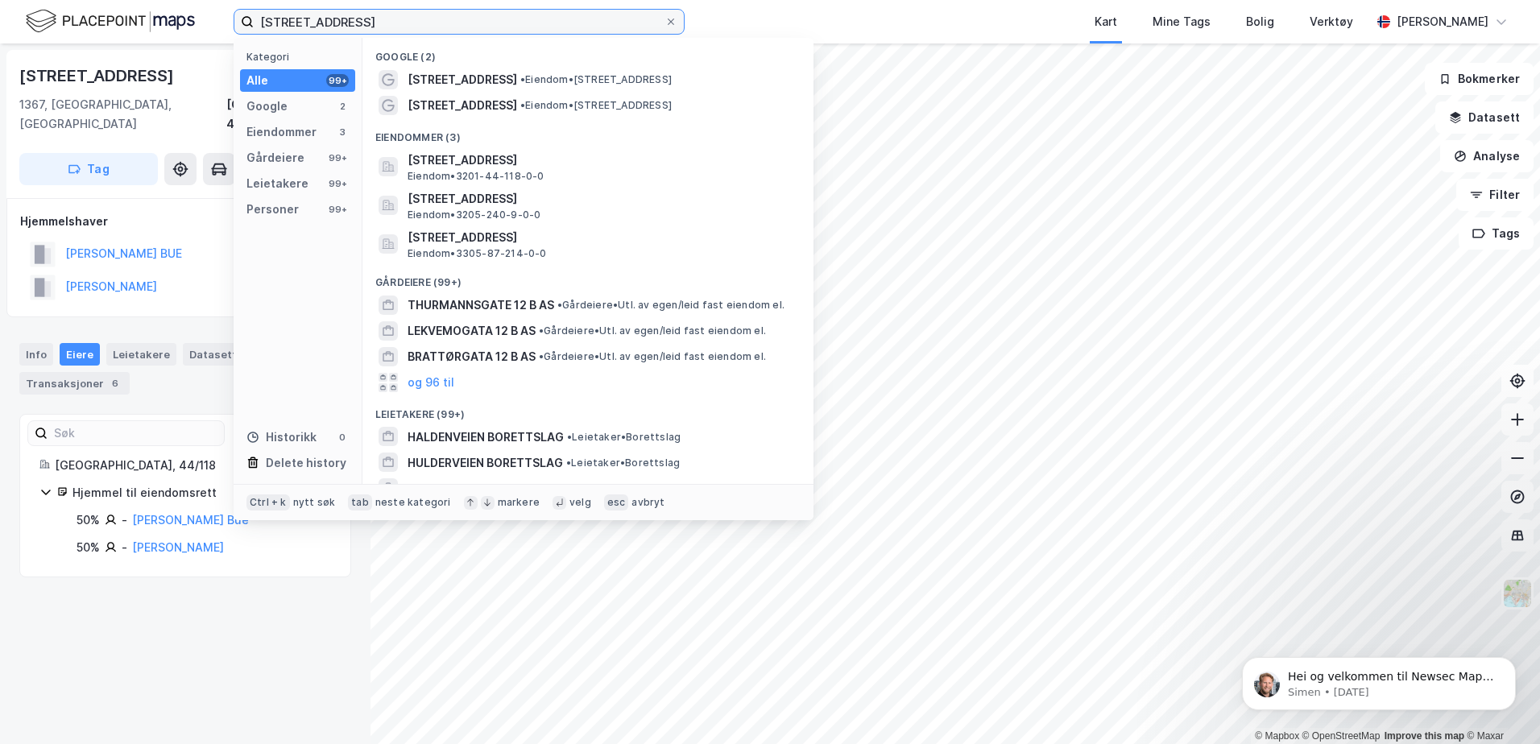
drag, startPoint x: 381, startPoint y: 26, endPoint x: 0, endPoint y: 56, distance: 382.3
click at [0, 56] on html "Haldenveien 12 B Kategori Alle 99+ Google 2 Eiendommer 3 Gårdeiere 99+ Leietake…" at bounding box center [770, 372] width 1540 height 744
paste input "Listuveien 5b"
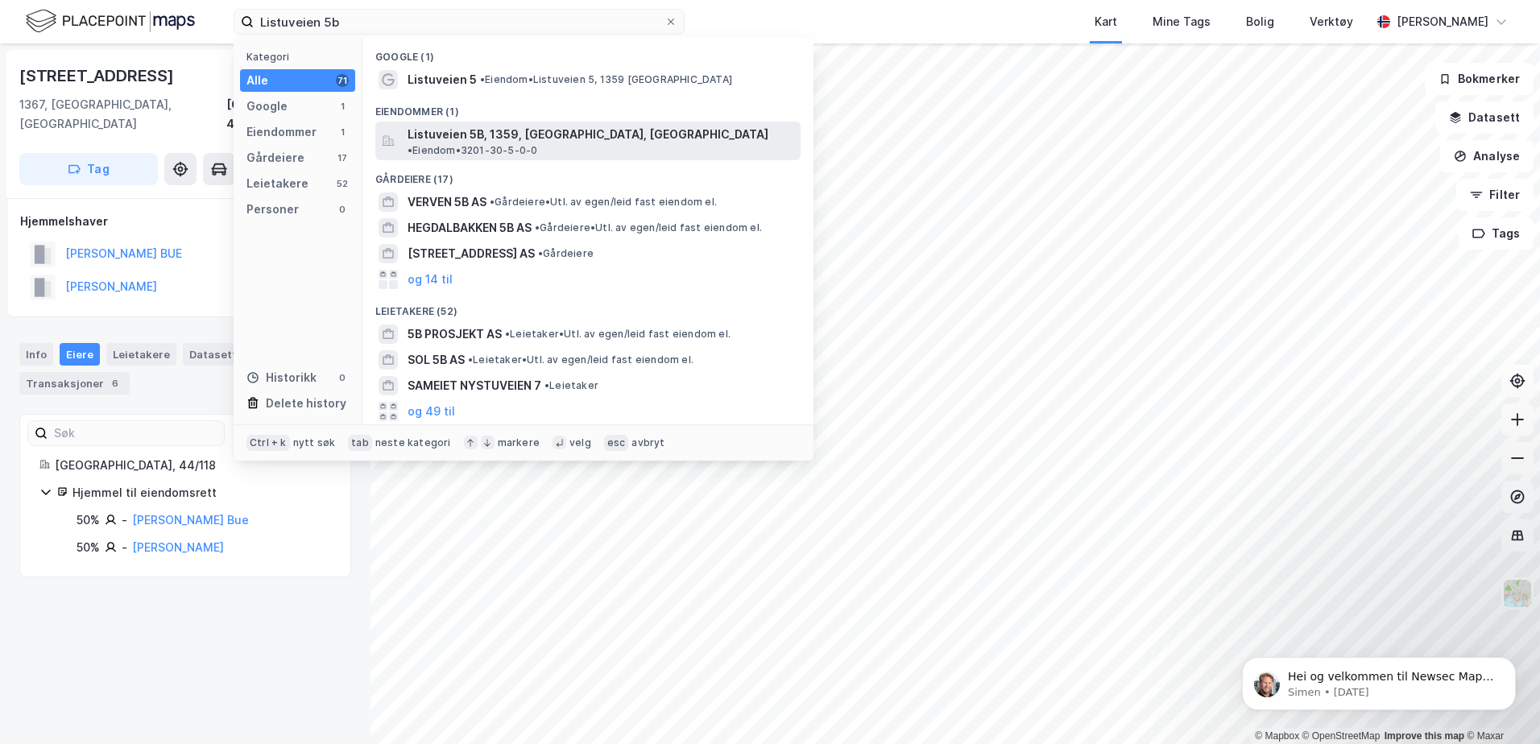
click at [510, 132] on span "Listuveien 5B, 1359, EIKSMARKA, BÆRUM" at bounding box center [588, 134] width 361 height 19
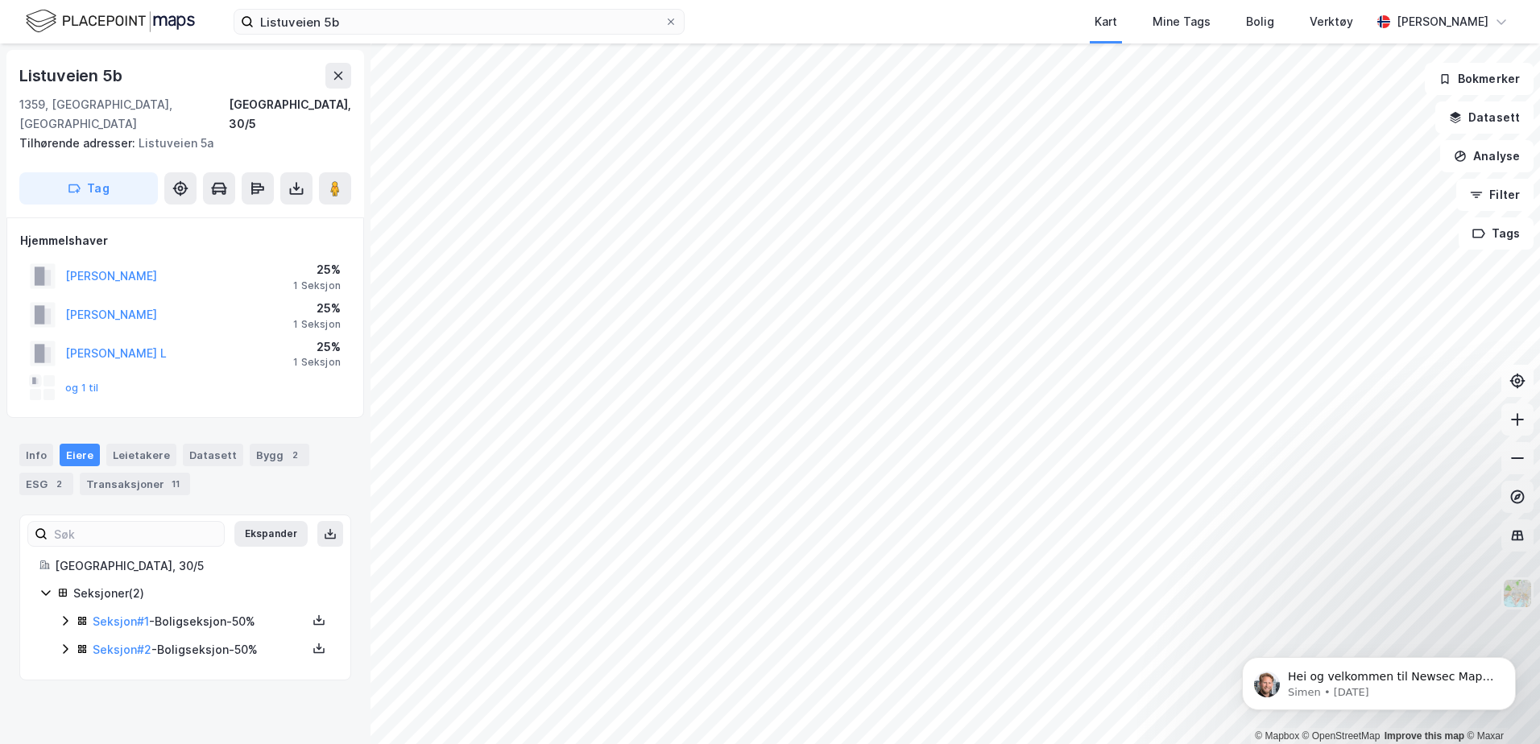
click at [111, 612] on div "Seksjon # 1 - Boligseksjon - 50%" at bounding box center [200, 621] width 214 height 19
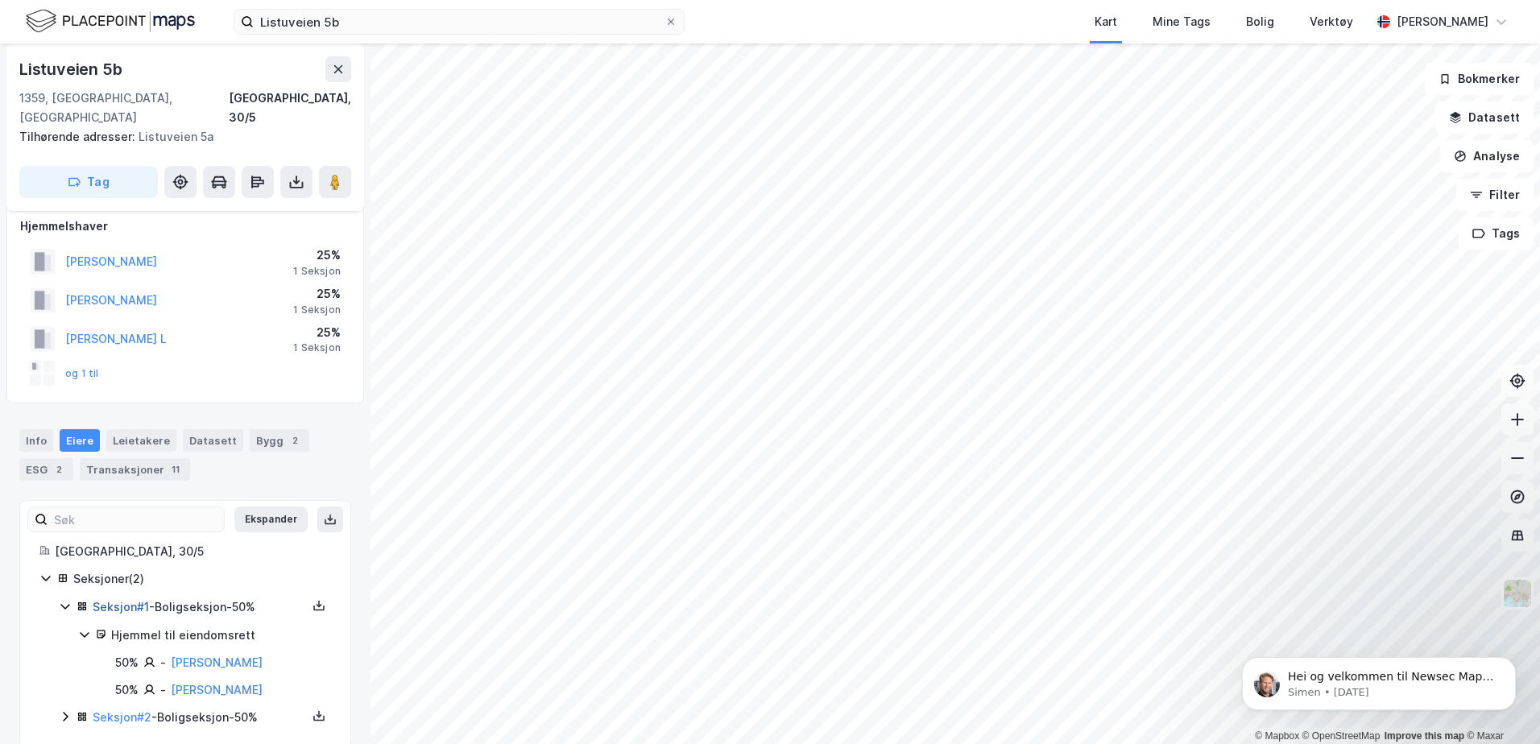
scroll to position [19, 0]
click at [115, 707] on div "Ekspander Bærum, 30/5 Seksjoner ( 2 ) Seksjon # 1 - Boligseksjon - 50% Hjemmel …" at bounding box center [185, 620] width 332 height 248
click at [122, 707] on link "Seksjon # 2" at bounding box center [122, 714] width 59 height 14
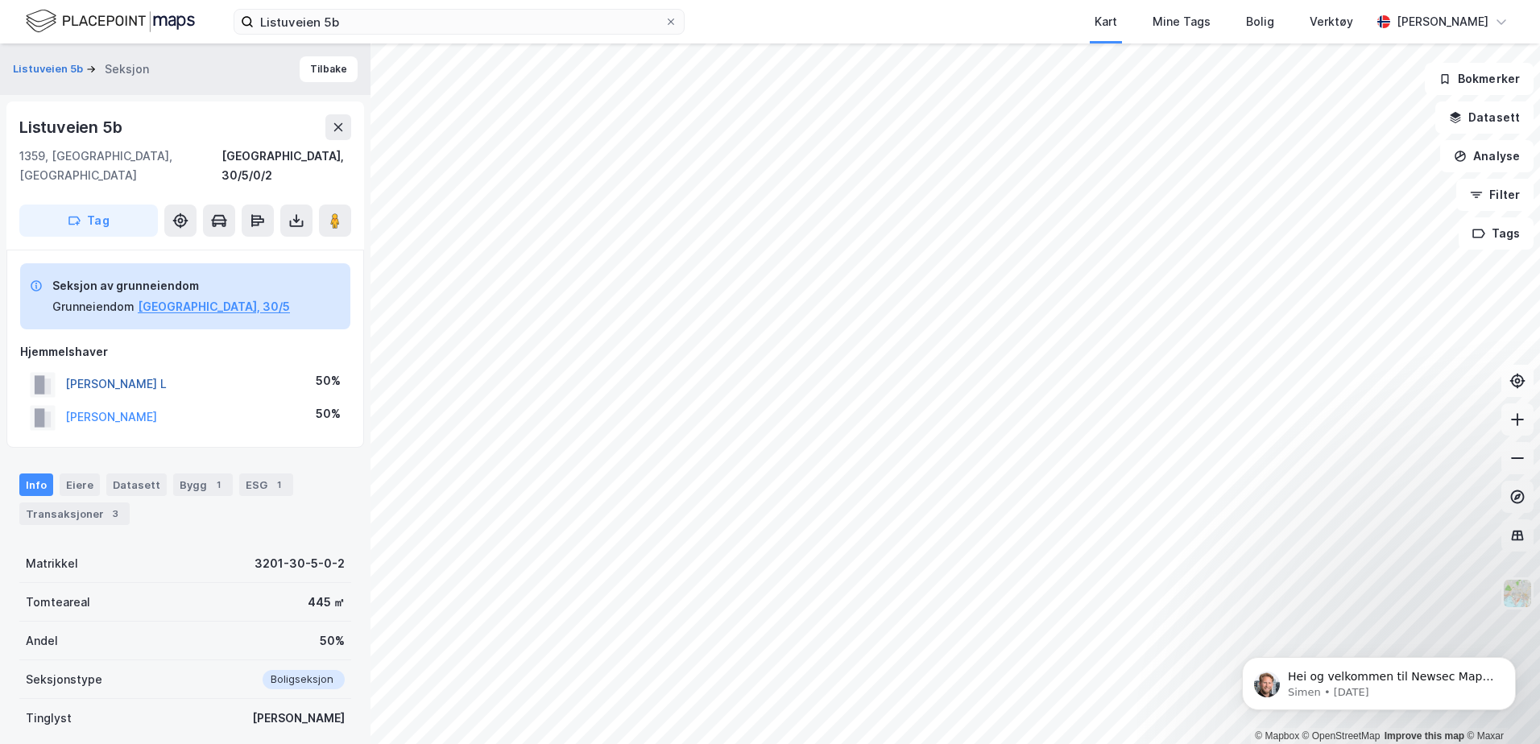
drag, startPoint x: 242, startPoint y: 360, endPoint x: 65, endPoint y: 364, distance: 177.3
click at [65, 368] on div "WALBERG SIMEN ROSSING L 50%" at bounding box center [185, 384] width 330 height 33
drag, startPoint x: 65, startPoint y: 364, endPoint x: 139, endPoint y: 360, distance: 73.4
copy button "WALBERG SIMEN ROSSING L"
click at [91, 503] on div "Transaksjoner 3" at bounding box center [74, 514] width 110 height 23
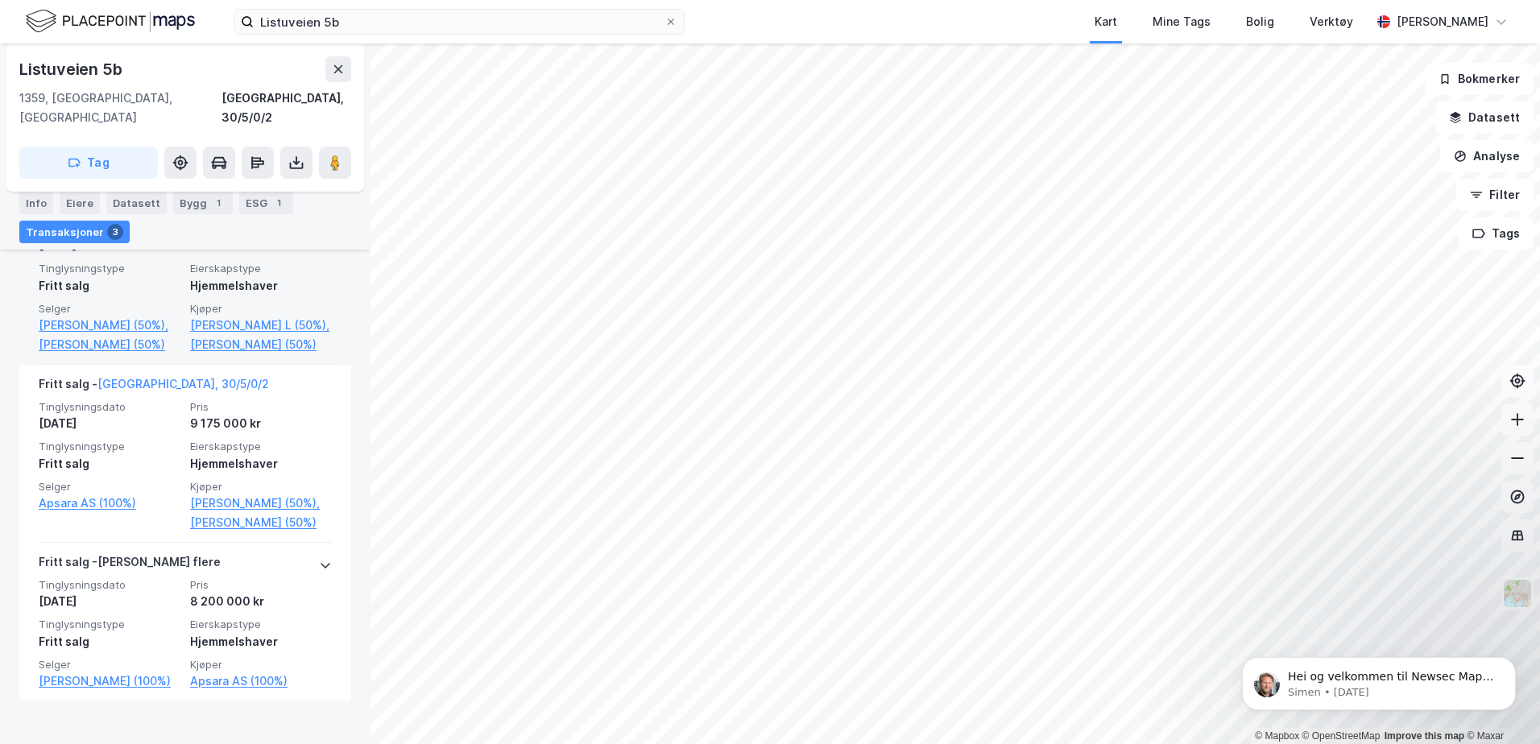
scroll to position [646, 0]
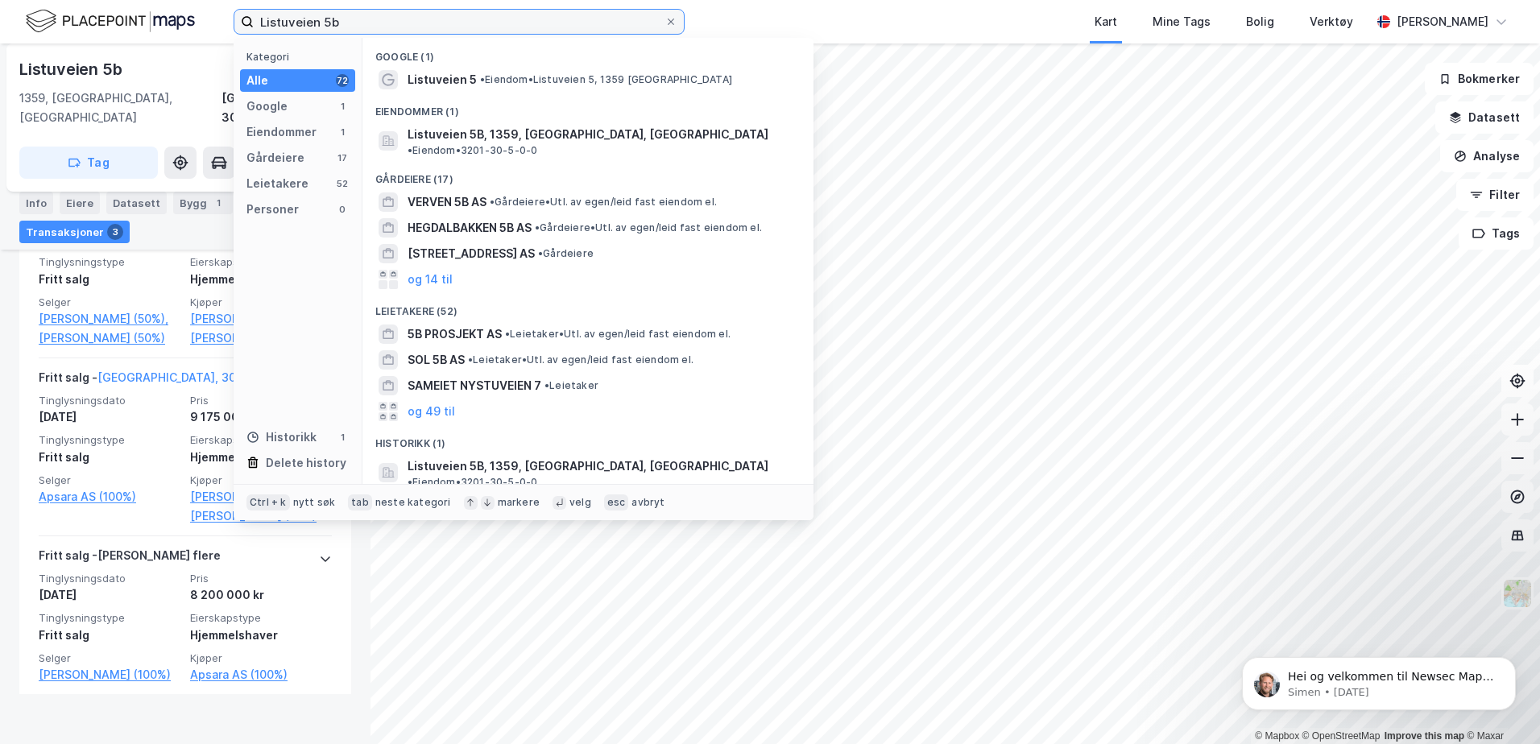
drag, startPoint x: 372, startPoint y: 18, endPoint x: 238, endPoint y: -39, distance: 145.1
click at [238, 0] on html "Listuveien 5b Kategori Alle 72 Google 1 Eiendommer 1 Gårdeiere 17 Leietakere 52…" at bounding box center [770, 372] width 1540 height 744
paste input "Kristian Kølles vei 10"
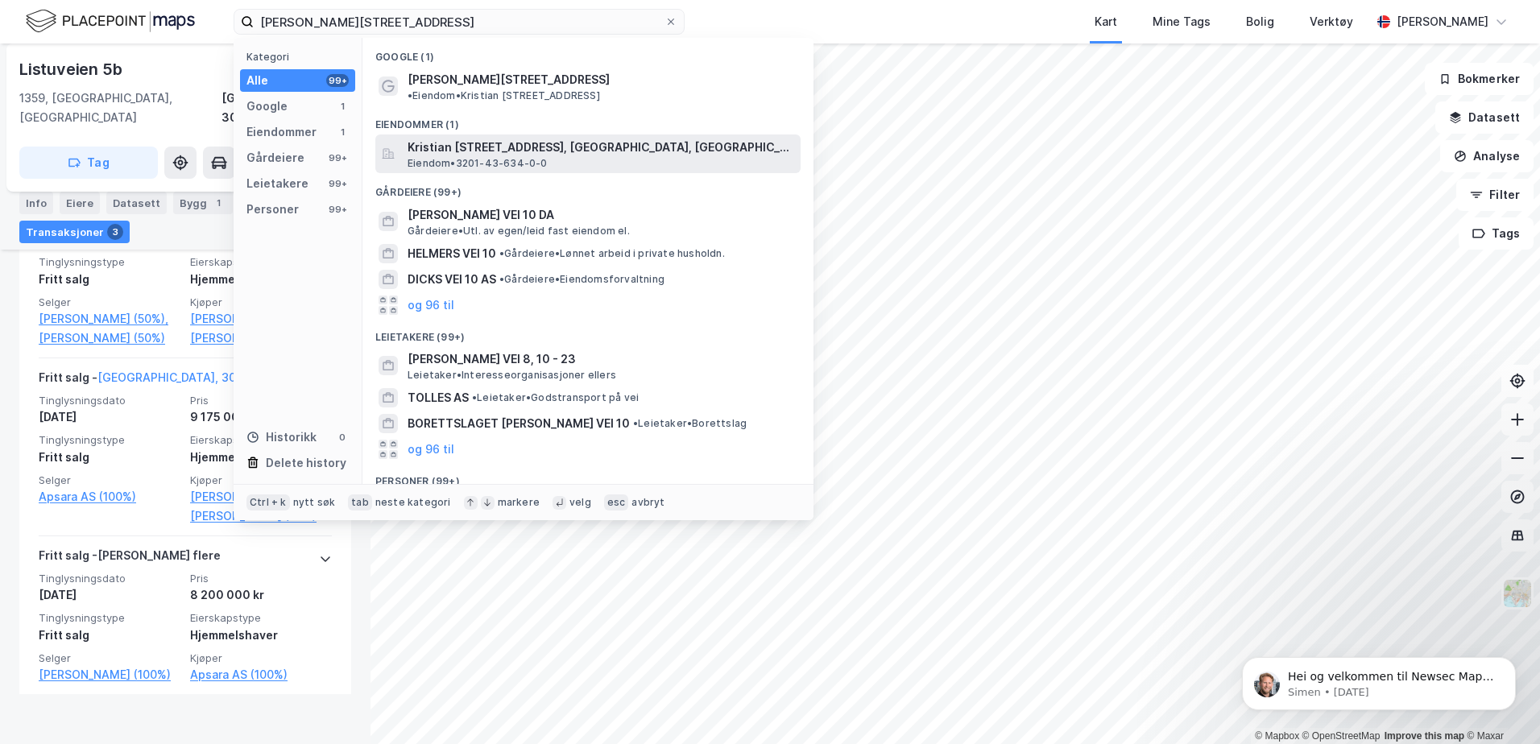
click at [528, 138] on span "Kristian Kølles vei 10, 1367, SNARØYA, BÆRUM" at bounding box center [601, 147] width 387 height 19
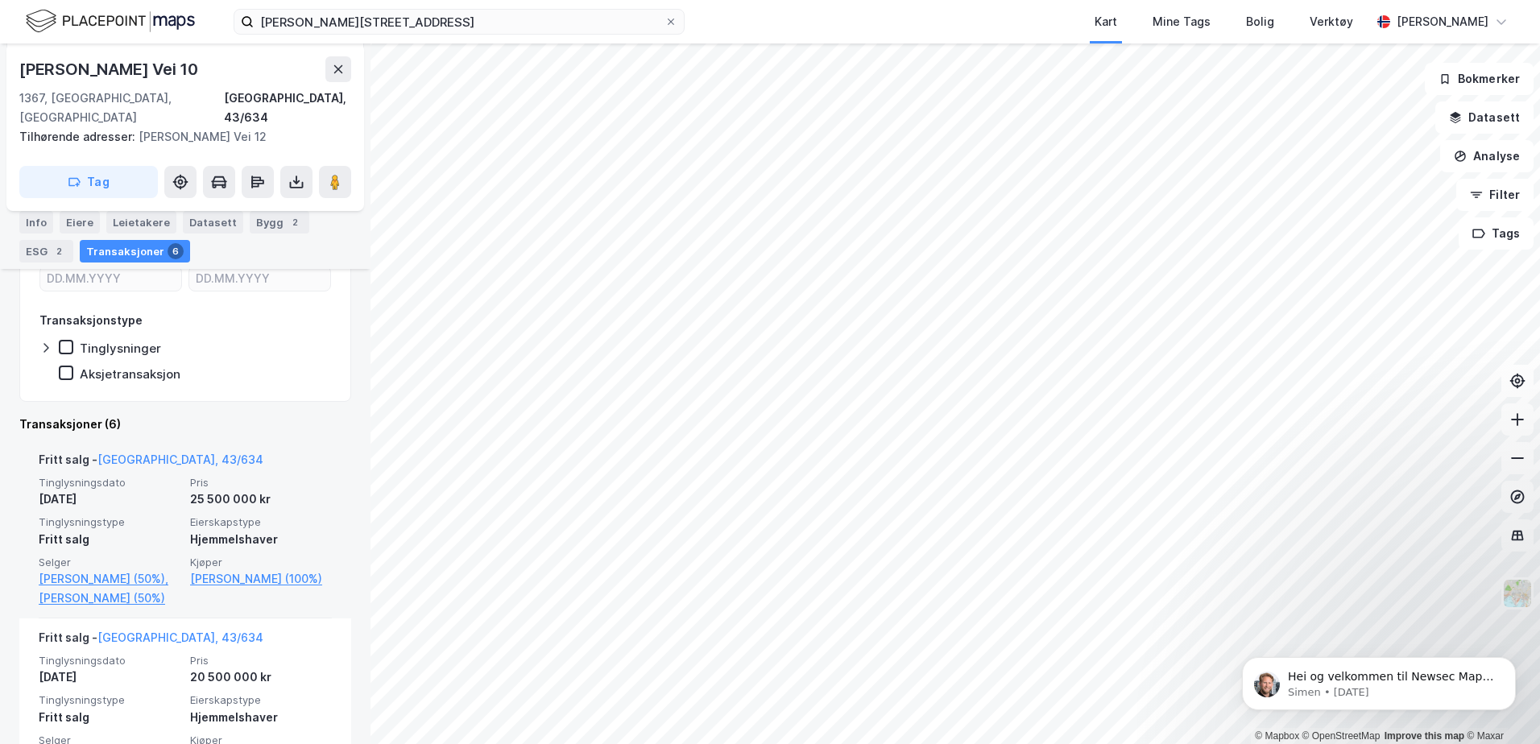
scroll to position [322, 0]
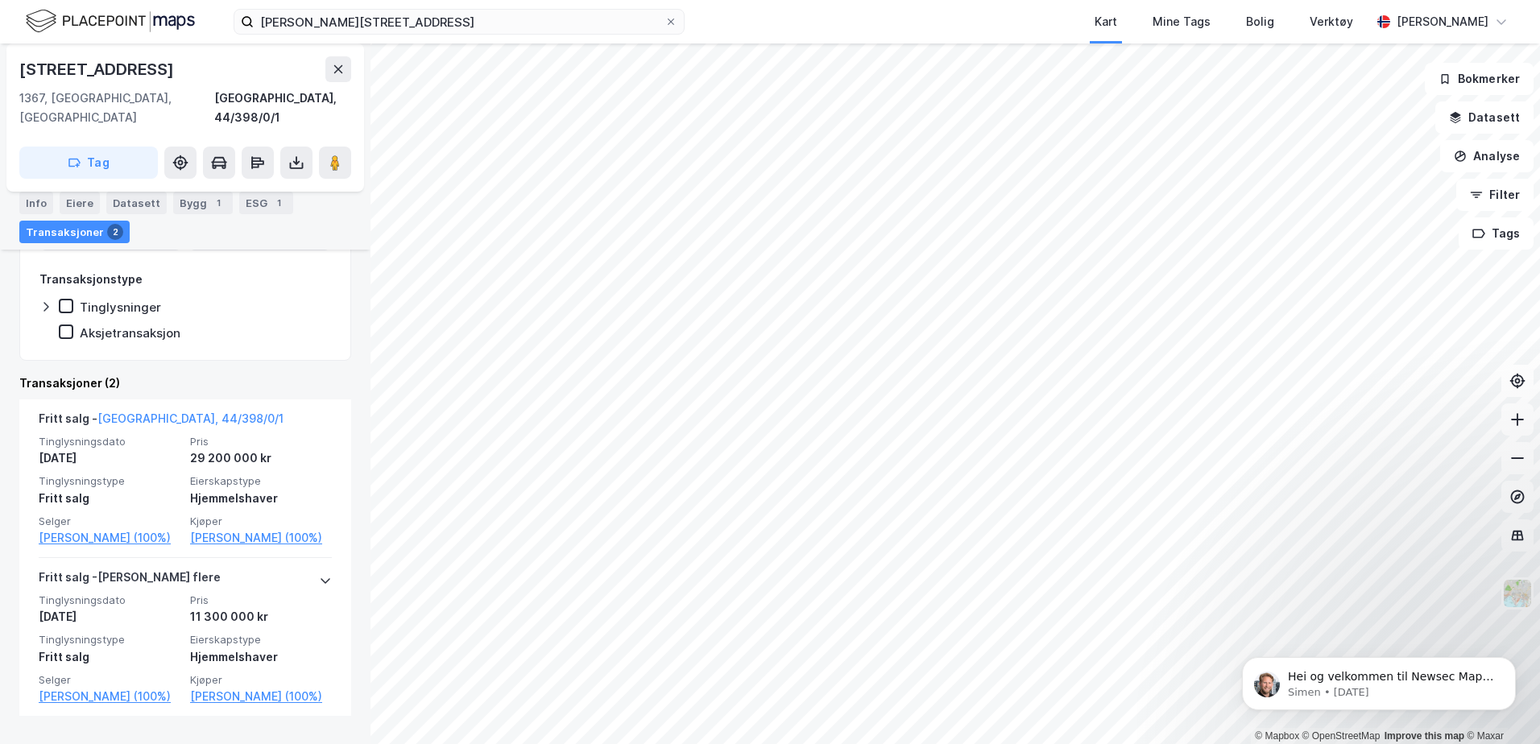
scroll to position [353, 0]
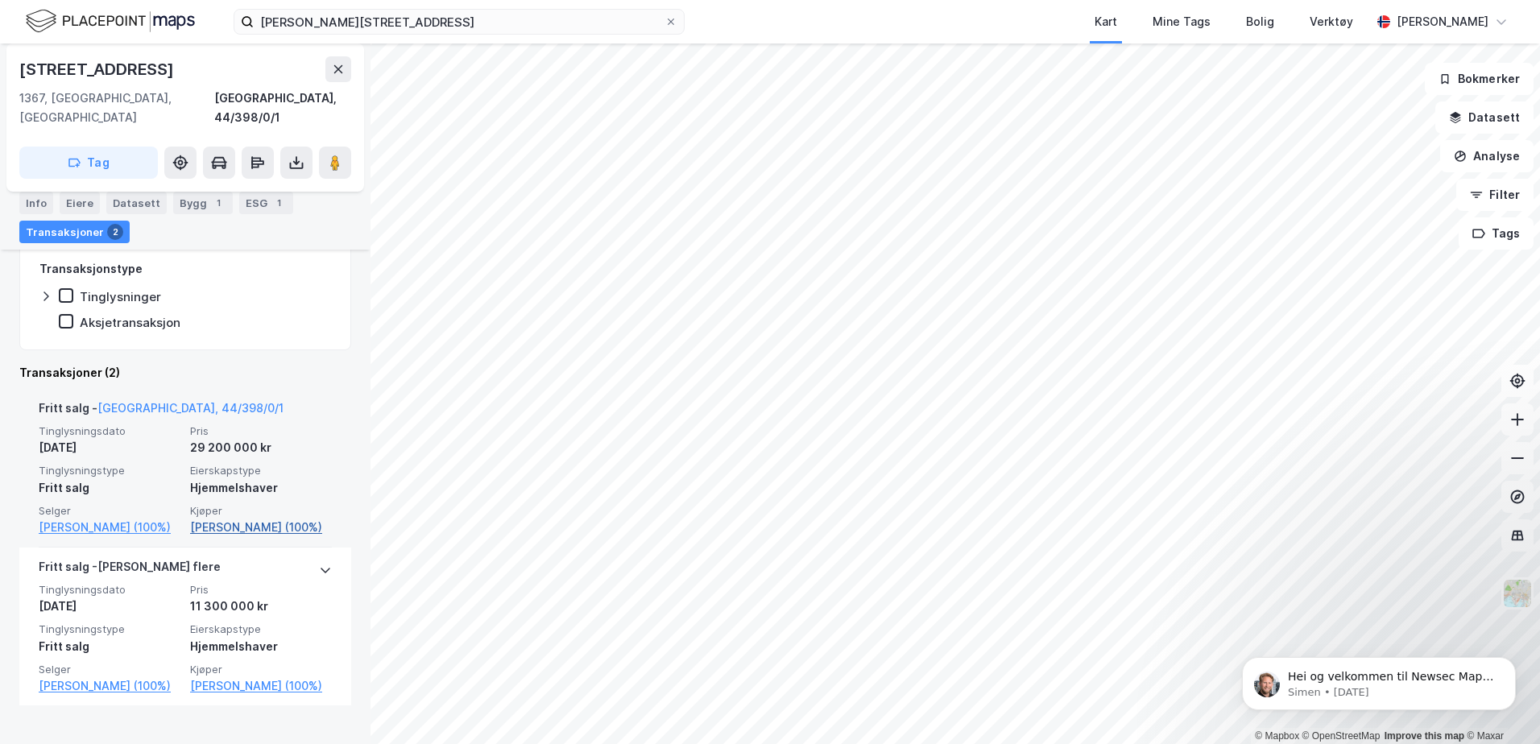
click at [262, 518] on link "Ofstad Linda Elisabeth (100%)" at bounding box center [261, 527] width 142 height 19
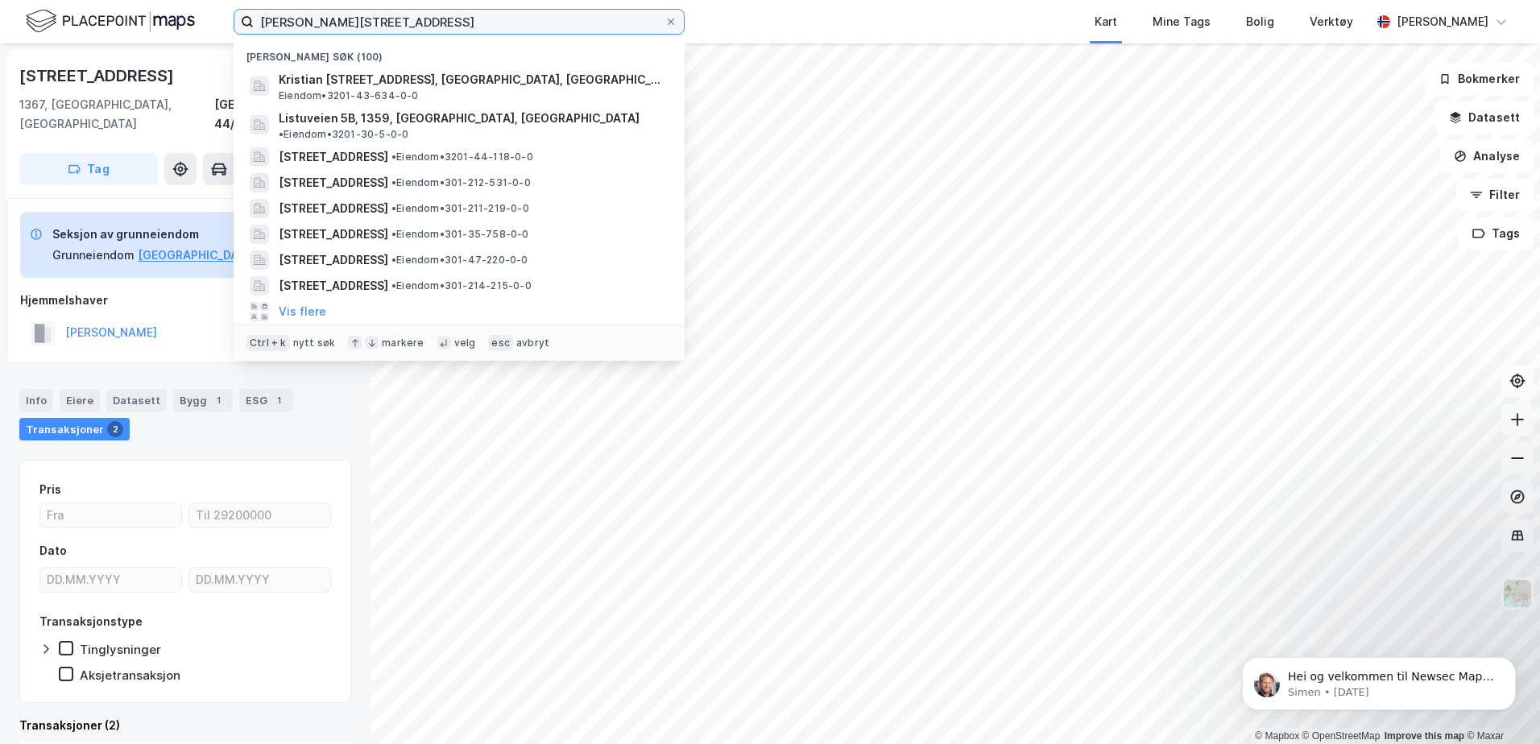
drag, startPoint x: 425, startPoint y: 22, endPoint x: 0, endPoint y: 48, distance: 426.2
click at [0, 48] on html "Kristian Kølles vei 10 Nylige søk (100) Kristian Kølles vei 10, 1367, SNARØYA, …" at bounding box center [770, 372] width 1540 height 744
paste input "Seimbakken 9D"
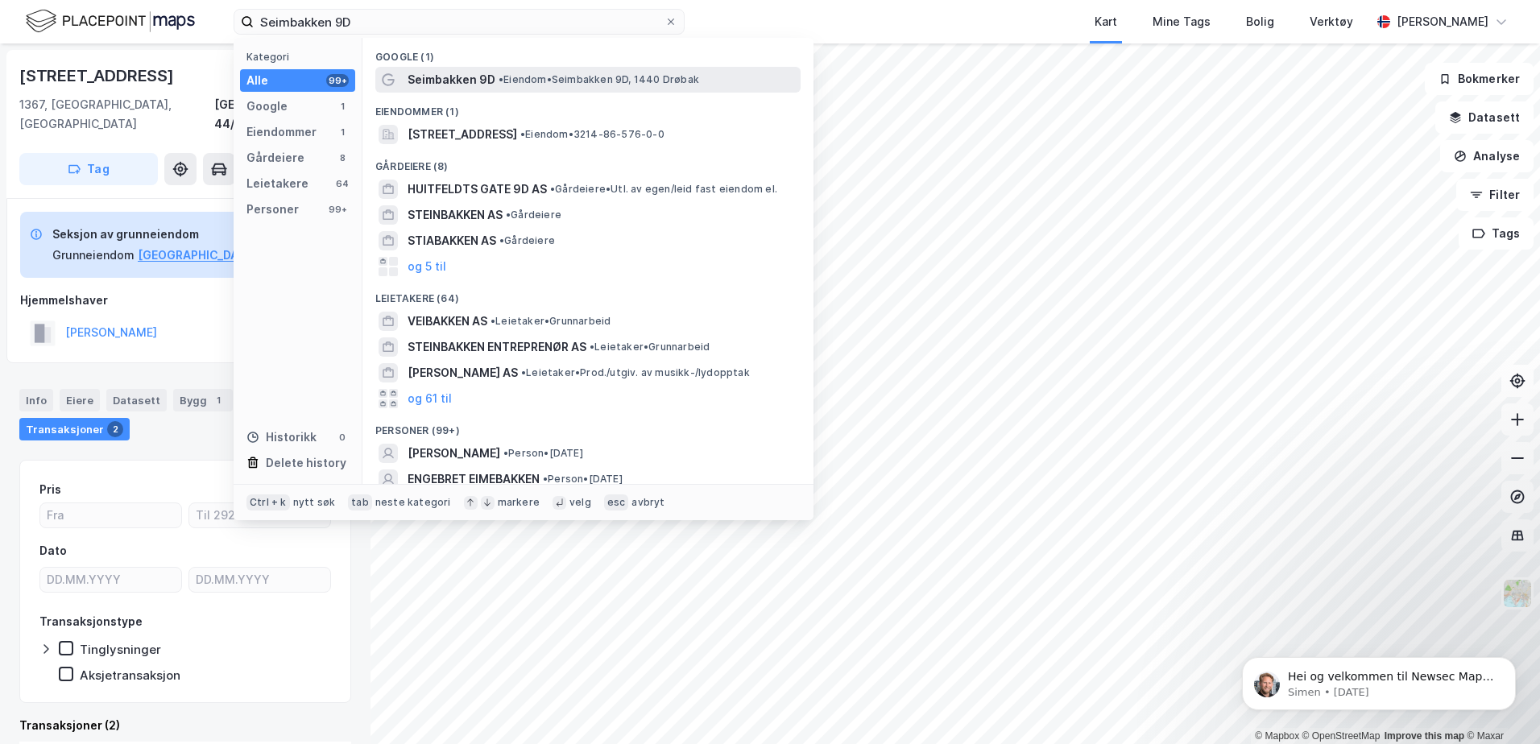
click at [584, 81] on span "• Eiendom • Seimbakken 9D, 1440 Drøbak" at bounding box center [599, 79] width 201 height 13
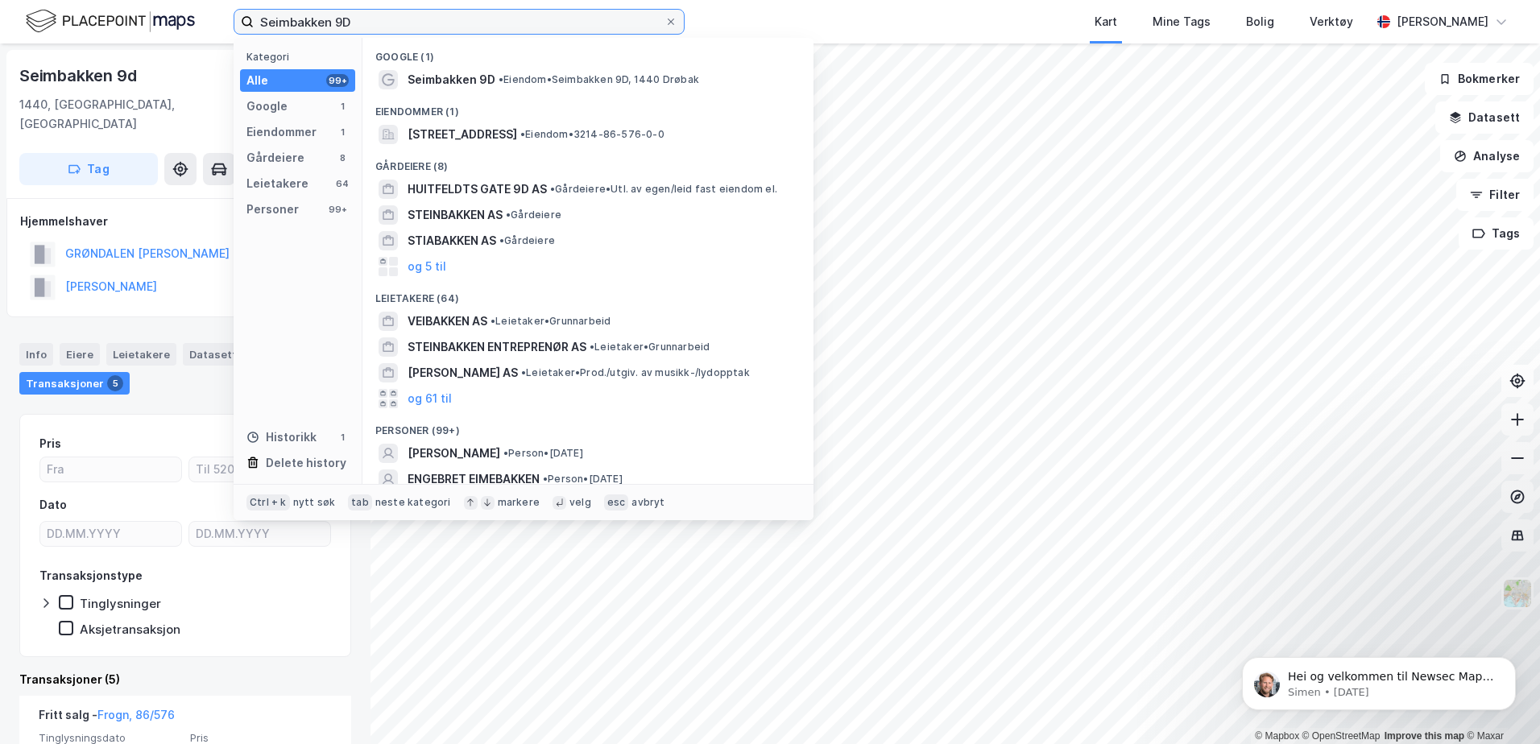
drag, startPoint x: 352, startPoint y: 23, endPoint x: 101, endPoint y: 54, distance: 253.3
click at [101, 53] on div "Seimbakken 9D Kategori Alle 99+ Google 1 Eiendommer 1 Gårdeiere 8 Leietakere 64…" at bounding box center [770, 372] width 1540 height 744
paste input "Holmenveien 55"
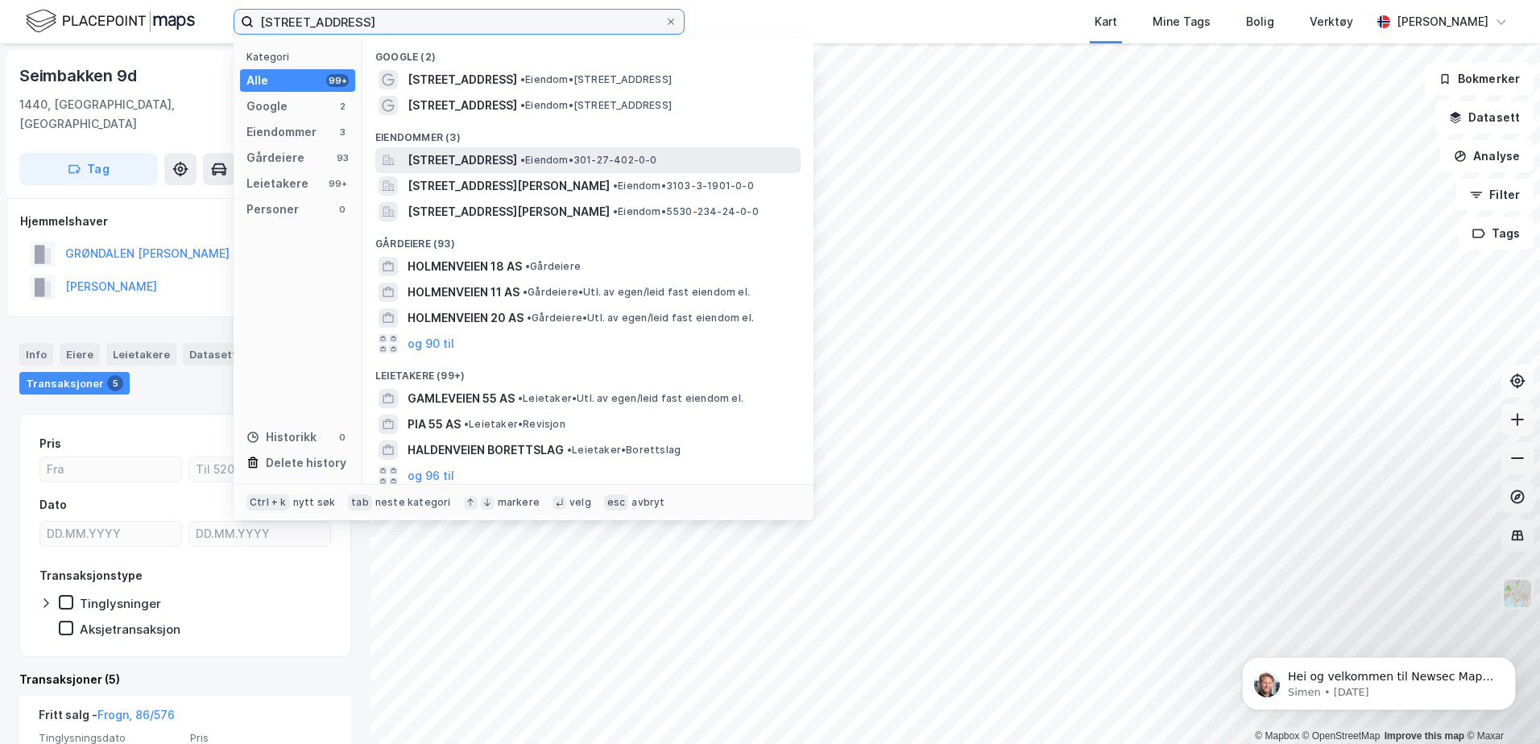
type input "Holmenveien 55"
click at [517, 158] on span "Holmenveien 55, 0376, OSLO, OSLO" at bounding box center [463, 160] width 110 height 19
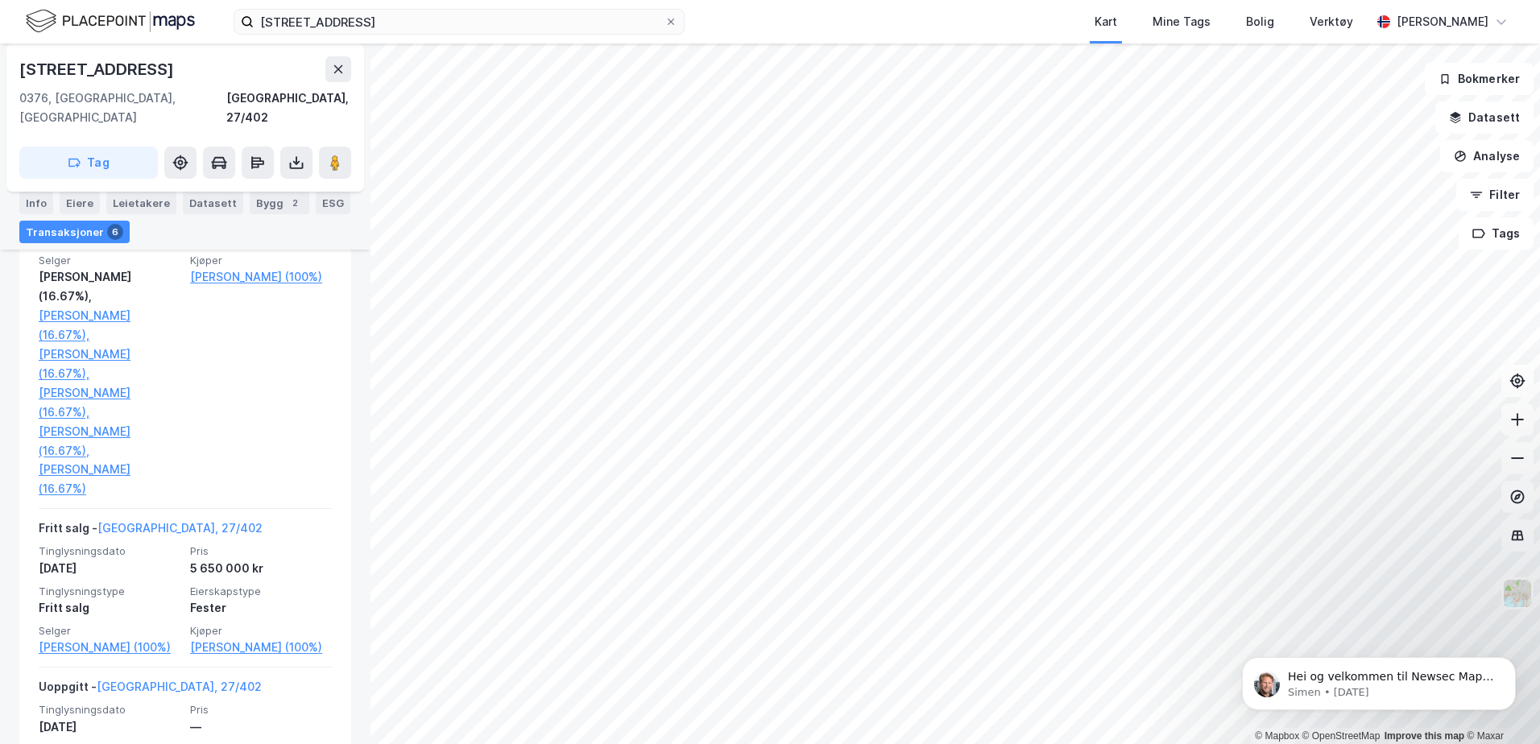
scroll to position [1047, 0]
